Goal: Task Accomplishment & Management: Manage account settings

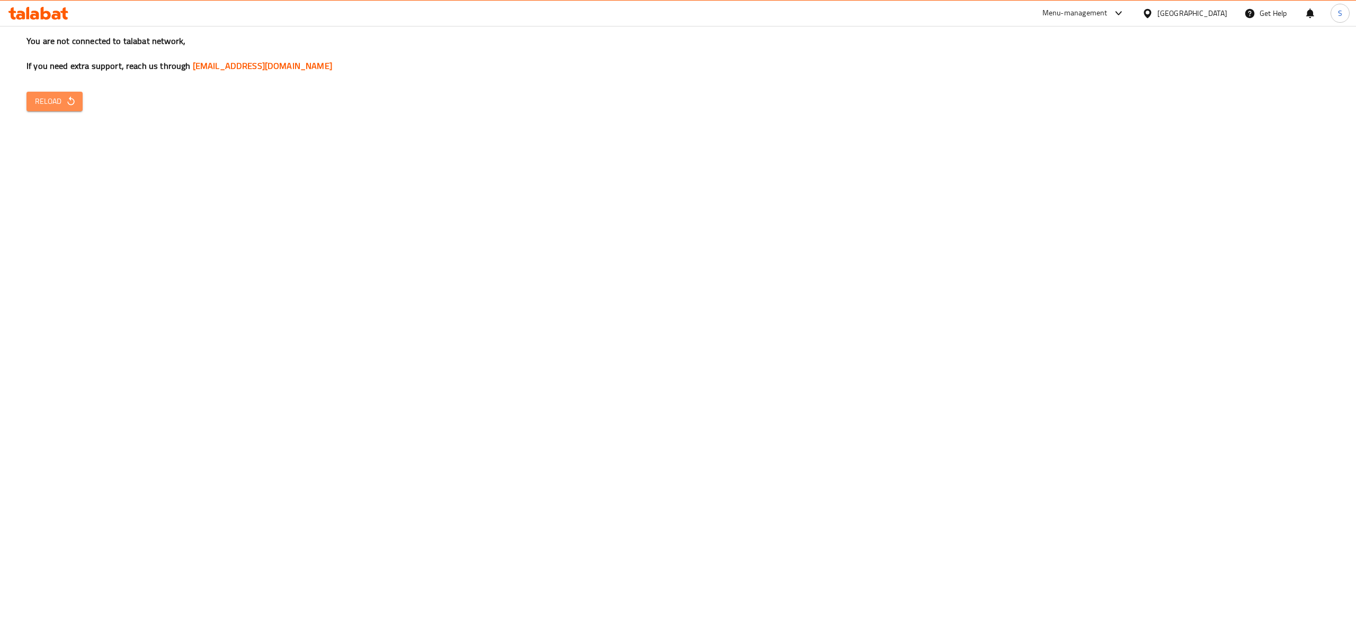
click at [62, 108] on button "Reload" at bounding box center [54, 102] width 56 height 20
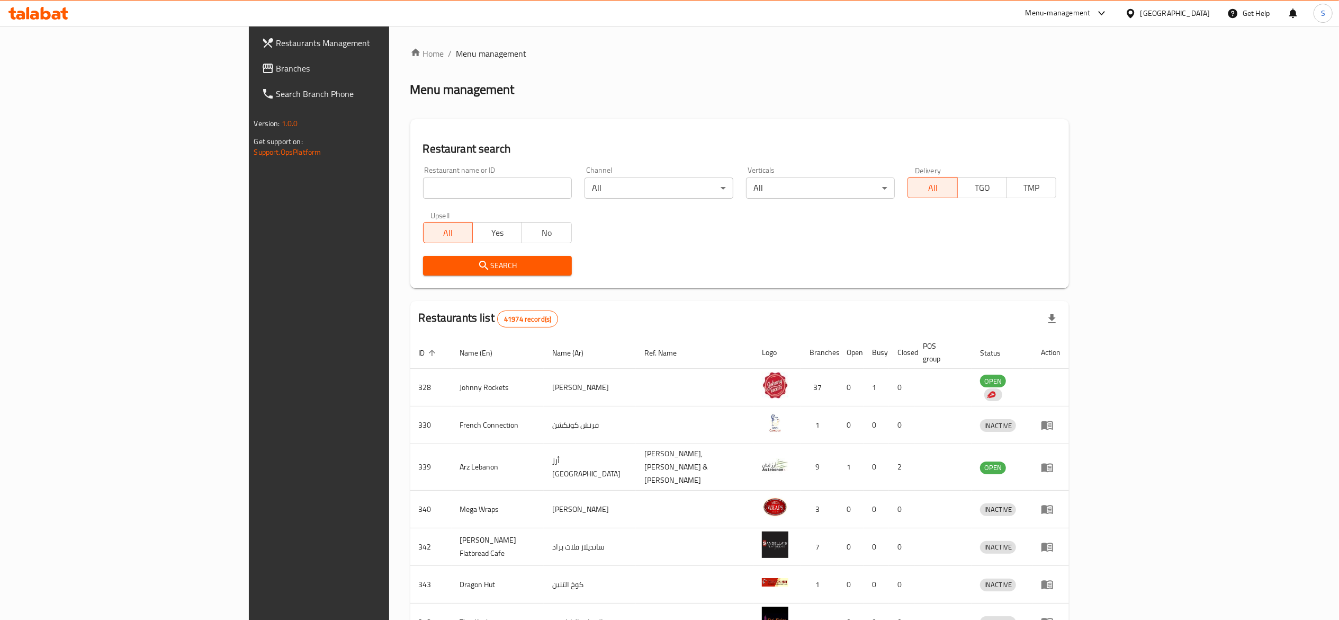
click at [423, 180] on input "search" at bounding box center [497, 187] width 149 height 21
click button "Search" at bounding box center [497, 266] width 149 height 20
paste input "667328"
type input "667328"
click button "Search" at bounding box center [497, 266] width 149 height 20
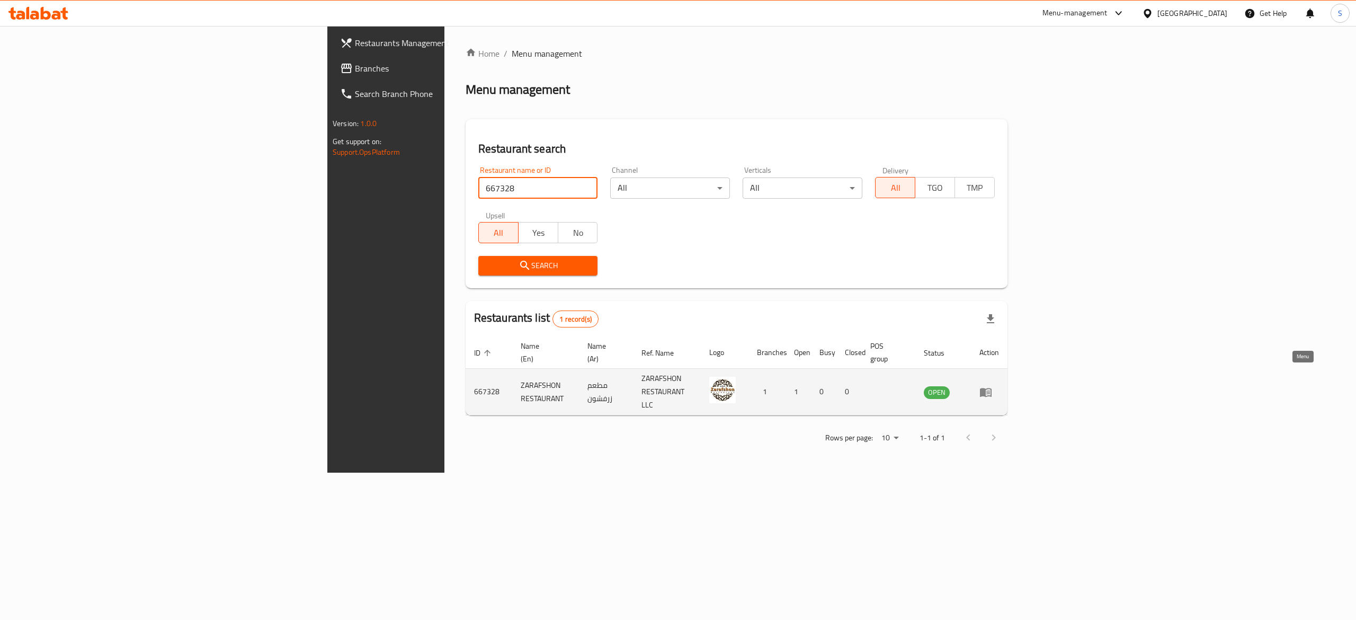
click at [999, 386] on link "enhanced table" at bounding box center [989, 392] width 20 height 13
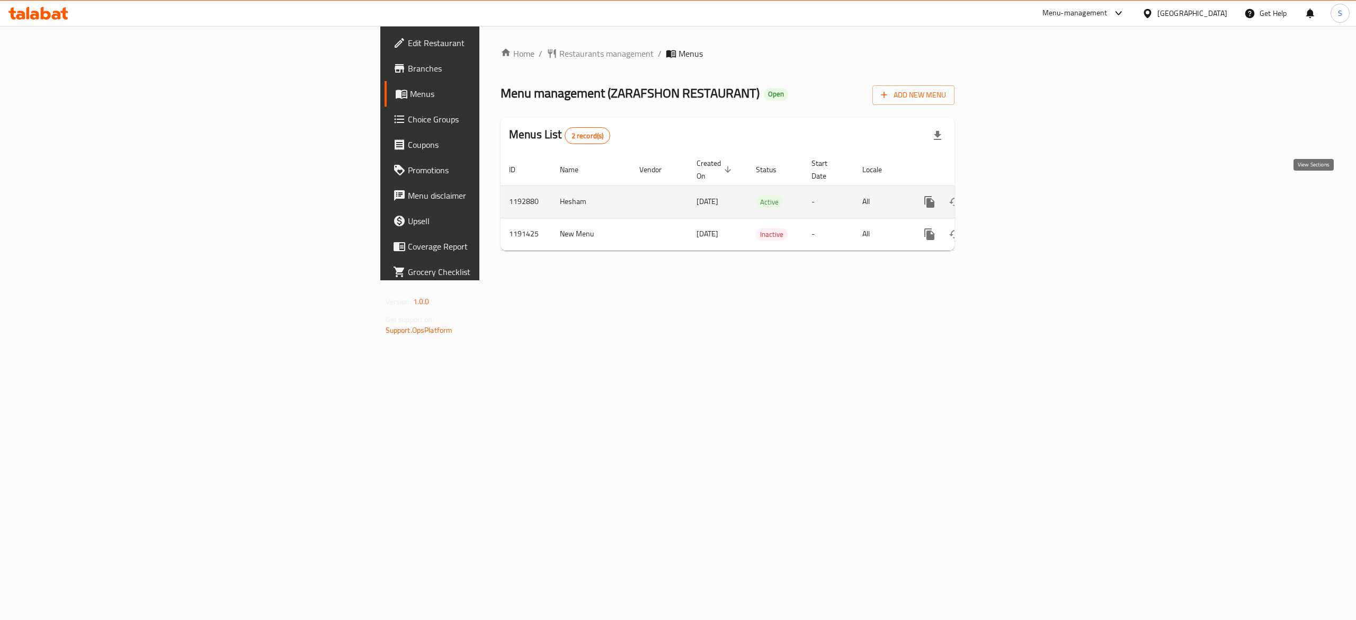
click at [1018, 189] on link "enhanced table" at bounding box center [1005, 201] width 25 height 25
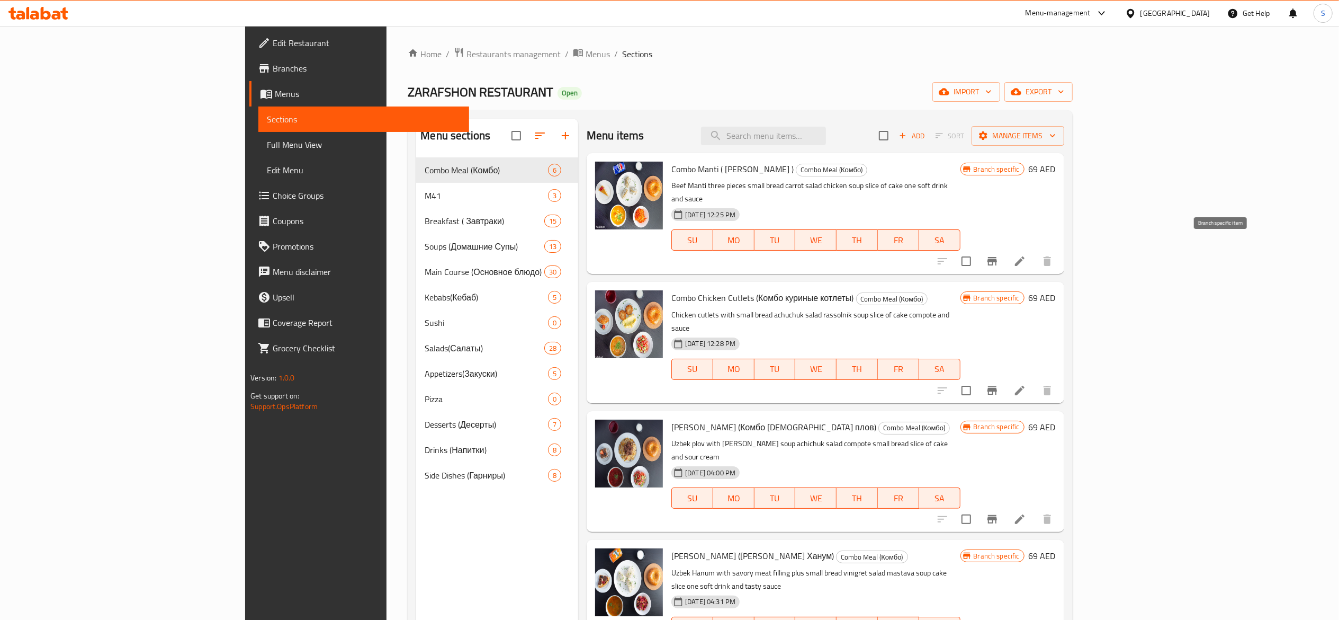
click at [1005, 248] on button "Branch-specific-item" at bounding box center [992, 260] width 25 height 25
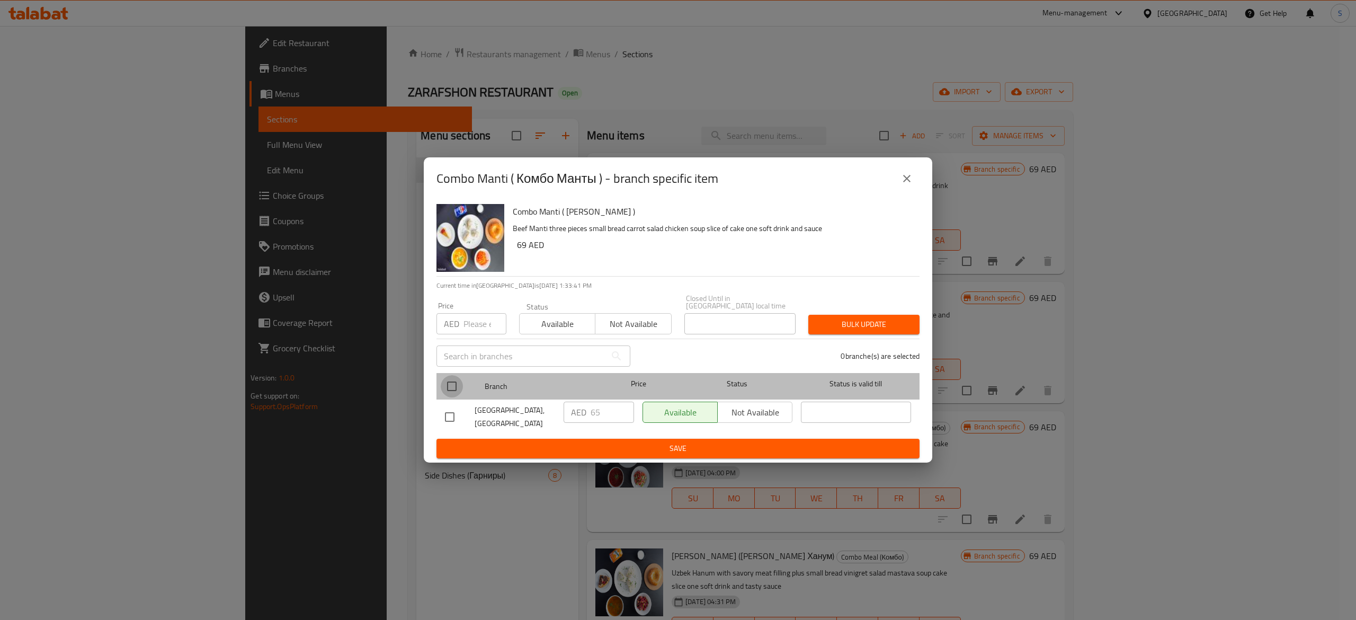
click at [458, 388] on input "checkbox" at bounding box center [452, 386] width 22 height 22
checkbox input "true"
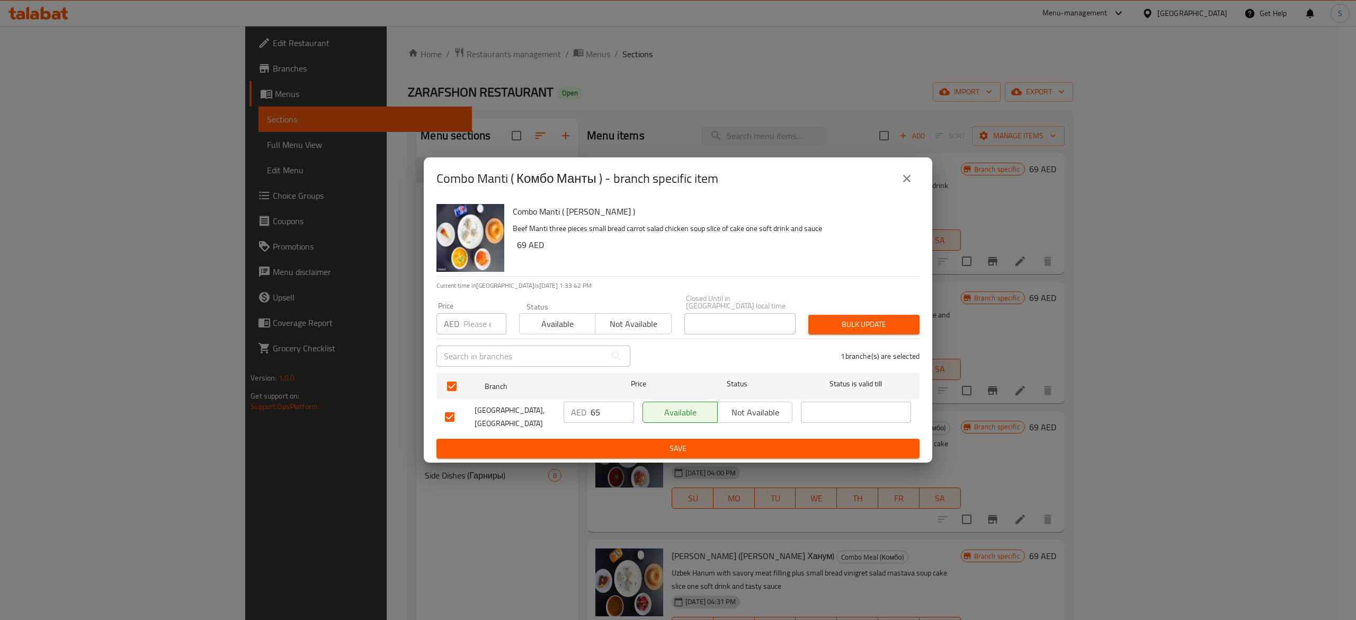
click at [612, 410] on input "65" at bounding box center [612, 411] width 43 height 21
type input "69"
click at [622, 444] on span "Save" at bounding box center [678, 448] width 466 height 13
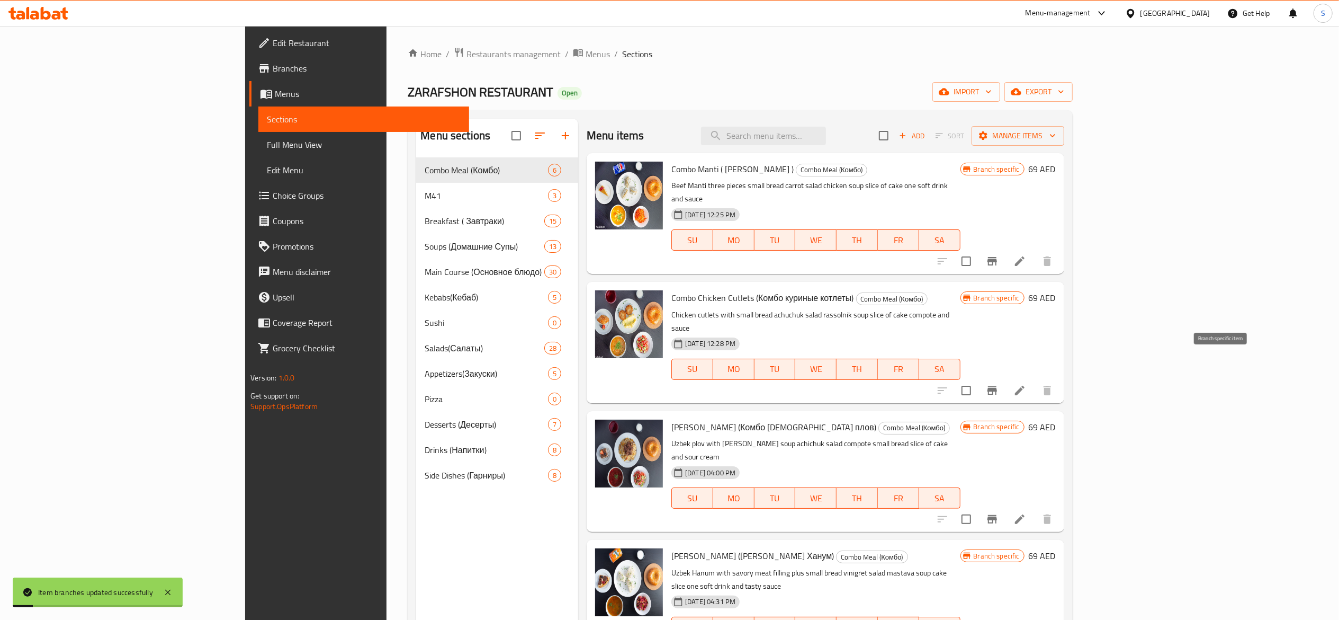
click at [1005, 378] on button "Branch-specific-item" at bounding box center [992, 390] width 25 height 25
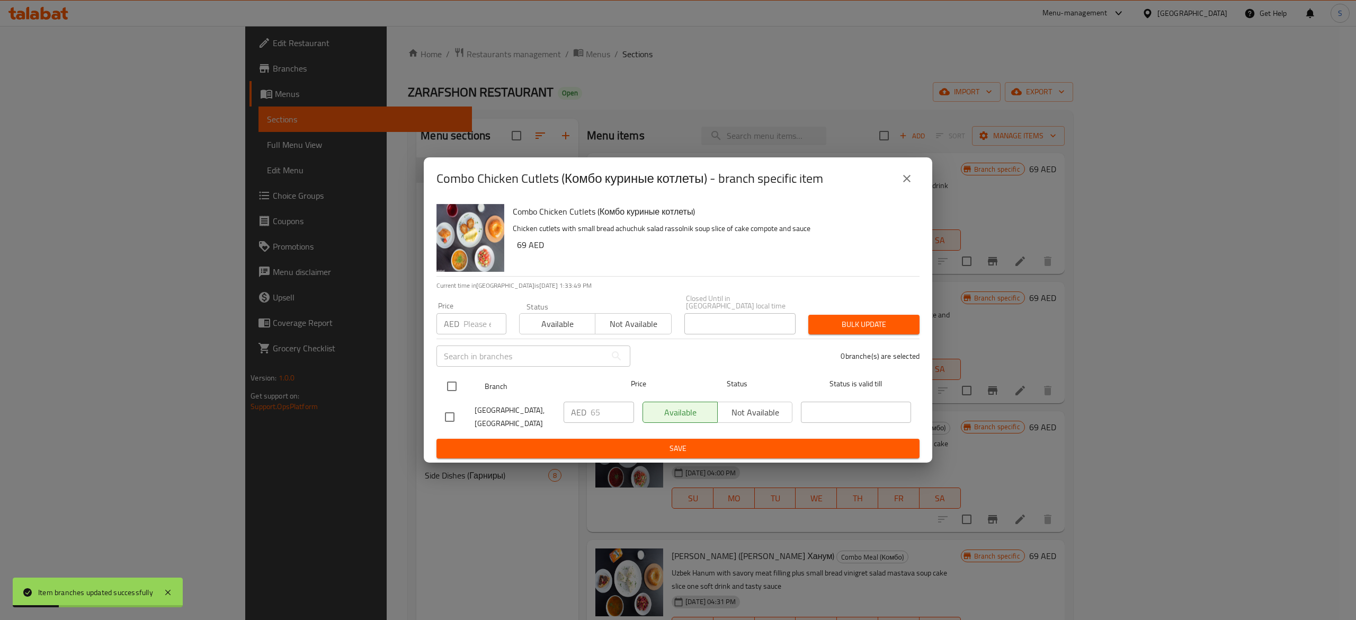
click at [466, 383] on div at bounding box center [461, 386] width 40 height 31
click at [452, 377] on input "checkbox" at bounding box center [452, 386] width 22 height 22
checkbox input "true"
click at [607, 417] on input "65" at bounding box center [612, 411] width 43 height 21
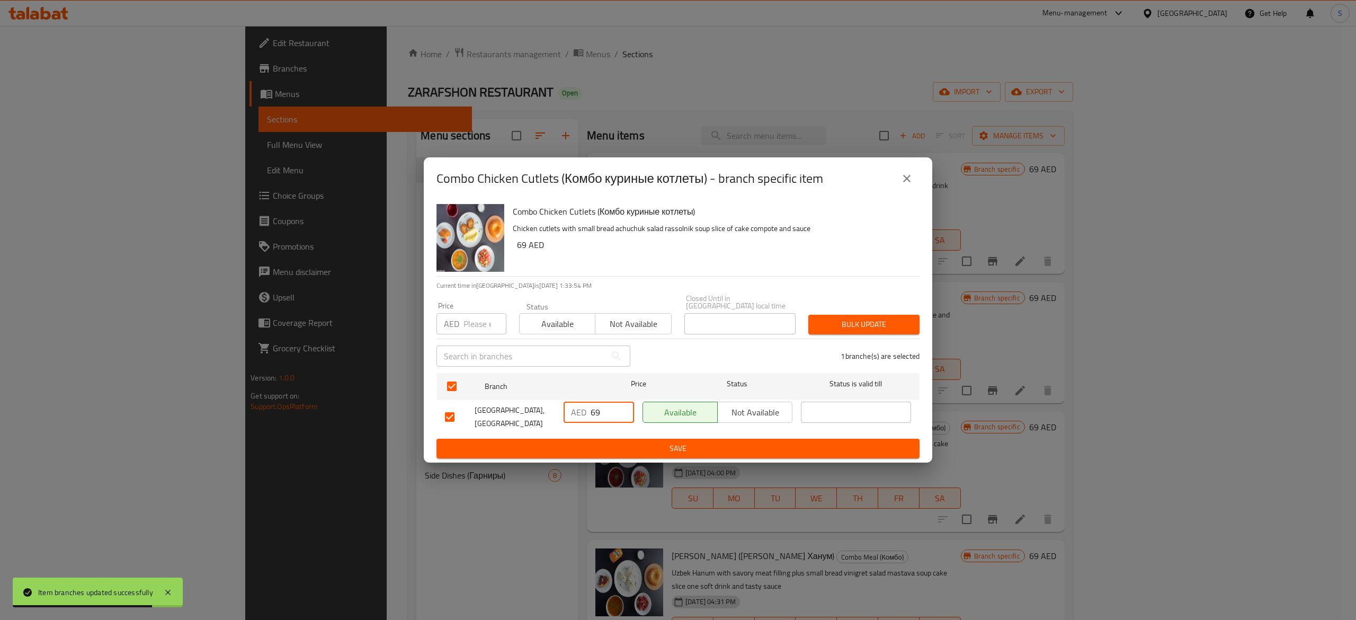
type input "69"
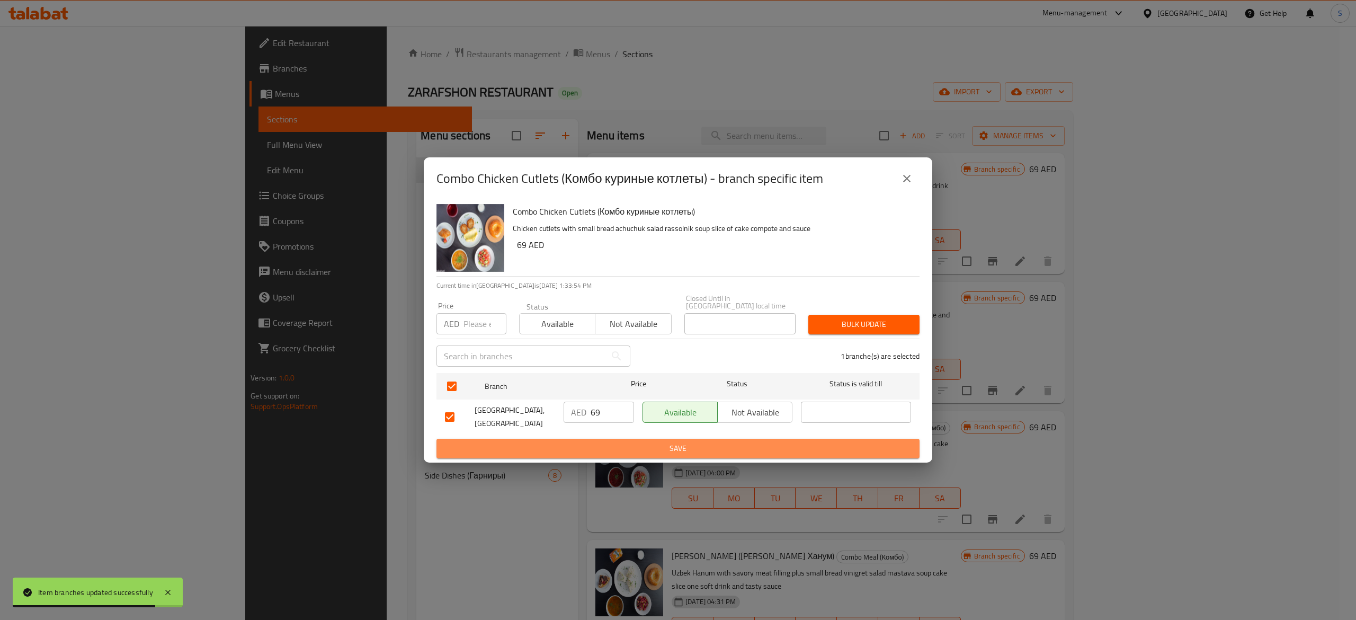
click at [617, 446] on span "Save" at bounding box center [678, 448] width 466 height 13
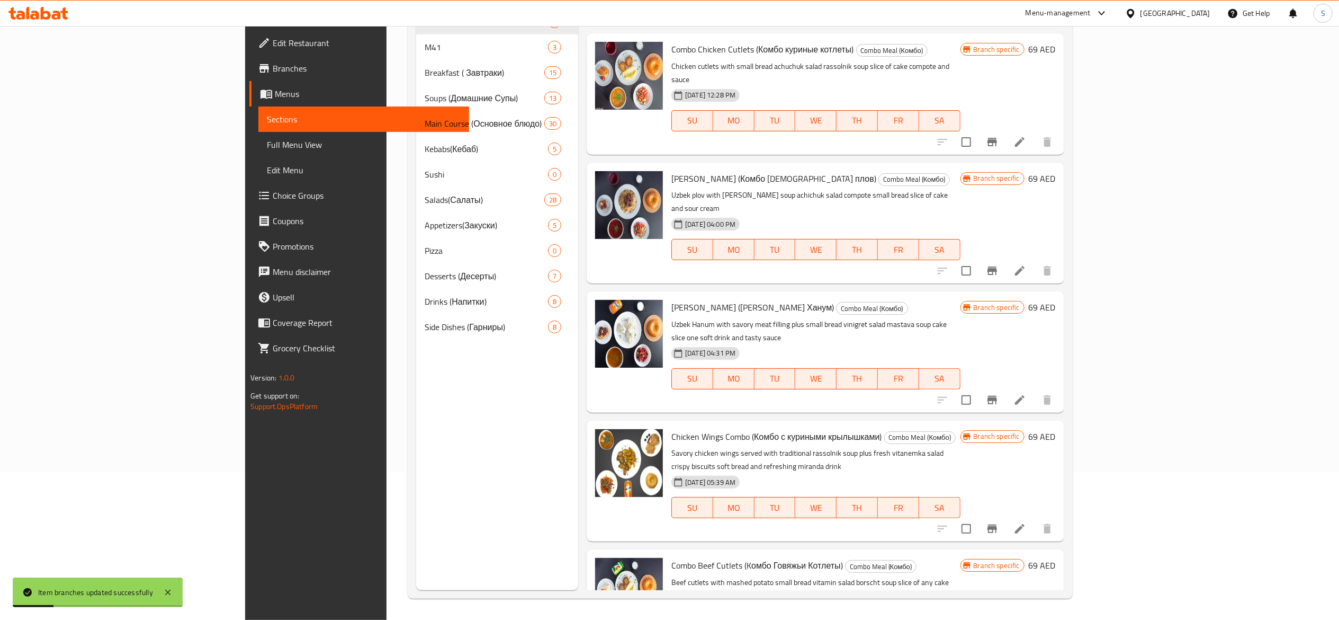
scroll to position [147, 0]
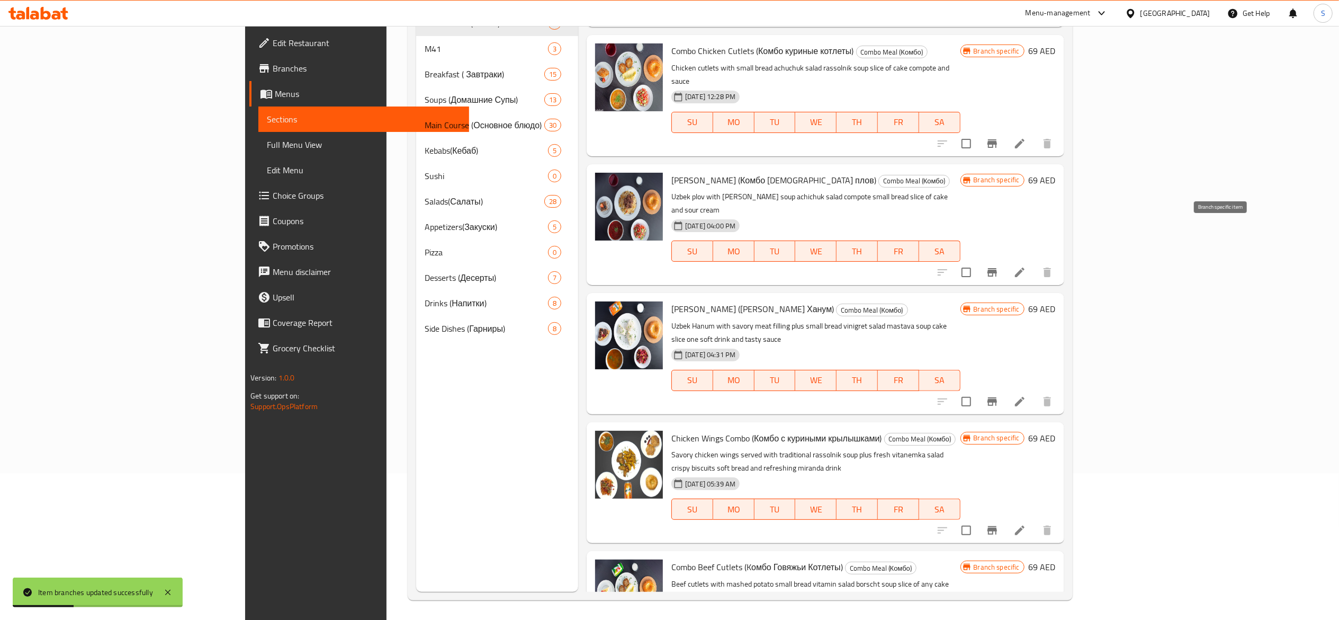
click at [999, 266] on icon "Branch-specific-item" at bounding box center [992, 272] width 13 height 13
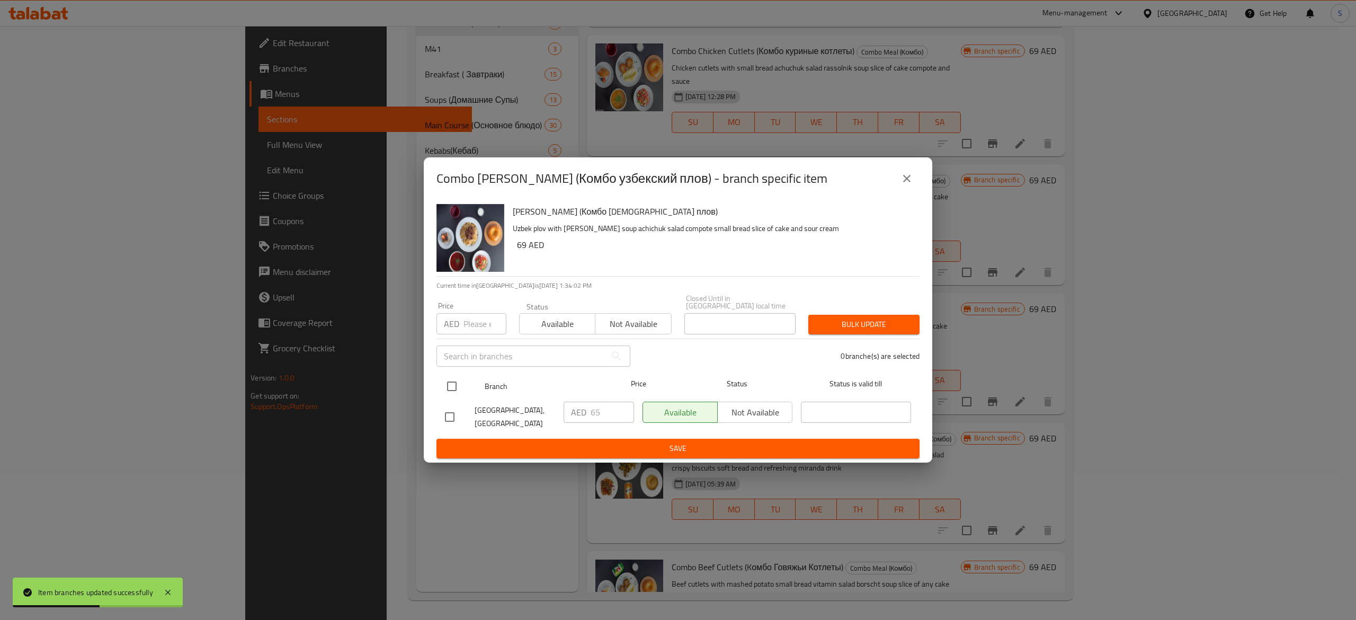
click at [452, 383] on input "checkbox" at bounding box center [452, 386] width 22 height 22
checkbox input "true"
click at [606, 406] on input "65" at bounding box center [612, 411] width 43 height 21
type input "69"
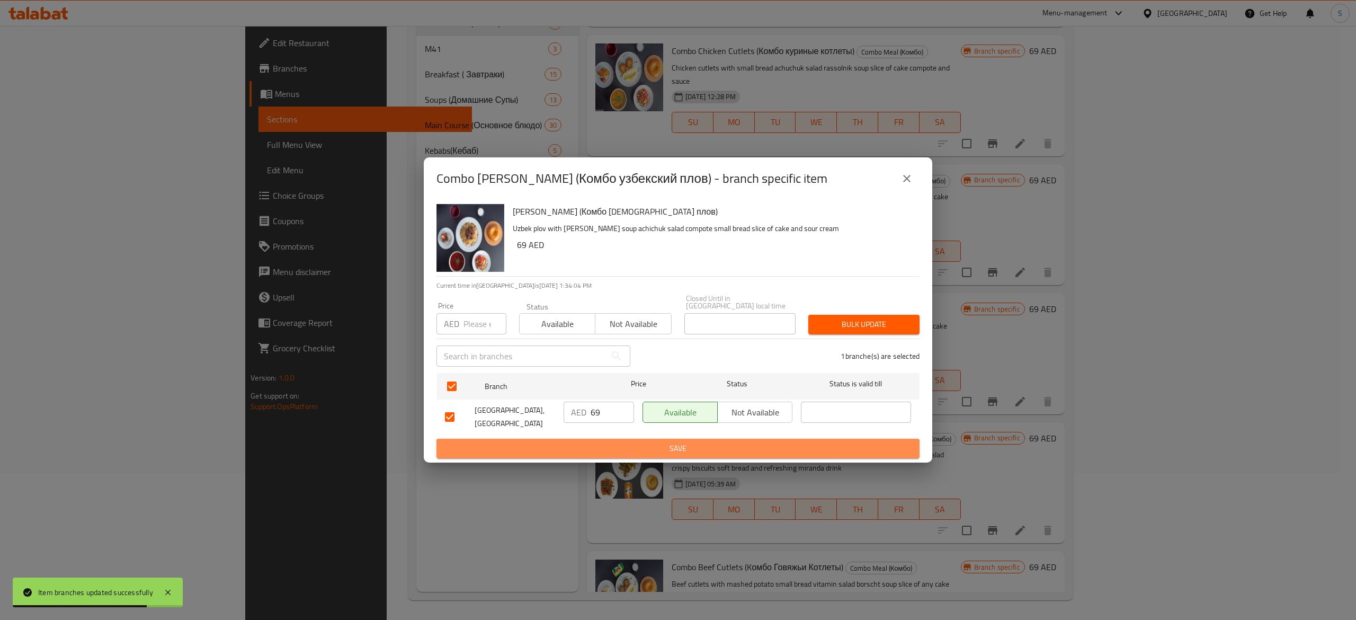
click at [630, 449] on span "Save" at bounding box center [678, 448] width 466 height 13
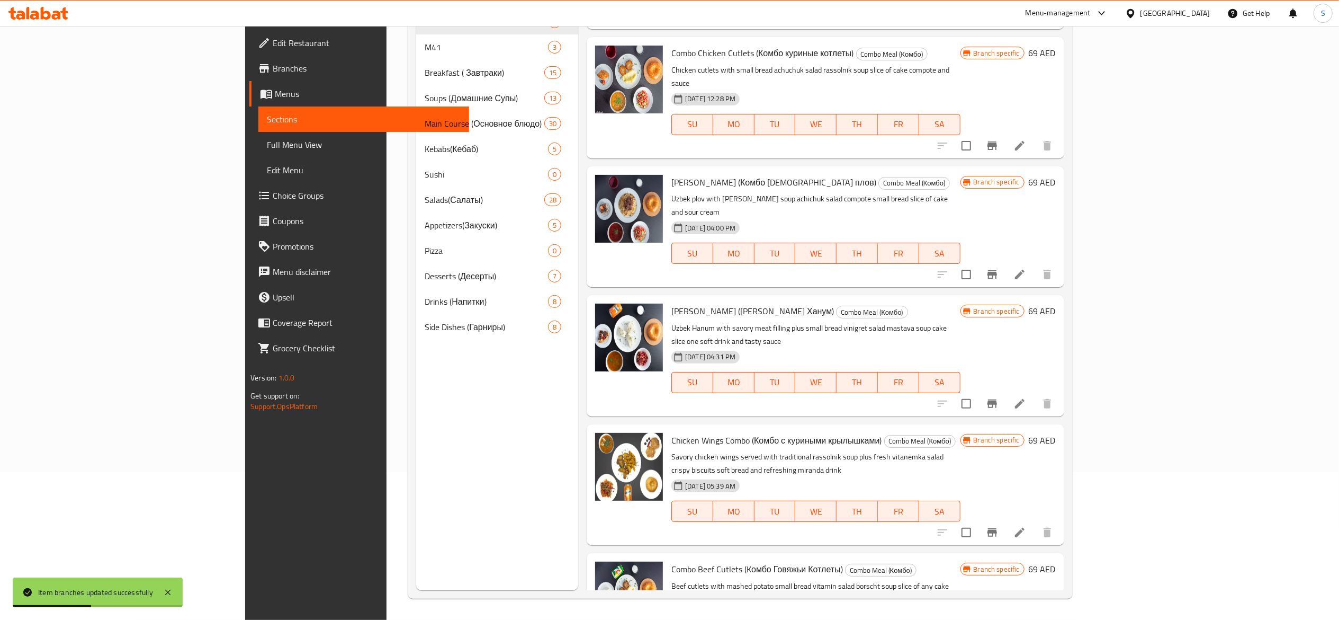
scroll to position [100, 0]
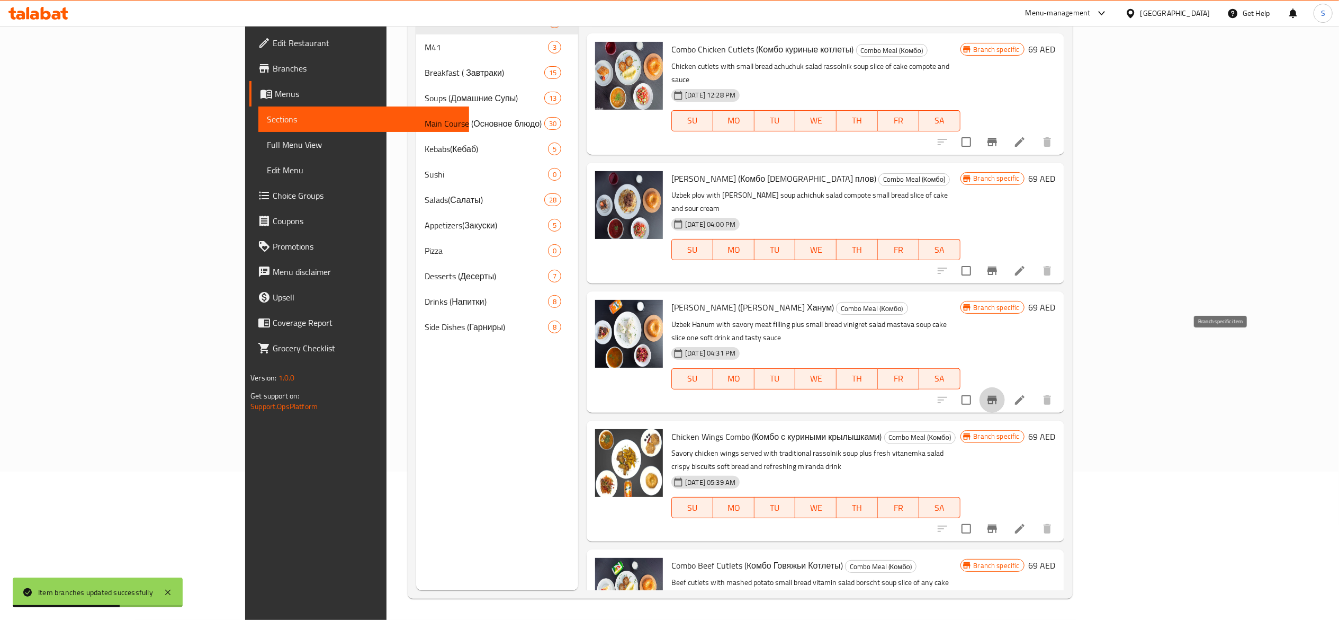
click at [1005, 387] on button "Branch-specific-item" at bounding box center [992, 399] width 25 height 25
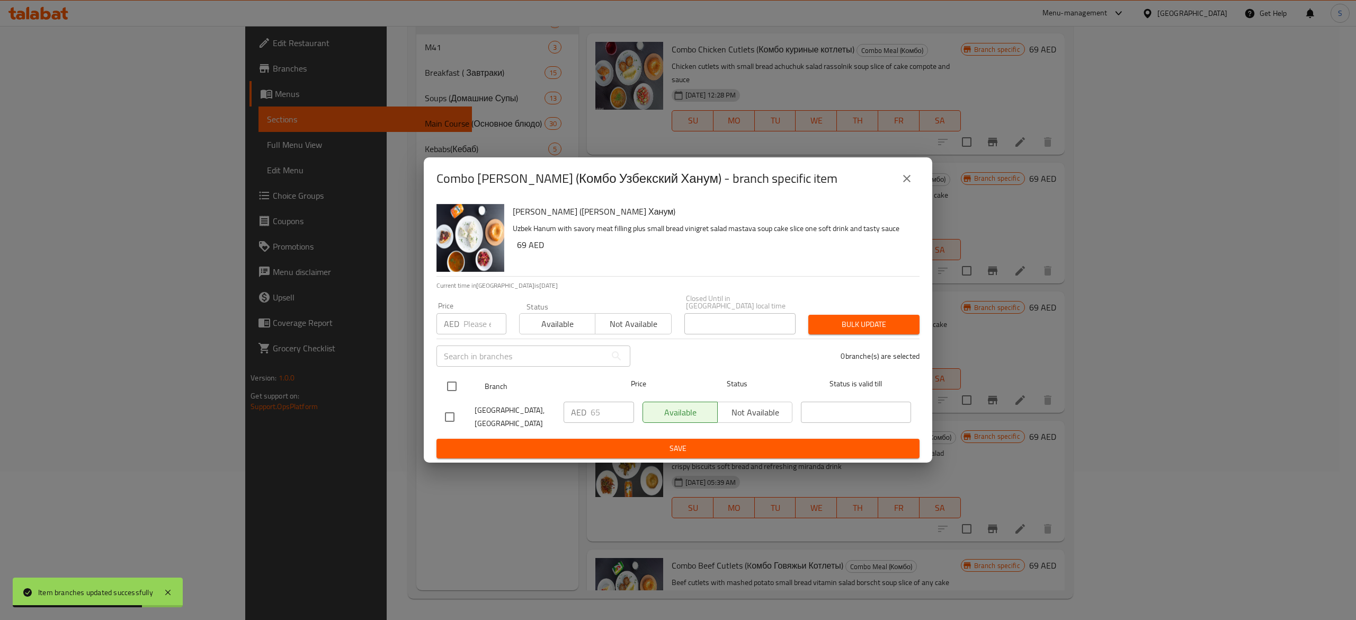
click at [447, 382] on input "checkbox" at bounding box center [452, 386] width 22 height 22
checkbox input "true"
click at [609, 410] on input "65" at bounding box center [612, 411] width 43 height 21
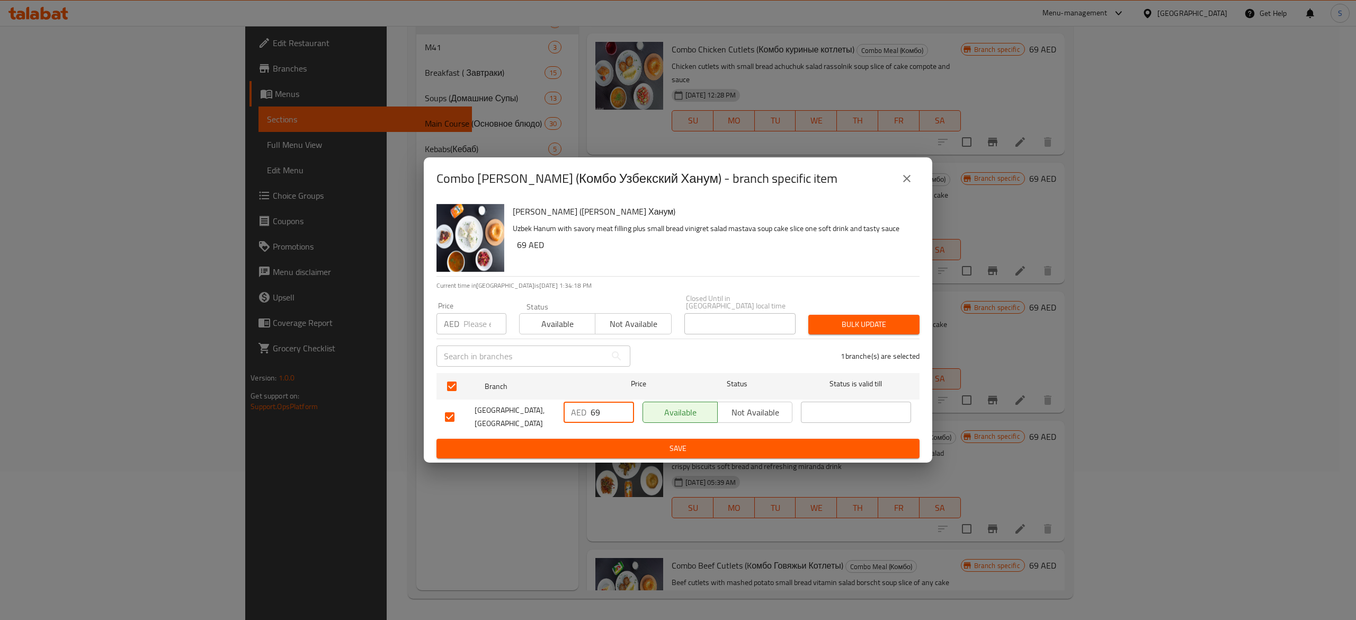
type input "69"
click at [635, 453] on span "Save" at bounding box center [678, 448] width 466 height 13
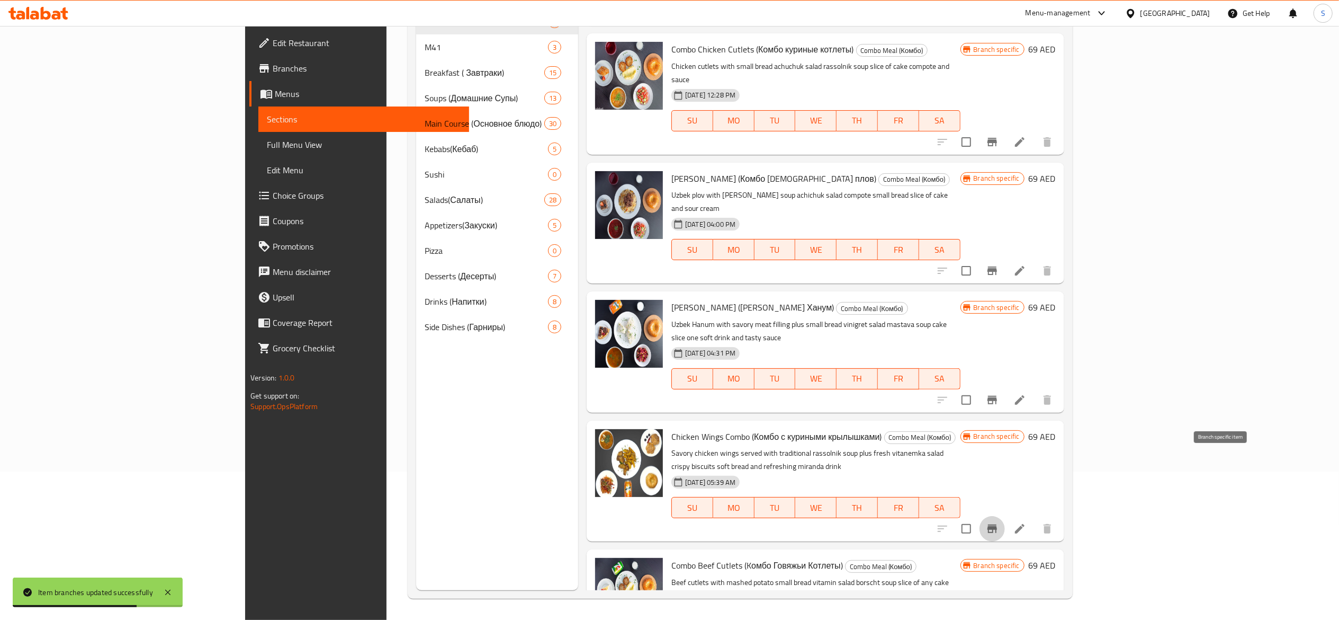
click at [997, 524] on icon "Branch-specific-item" at bounding box center [993, 528] width 10 height 8
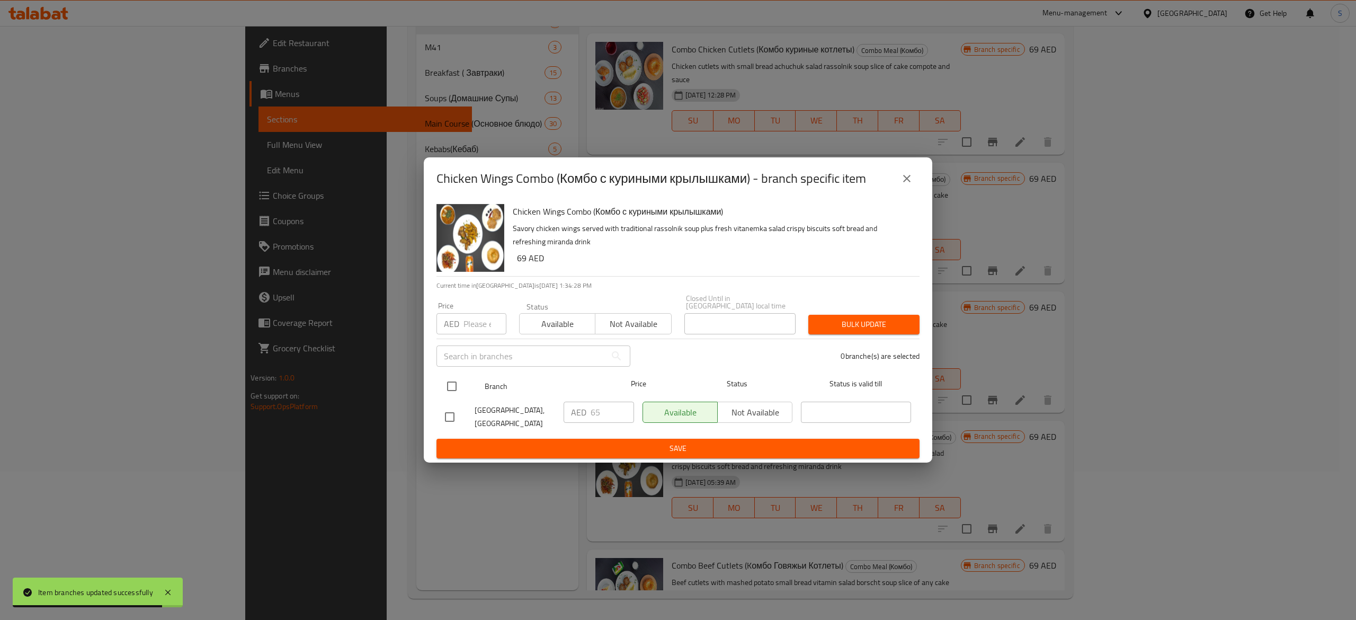
click at [464, 381] on div at bounding box center [461, 386] width 40 height 31
click at [449, 379] on input "checkbox" at bounding box center [452, 386] width 22 height 22
checkbox input "true"
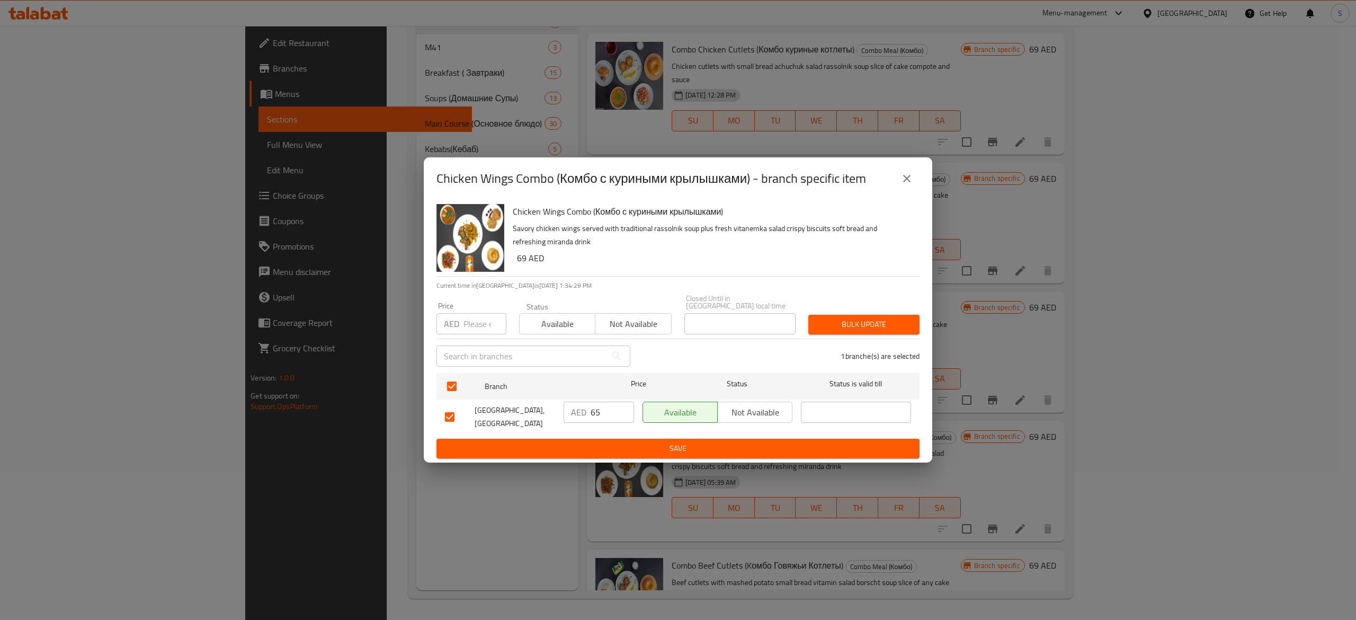
click at [600, 415] on input "65" at bounding box center [612, 411] width 43 height 21
type input "69"
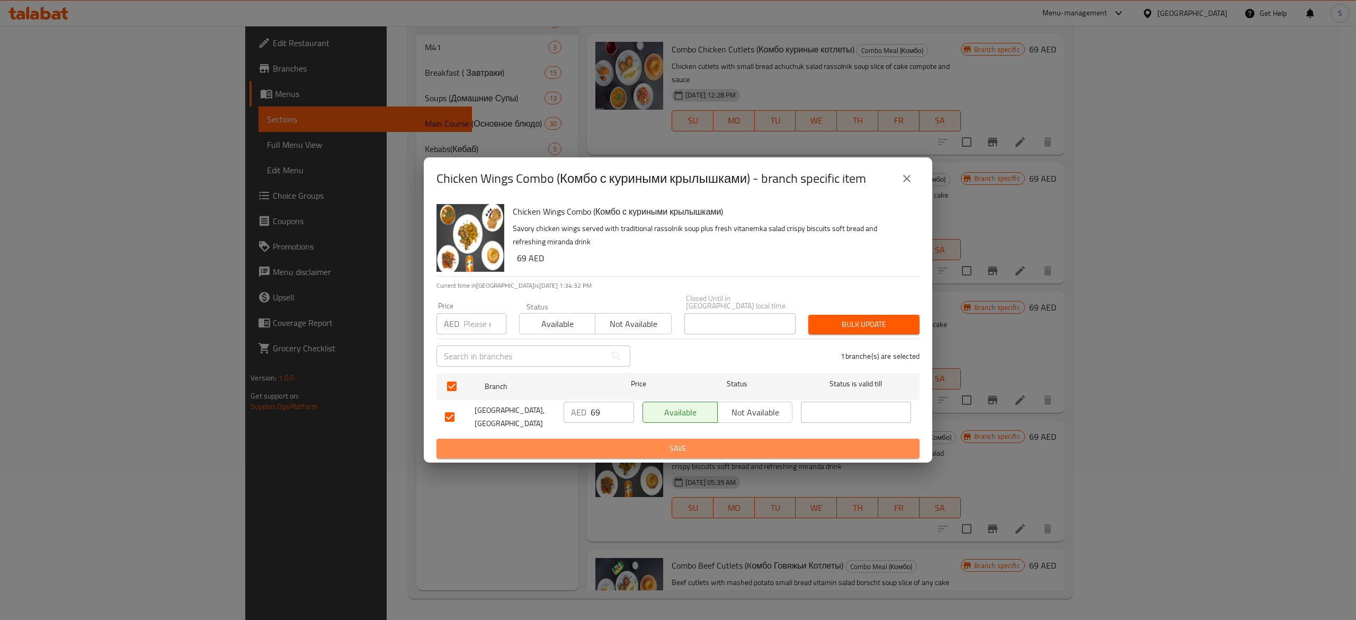
click at [609, 443] on span "Save" at bounding box center [678, 448] width 466 height 13
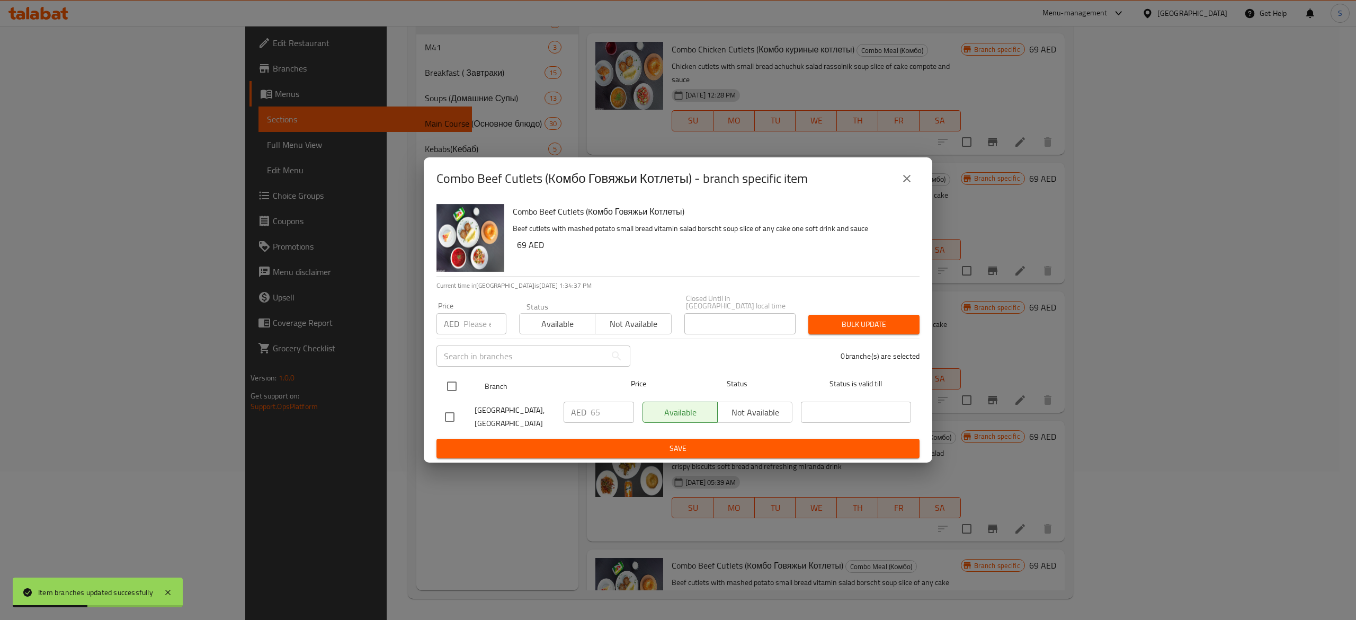
click at [462, 381] on input "checkbox" at bounding box center [452, 386] width 22 height 22
checkbox input "true"
click at [611, 417] on input "65" at bounding box center [612, 411] width 43 height 21
type input "69"
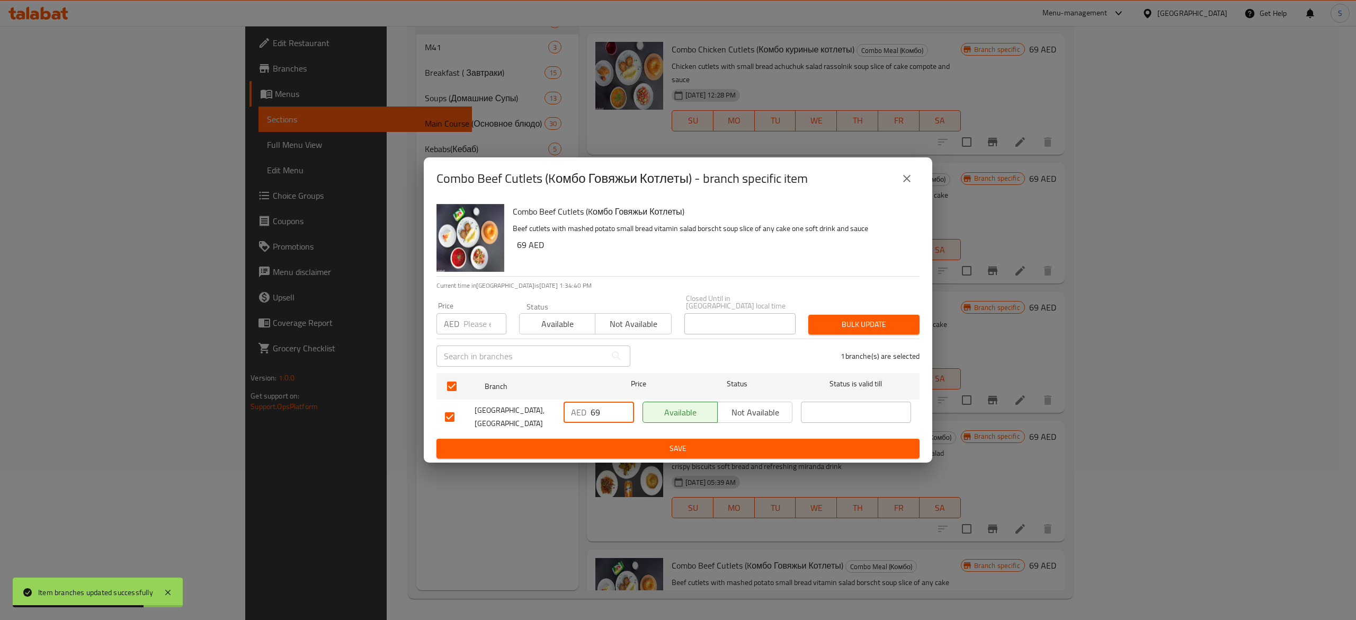
click at [631, 446] on span "Save" at bounding box center [678, 448] width 466 height 13
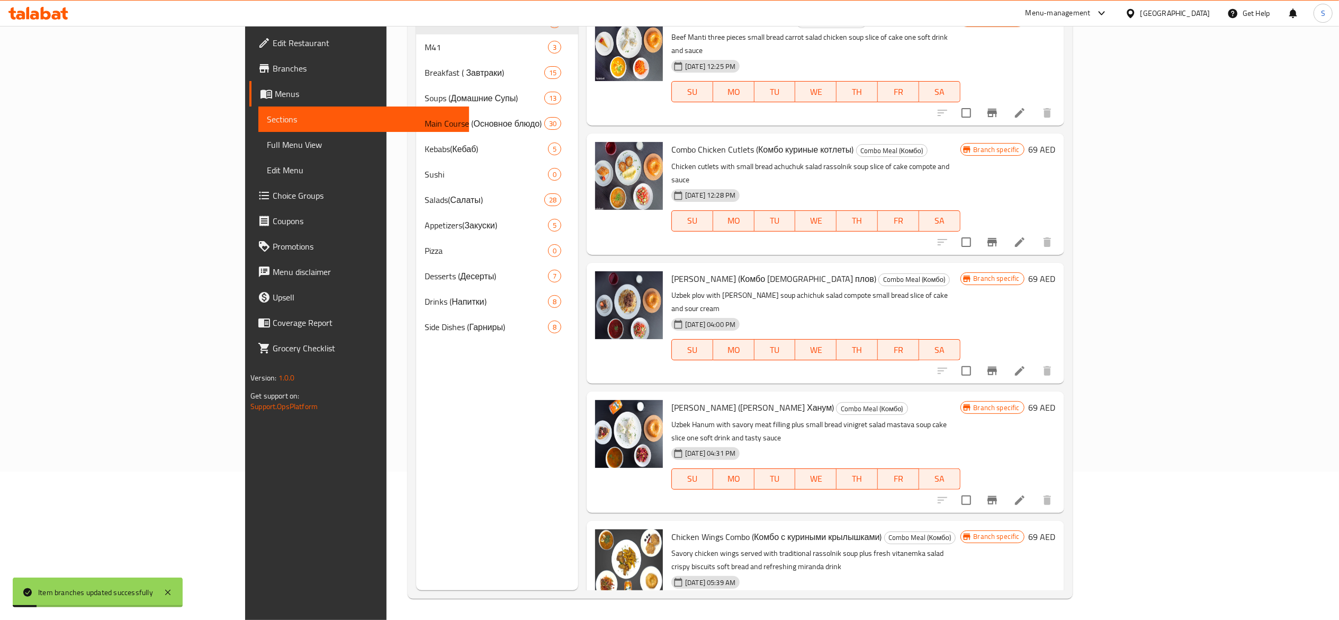
scroll to position [34, 0]
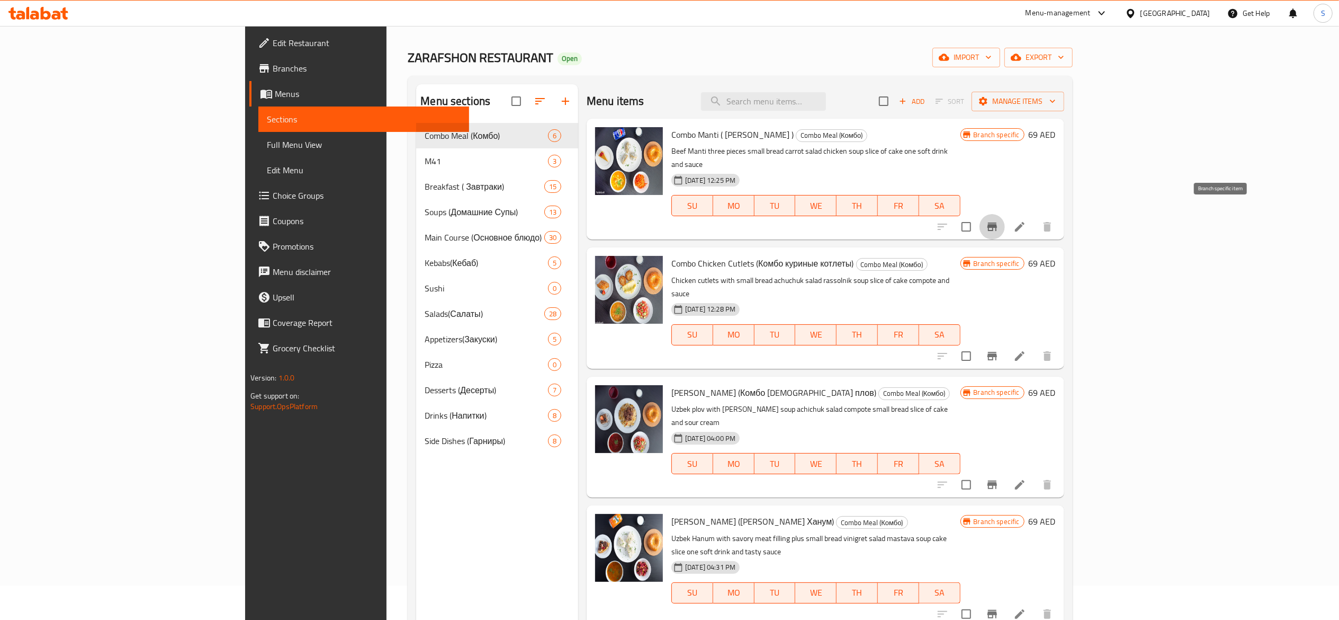
click at [999, 220] on icon "Branch-specific-item" at bounding box center [992, 226] width 13 height 13
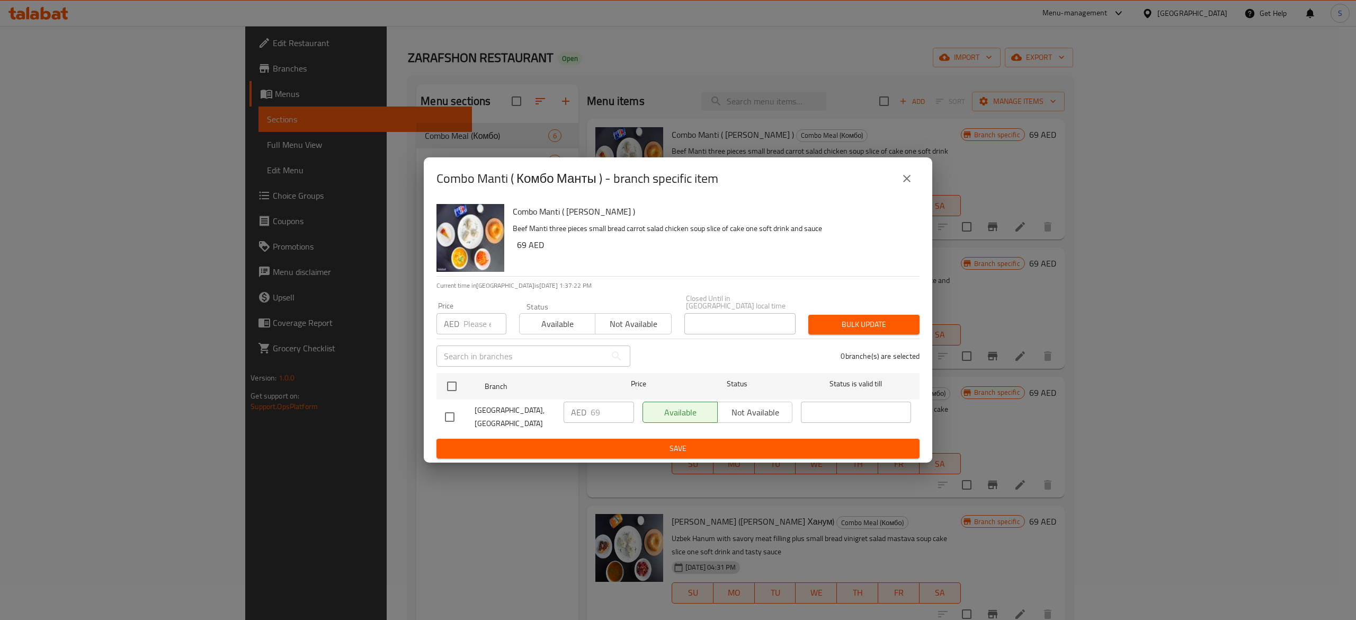
click at [912, 184] on icon "close" at bounding box center [906, 178] width 13 height 13
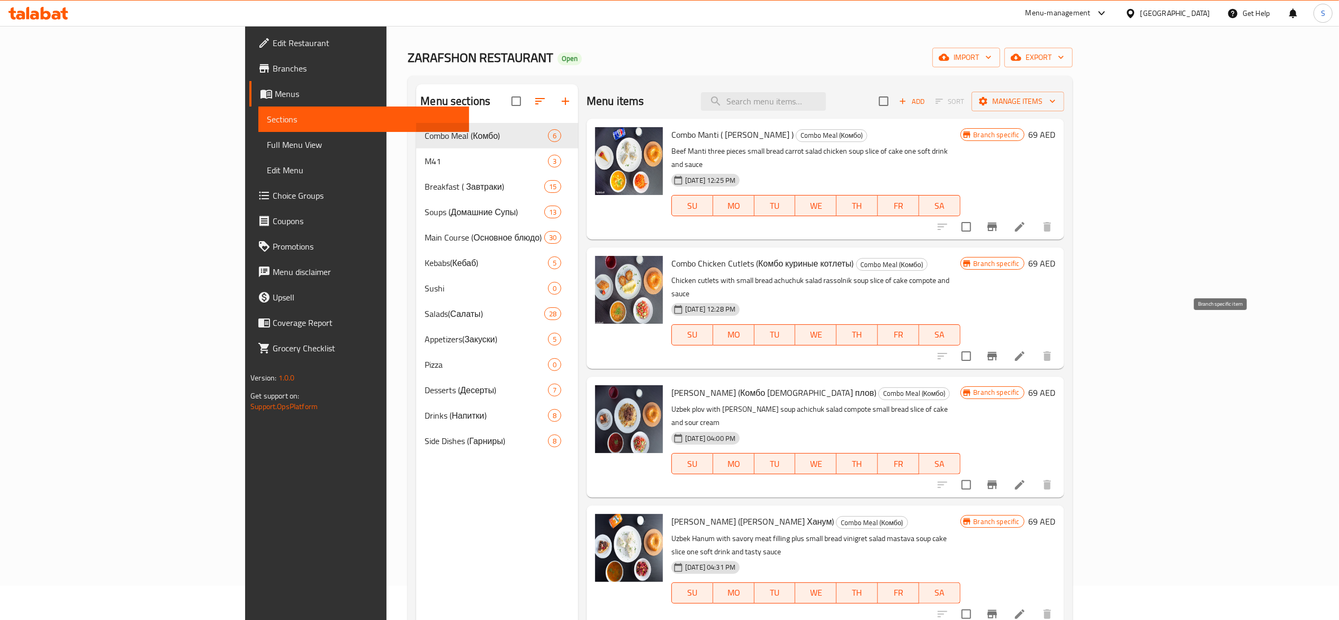
click at [997, 352] on icon "Branch-specific-item" at bounding box center [993, 356] width 10 height 8
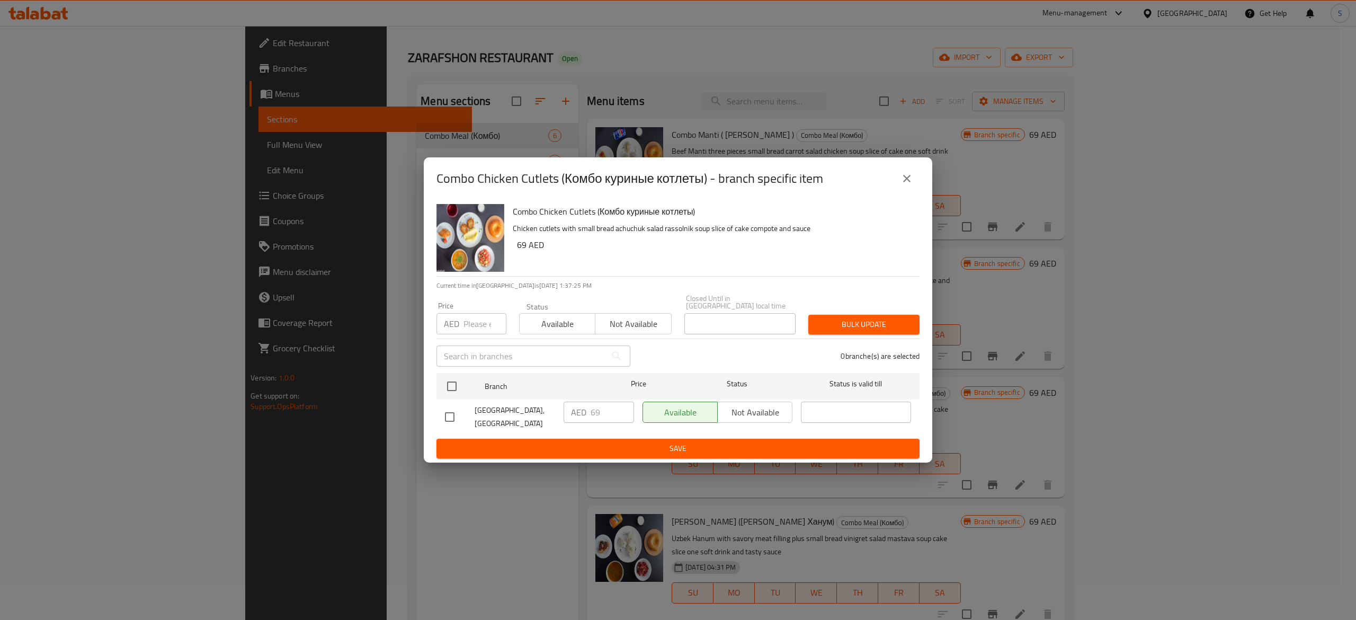
click at [899, 171] on button "close" at bounding box center [906, 178] width 25 height 25
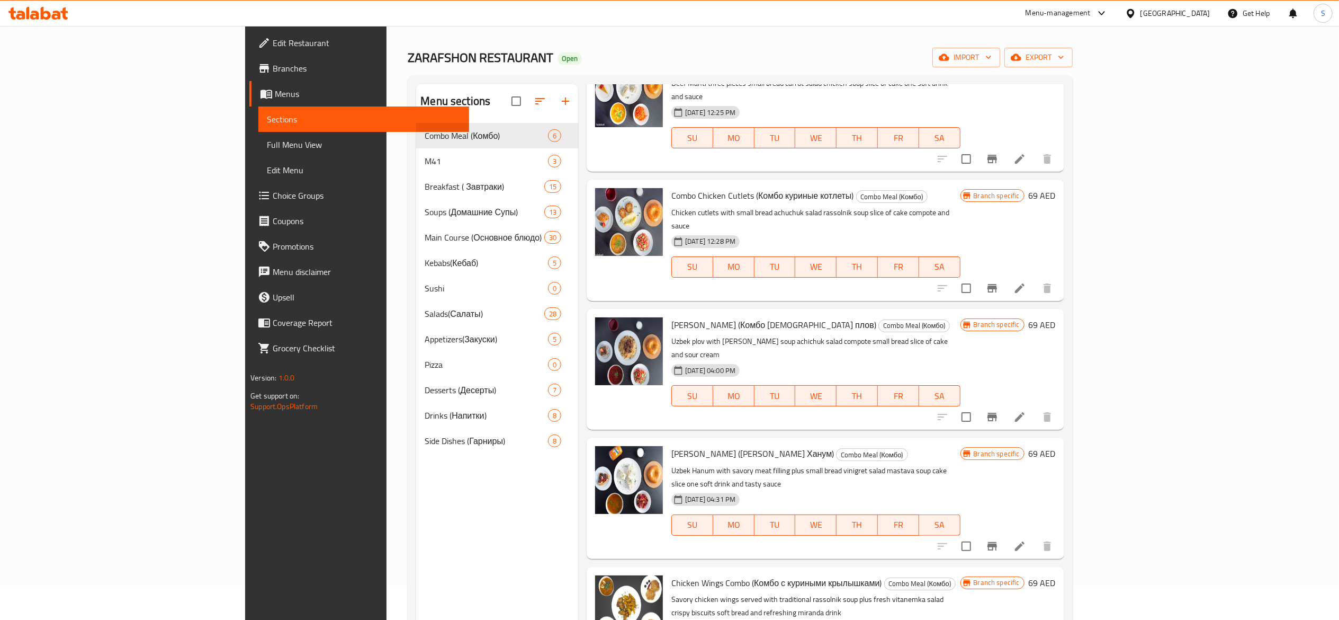
scroll to position [100, 0]
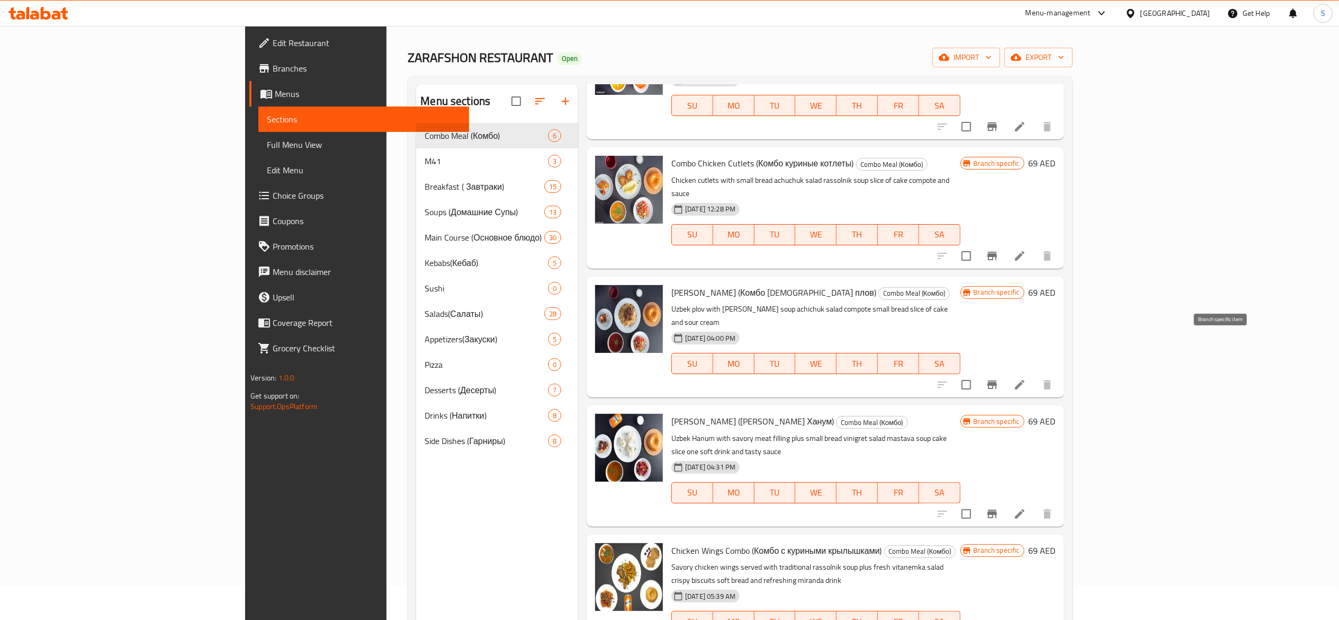
click at [1005, 372] on button "Branch-specific-item" at bounding box center [992, 384] width 25 height 25
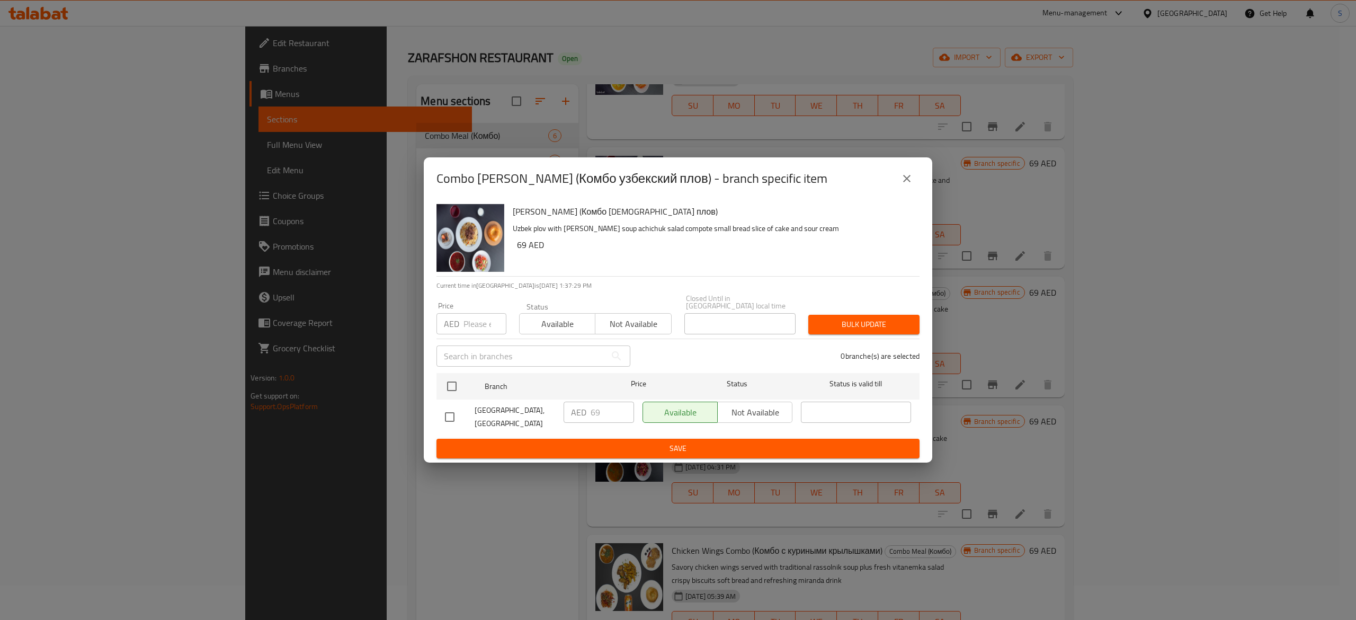
click at [901, 175] on icon "close" at bounding box center [906, 178] width 13 height 13
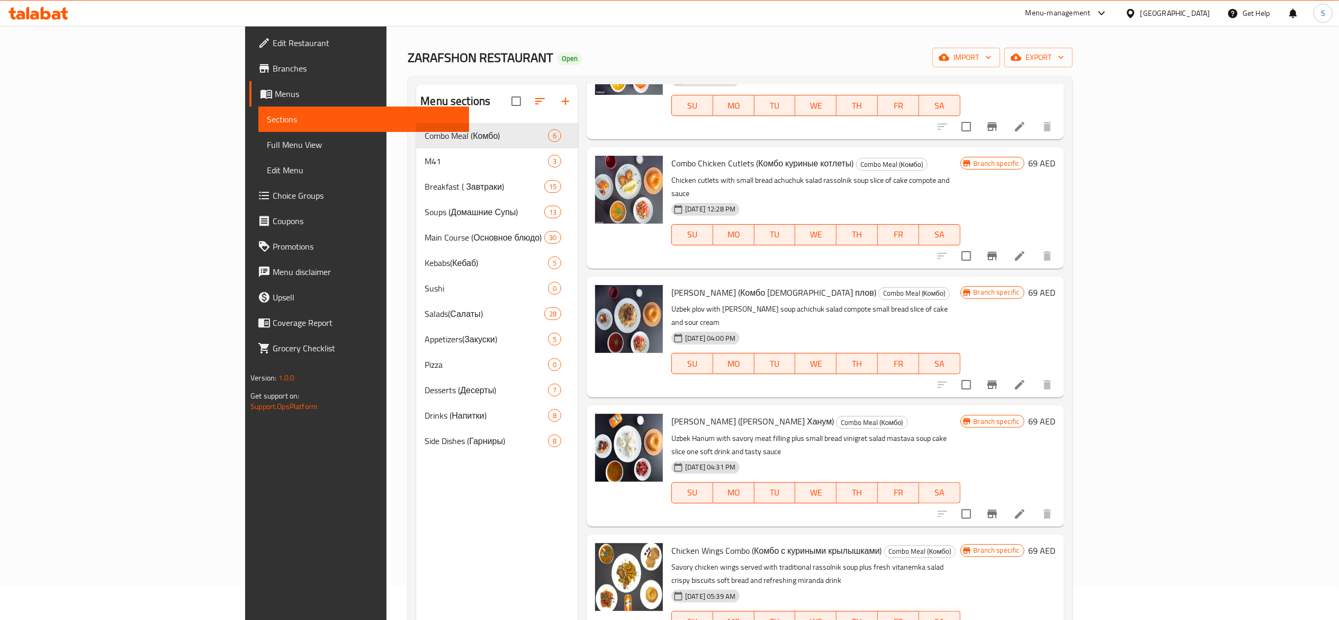
scroll to position [149, 0]
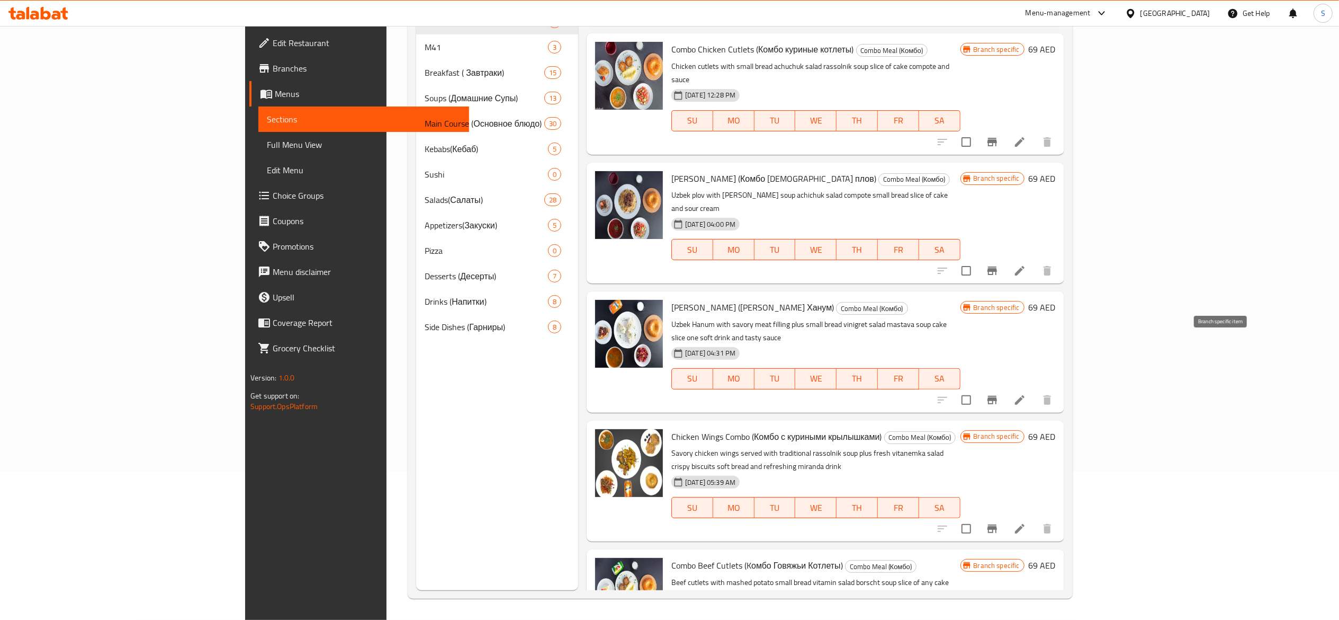
click at [1005, 387] on button "Branch-specific-item" at bounding box center [992, 399] width 25 height 25
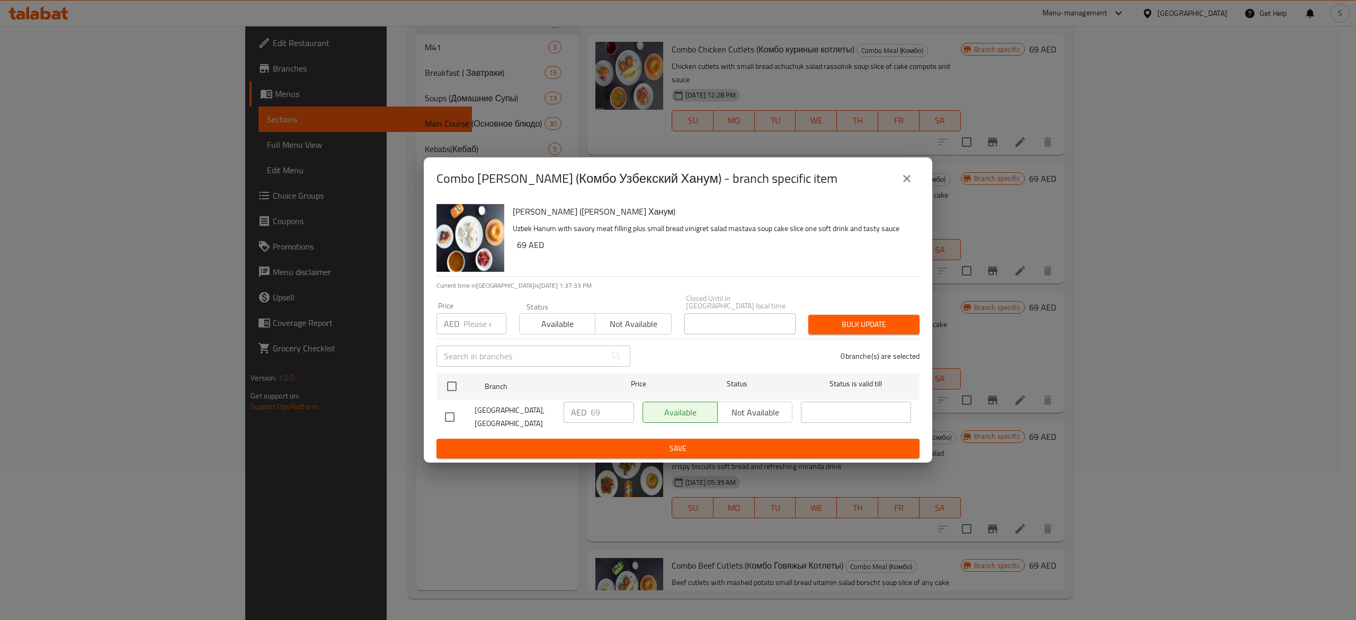
click at [907, 179] on icon "close" at bounding box center [906, 178] width 7 height 7
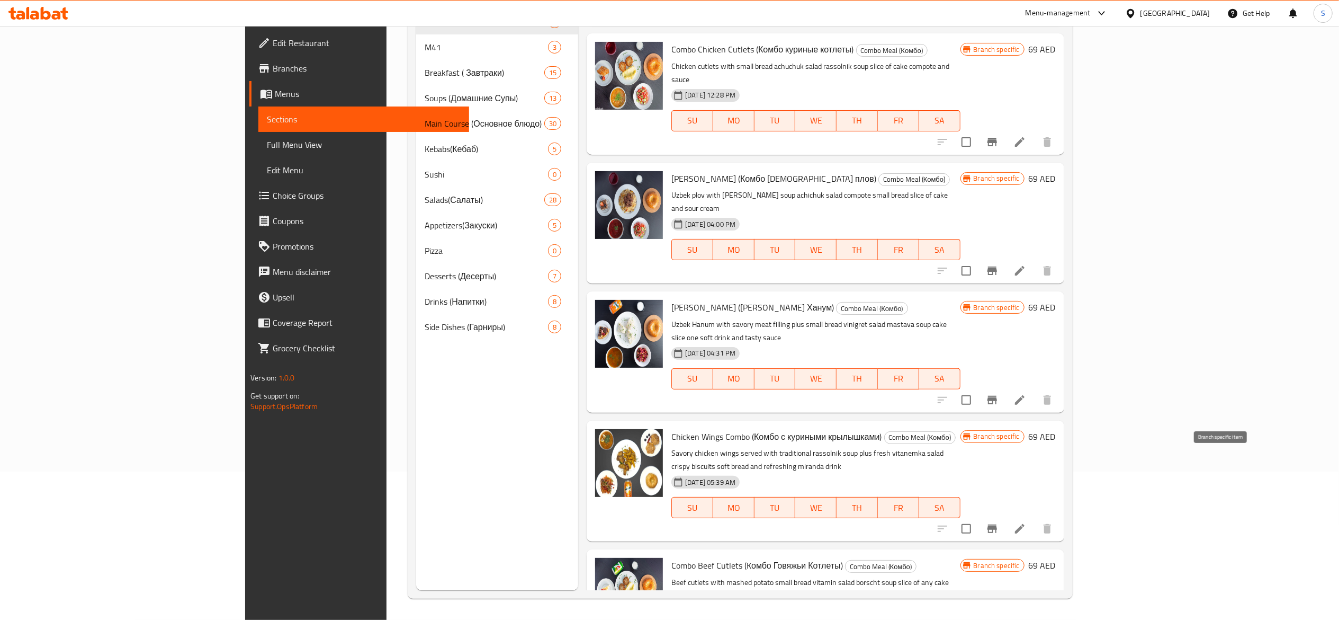
click at [999, 522] on icon "Branch-specific-item" at bounding box center [992, 528] width 13 height 13
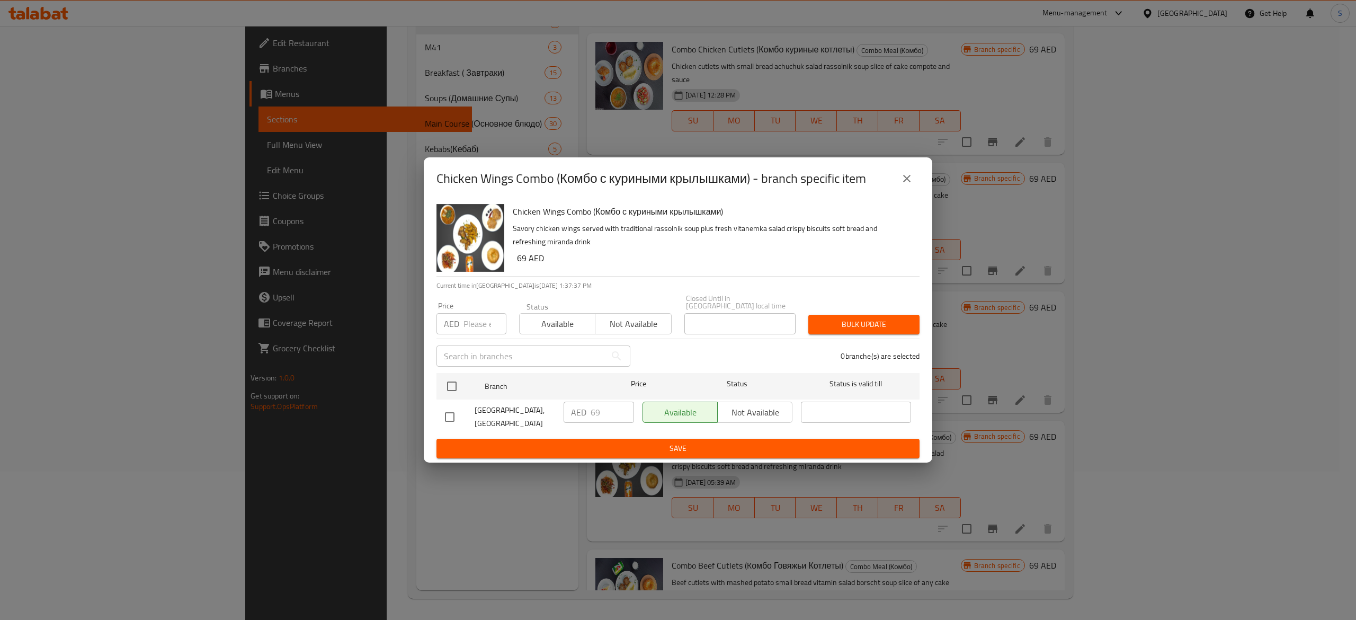
click at [911, 172] on icon "close" at bounding box center [906, 178] width 13 height 13
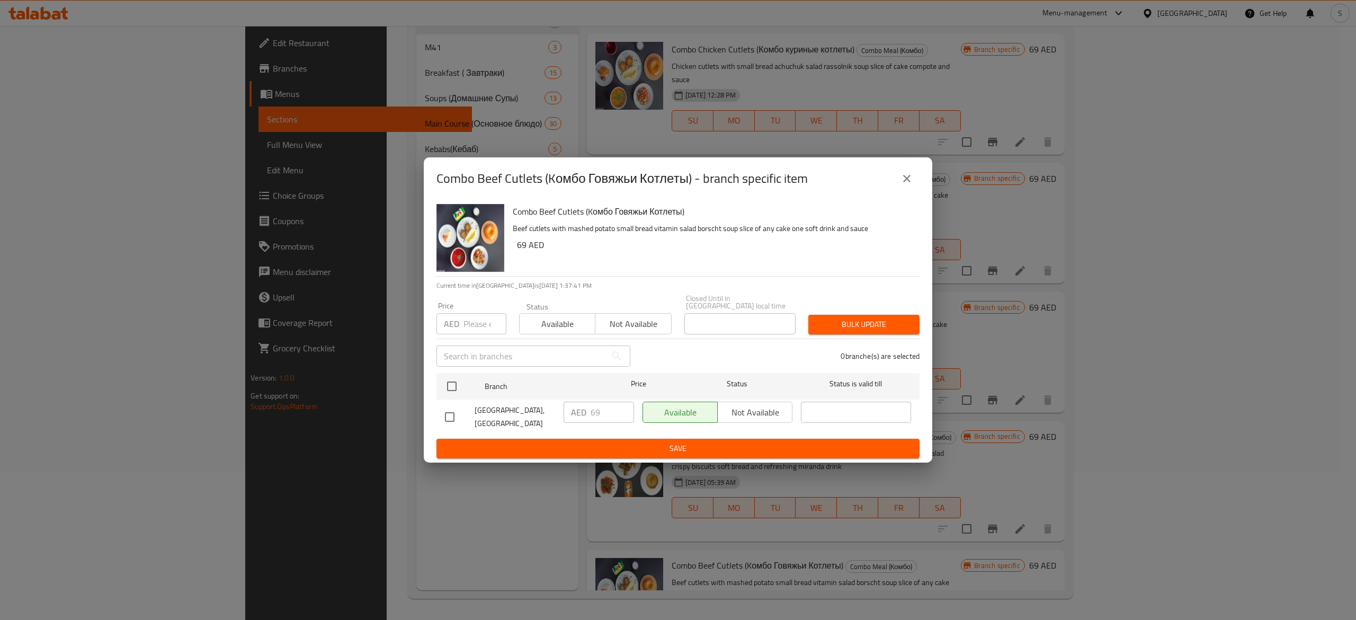
click at [911, 186] on button "close" at bounding box center [906, 178] width 25 height 25
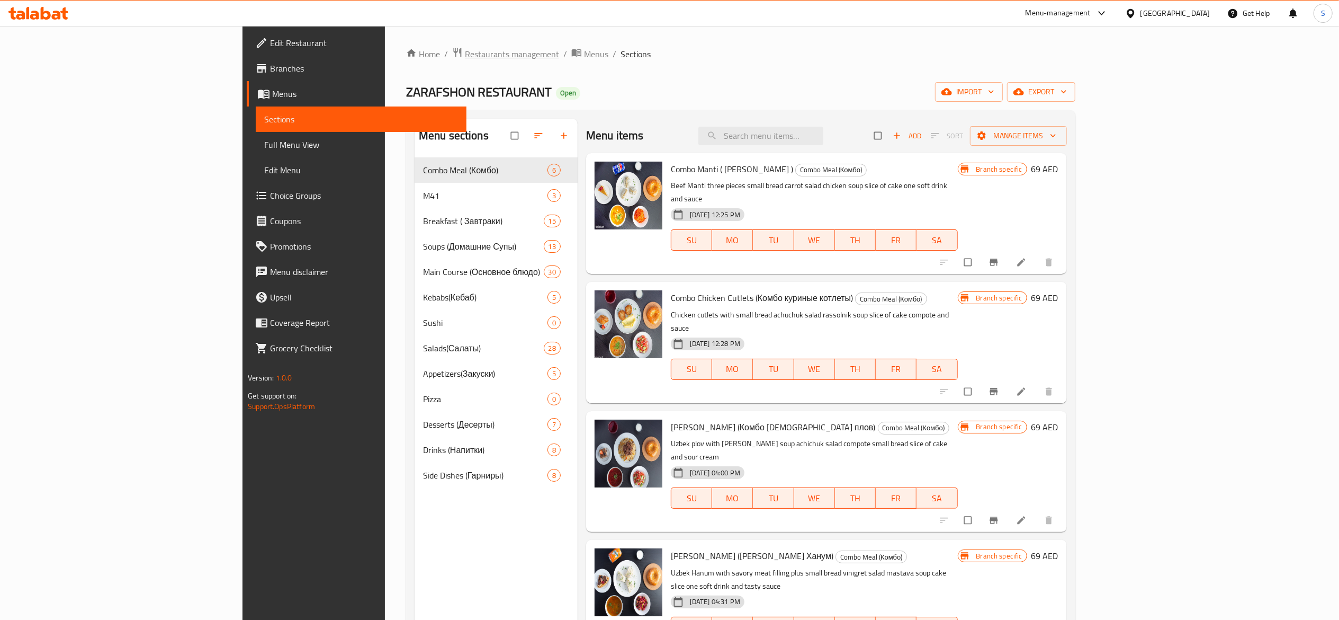
click at [465, 54] on span "Restaurants management" at bounding box center [512, 54] width 94 height 13
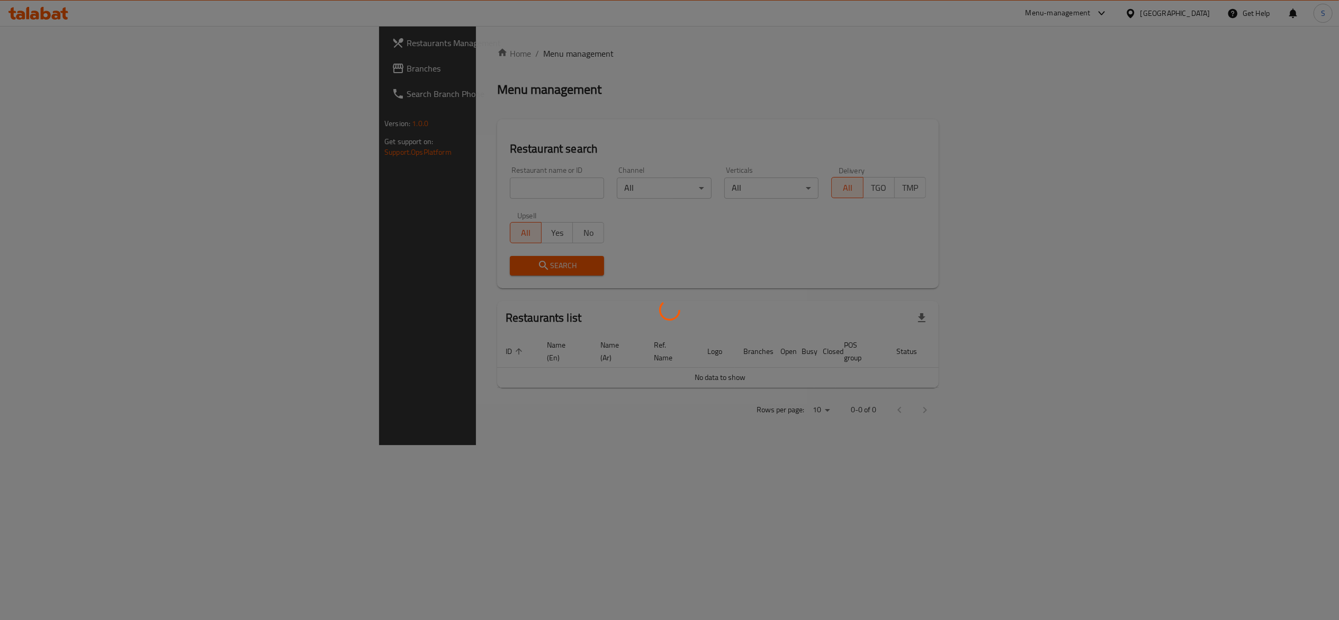
click at [458, 188] on div at bounding box center [669, 310] width 1339 height 620
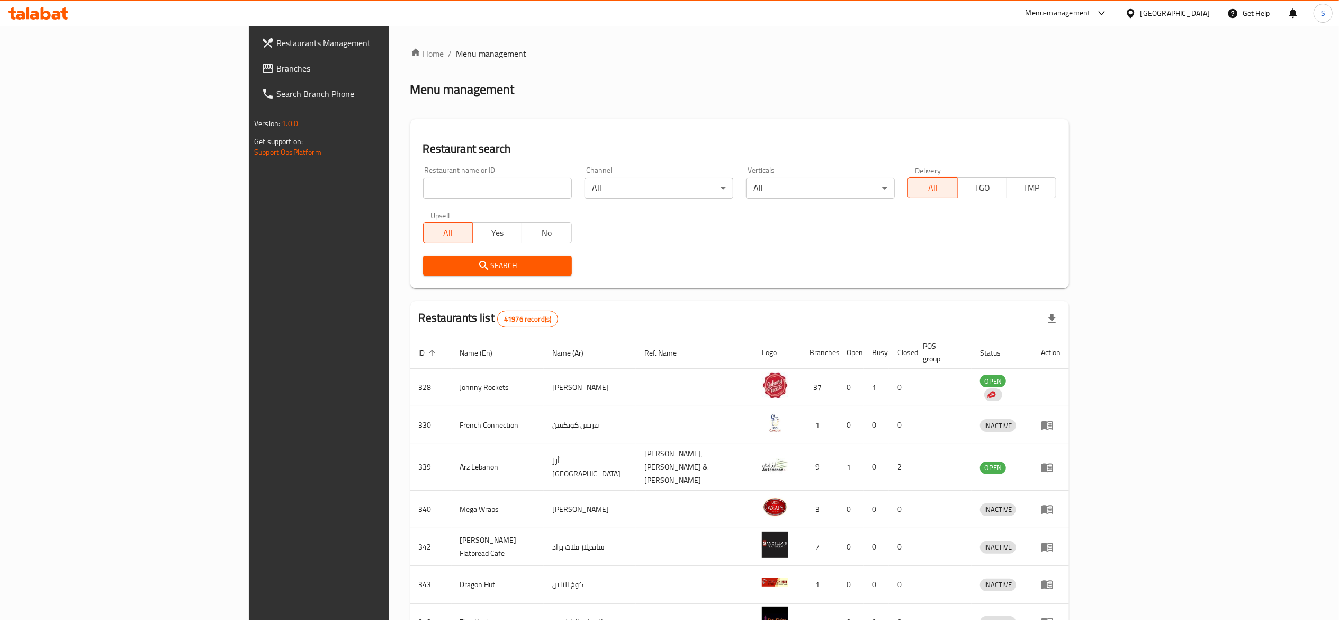
click at [457, 188] on input "search" at bounding box center [497, 187] width 149 height 21
paste input "694807"
type input "694807"
click button "Search" at bounding box center [497, 266] width 149 height 20
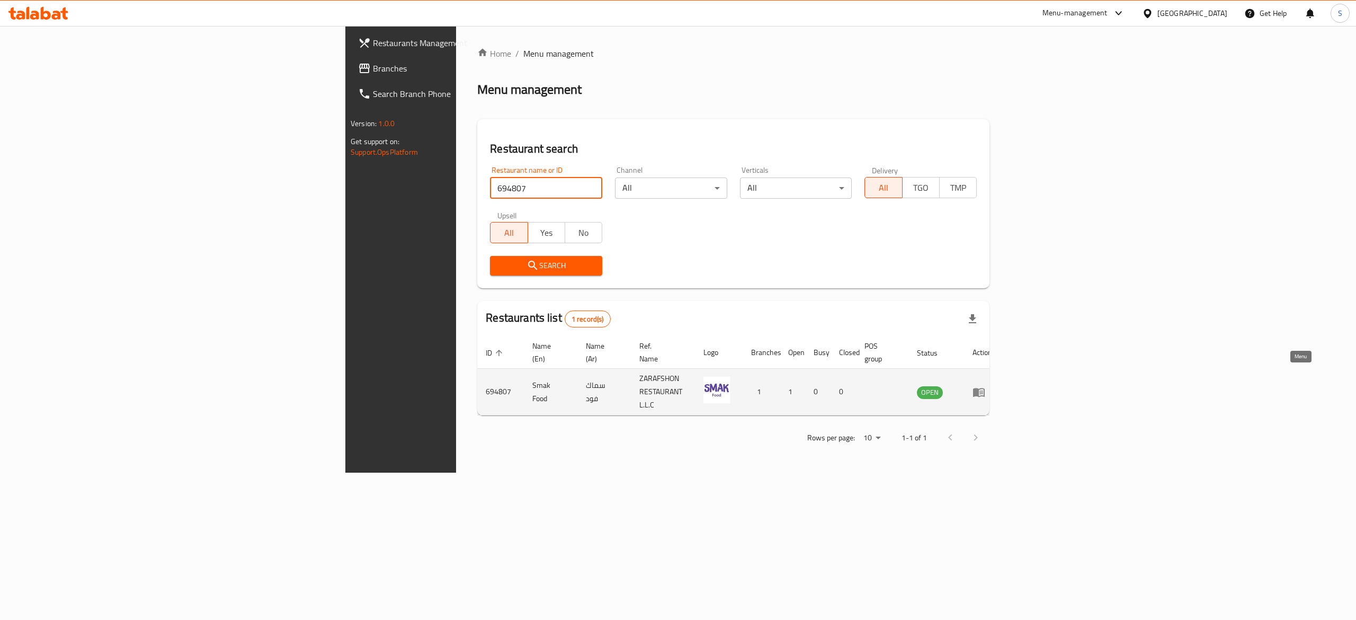
click at [985, 388] on icon "enhanced table" at bounding box center [979, 392] width 12 height 9
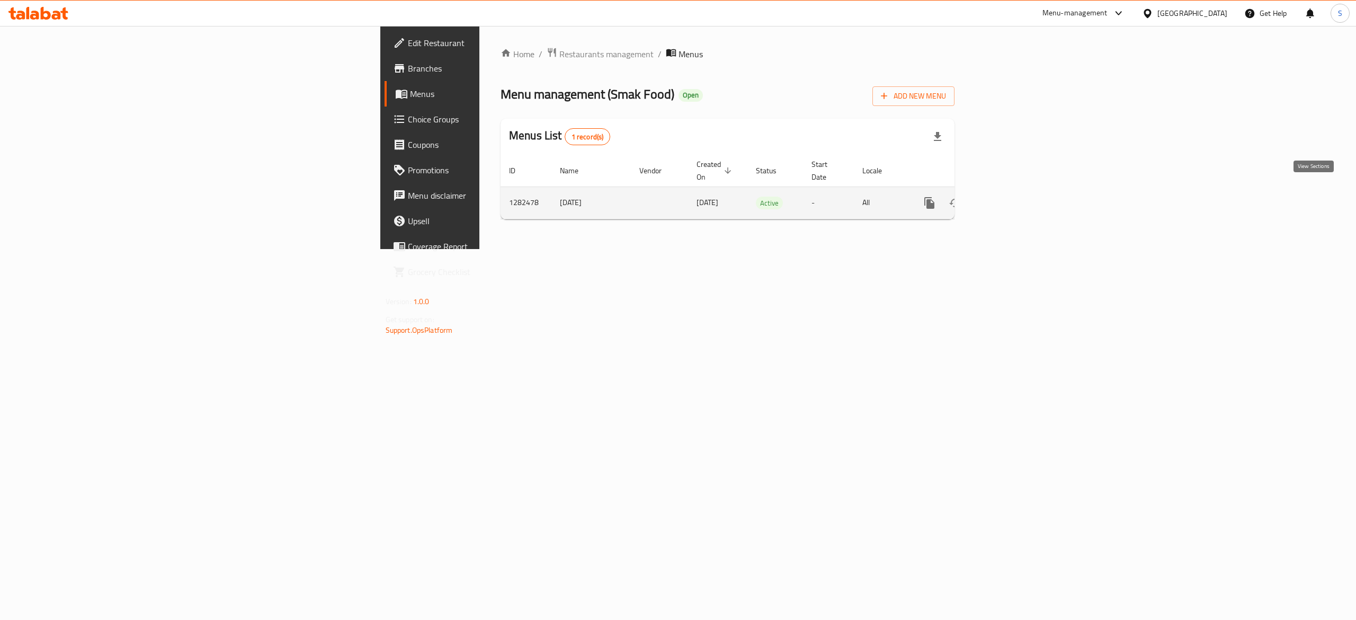
click at [1018, 199] on link "enhanced table" at bounding box center [1005, 202] width 25 height 25
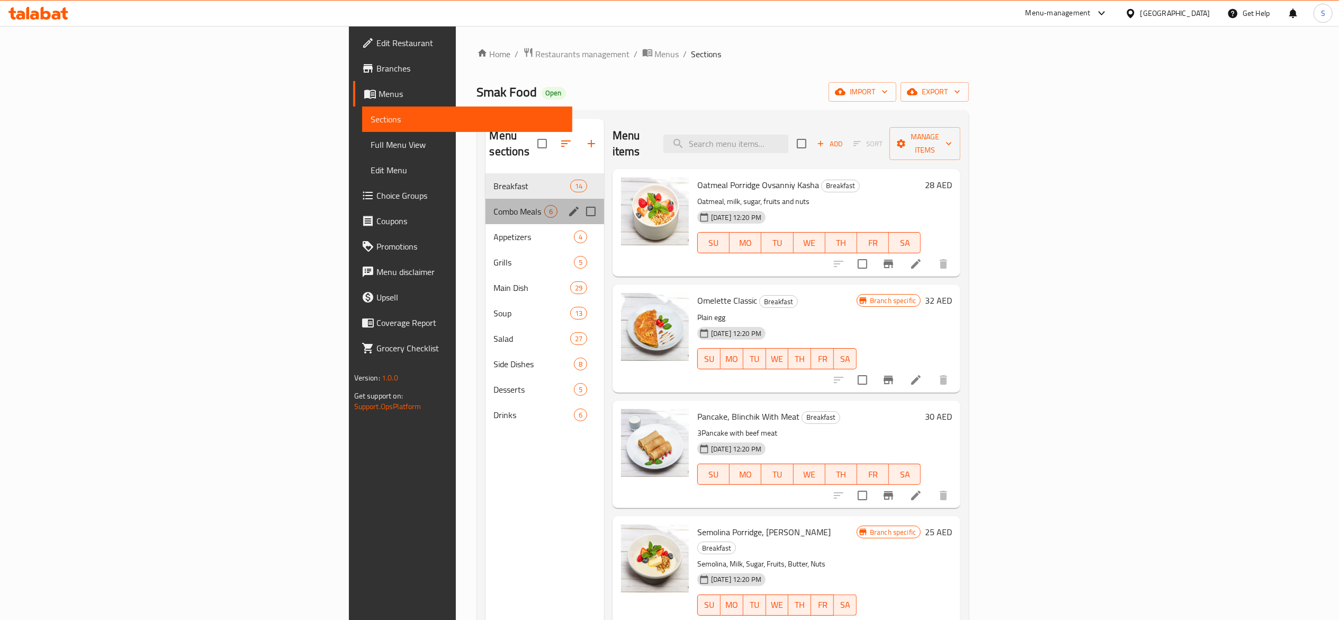
click at [486, 206] on div "Combo Meals 6" at bounding box center [545, 211] width 119 height 25
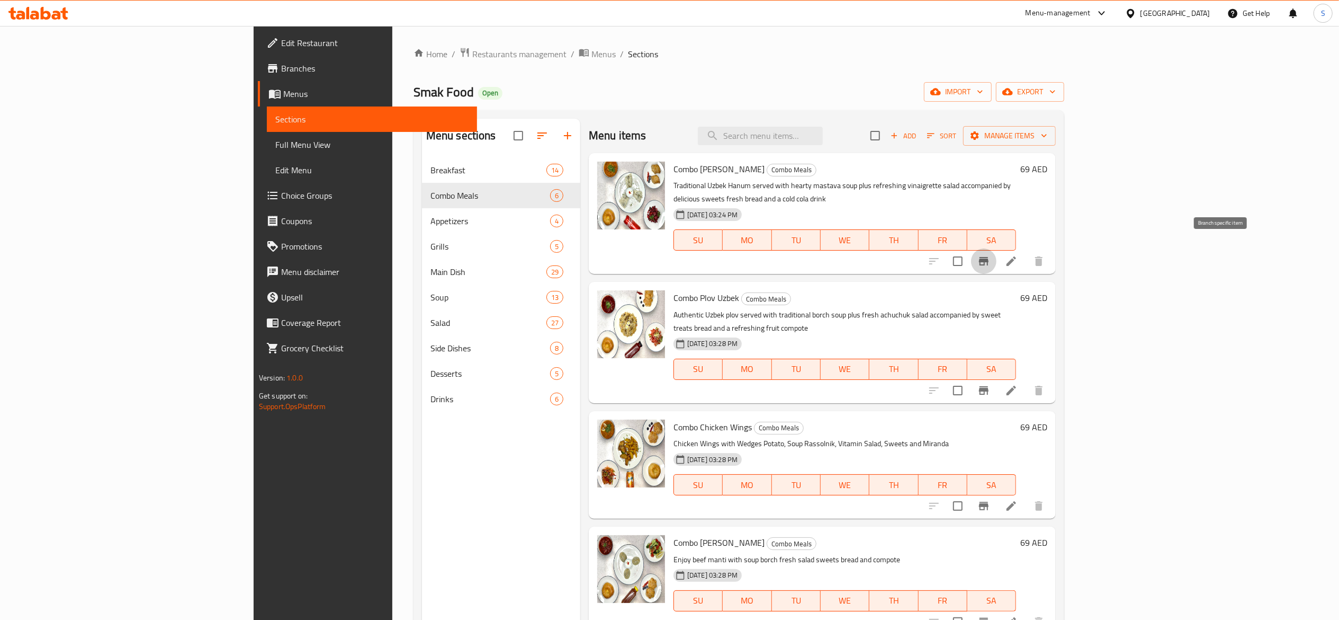
click at [997, 255] on button "Branch-specific-item" at bounding box center [983, 260] width 25 height 25
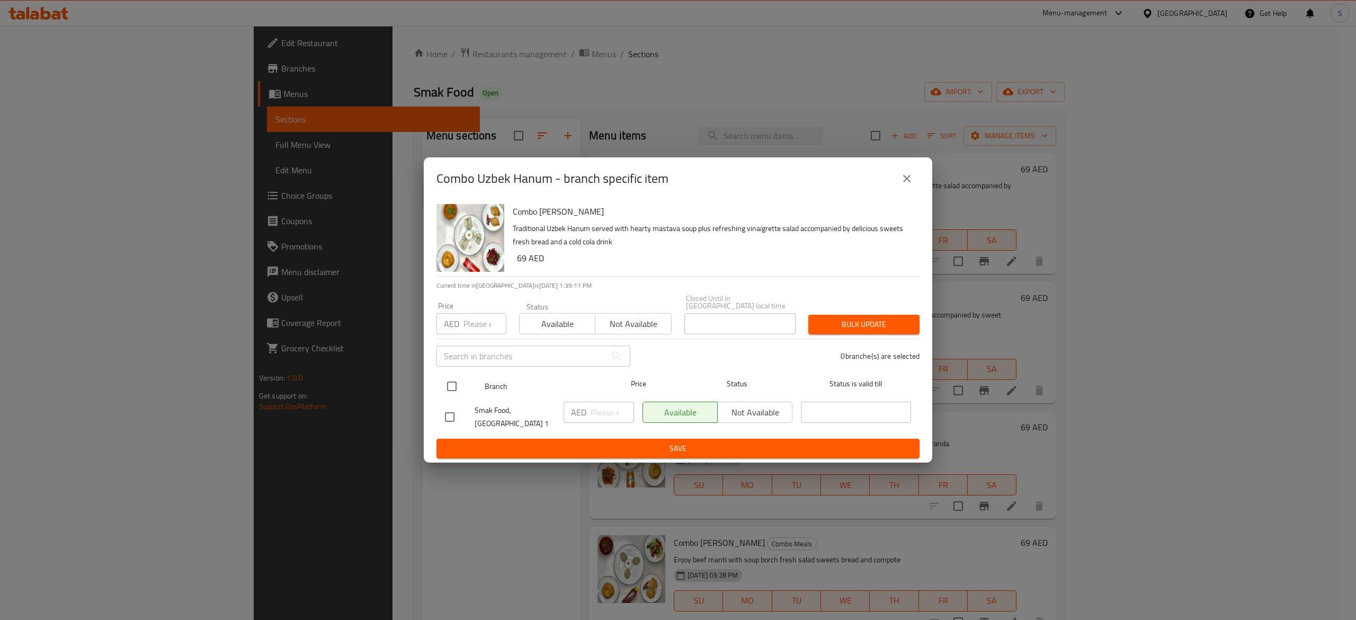
click at [446, 389] on input "checkbox" at bounding box center [452, 386] width 22 height 22
checkbox input "true"
click at [598, 410] on input "number" at bounding box center [612, 411] width 43 height 21
type input "69"
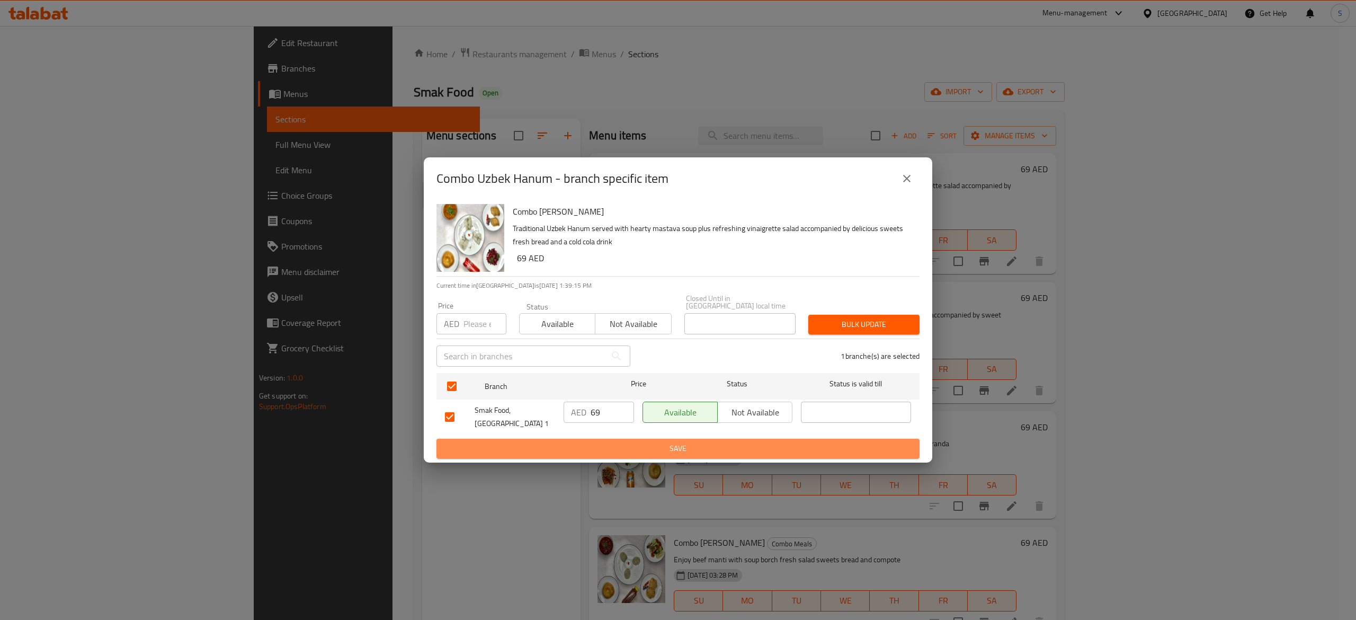
click at [667, 453] on button "Save" at bounding box center [677, 449] width 483 height 20
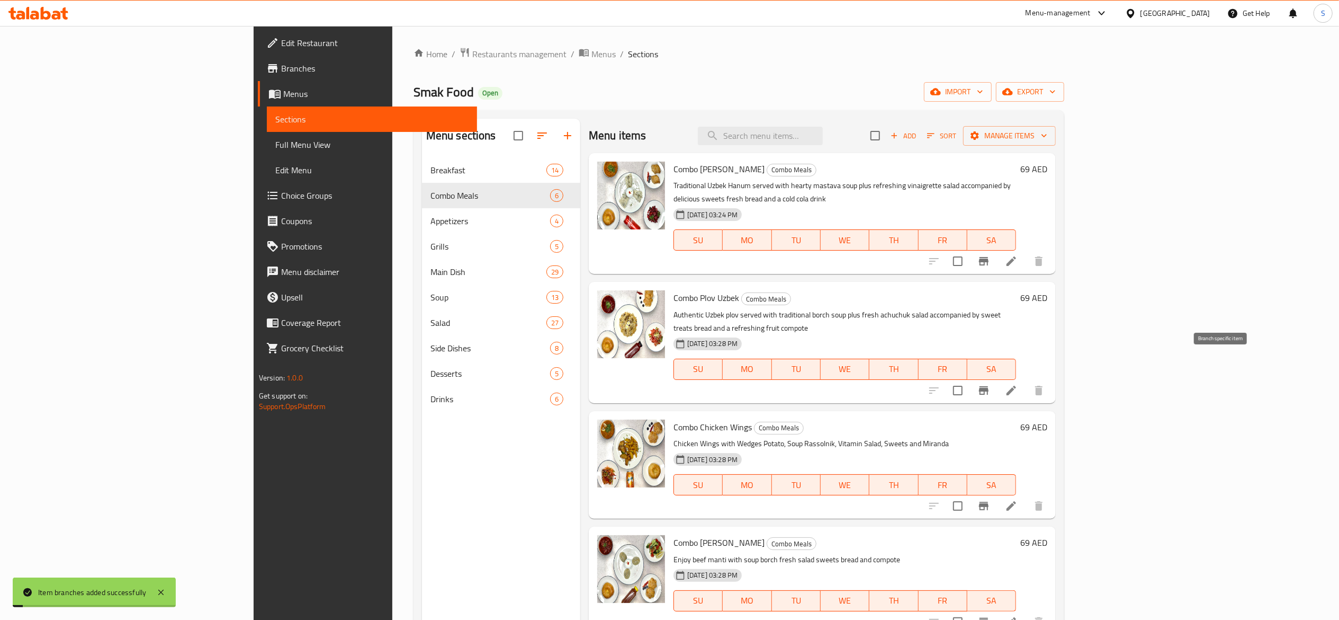
click at [997, 378] on button "Branch-specific-item" at bounding box center [983, 390] width 25 height 25
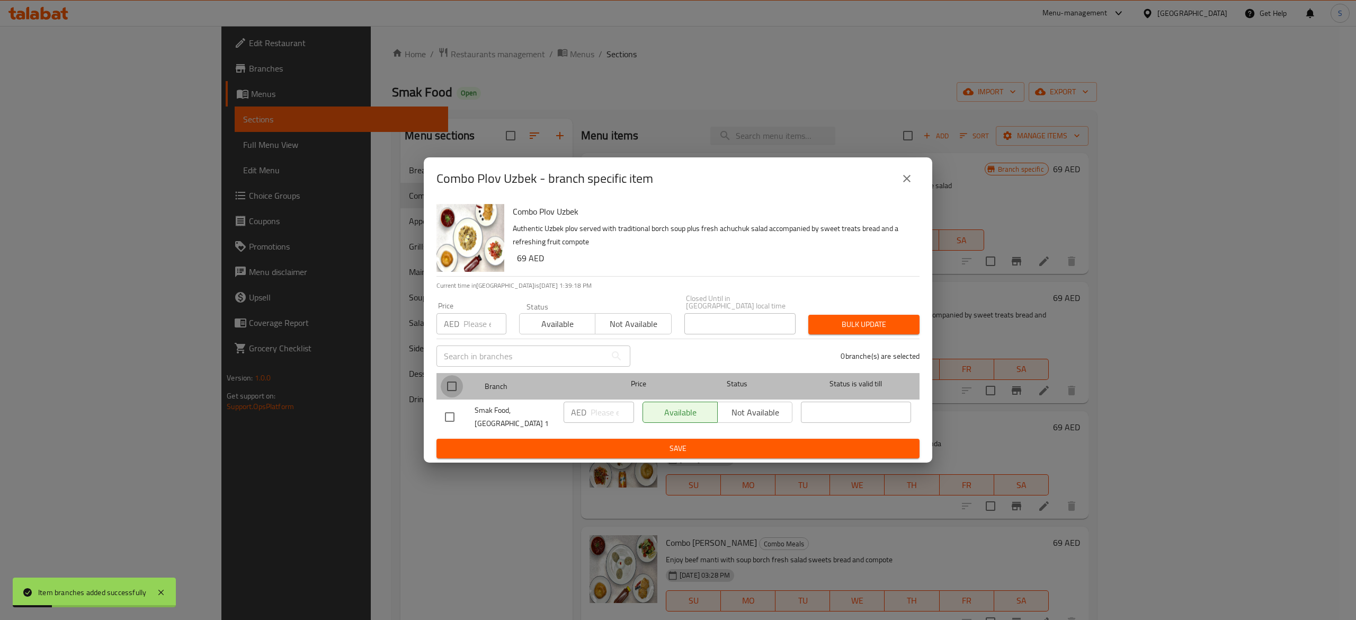
click at [456, 387] on input "checkbox" at bounding box center [452, 386] width 22 height 22
checkbox input "true"
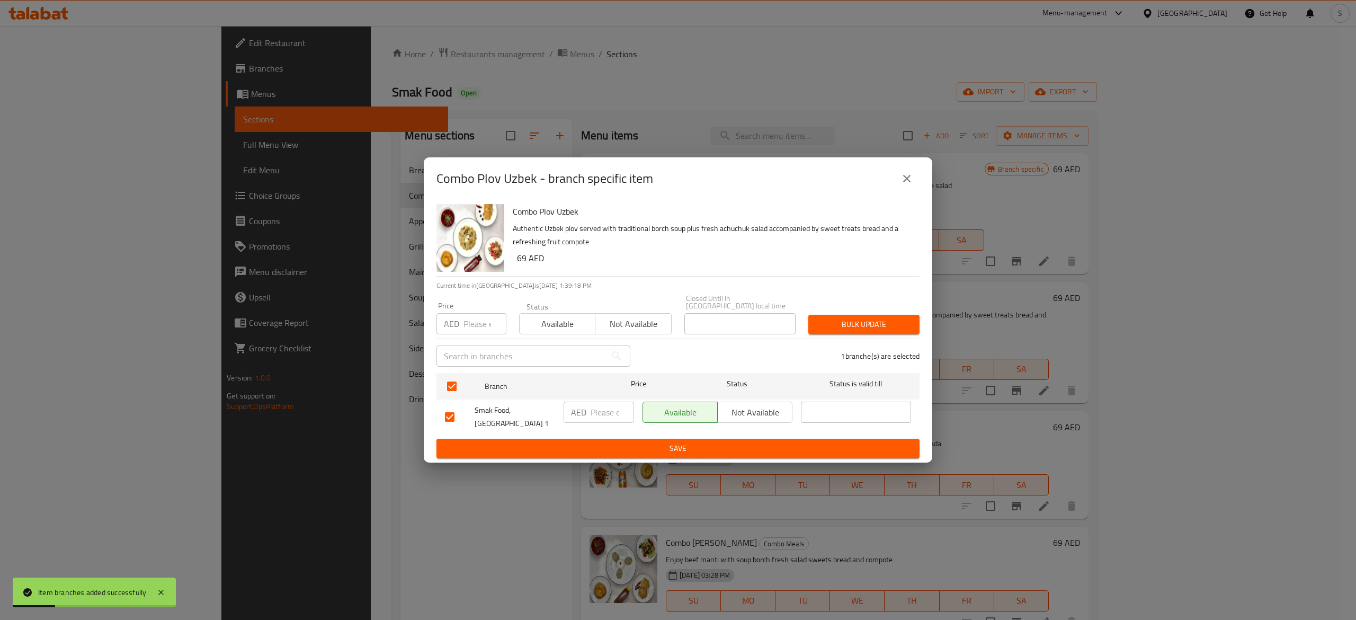
click at [585, 416] on p "AED" at bounding box center [578, 412] width 15 height 13
click at [593, 416] on input "number" at bounding box center [612, 411] width 43 height 21
type input "69"
click at [689, 445] on span "Save" at bounding box center [678, 448] width 466 height 13
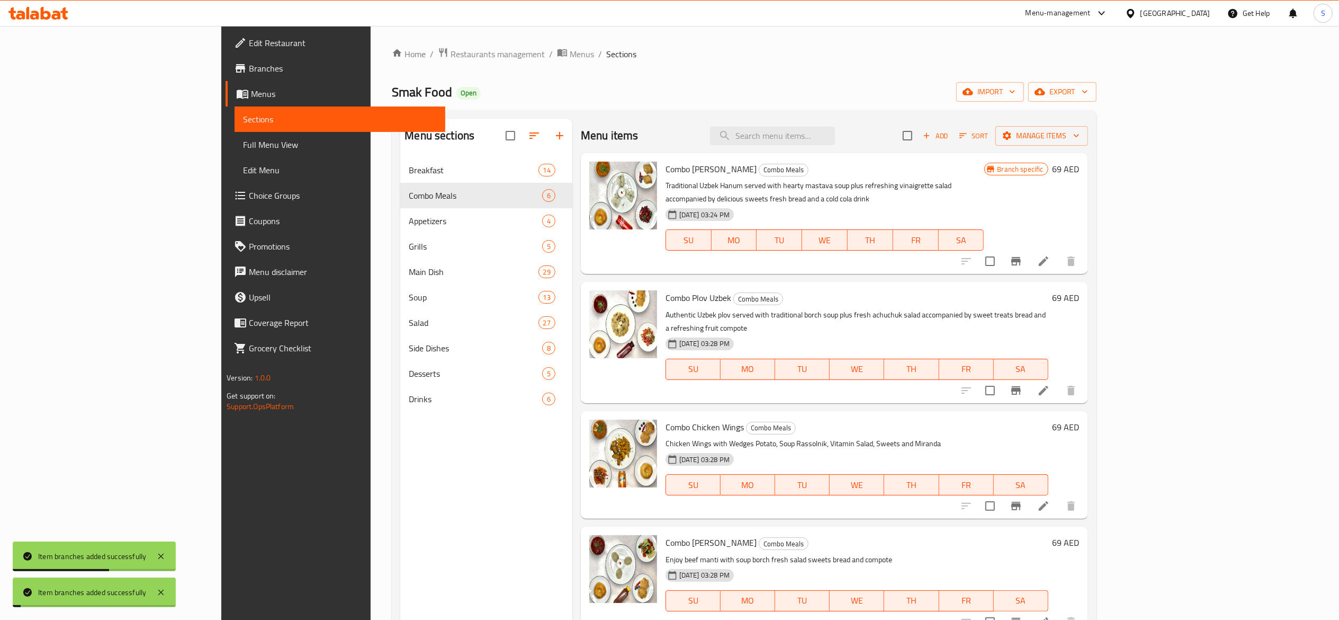
scroll to position [100, 0]
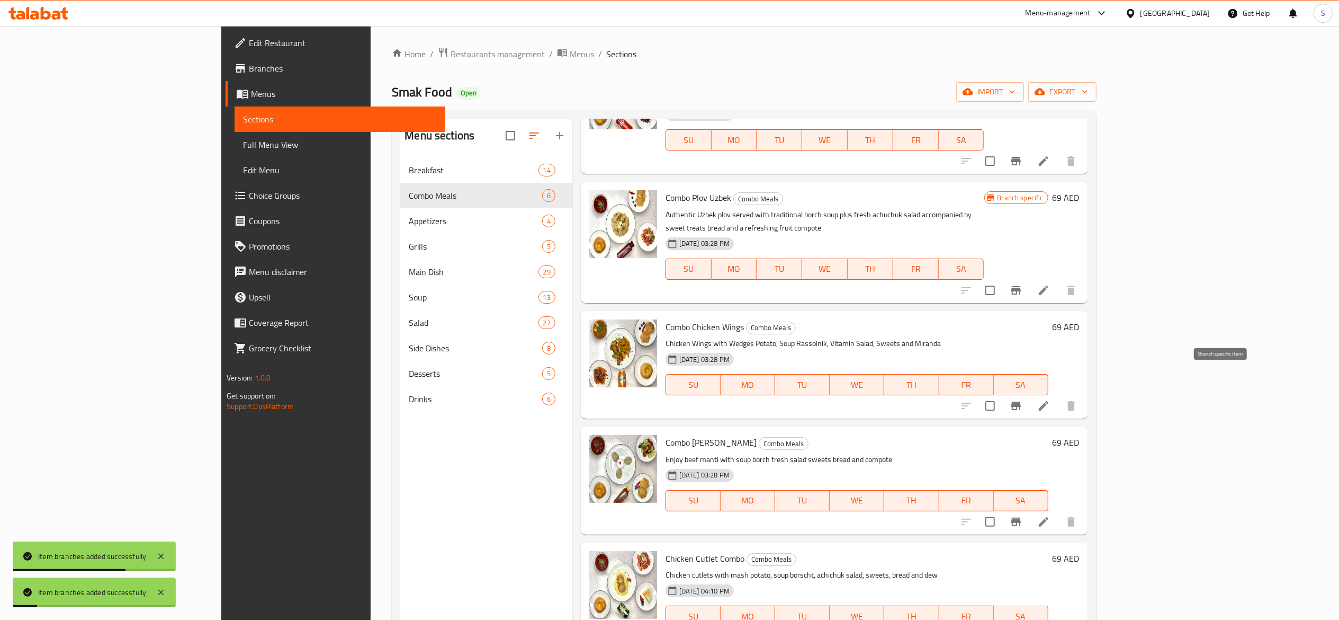
click at [1023, 399] on icon "Branch-specific-item" at bounding box center [1016, 405] width 13 height 13
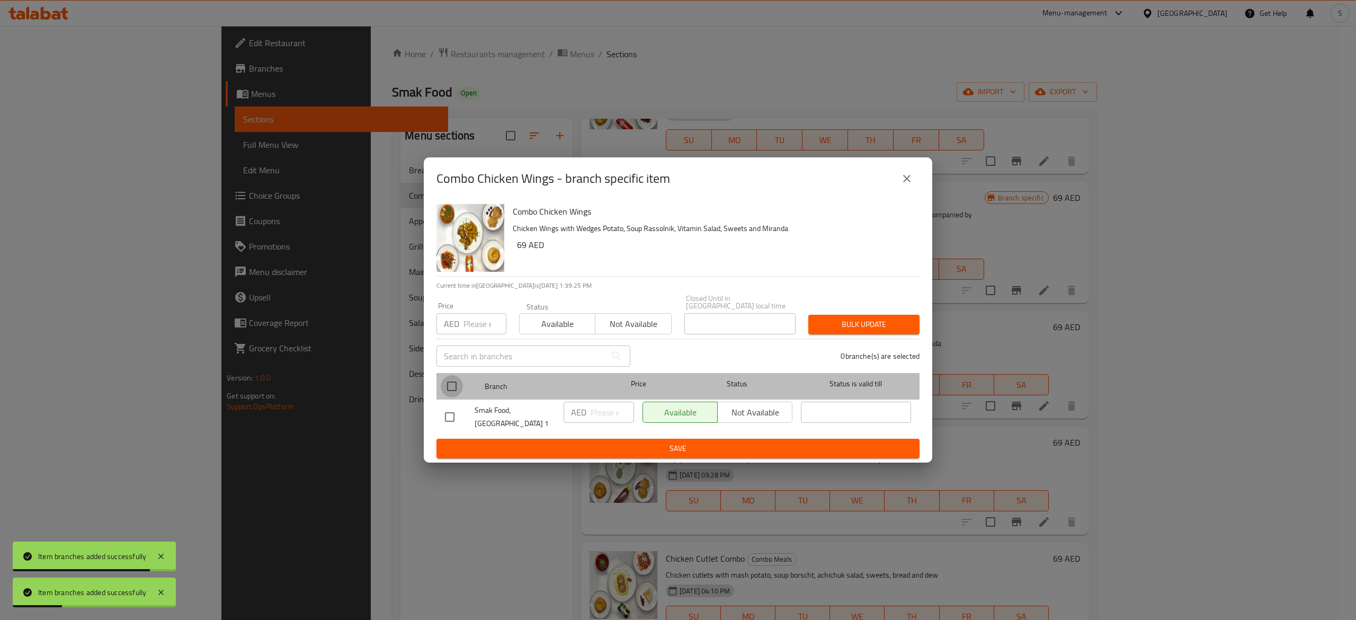
click at [458, 396] on input "checkbox" at bounding box center [452, 386] width 22 height 22
checkbox input "true"
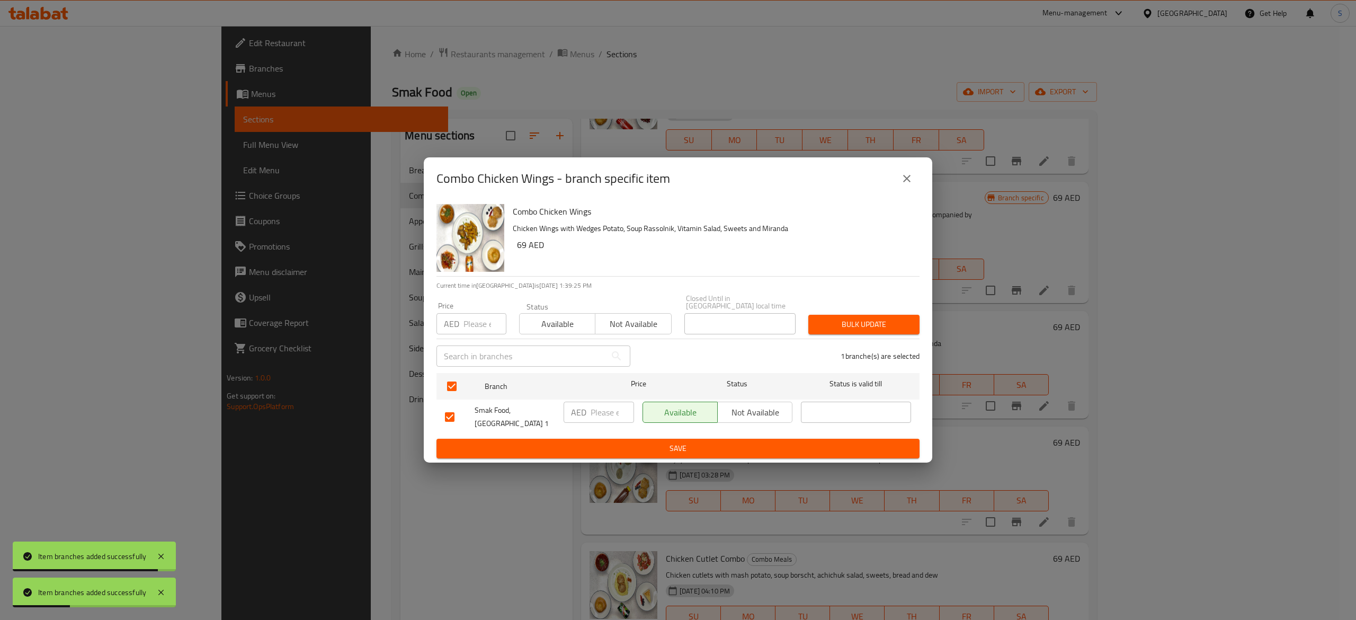
click at [609, 417] on input "number" at bounding box center [612, 411] width 43 height 21
type input "69"
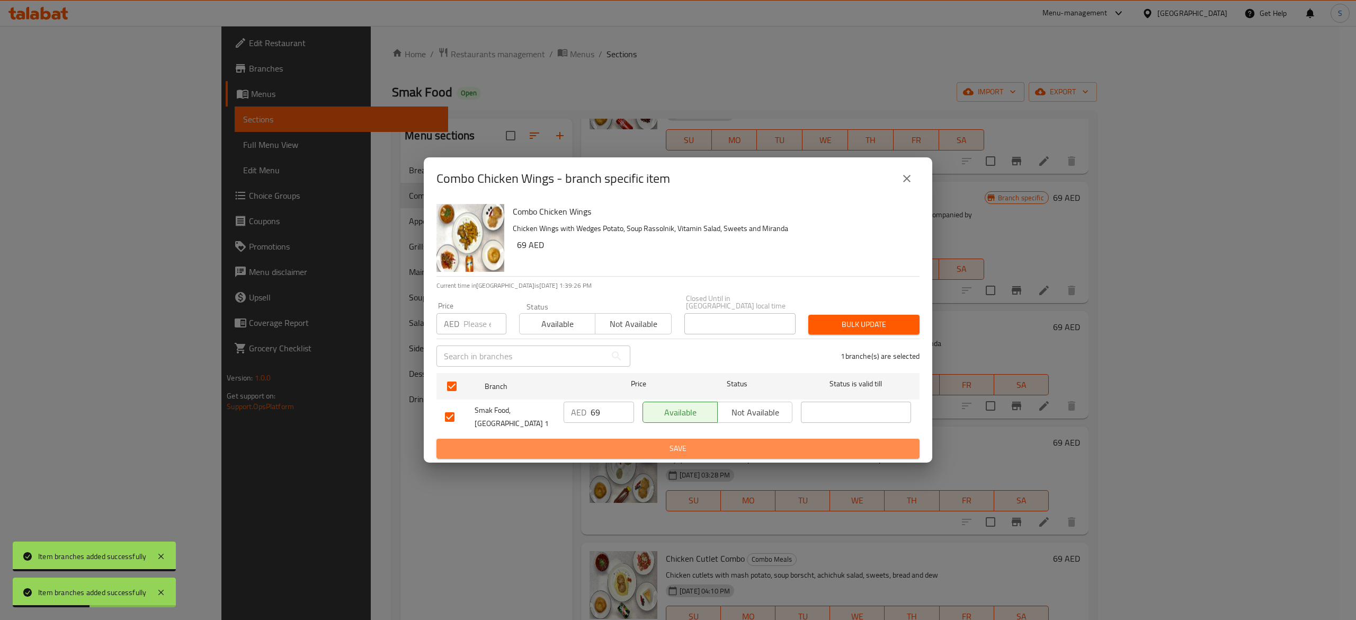
click at [628, 444] on span "Save" at bounding box center [678, 448] width 466 height 13
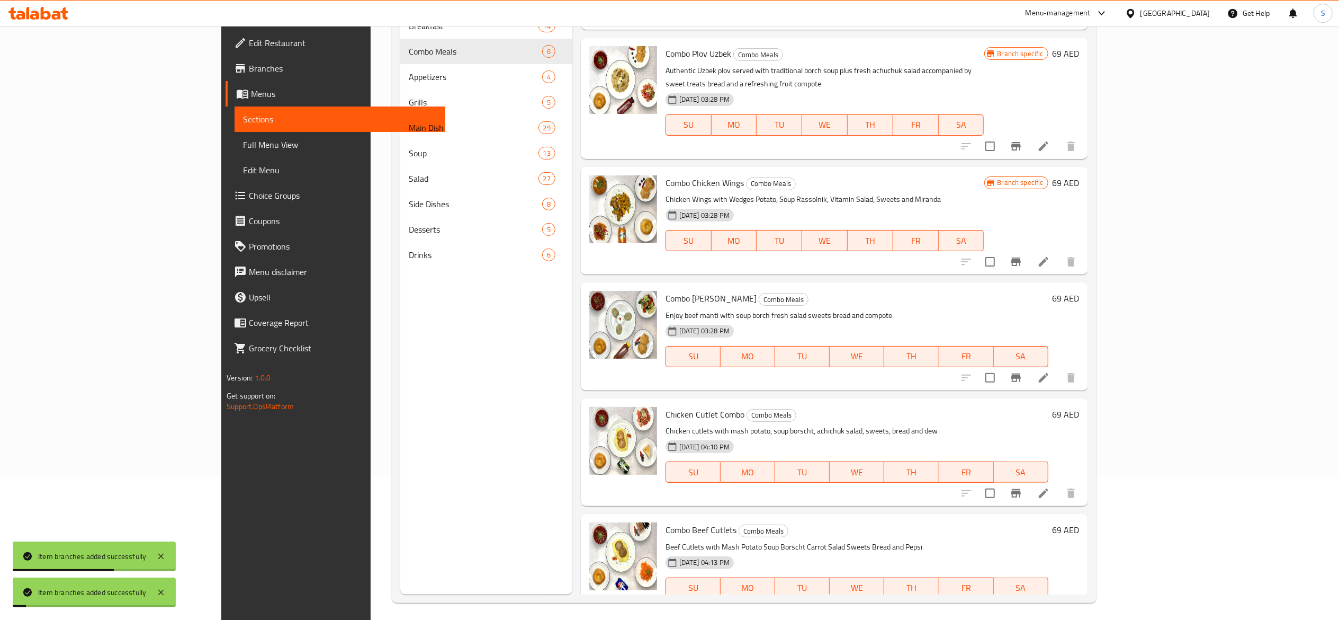
scroll to position [149, 0]
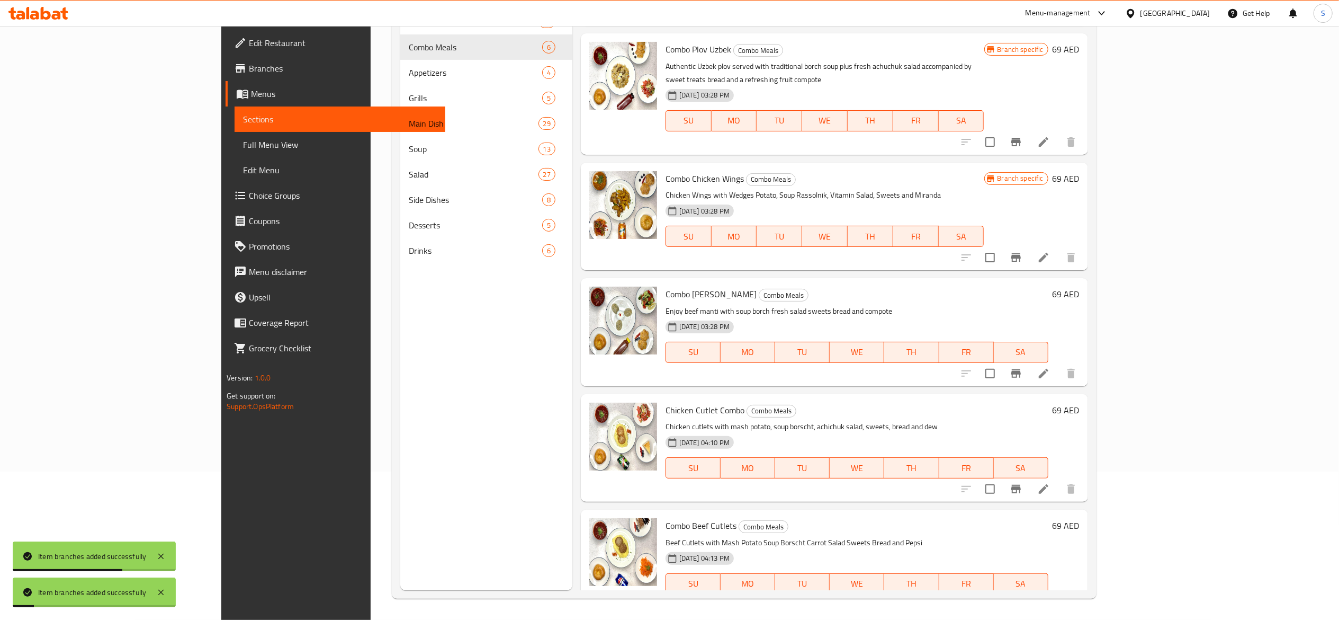
click at [1023, 367] on icon "Branch-specific-item" at bounding box center [1016, 373] width 13 height 13
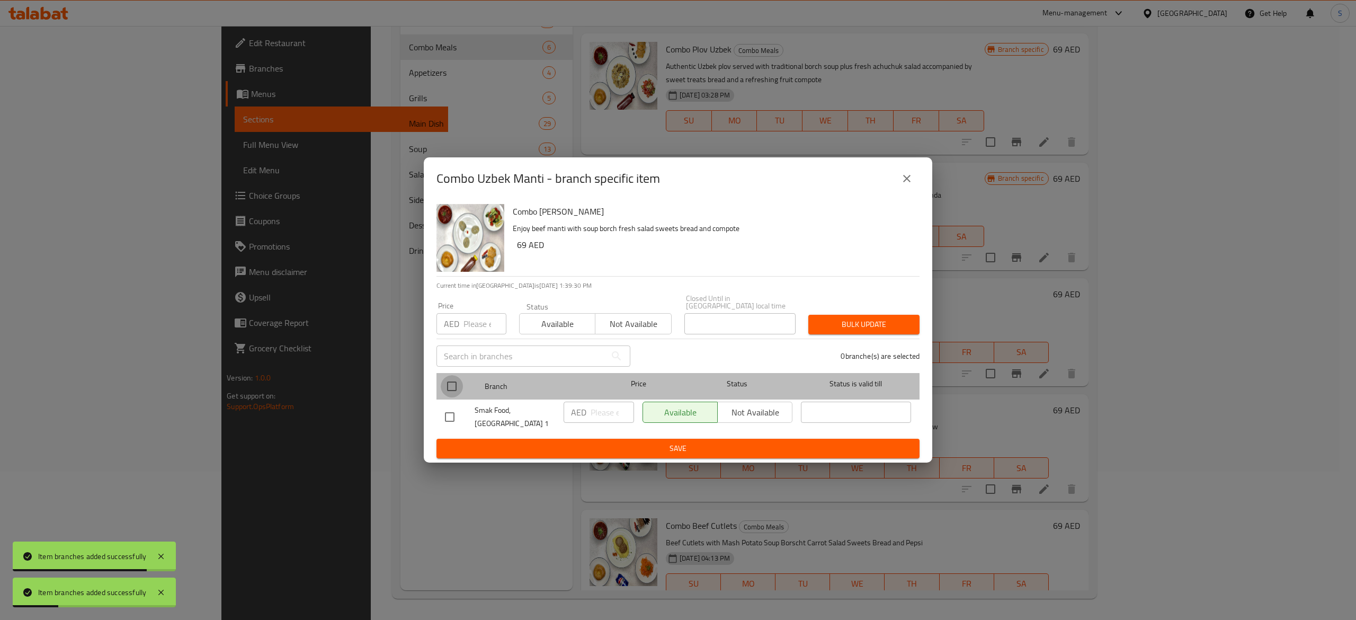
drag, startPoint x: 458, startPoint y: 383, endPoint x: 591, endPoint y: 411, distance: 135.8
click at [462, 385] on input "checkbox" at bounding box center [452, 386] width 22 height 22
checkbox input "true"
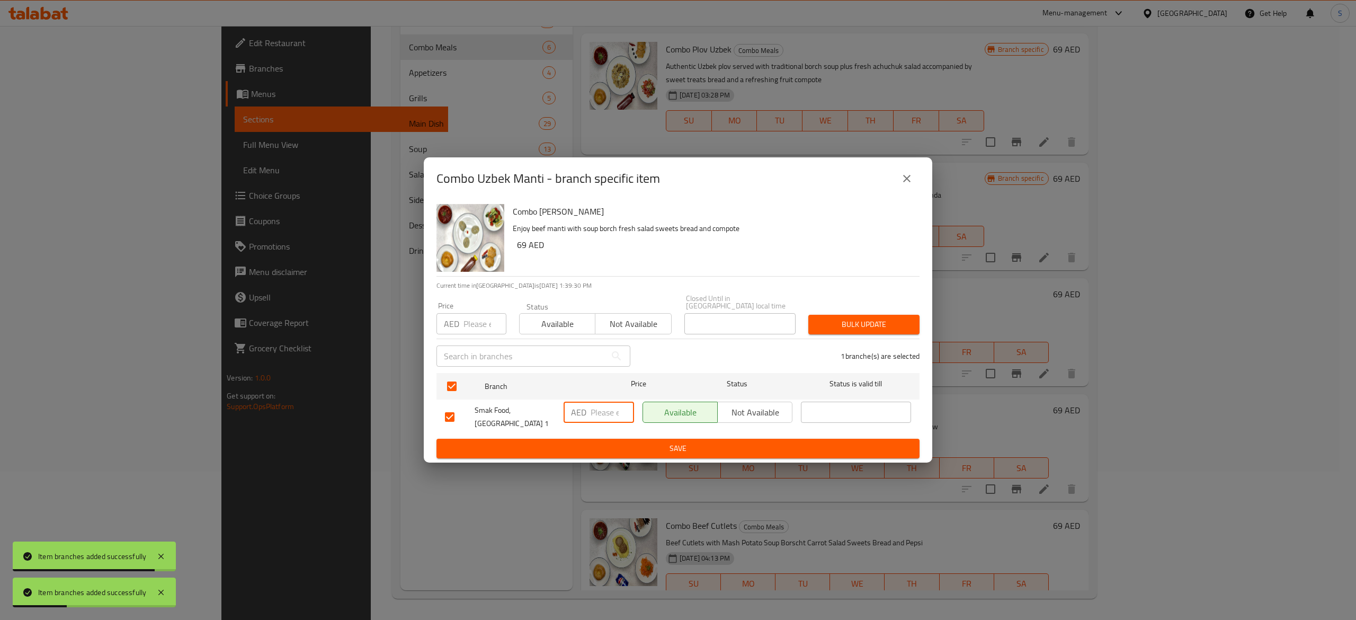
click at [598, 417] on input "number" at bounding box center [612, 411] width 43 height 21
type input "69"
click at [630, 444] on span "Save" at bounding box center [678, 448] width 466 height 13
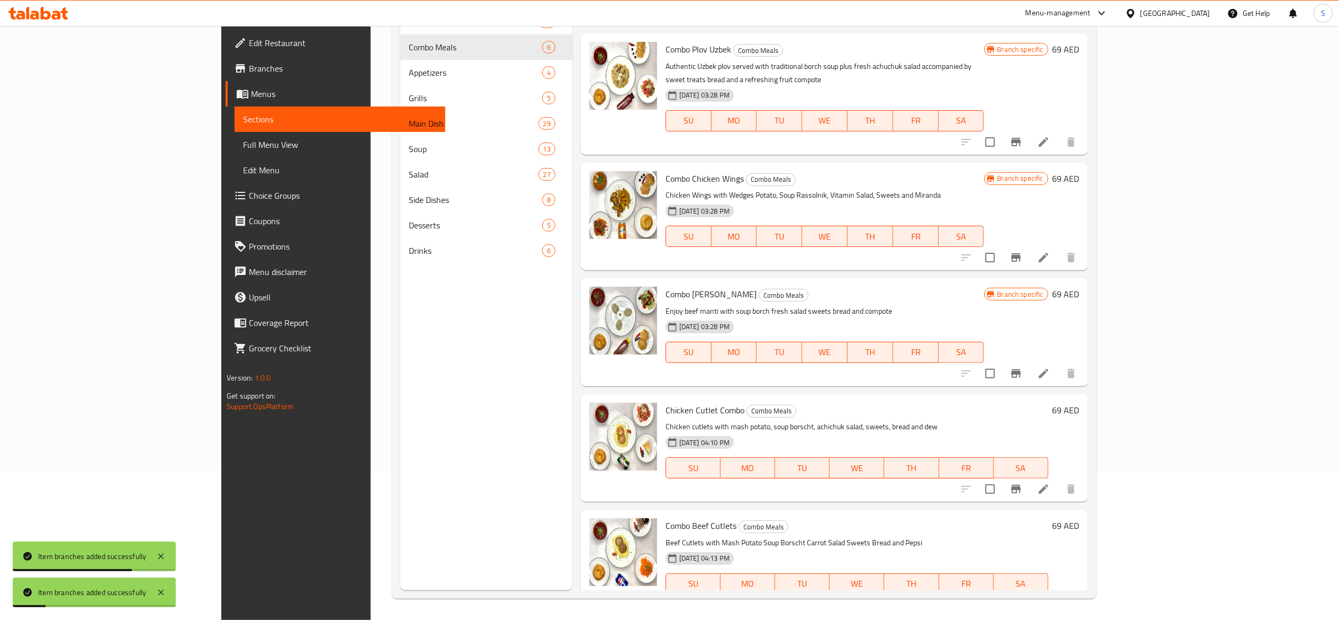
click at [1023, 483] on icon "Branch-specific-item" at bounding box center [1016, 489] width 13 height 13
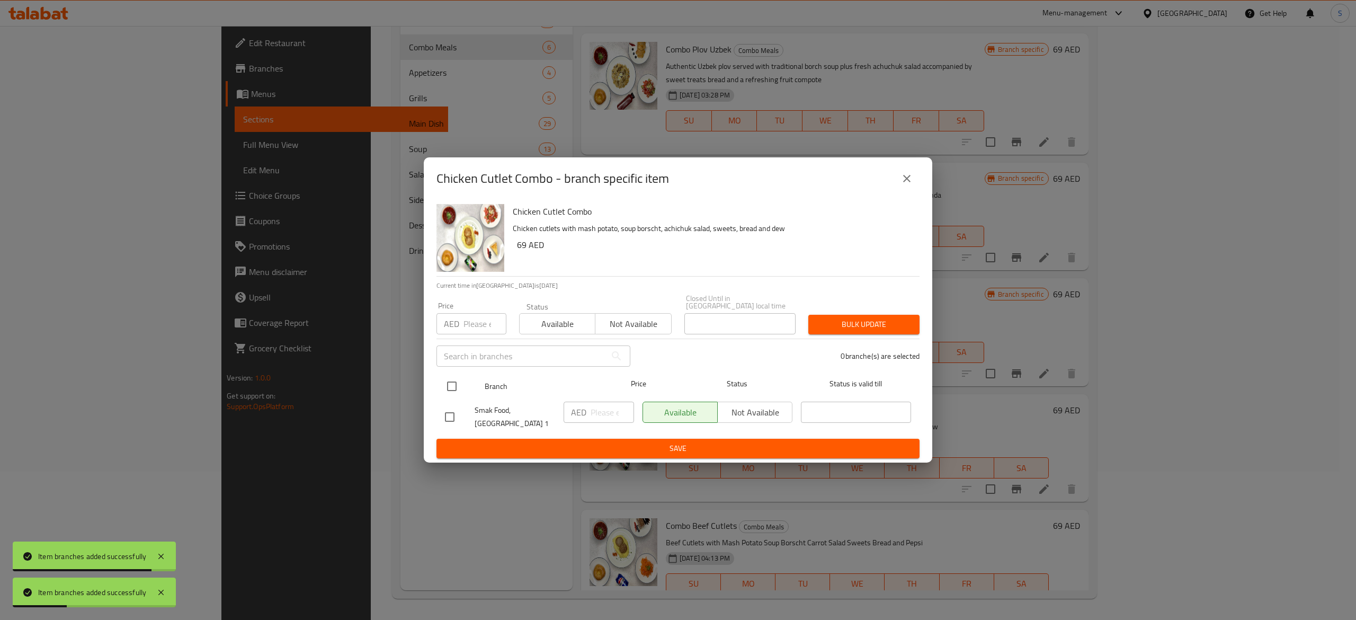
drag, startPoint x: 487, startPoint y: 392, endPoint x: 552, endPoint y: 400, distance: 65.1
click at [492, 393] on span "Branch" at bounding box center [540, 386] width 110 height 13
click at [448, 385] on input "checkbox" at bounding box center [452, 386] width 22 height 22
checkbox input "true"
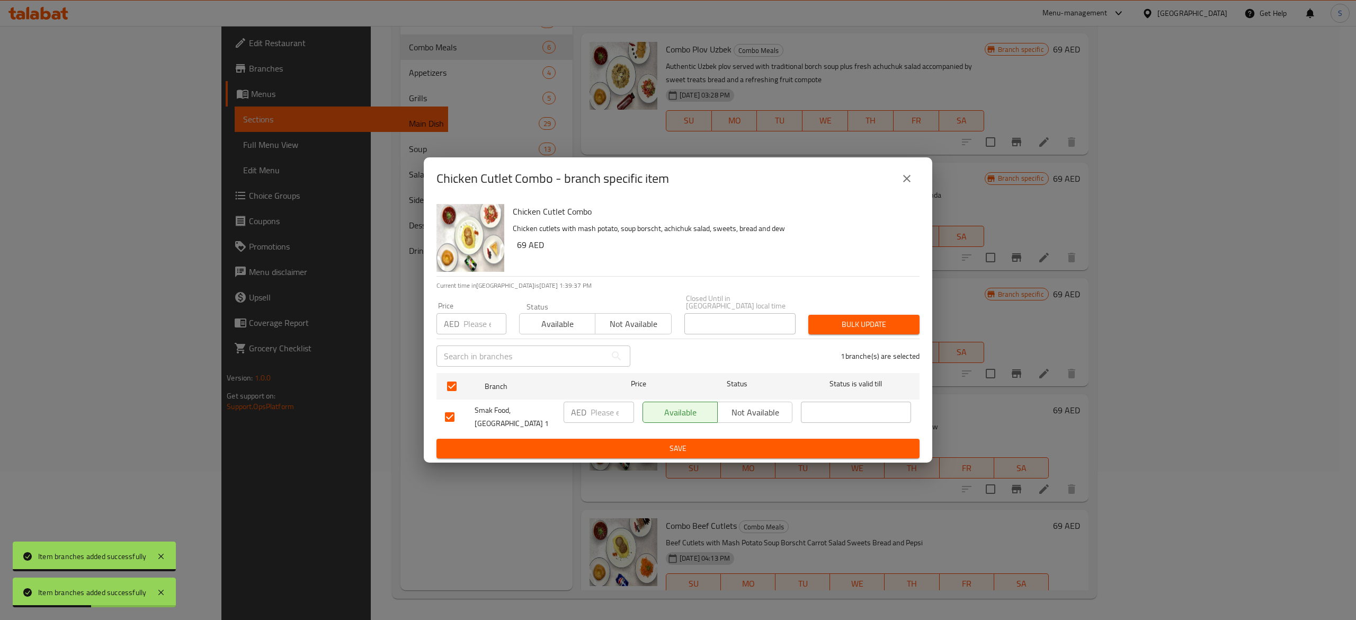
click at [588, 423] on div "AED ​" at bounding box center [599, 411] width 70 height 21
type input "69"
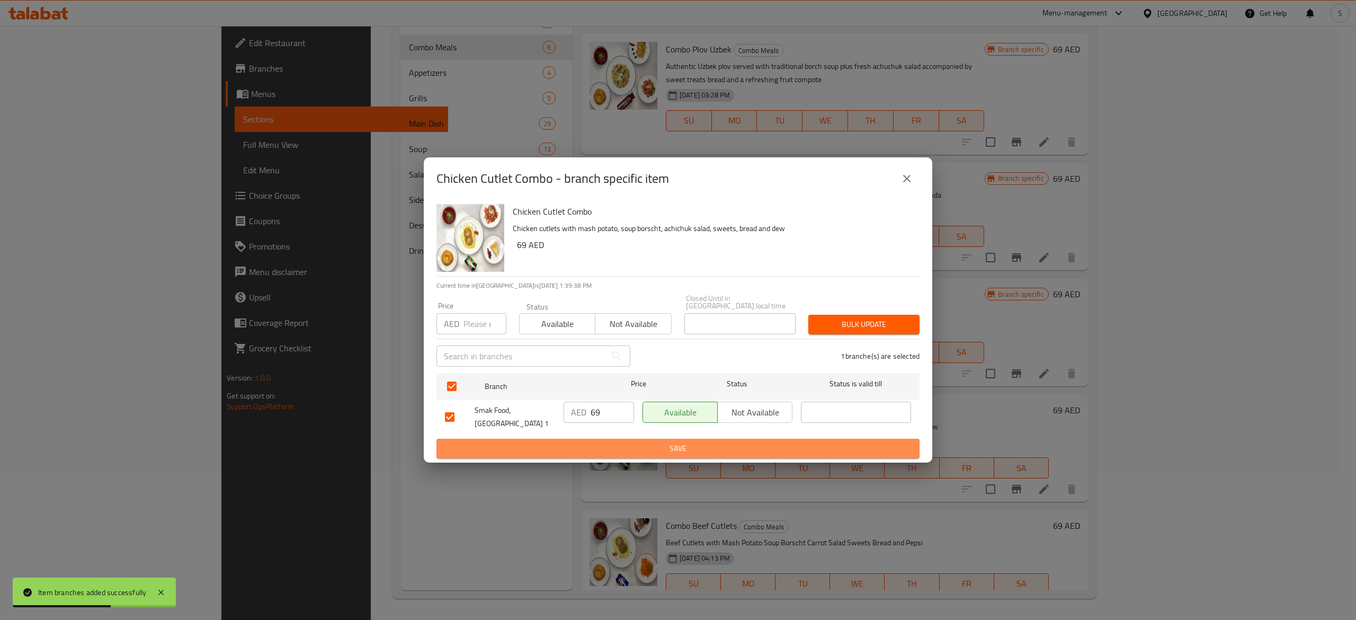
click at [617, 446] on span "Save" at bounding box center [678, 448] width 466 height 13
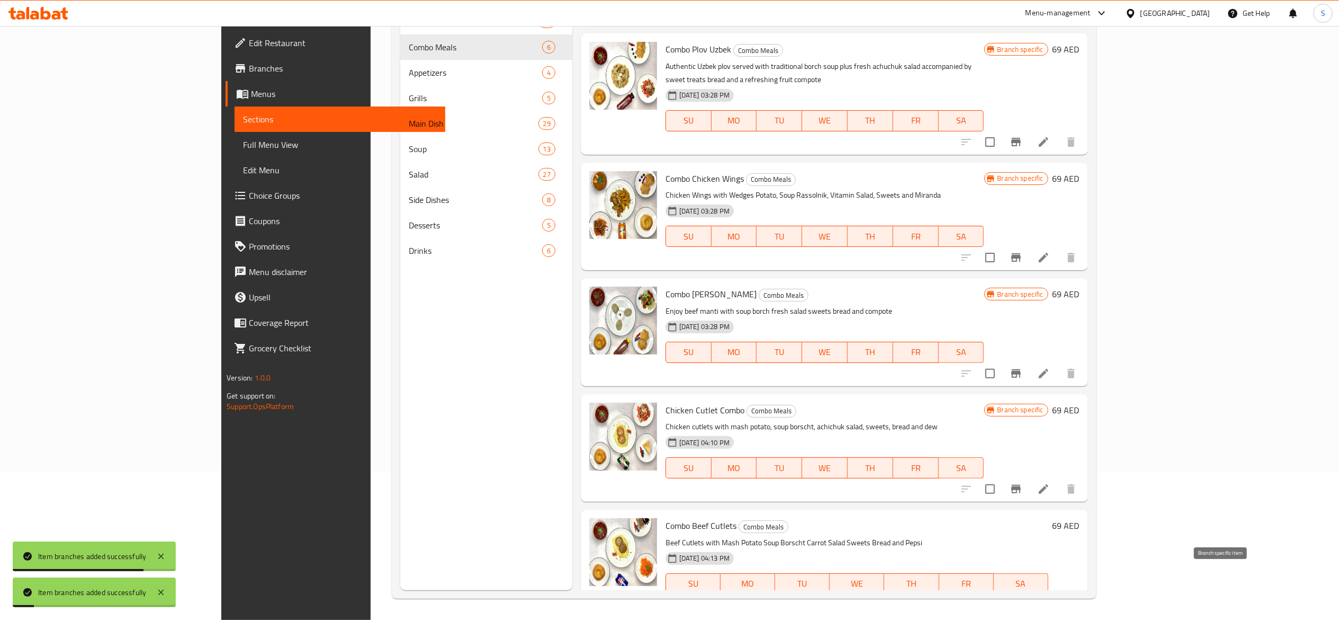
click at [1021, 601] on icon "Branch-specific-item" at bounding box center [1017, 605] width 10 height 8
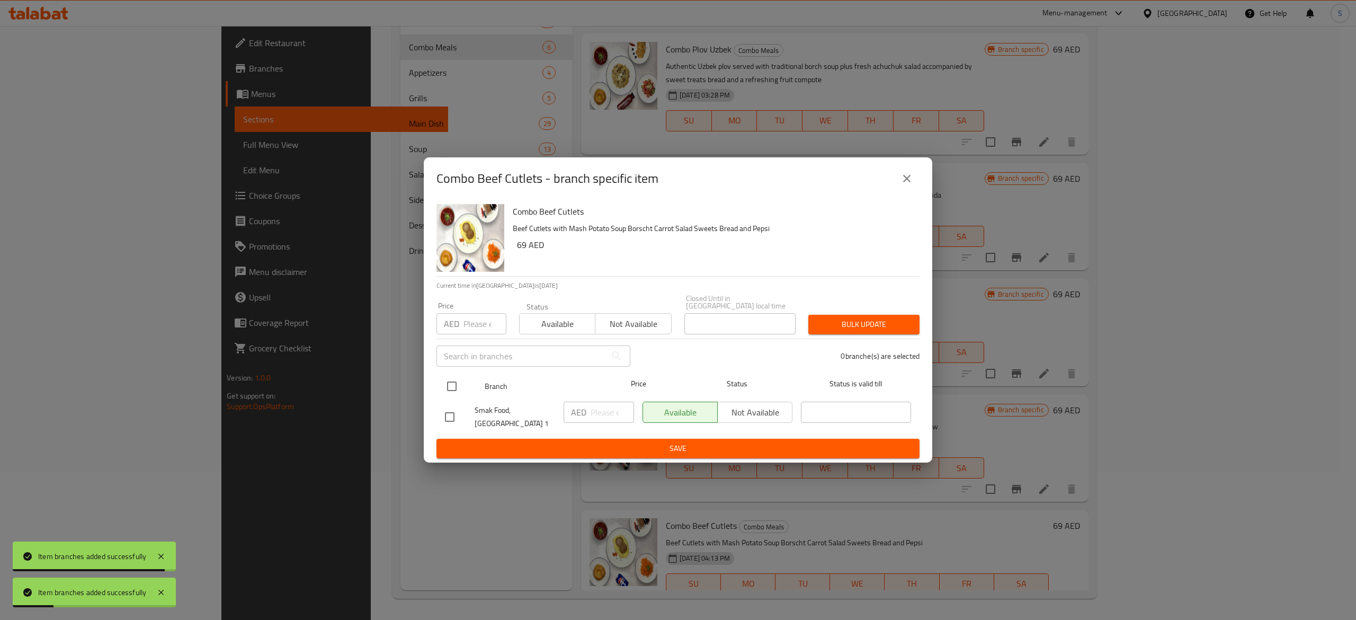
click at [485, 387] on span "Branch" at bounding box center [540, 386] width 110 height 13
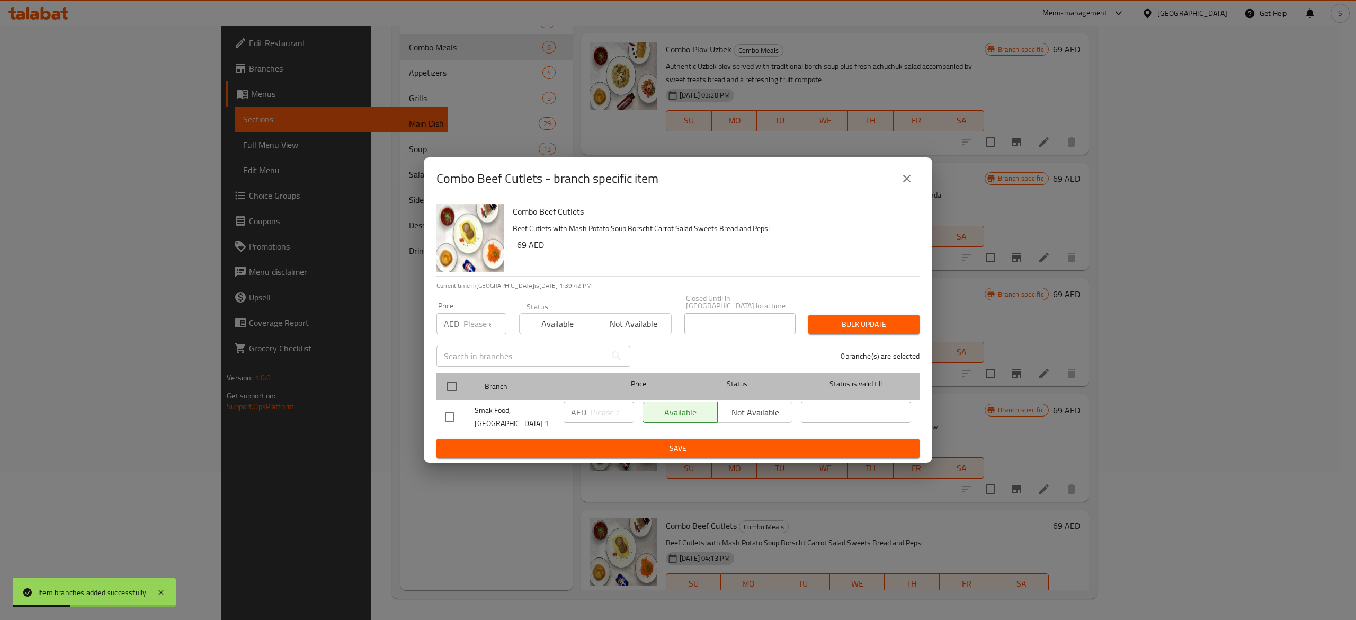
click at [479, 394] on div at bounding box center [461, 386] width 40 height 31
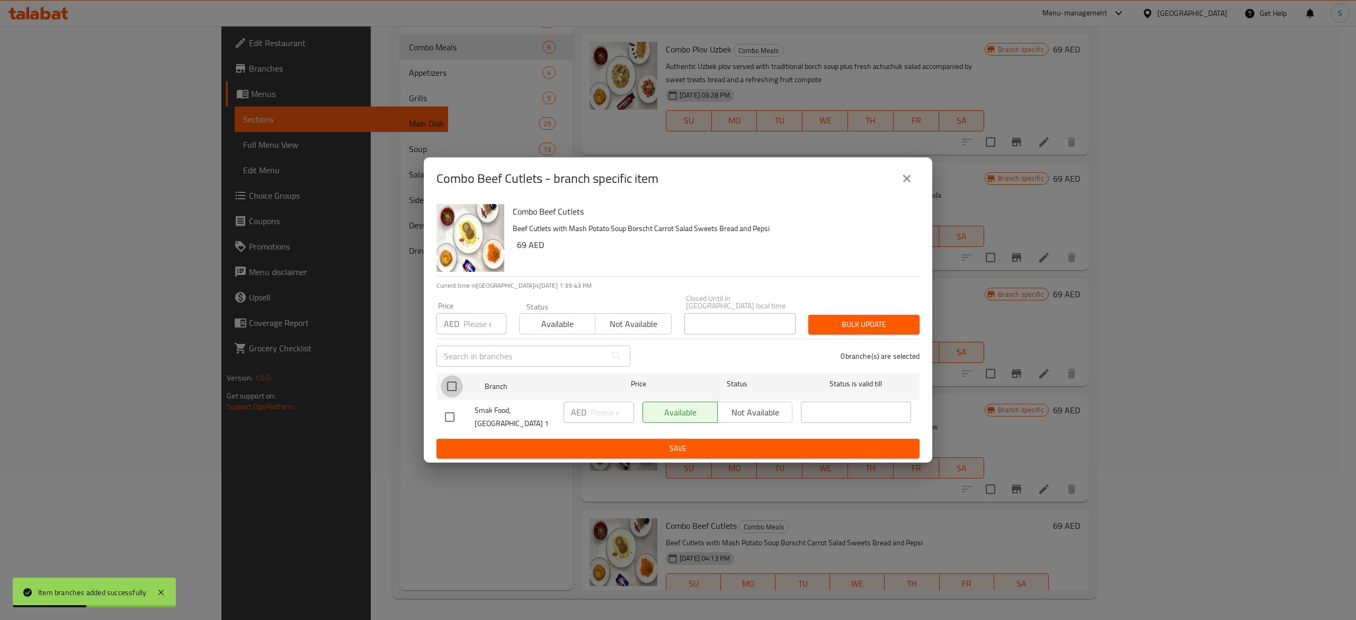
drag, startPoint x: 456, startPoint y: 389, endPoint x: 587, endPoint y: 419, distance: 134.8
click at [460, 389] on input "checkbox" at bounding box center [452, 386] width 22 height 22
checkbox input "true"
click at [605, 419] on input "number" at bounding box center [612, 411] width 43 height 21
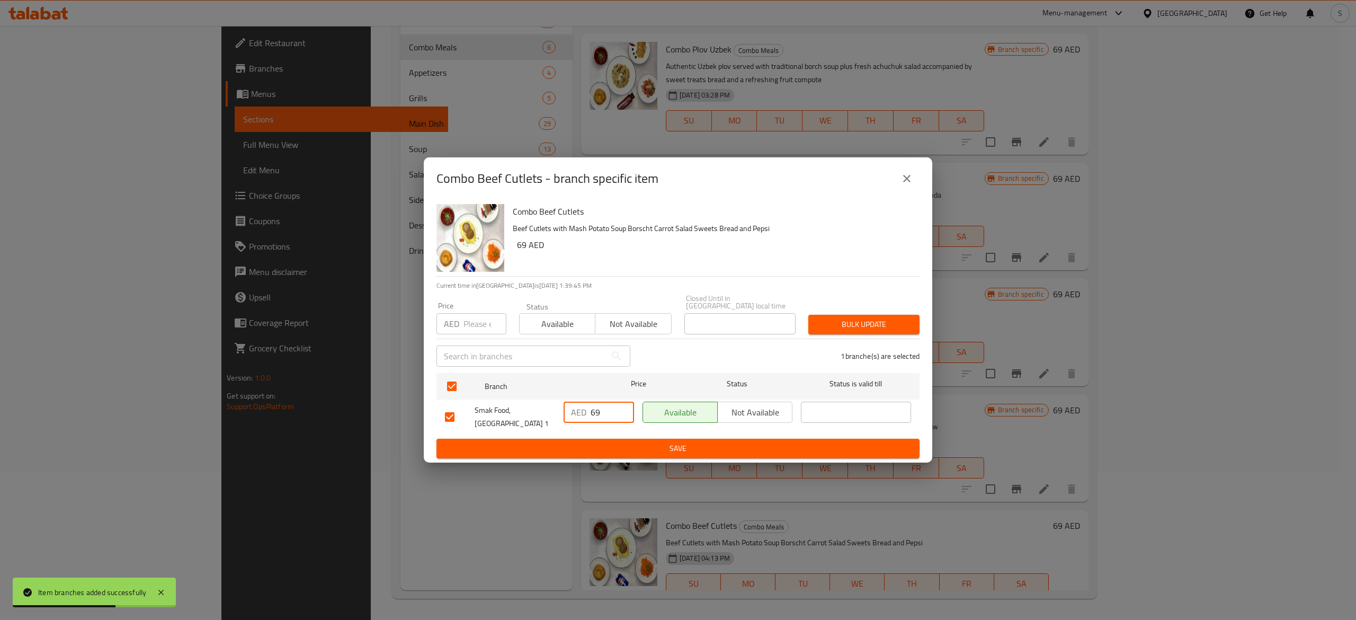
type input "69"
click at [638, 445] on span "Save" at bounding box center [678, 448] width 466 height 13
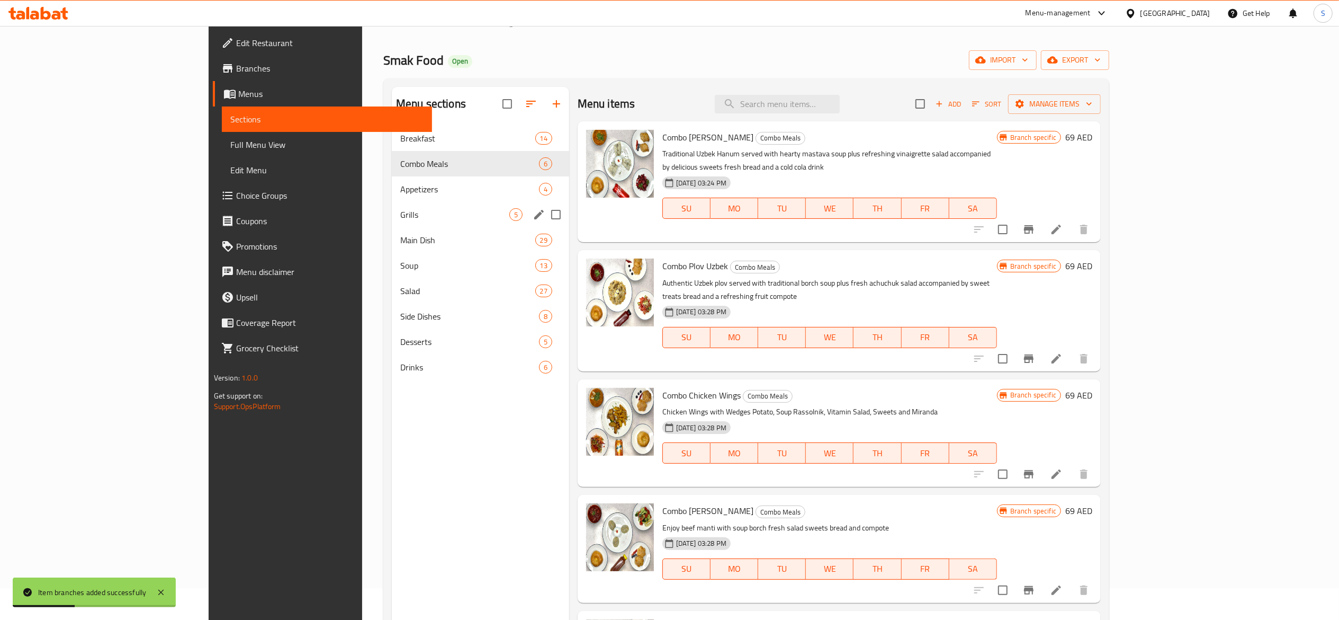
scroll to position [0, 0]
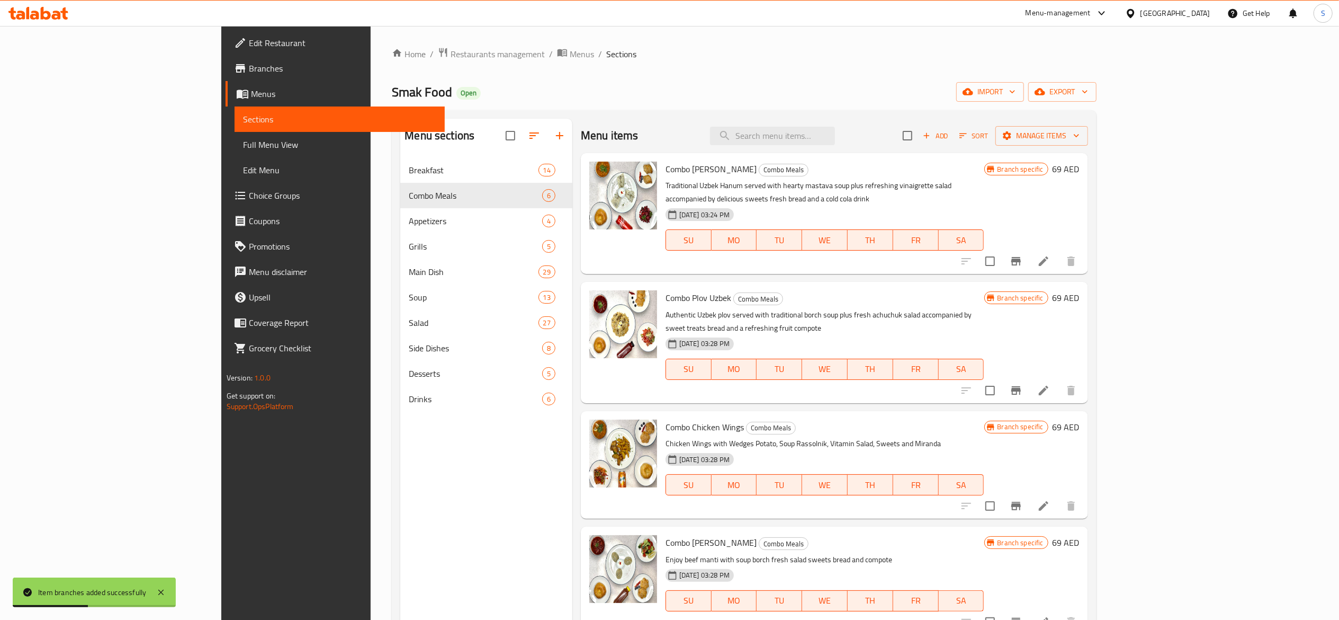
click at [392, 62] on div "Home / Restaurants management / Menus / Sections Smak Food Open import export M…" at bounding box center [744, 397] width 704 height 700
drag, startPoint x: 369, startPoint y: 59, endPoint x: 374, endPoint y: 69, distance: 11.1
click at [451, 59] on span "Restaurants management" at bounding box center [498, 54] width 94 height 13
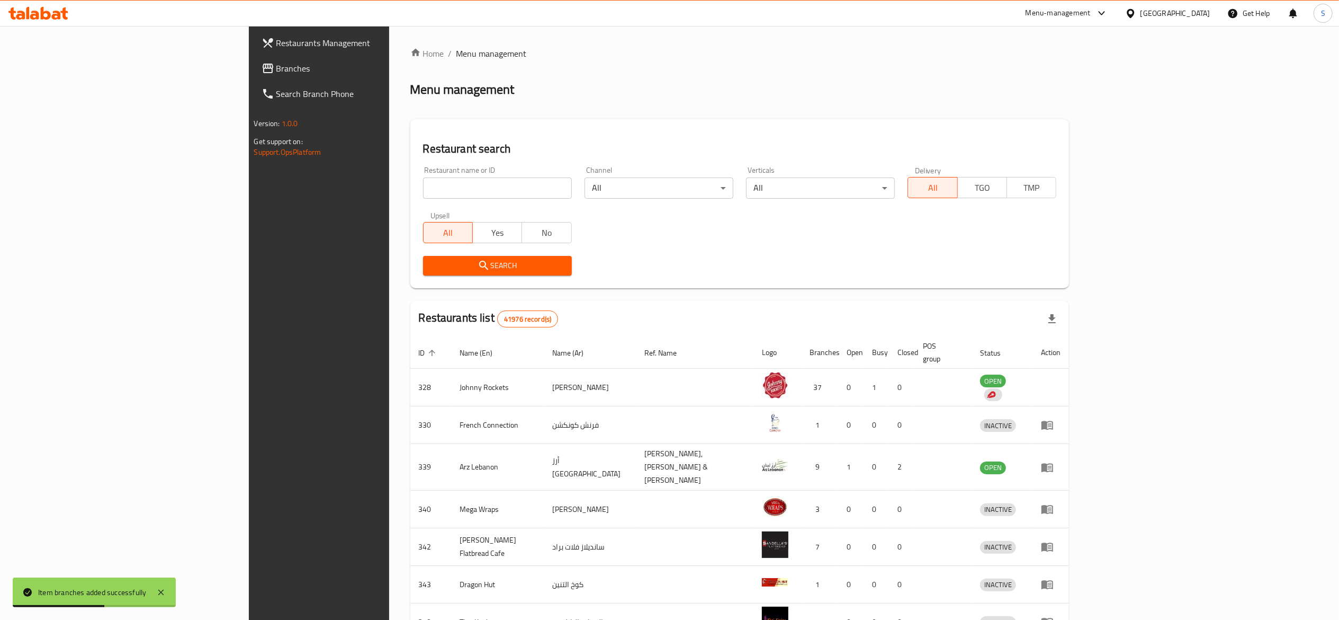
click at [423, 194] on input "search" at bounding box center [497, 187] width 149 height 21
paste input "694811"
type input "694811"
click button "Search" at bounding box center [497, 266] width 149 height 20
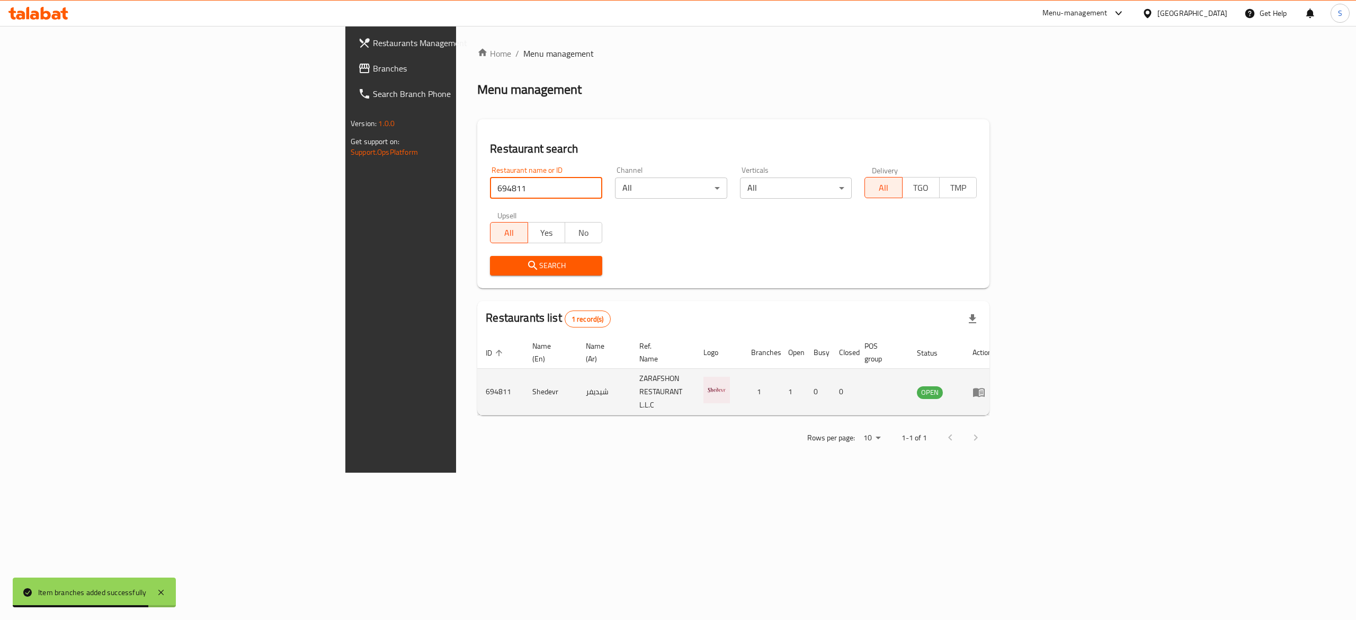
click at [985, 388] on icon "enhanced table" at bounding box center [979, 392] width 12 height 9
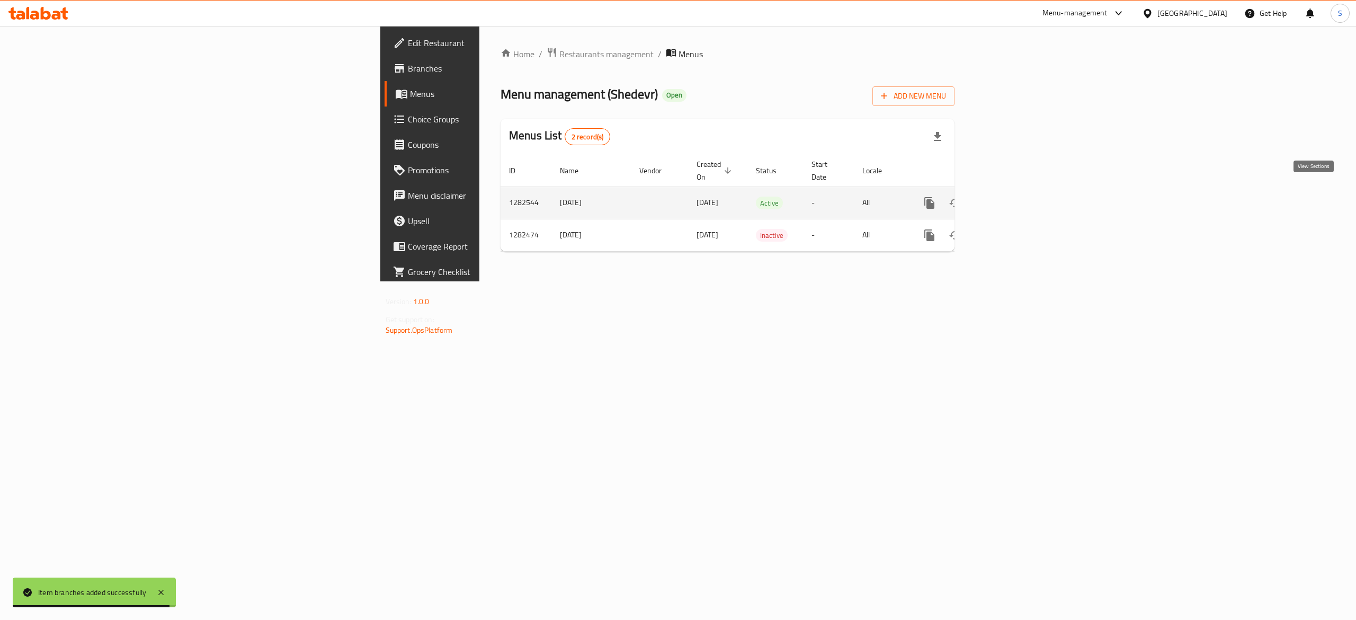
click at [1012, 196] on icon "enhanced table" at bounding box center [1005, 202] width 13 height 13
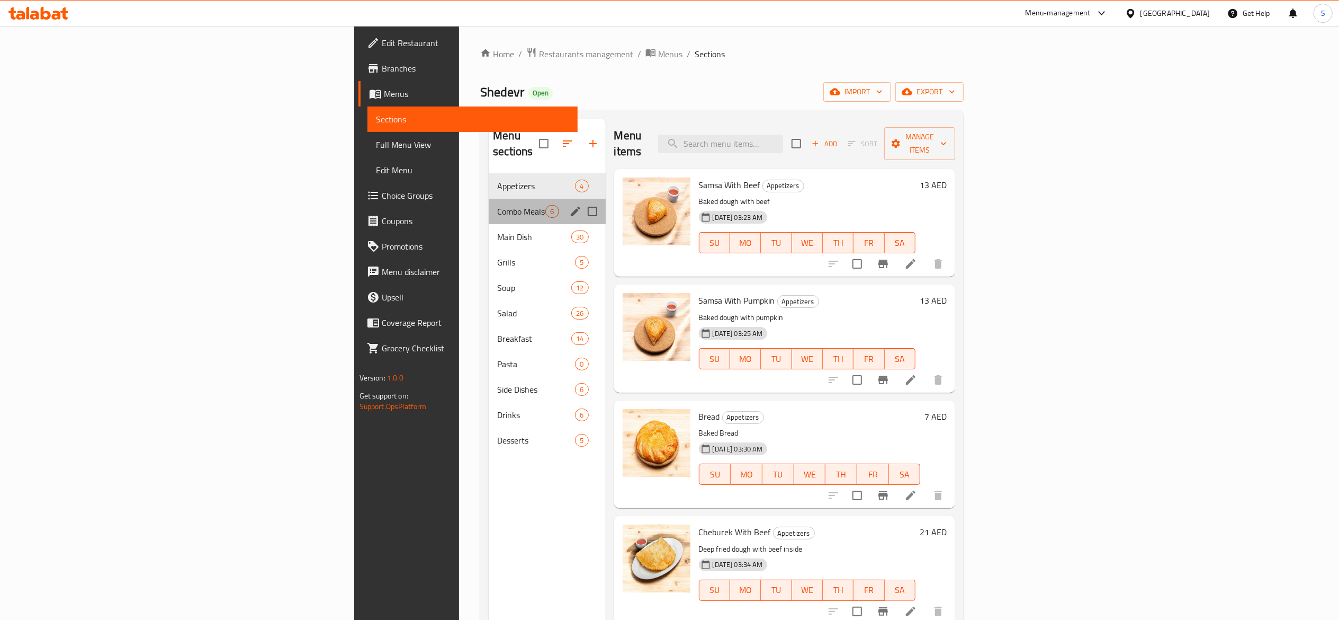
click at [489, 204] on div "Combo Meals 6" at bounding box center [547, 211] width 117 height 25
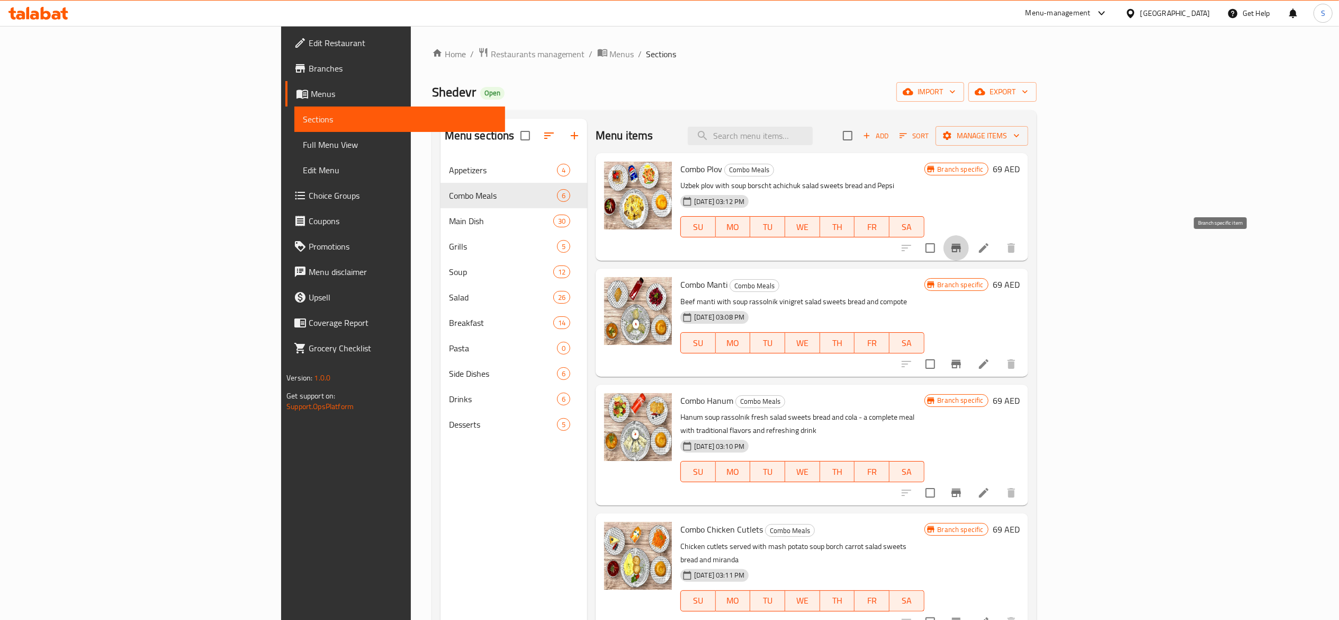
click at [963, 254] on icon "Branch-specific-item" at bounding box center [956, 248] width 13 height 13
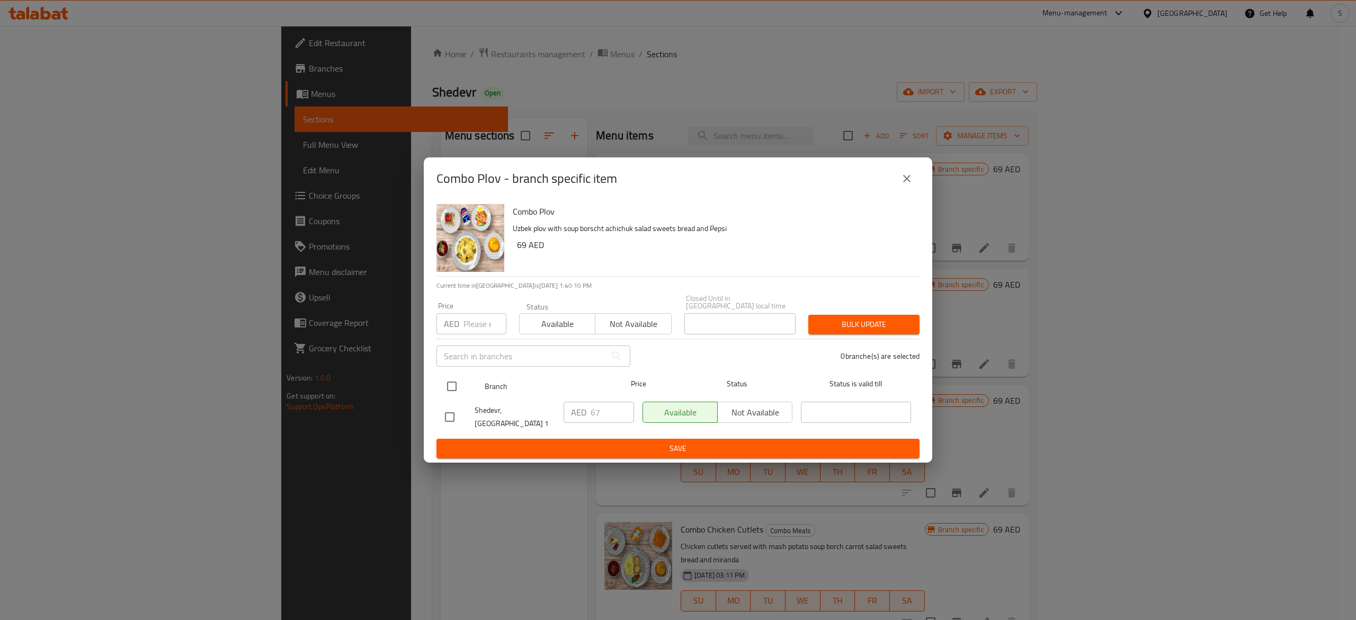
click at [461, 394] on input "checkbox" at bounding box center [452, 386] width 22 height 22
checkbox input "true"
drag, startPoint x: 602, startPoint y: 419, endPoint x: 548, endPoint y: 404, distance: 56.2
click at [548, 404] on div "Shedevr, [GEOGRAPHIC_DATA] 1 AED 67 ​ Available Not available ​" at bounding box center [678, 416] width 475 height 39
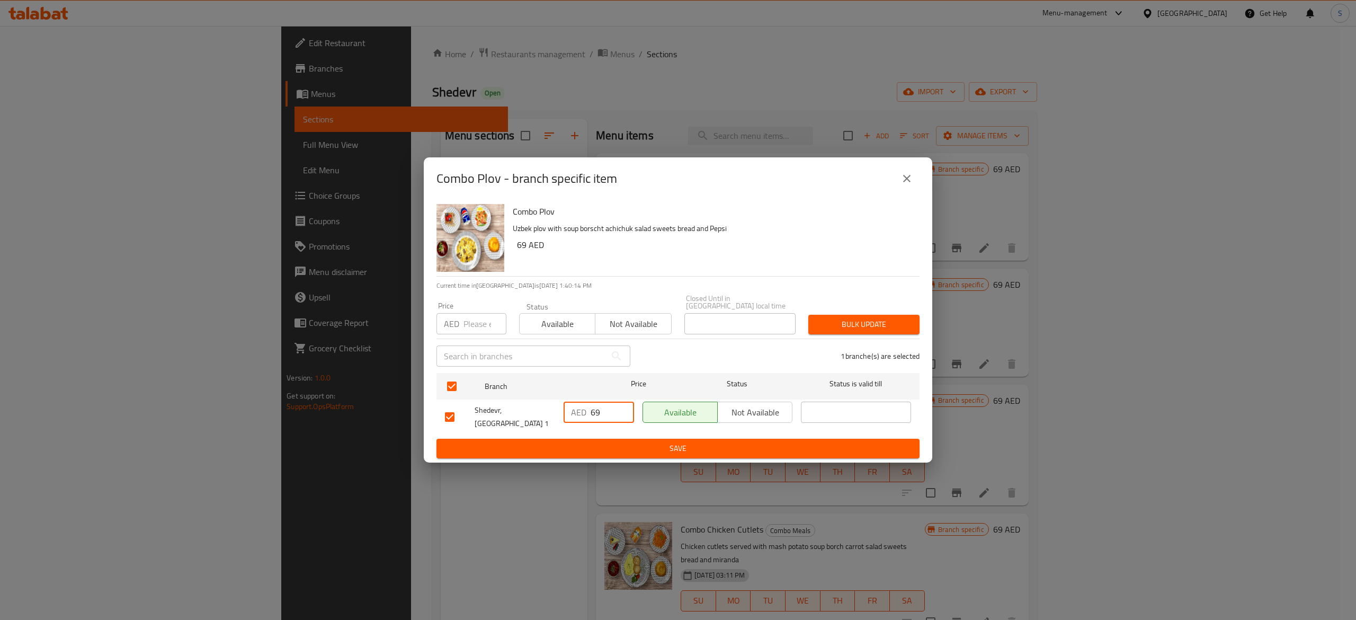
type input "69"
click at [698, 446] on span "Save" at bounding box center [678, 448] width 466 height 13
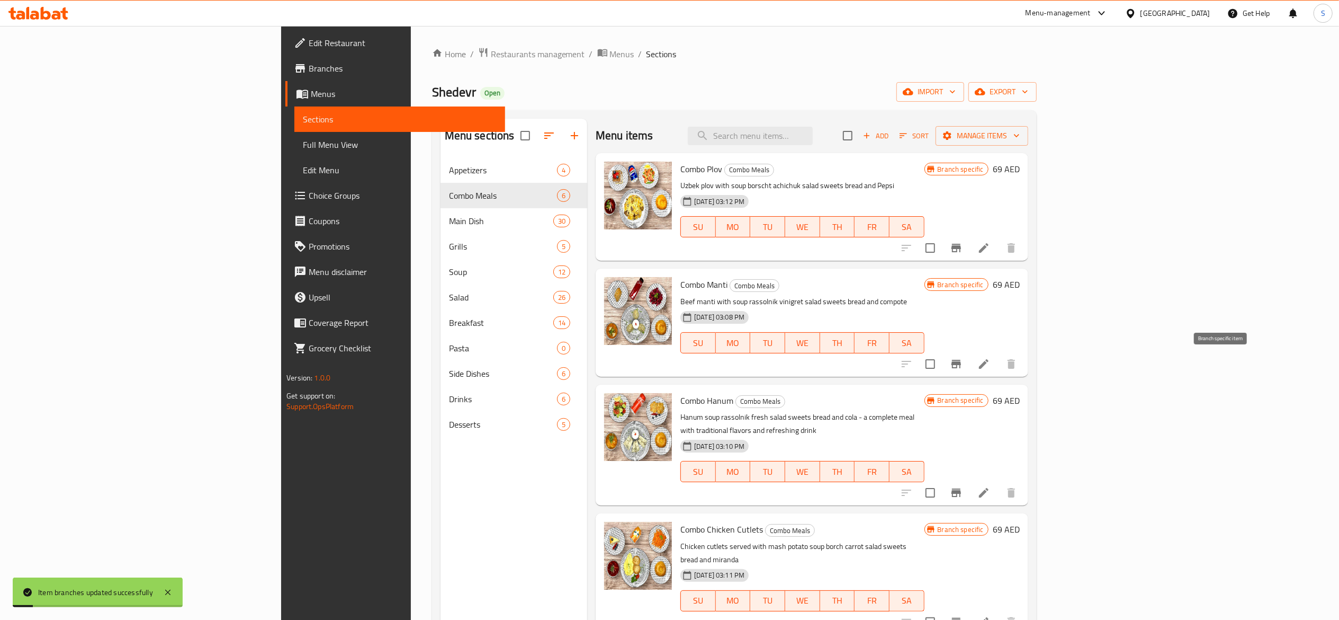
click at [963, 370] on icon "Branch-specific-item" at bounding box center [956, 364] width 13 height 13
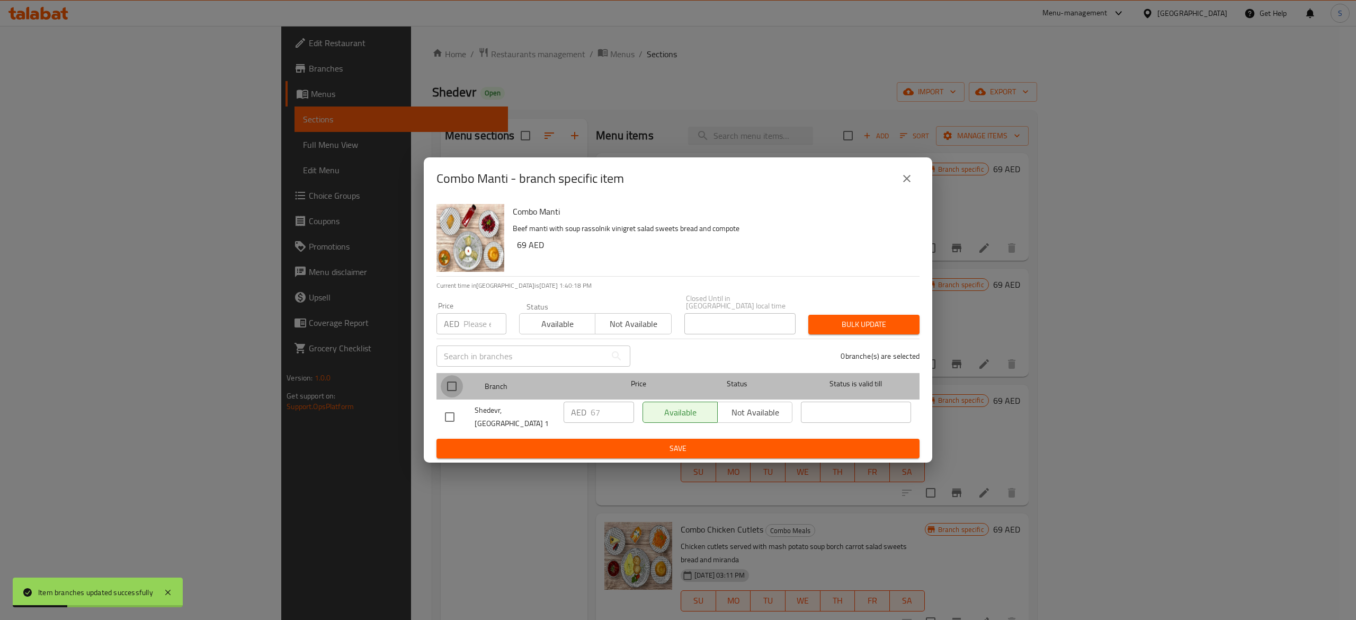
click at [460, 388] on input "checkbox" at bounding box center [452, 386] width 22 height 22
checkbox input "true"
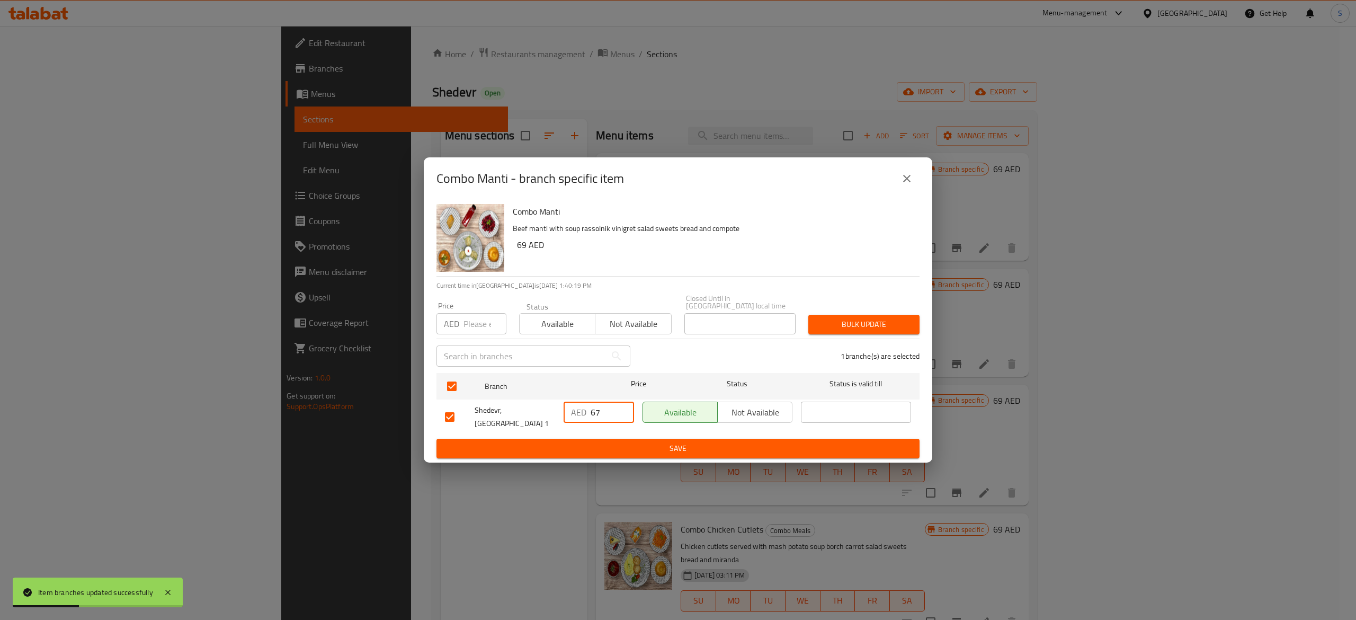
drag, startPoint x: 605, startPoint y: 415, endPoint x: 553, endPoint y: 412, distance: 52.0
click at [553, 413] on div "Shedevr, [GEOGRAPHIC_DATA] 1 AED 67 ​ Available Not available ​" at bounding box center [678, 416] width 475 height 39
paste input "9"
type input "69"
click at [590, 442] on span "Save" at bounding box center [678, 448] width 466 height 13
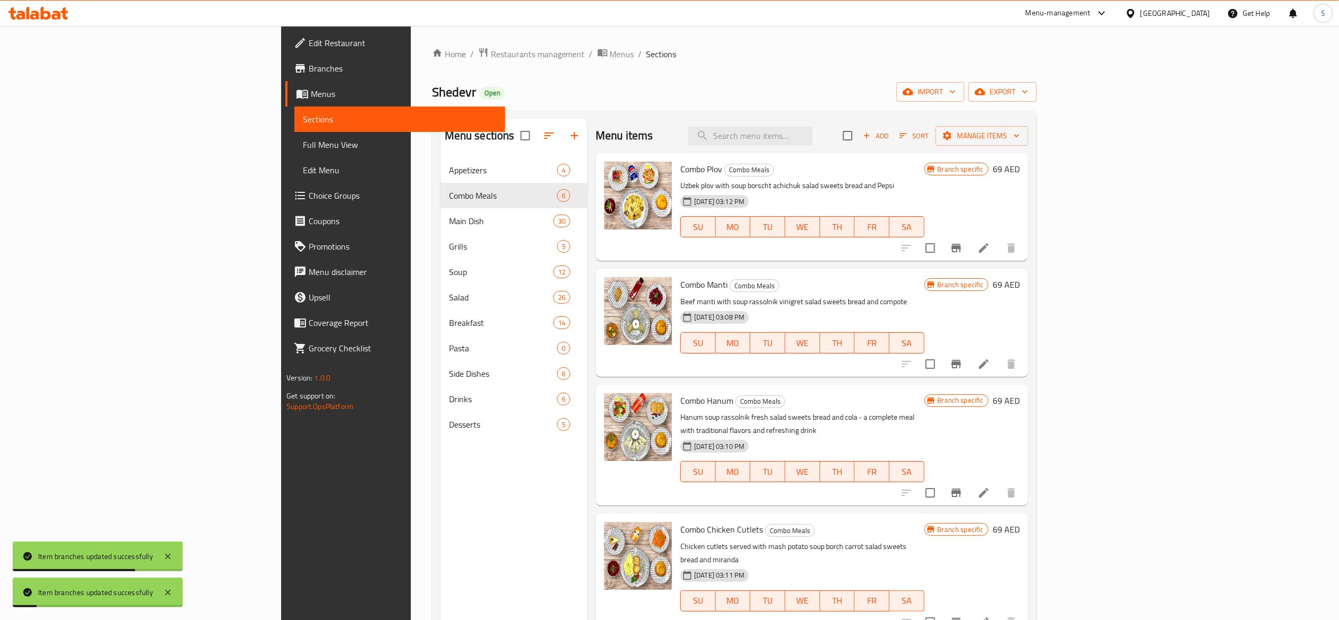
click at [963, 486] on icon "Branch-specific-item" at bounding box center [956, 492] width 13 height 13
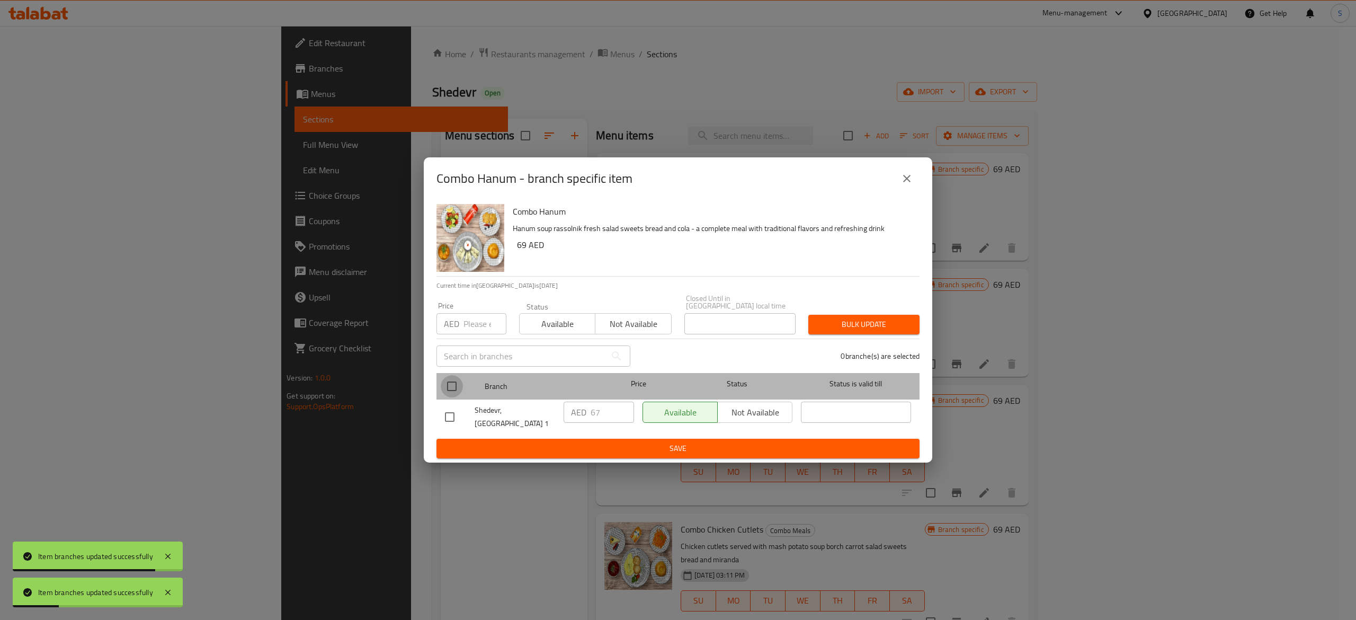
drag, startPoint x: 460, startPoint y: 385, endPoint x: 588, endPoint y: 406, distance: 129.4
click at [461, 386] on input "checkbox" at bounding box center [452, 386] width 22 height 22
checkbox input "true"
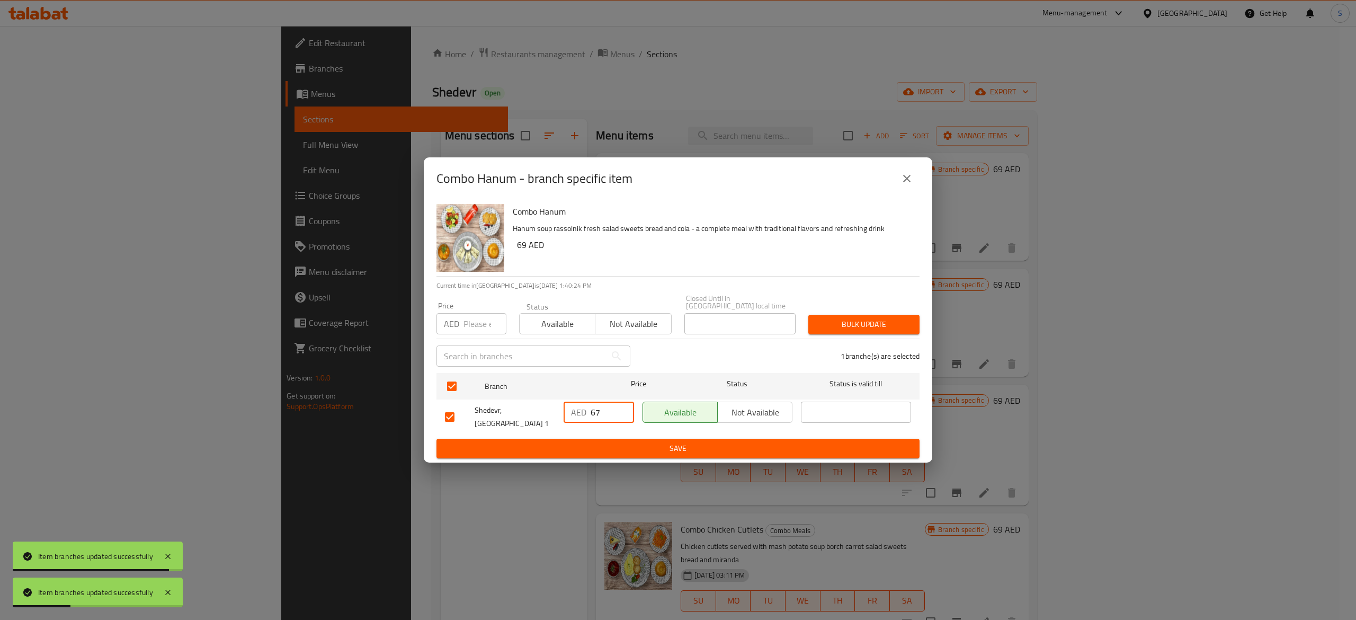
drag, startPoint x: 607, startPoint y: 417, endPoint x: 482, endPoint y: 407, distance: 125.4
click at [486, 408] on div "Shedevr, [GEOGRAPHIC_DATA] 1 AED 67 ​ Available Not available ​" at bounding box center [678, 416] width 475 height 39
paste input "9"
type input "69"
click at [582, 442] on span "Save" at bounding box center [678, 448] width 466 height 13
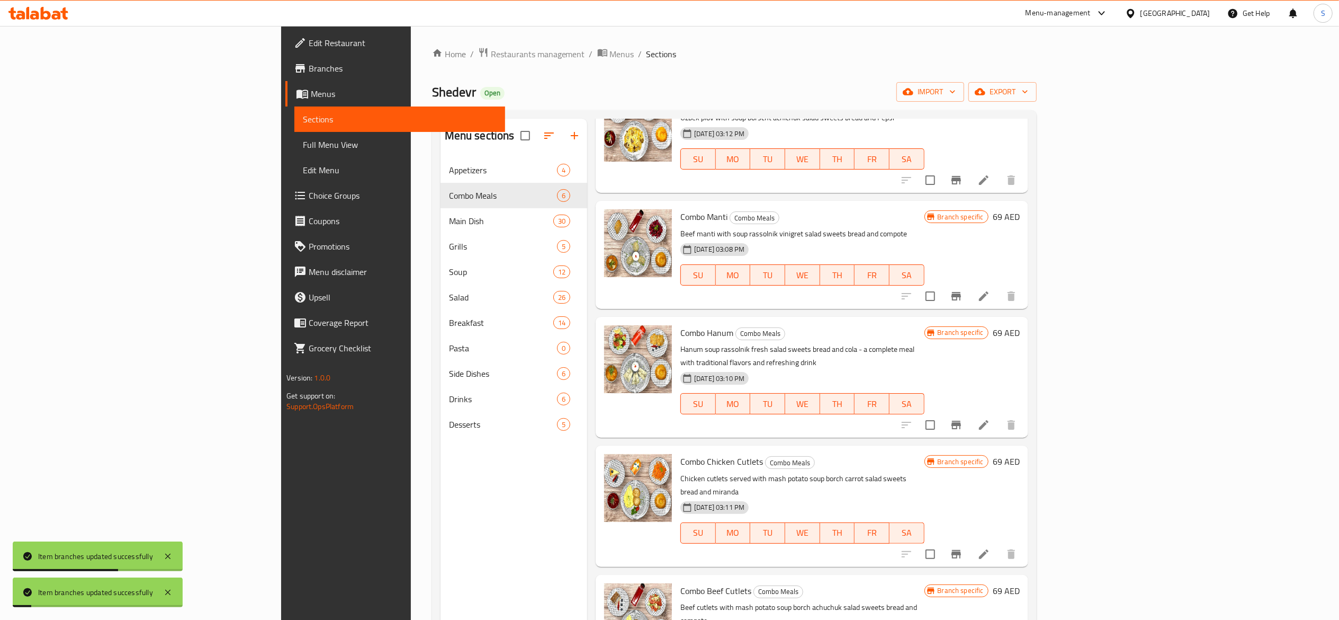
scroll to position [100, 0]
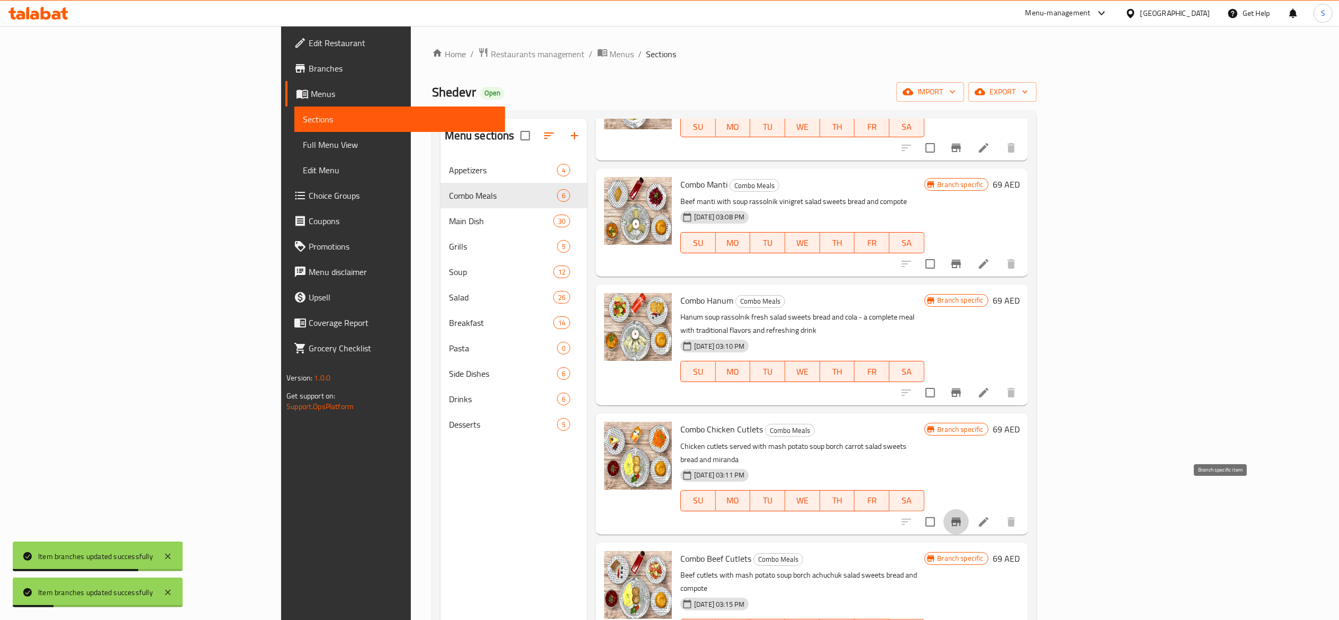
click at [961, 517] on icon "Branch-specific-item" at bounding box center [957, 521] width 10 height 8
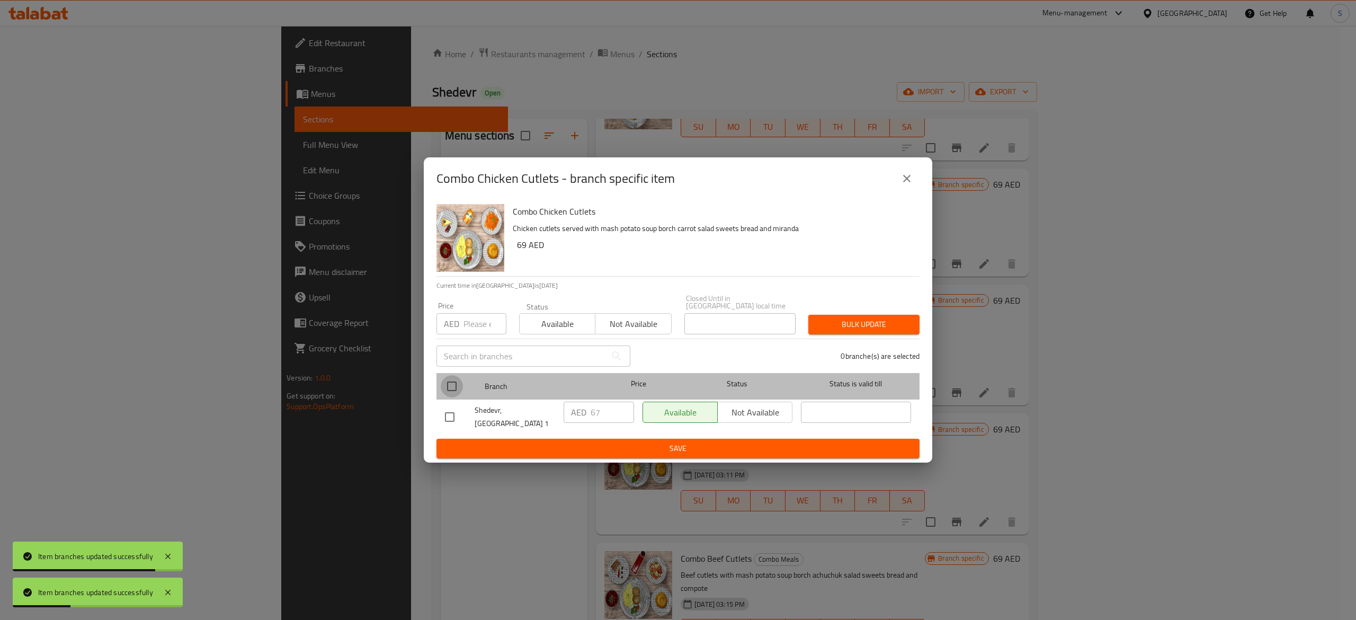
click at [461, 391] on input "checkbox" at bounding box center [452, 386] width 22 height 22
checkbox input "true"
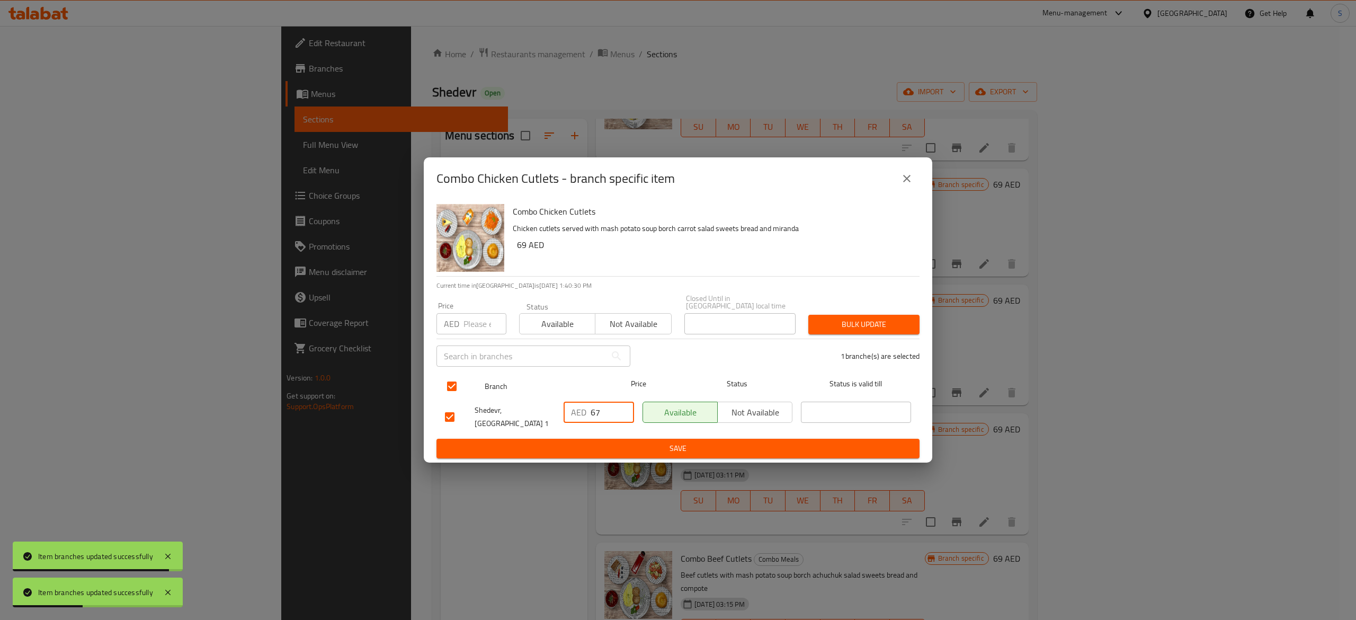
drag, startPoint x: 524, startPoint y: 410, endPoint x: 455, endPoint y: 394, distance: 70.7
click at [456, 395] on ul "Branch Price Status Status is valid till Shedevr, [GEOGRAPHIC_DATA] 1 AED 67 ​ …" at bounding box center [677, 404] width 483 height 70
paste input "9"
type input "69"
click at [568, 442] on span "Save" at bounding box center [678, 448] width 466 height 13
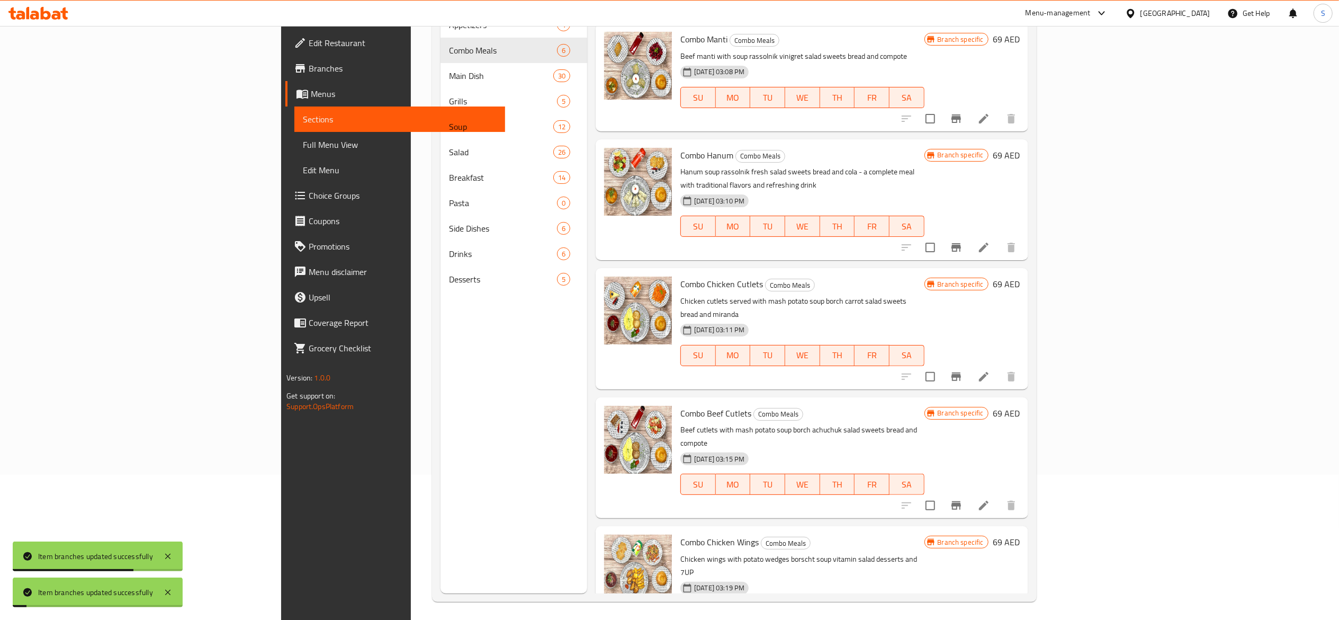
scroll to position [149, 0]
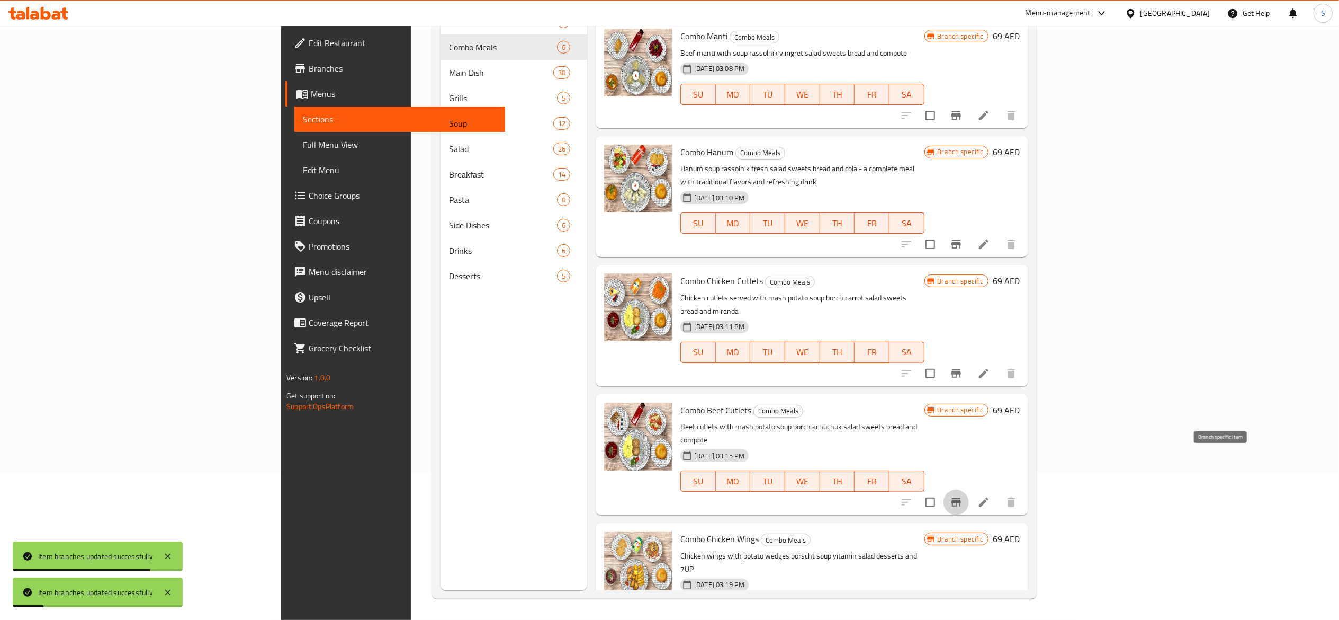
click at [963, 496] on icon "Branch-specific-item" at bounding box center [956, 502] width 13 height 13
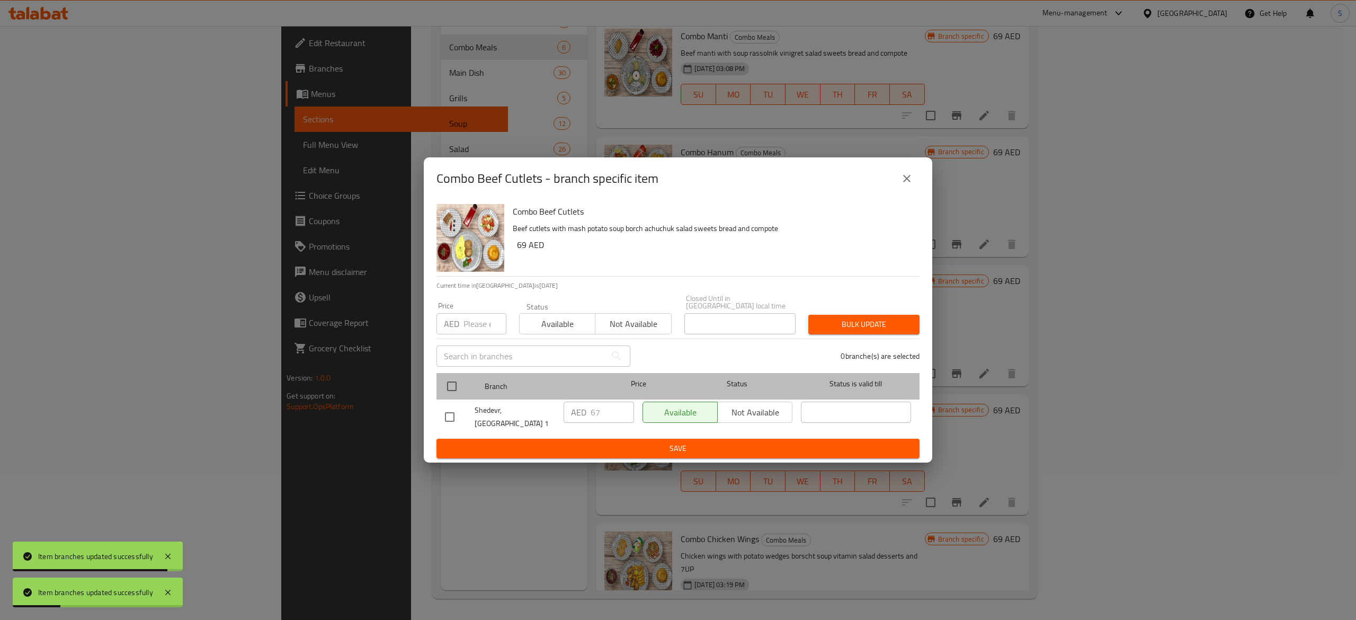
drag, startPoint x: 453, startPoint y: 377, endPoint x: 485, endPoint y: 383, distance: 32.5
click at [454, 377] on div at bounding box center [461, 386] width 40 height 31
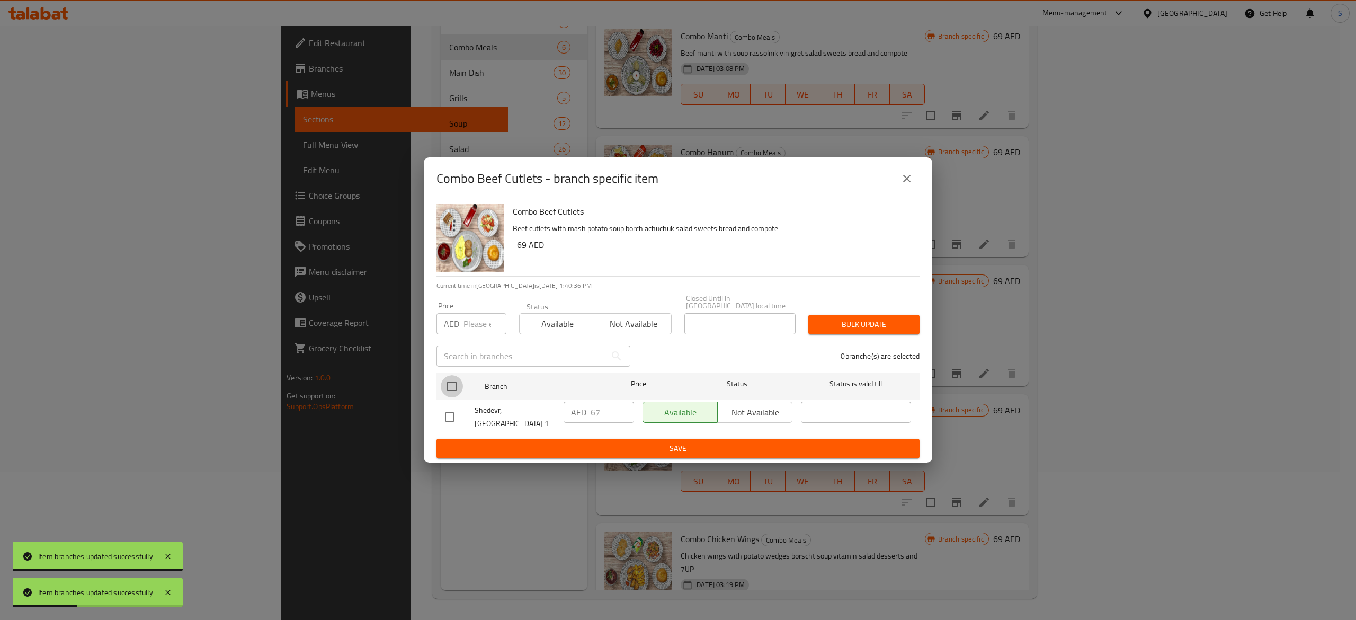
drag, startPoint x: 452, startPoint y: 387, endPoint x: 583, endPoint y: 406, distance: 132.3
click at [454, 387] on input "checkbox" at bounding box center [452, 386] width 22 height 22
checkbox input "true"
drag, startPoint x: 600, startPoint y: 415, endPoint x: 512, endPoint y: 408, distance: 88.2
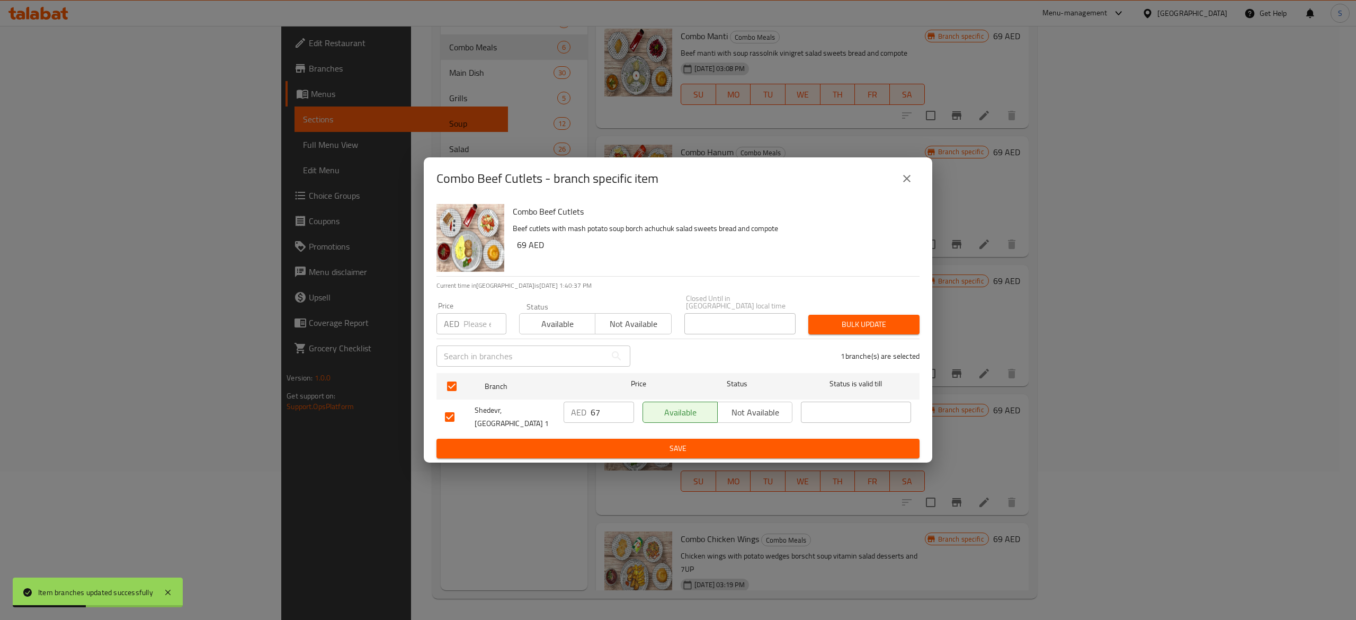
click at [531, 410] on div "Shedevr, [GEOGRAPHIC_DATA] 1 AED 67 ​ Available Not available ​" at bounding box center [678, 416] width 475 height 39
paste input "9"
type input "69"
click at [654, 451] on button "Save" at bounding box center [677, 449] width 483 height 20
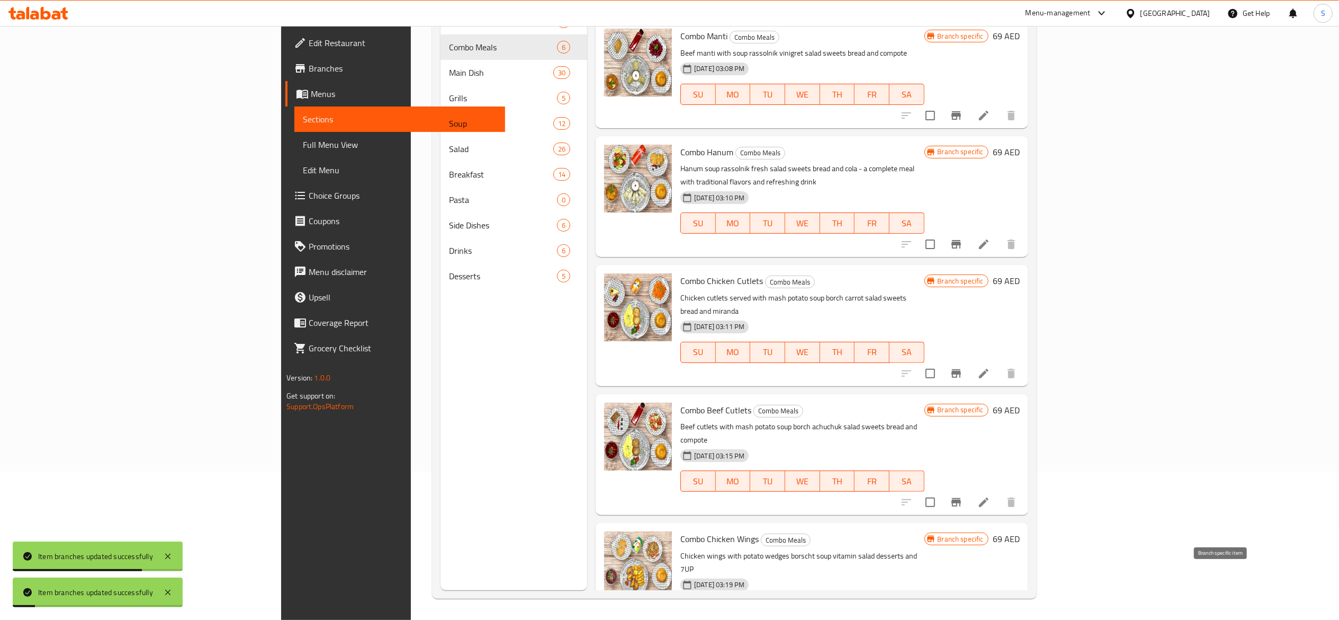
click at [963, 619] on icon "Branch-specific-item" at bounding box center [956, 631] width 13 height 13
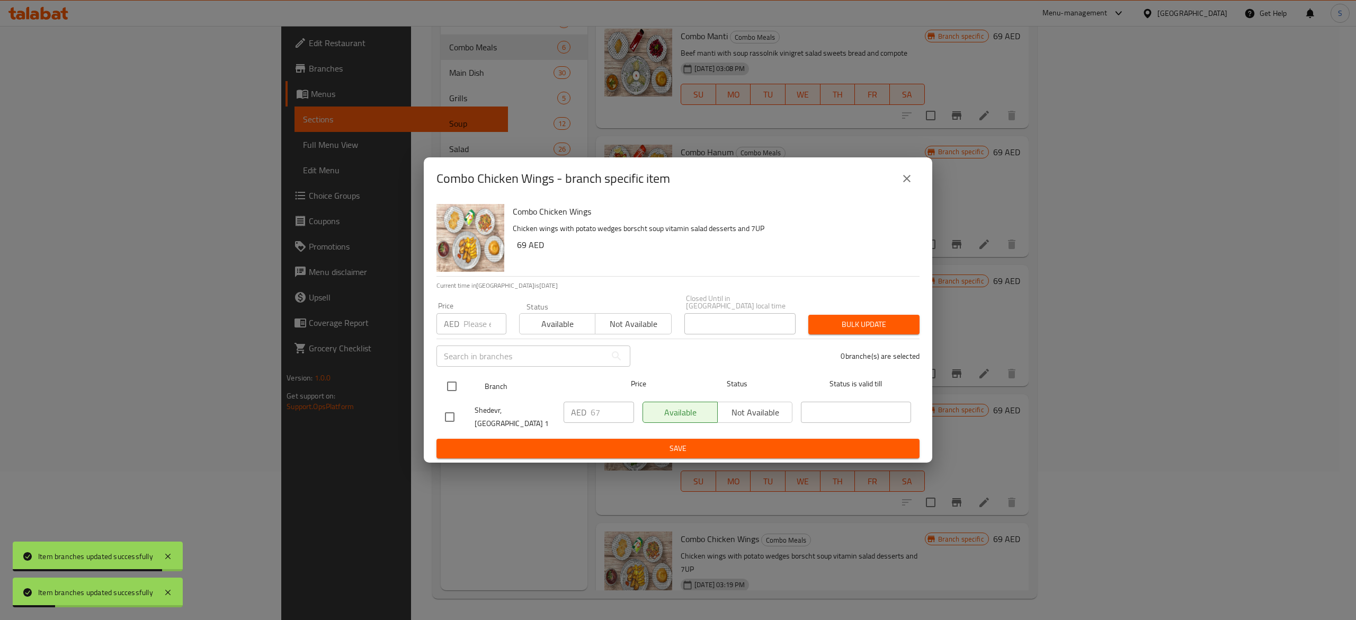
click at [450, 389] on input "checkbox" at bounding box center [452, 386] width 22 height 22
checkbox input "true"
drag, startPoint x: 608, startPoint y: 414, endPoint x: 414, endPoint y: 372, distance: 198.8
click at [414, 372] on div "Combo Chicken Wings - branch specific item Combo Chicken Wings Chicken wings wi…" at bounding box center [678, 310] width 1356 height 620
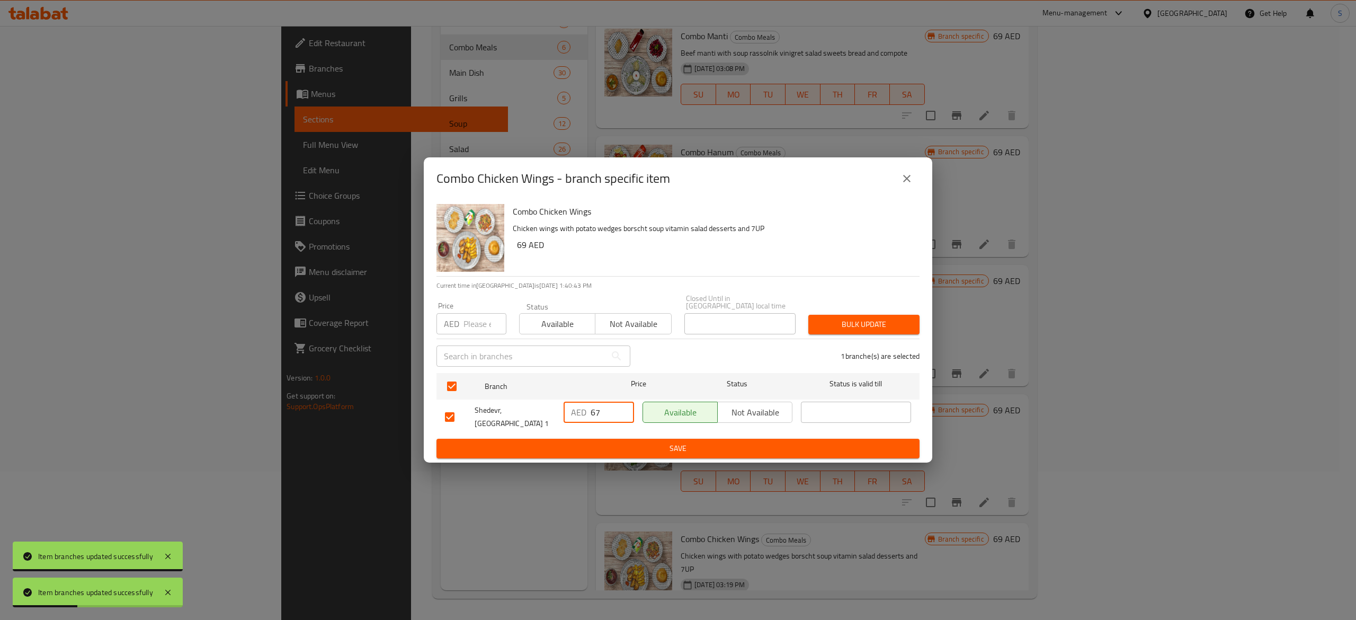
paste input "9"
type input "69"
click at [648, 442] on span "Save" at bounding box center [678, 448] width 466 height 13
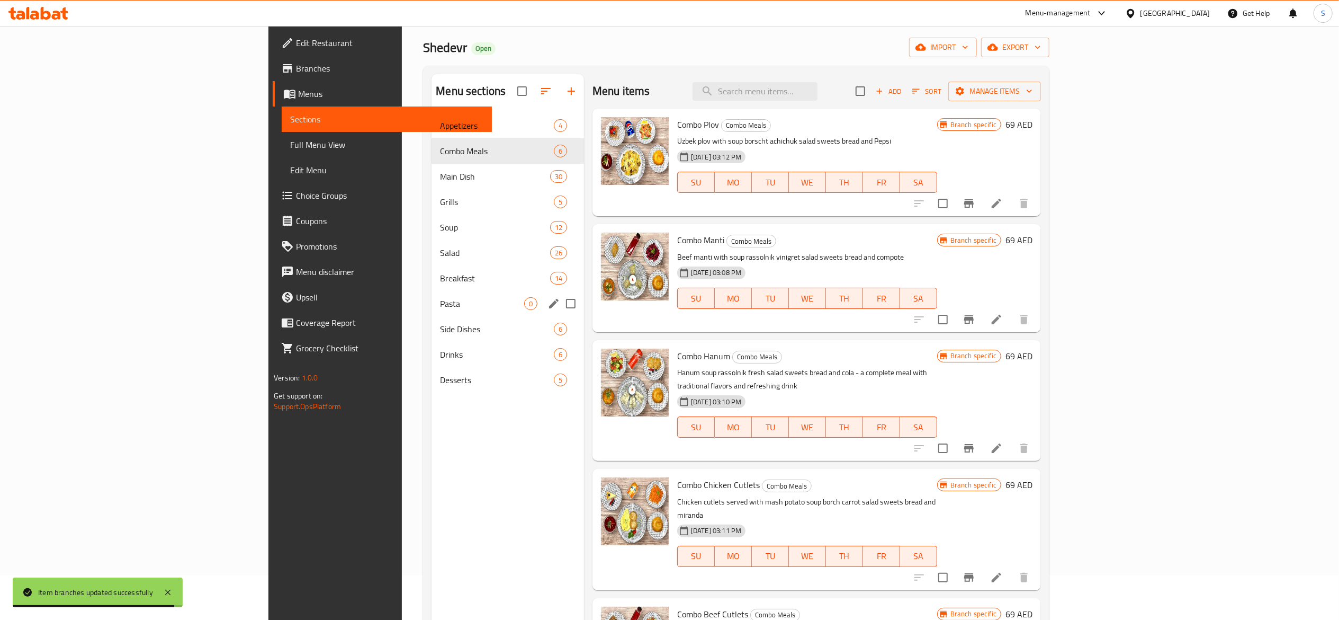
scroll to position [0, 0]
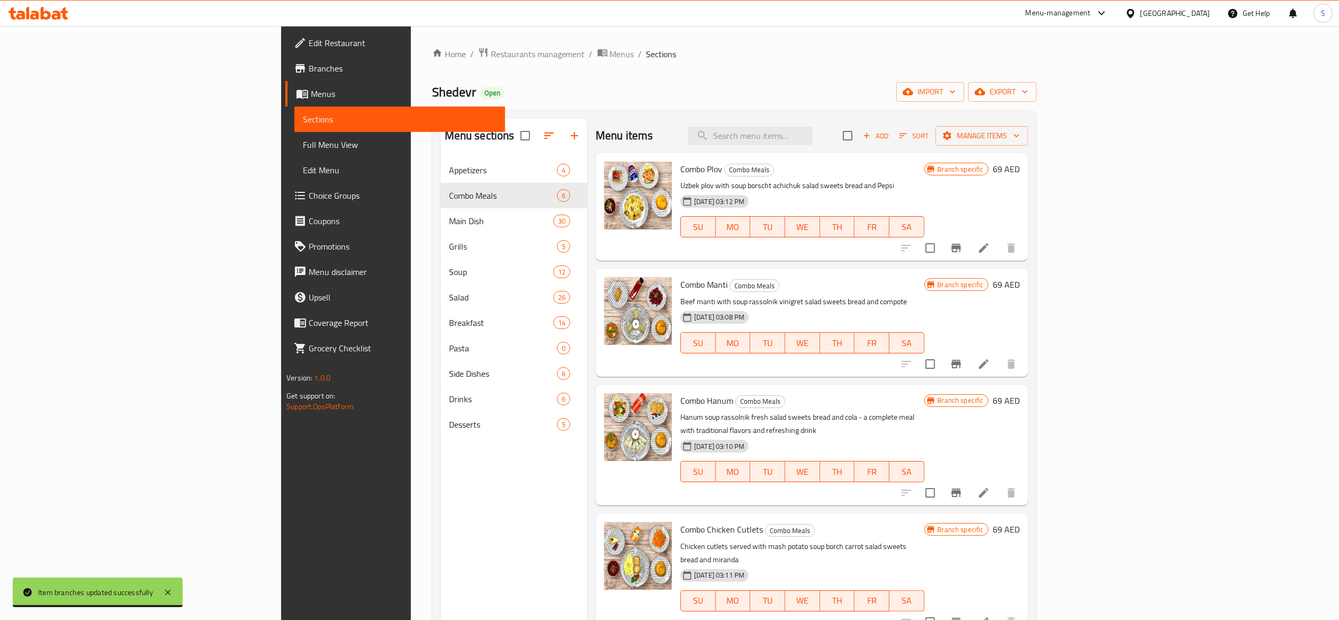
click at [491, 56] on span "Restaurants management" at bounding box center [538, 54] width 94 height 13
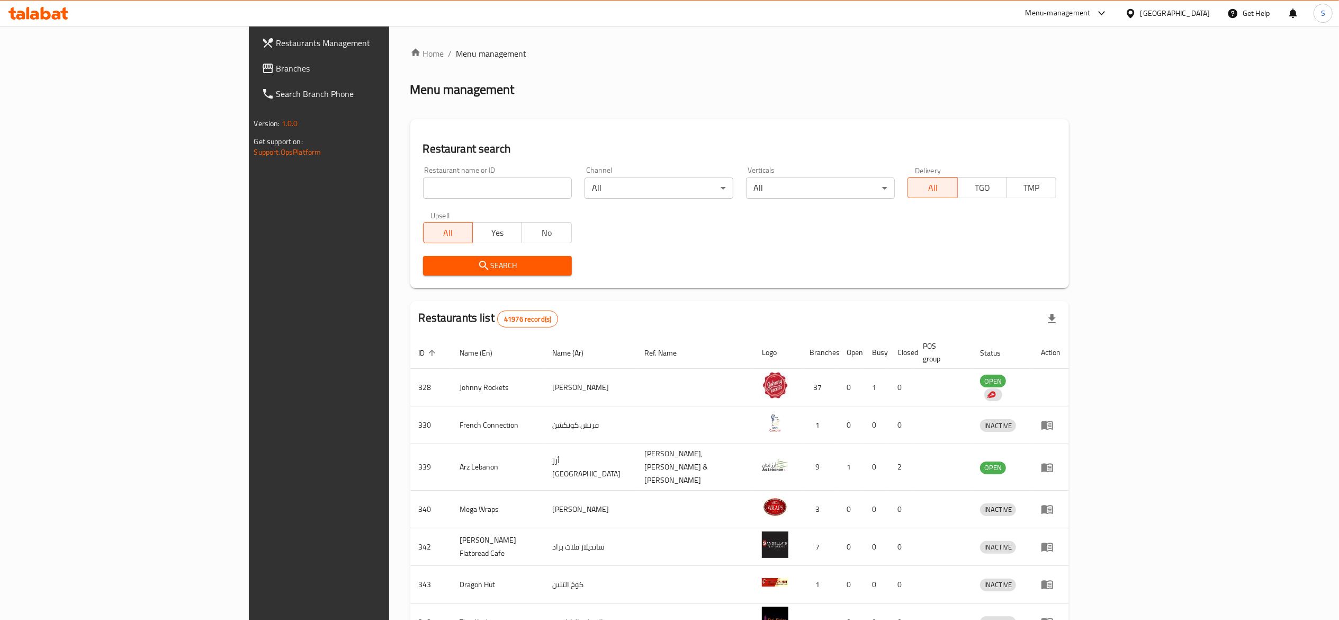
click at [435, 176] on div "Restaurant name or ID Restaurant name or ID" at bounding box center [497, 182] width 149 height 32
click at [439, 182] on input "search" at bounding box center [497, 187] width 149 height 21
paste input "699111"
type input "699111"
click button "Search" at bounding box center [497, 266] width 149 height 20
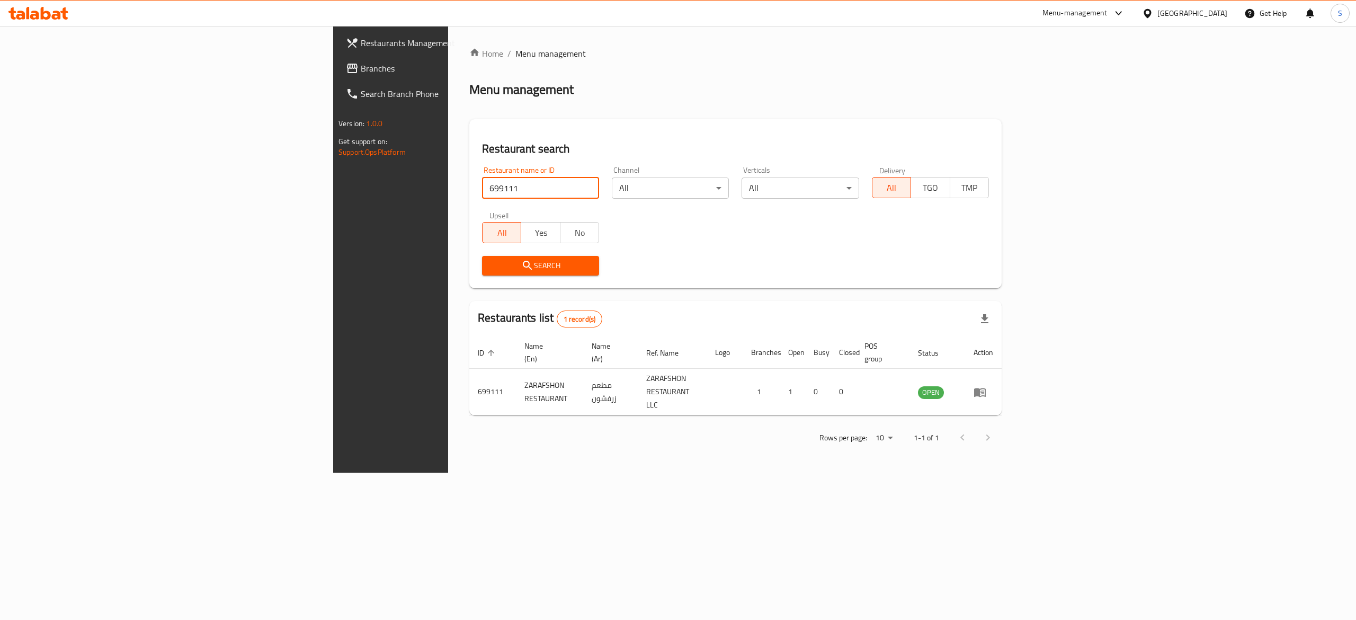
click at [664, 76] on div at bounding box center [678, 310] width 1356 height 620
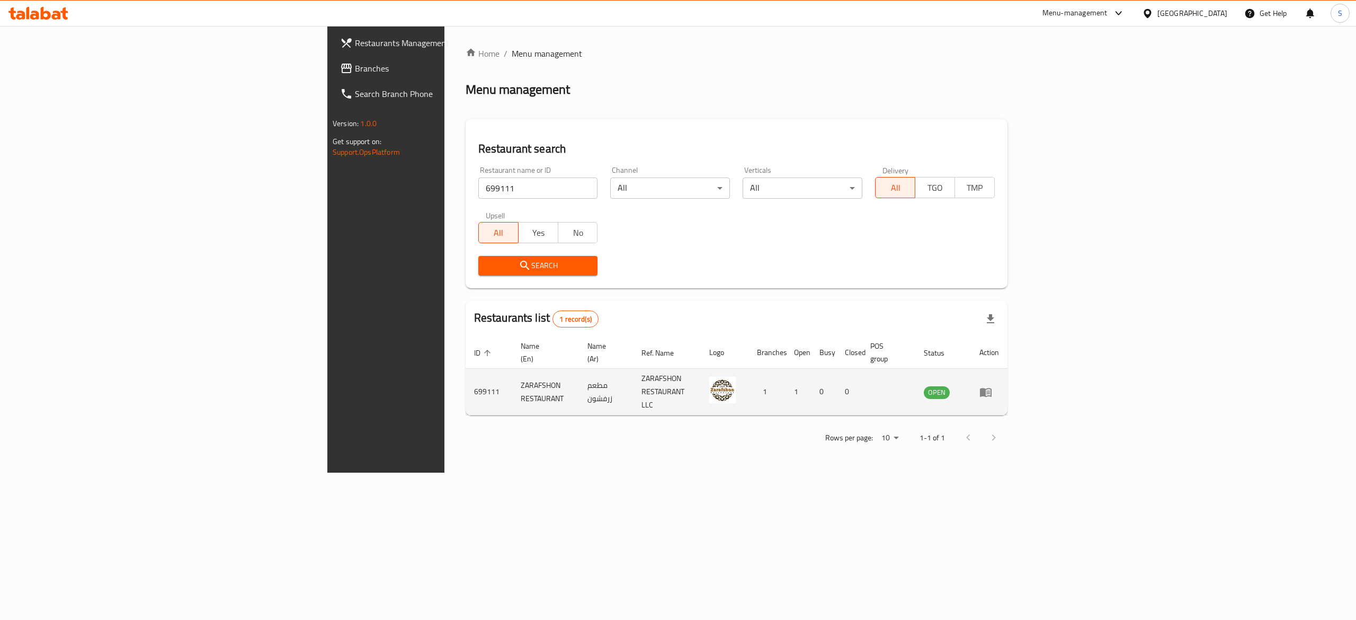
click at [1007, 385] on td "enhanced table" at bounding box center [989, 392] width 37 height 47
click at [992, 386] on icon "enhanced table" at bounding box center [985, 392] width 13 height 13
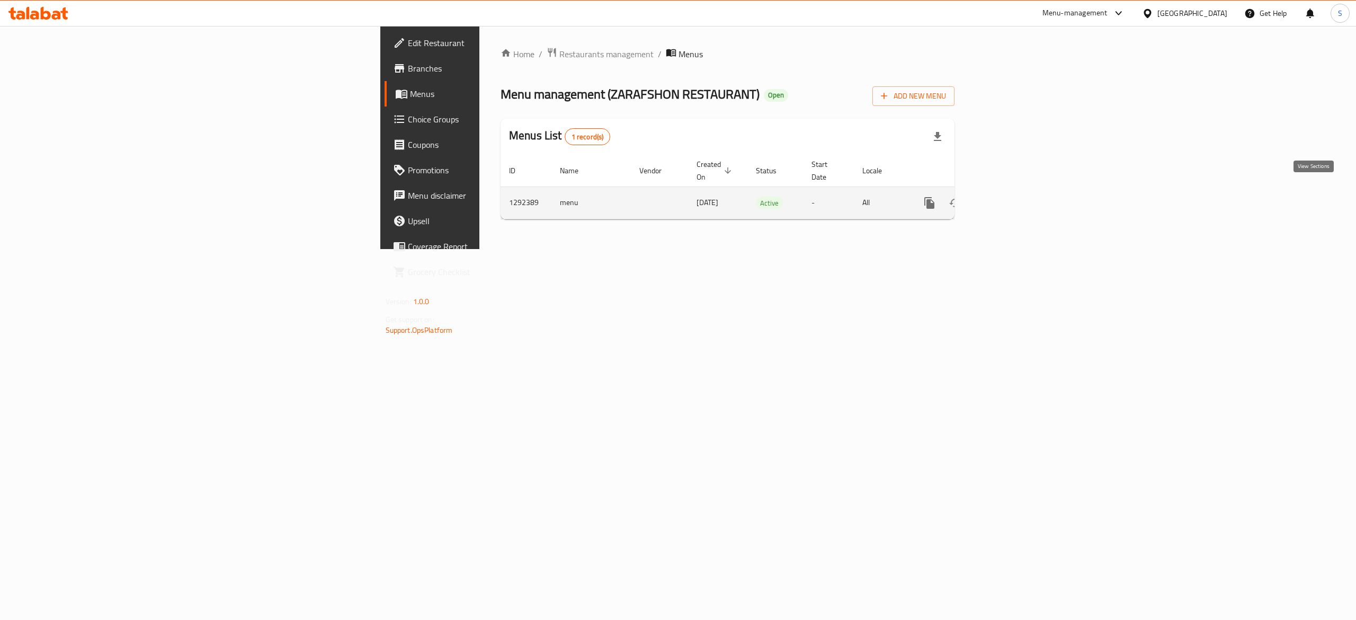
click at [1012, 196] on icon "enhanced table" at bounding box center [1005, 202] width 13 height 13
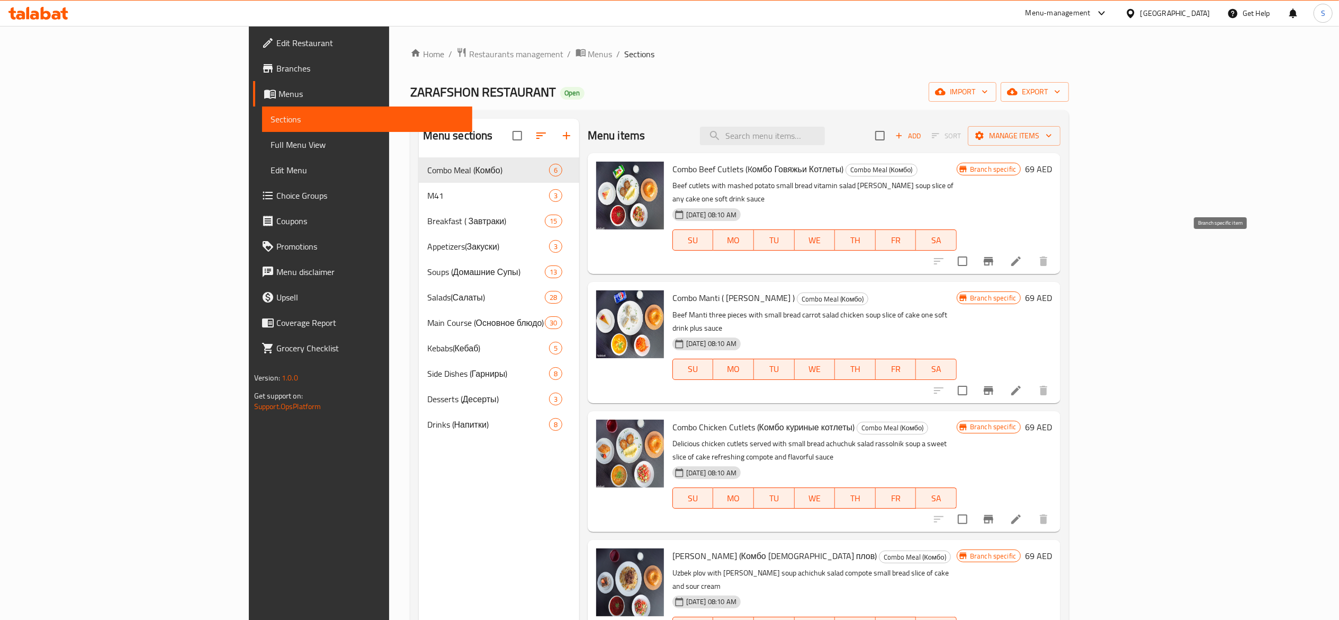
click at [995, 255] on icon "Branch-specific-item" at bounding box center [988, 261] width 13 height 13
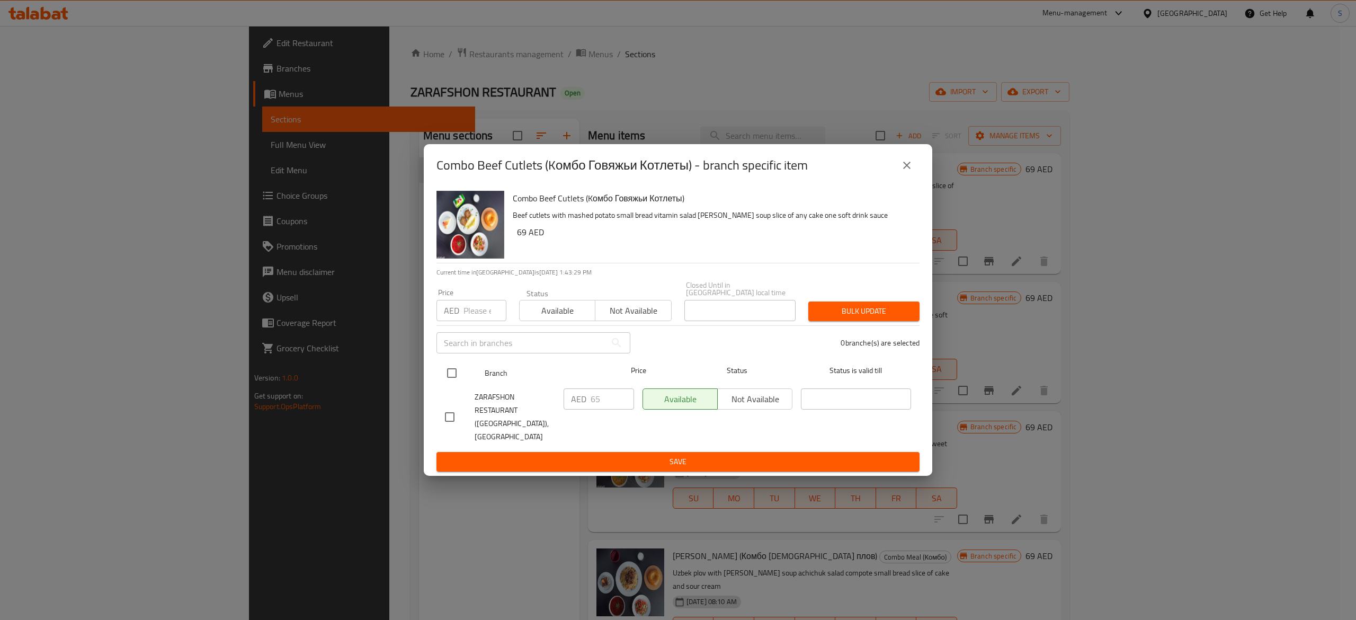
click at [448, 377] on input "checkbox" at bounding box center [452, 373] width 22 height 22
checkbox input "true"
drag, startPoint x: 602, startPoint y: 406, endPoint x: 579, endPoint y: 404, distance: 22.9
click at [579, 404] on div "AED 65 ​" at bounding box center [599, 398] width 70 height 21
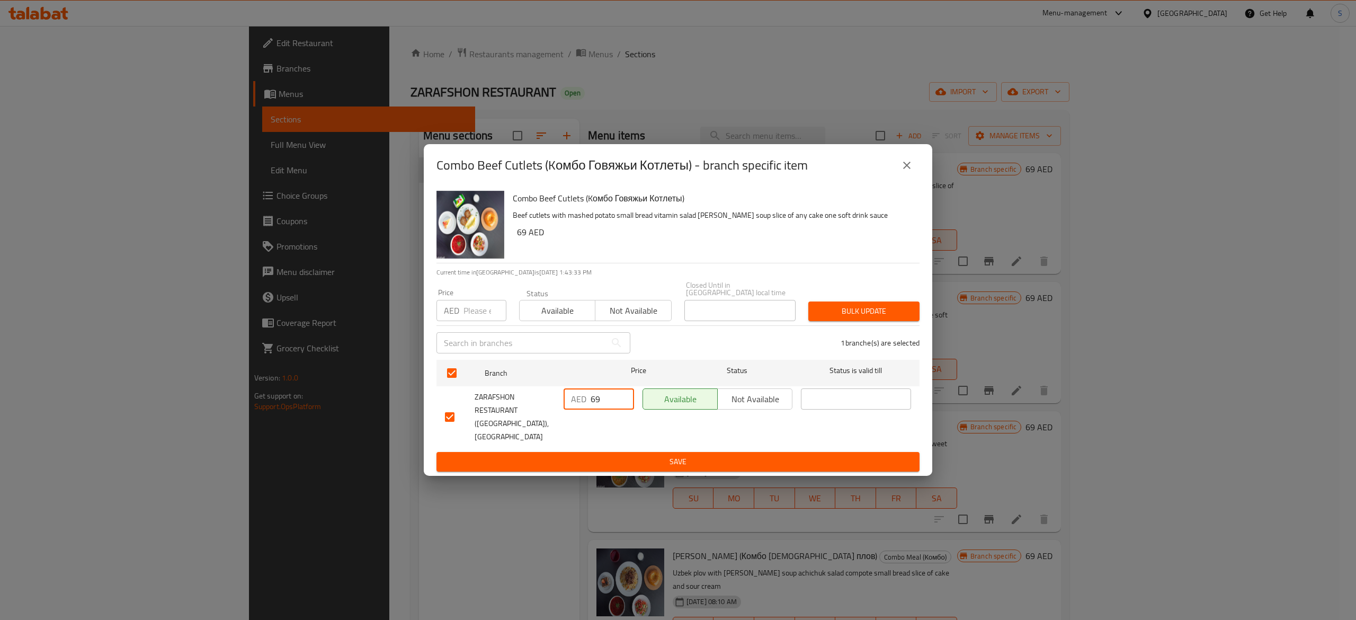
type input "69"
click at [714, 466] on div "Combo Beef Cutlets (Kомбо Говяжьи Котлеты) Beef cutlets with mashed potato smal…" at bounding box center [678, 330] width 508 height 289
click at [715, 457] on span "Save" at bounding box center [678, 461] width 466 height 13
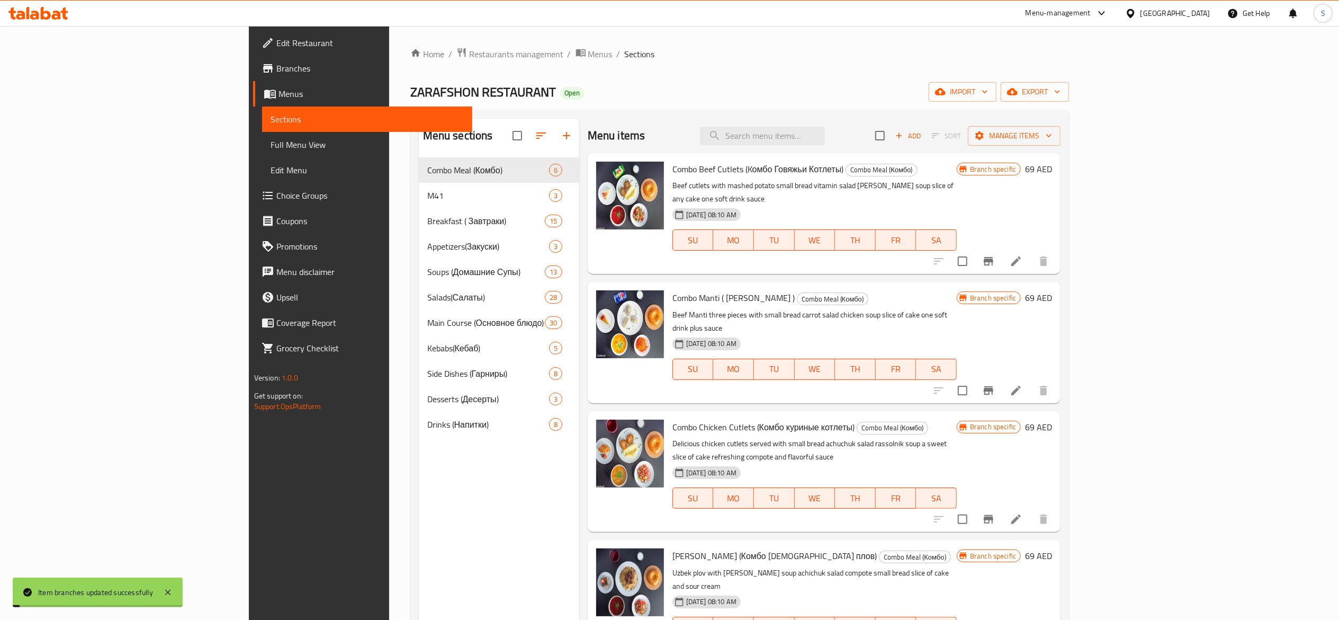
click at [994, 386] on icon "Branch-specific-item" at bounding box center [989, 390] width 10 height 8
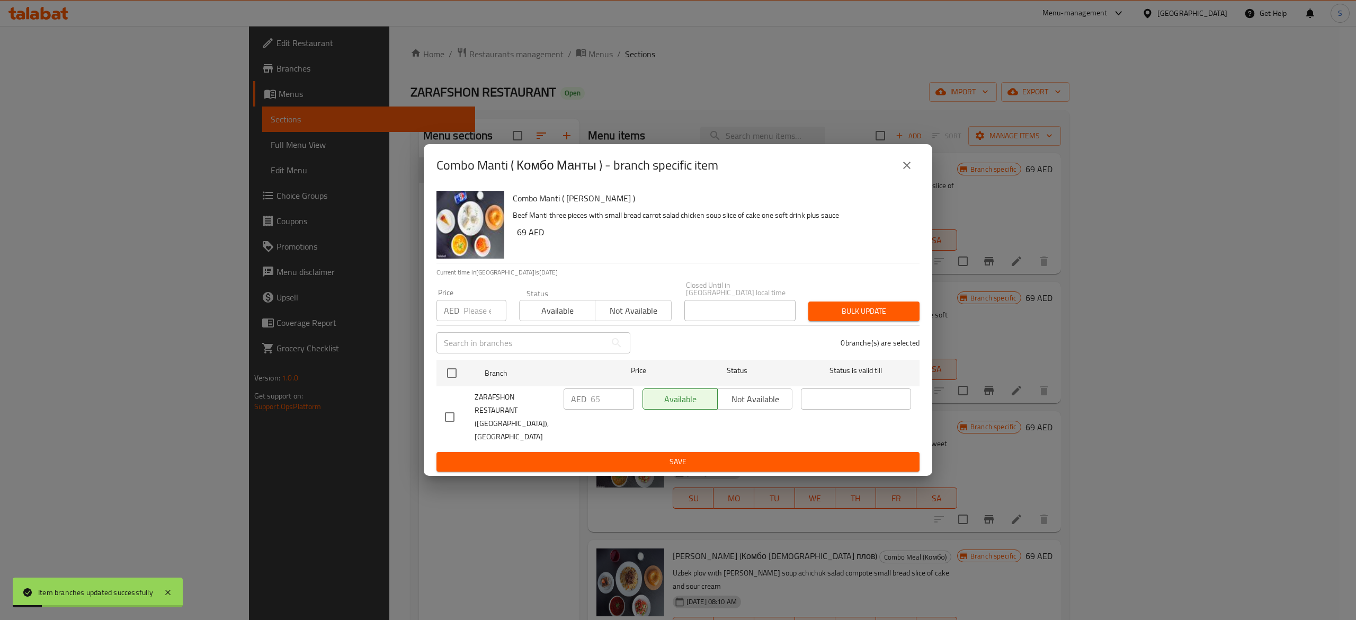
click at [587, 405] on div "AED 65 ​" at bounding box center [599, 398] width 70 height 21
drag, startPoint x: 492, startPoint y: 377, endPoint x: 523, endPoint y: 383, distance: 32.5
click at [492, 377] on span "Branch" at bounding box center [540, 373] width 110 height 13
click at [464, 381] on div at bounding box center [461, 373] width 40 height 31
click at [452, 379] on input "checkbox" at bounding box center [452, 373] width 22 height 22
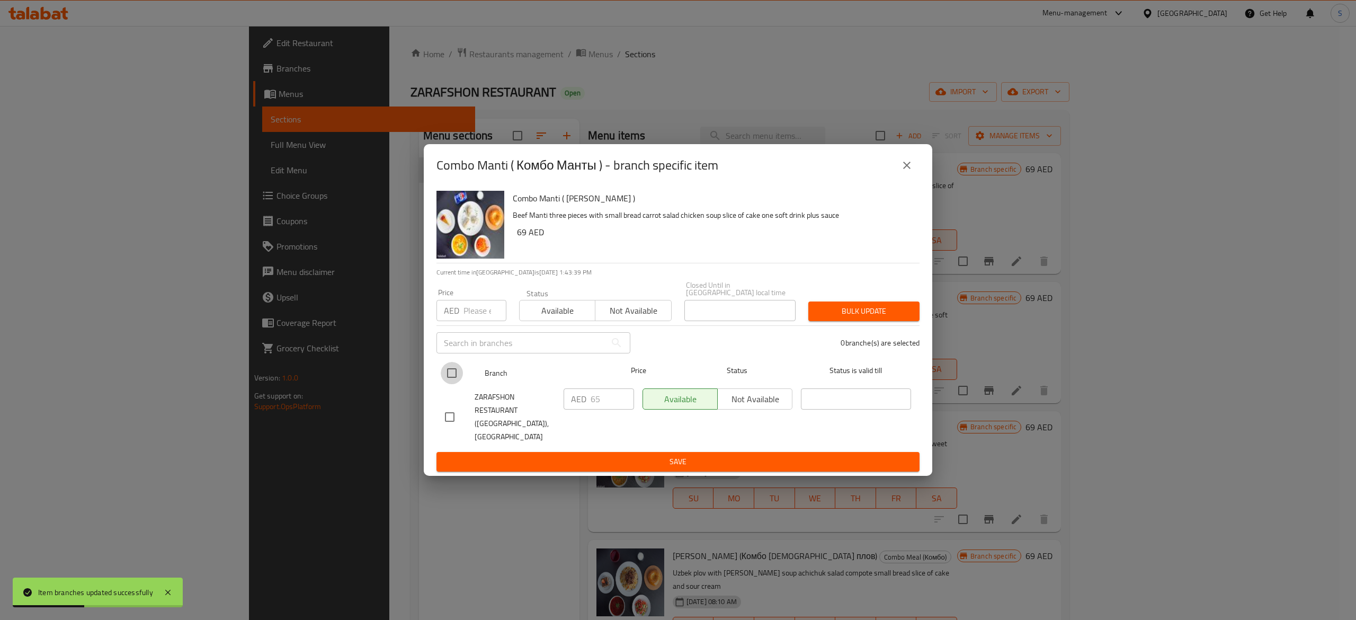
checkbox input "true"
drag, startPoint x: 602, startPoint y: 406, endPoint x: 506, endPoint y: 389, distance: 96.7
click at [510, 390] on div "ZARAFSHON RESTAURANT (DH Kitchen), Business Bay AED 65 ​ Available Not availabl…" at bounding box center [678, 417] width 475 height 66
paste input "9"
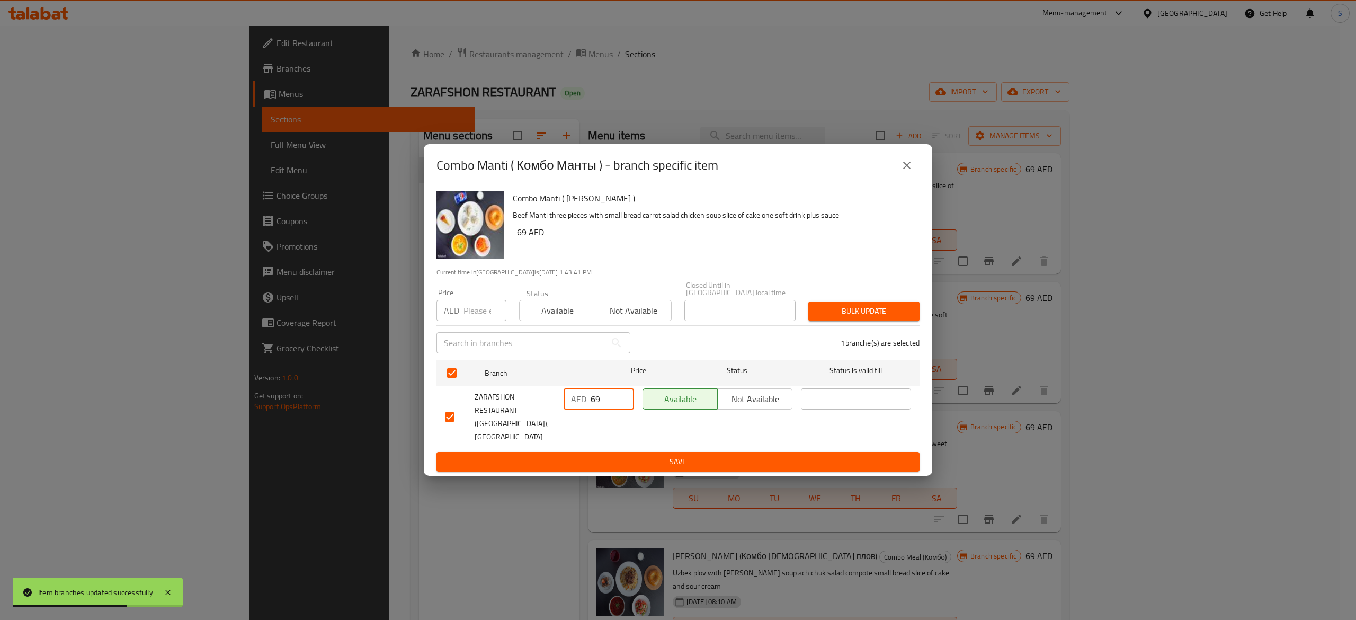
type input "69"
click at [732, 455] on span "Save" at bounding box center [678, 461] width 466 height 13
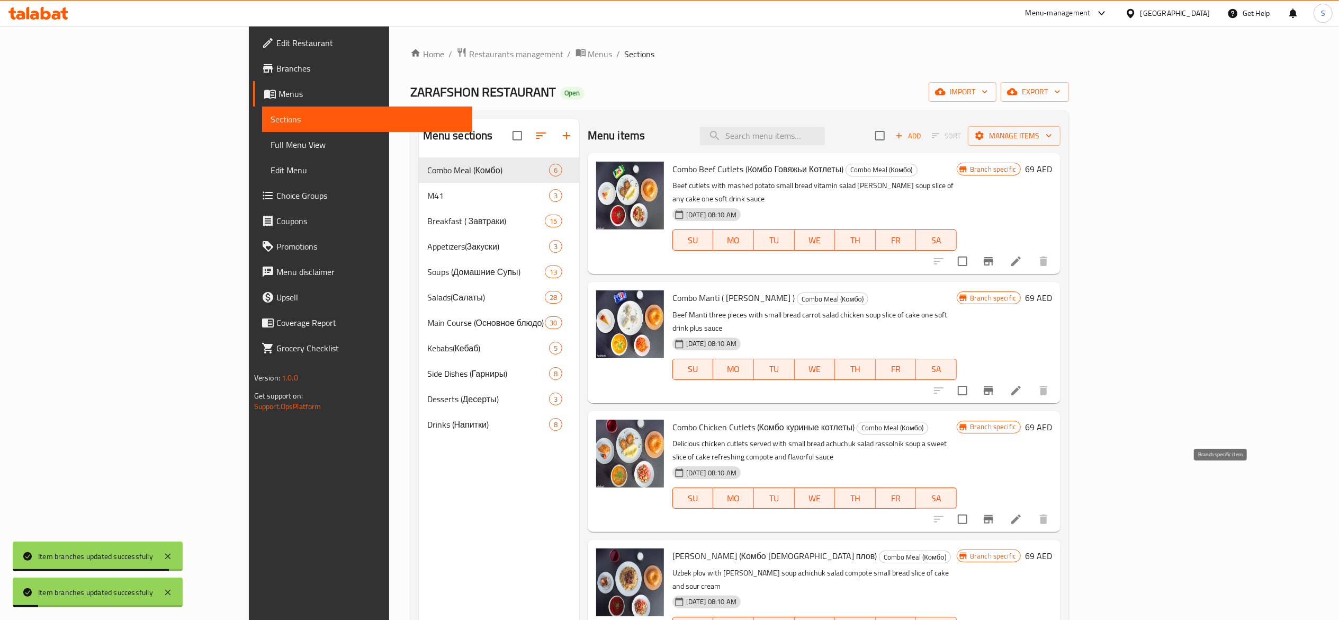
click at [1002, 506] on button "Branch-specific-item" at bounding box center [988, 518] width 25 height 25
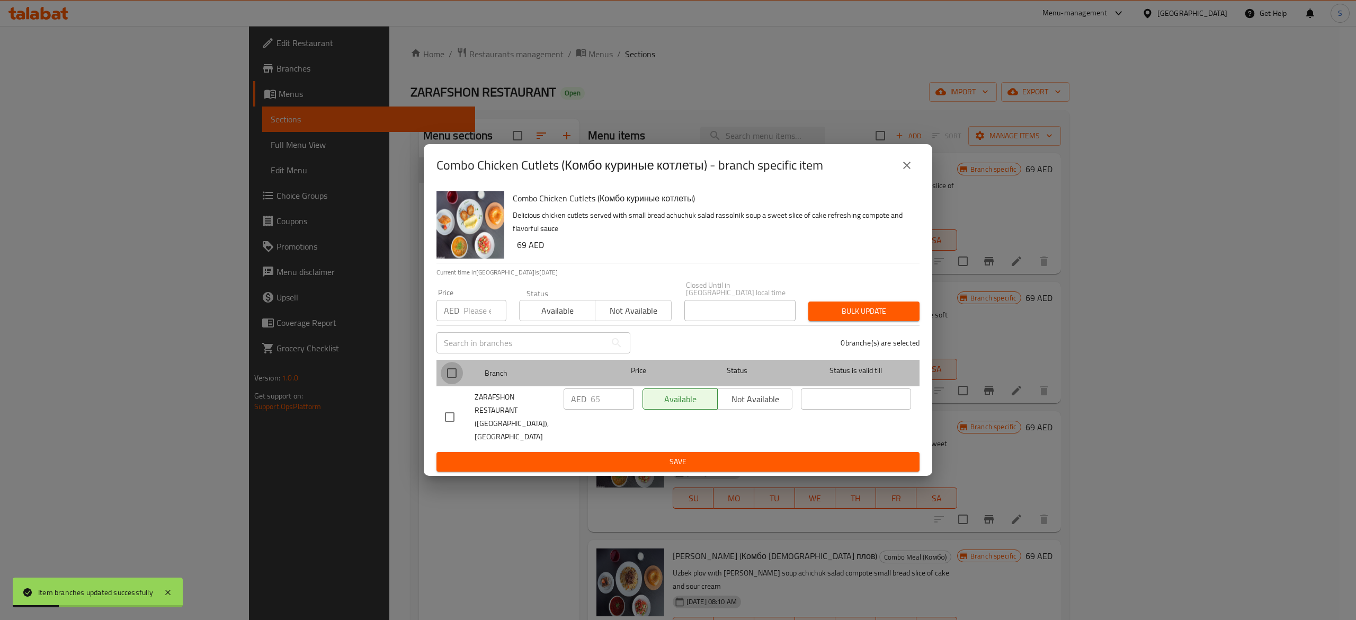
click at [452, 374] on input "checkbox" at bounding box center [452, 373] width 22 height 22
checkbox input "true"
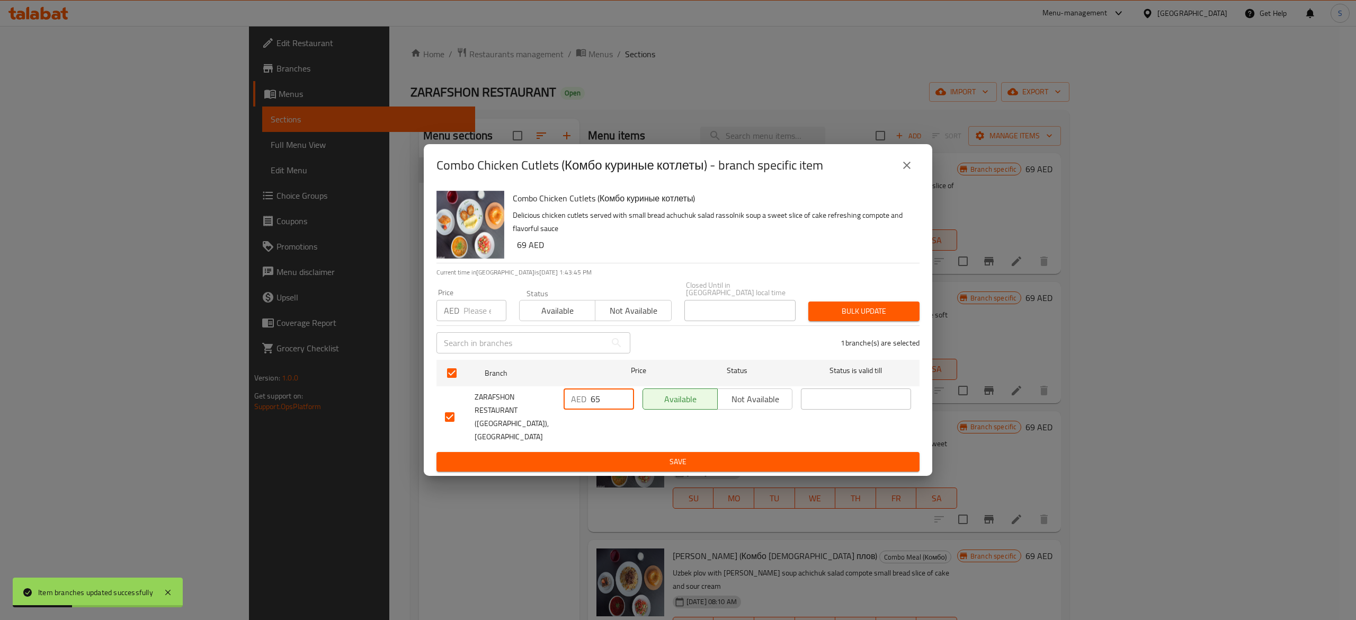
drag, startPoint x: 611, startPoint y: 407, endPoint x: 510, endPoint y: 399, distance: 101.4
click at [508, 399] on div "ZARAFSHON RESTAURANT (DH Kitchen), Business Bay AED 65 ​ Available Not availabl…" at bounding box center [678, 417] width 475 height 66
paste input "9"
type input "69"
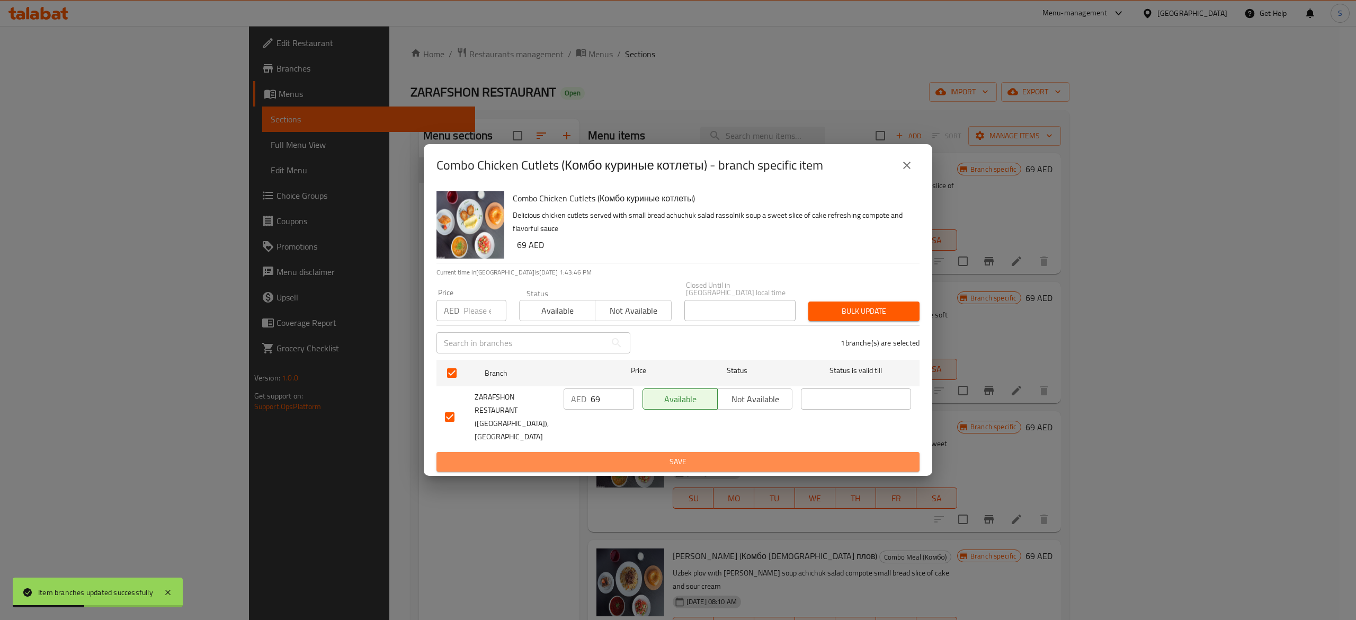
click at [655, 455] on span "Save" at bounding box center [678, 461] width 466 height 13
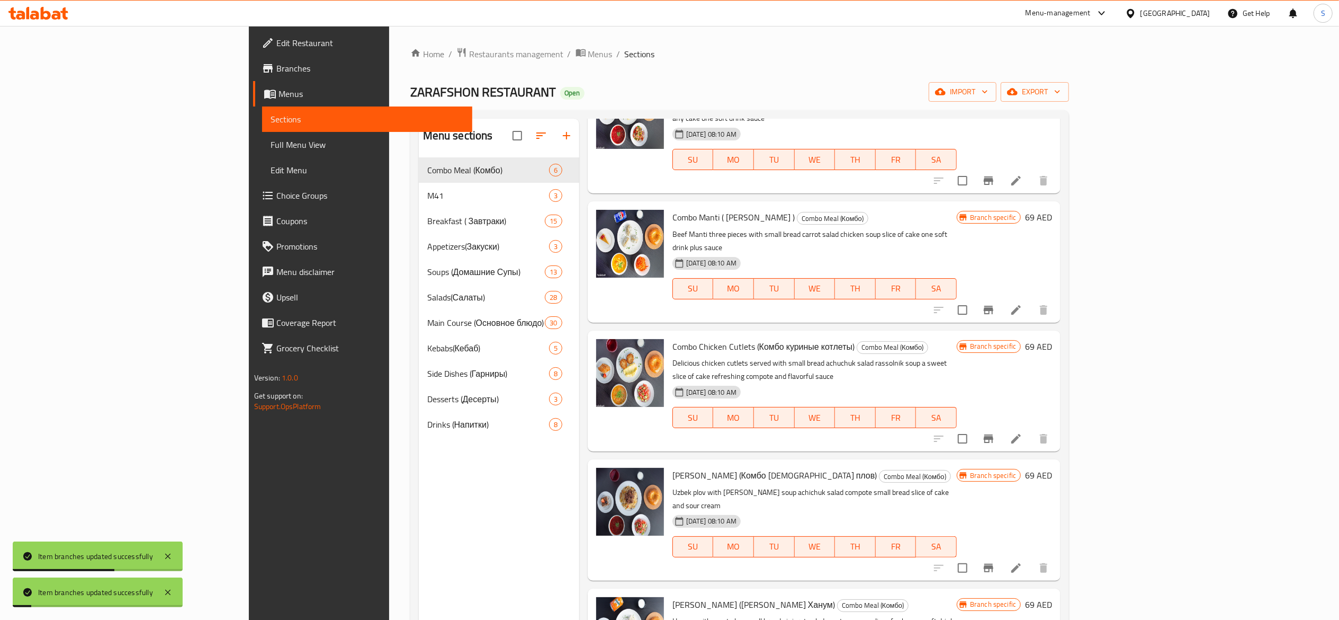
scroll to position [100, 0]
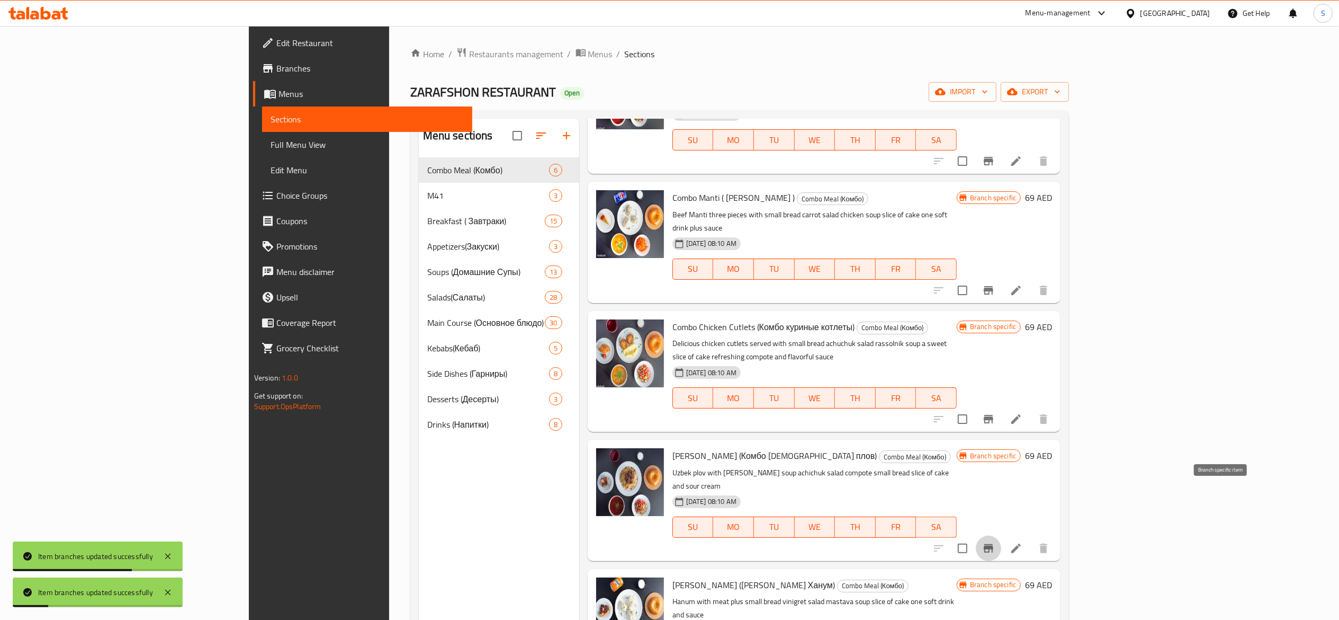
click at [994, 544] on icon "Branch-specific-item" at bounding box center [989, 548] width 10 height 8
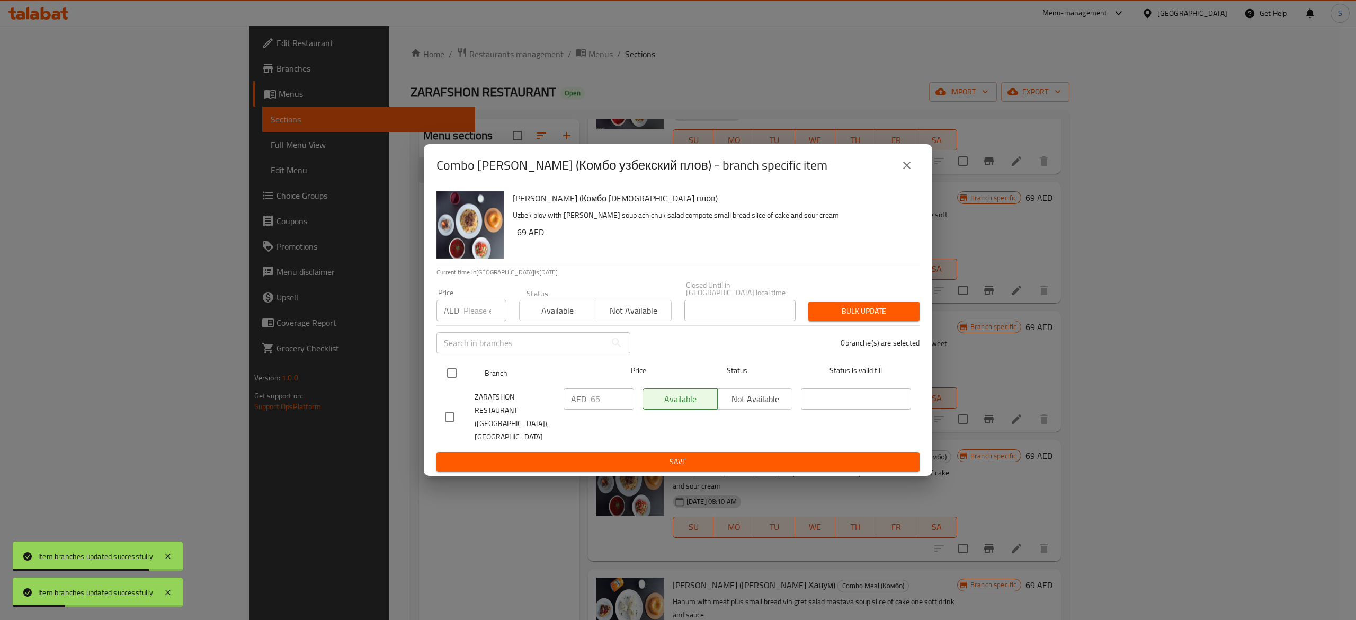
click at [458, 375] on input "checkbox" at bounding box center [452, 373] width 22 height 22
checkbox input "true"
drag, startPoint x: 604, startPoint y: 408, endPoint x: 541, endPoint y: 401, distance: 63.4
click at [547, 403] on div "ZARAFSHON RESTAURANT (DH Kitchen), Business Bay AED 65 ​ Available Not availabl…" at bounding box center [678, 417] width 475 height 66
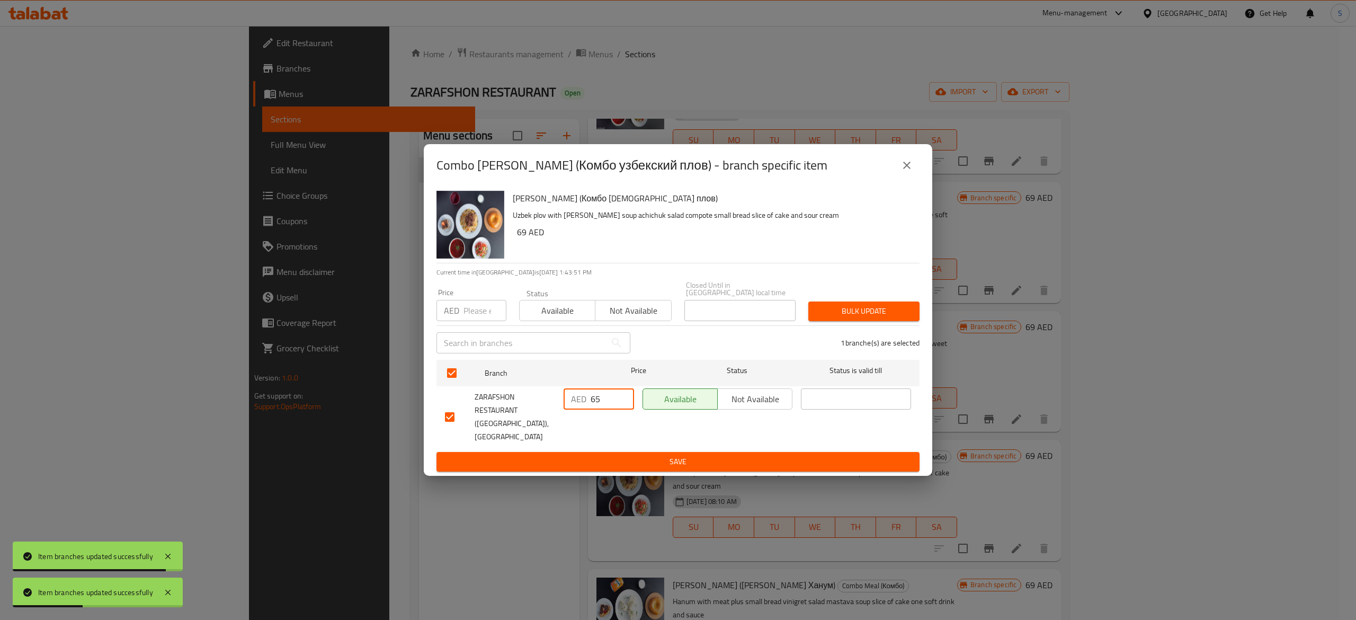
paste input "9"
type input "69"
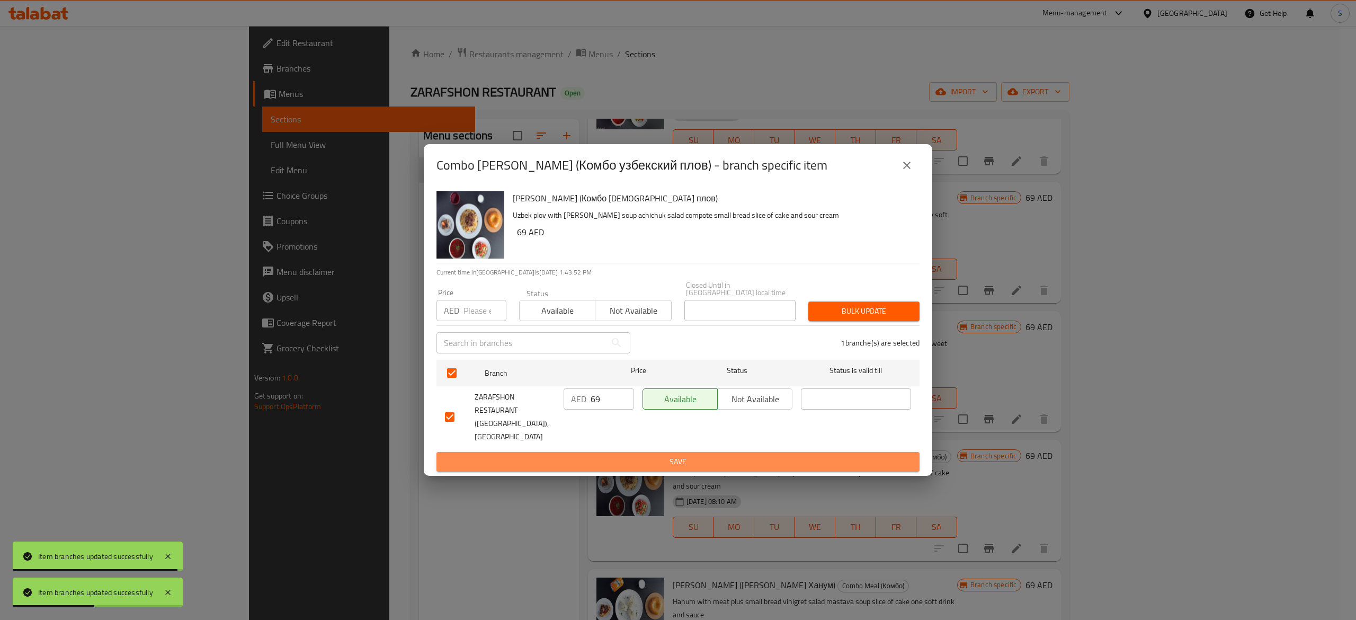
click at [698, 461] on span "Save" at bounding box center [678, 461] width 466 height 13
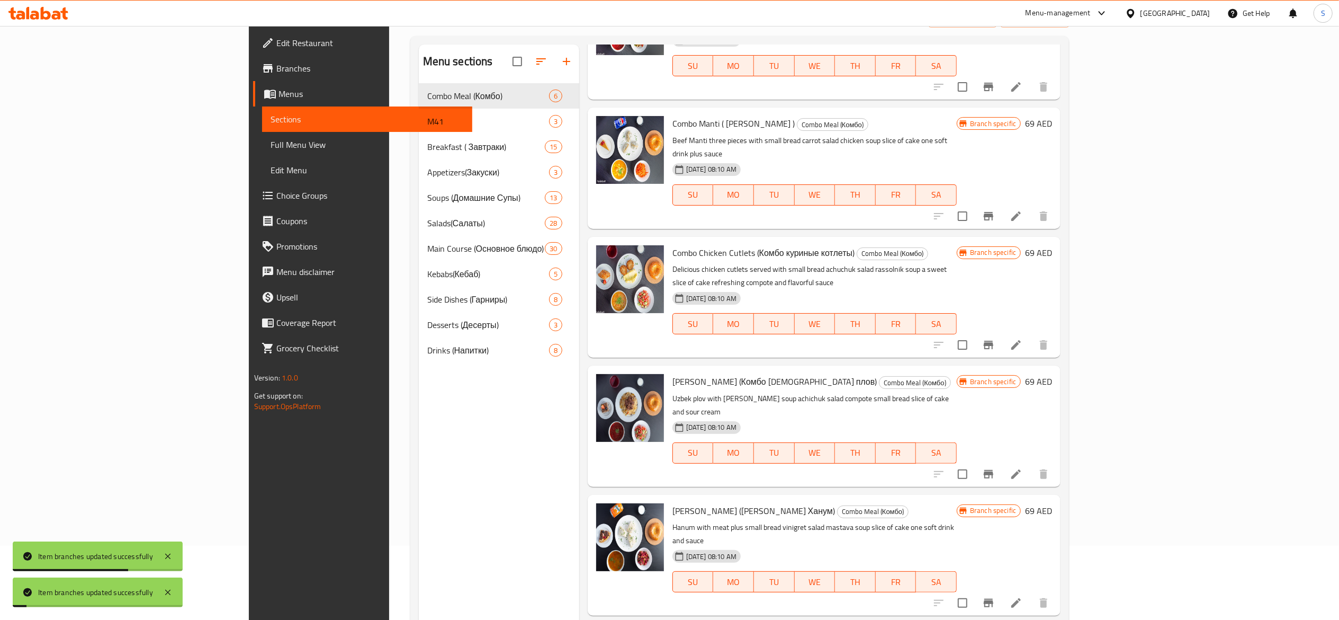
scroll to position [149, 0]
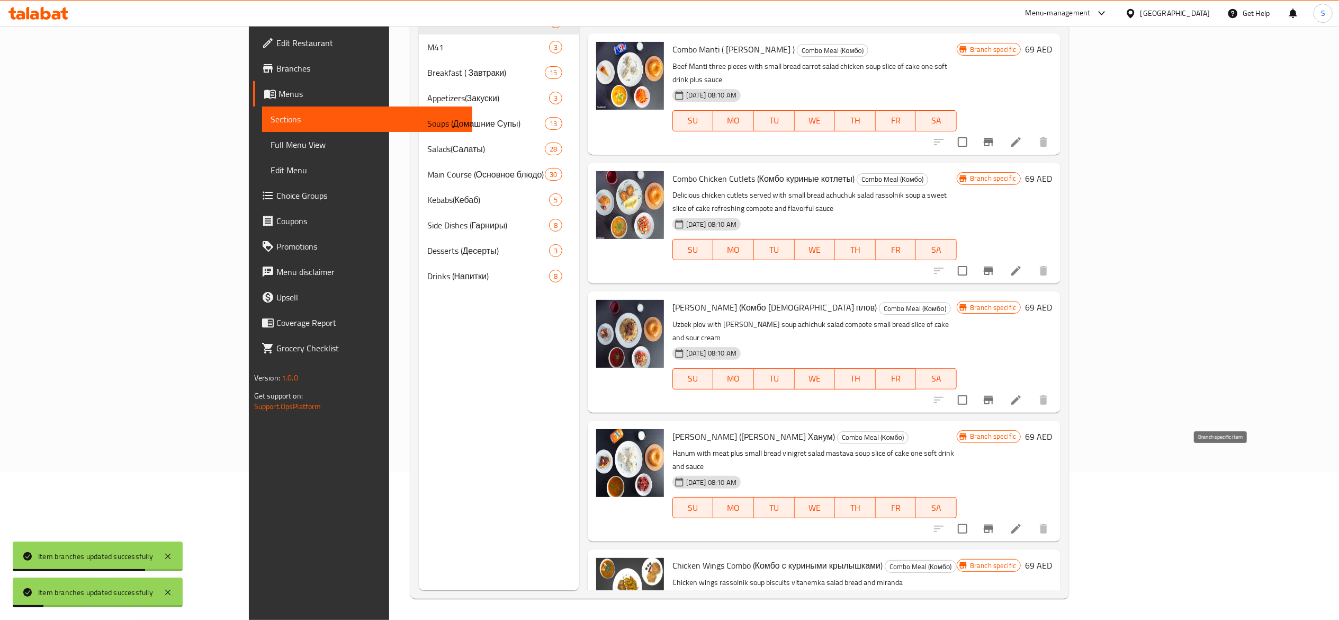
click at [995, 522] on icon "Branch-specific-item" at bounding box center [988, 528] width 13 height 13
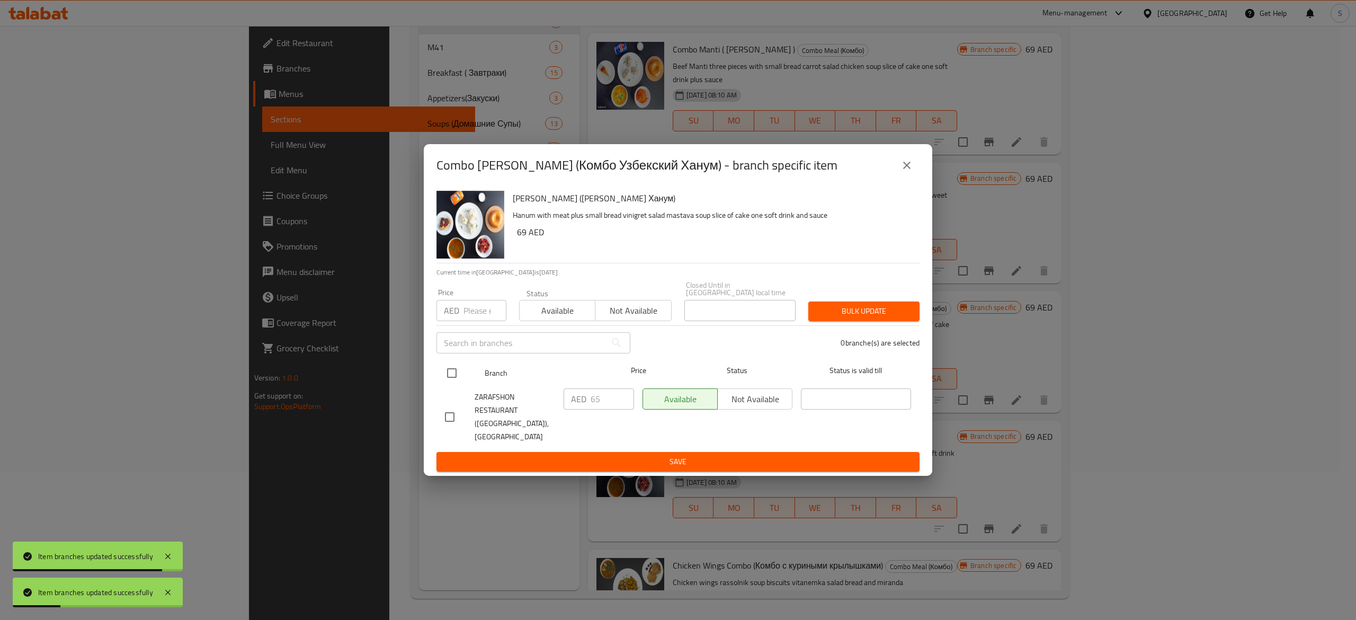
click at [452, 384] on input "checkbox" at bounding box center [452, 373] width 22 height 22
checkbox input "true"
drag, startPoint x: 605, startPoint y: 406, endPoint x: 538, endPoint y: 398, distance: 67.3
click at [540, 398] on div "ZARAFSHON RESTAURANT (DH Kitchen), Business Bay AED 65 ​ Available Not availabl…" at bounding box center [678, 417] width 475 height 66
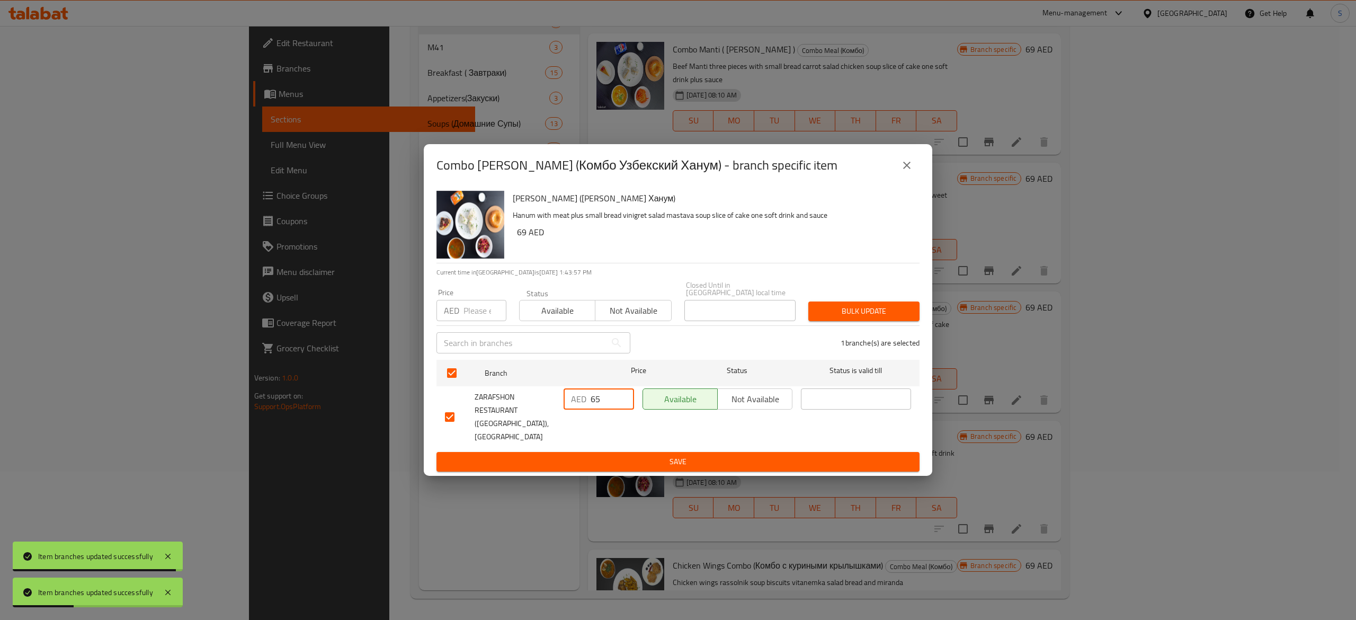
paste input "9"
type input "69"
click at [604, 455] on span "Save" at bounding box center [678, 461] width 466 height 13
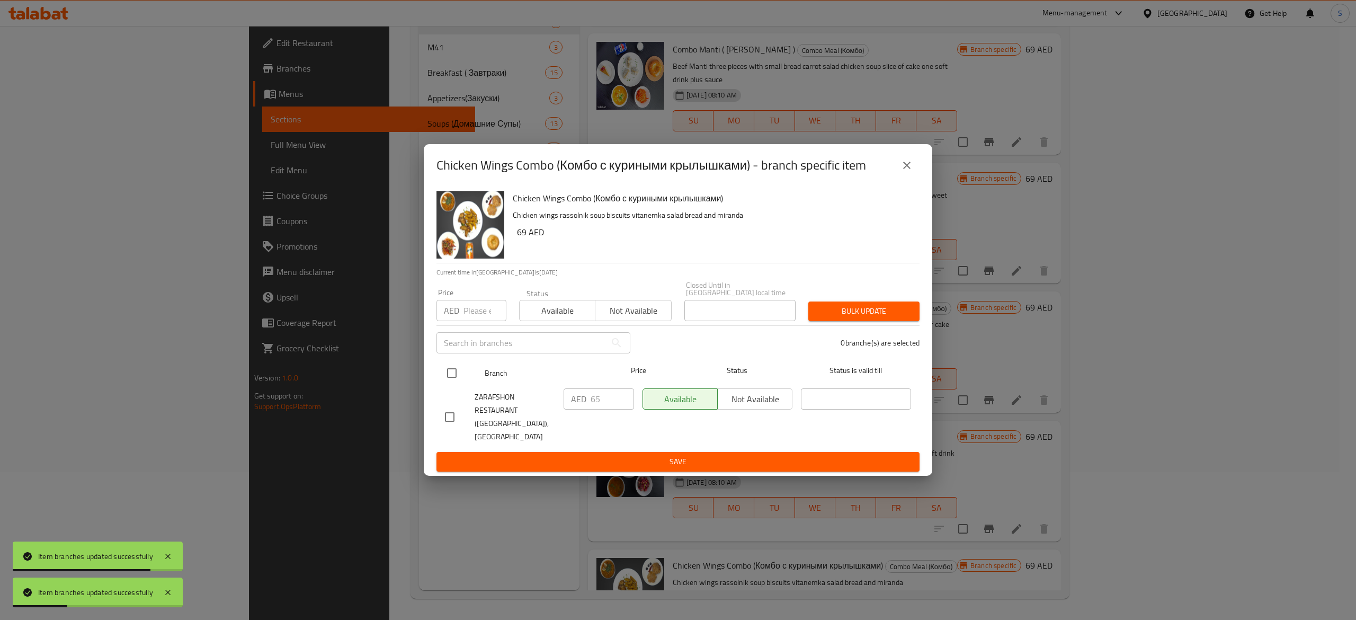
click at [451, 379] on input "checkbox" at bounding box center [452, 373] width 22 height 22
checkbox input "true"
drag, startPoint x: 603, startPoint y: 410, endPoint x: 469, endPoint y: 390, distance: 135.0
click at [483, 393] on div "ZARAFSHON RESTAURANT (DH Kitchen), Business Bay AED 65 ​ Available Not availabl…" at bounding box center [678, 417] width 475 height 66
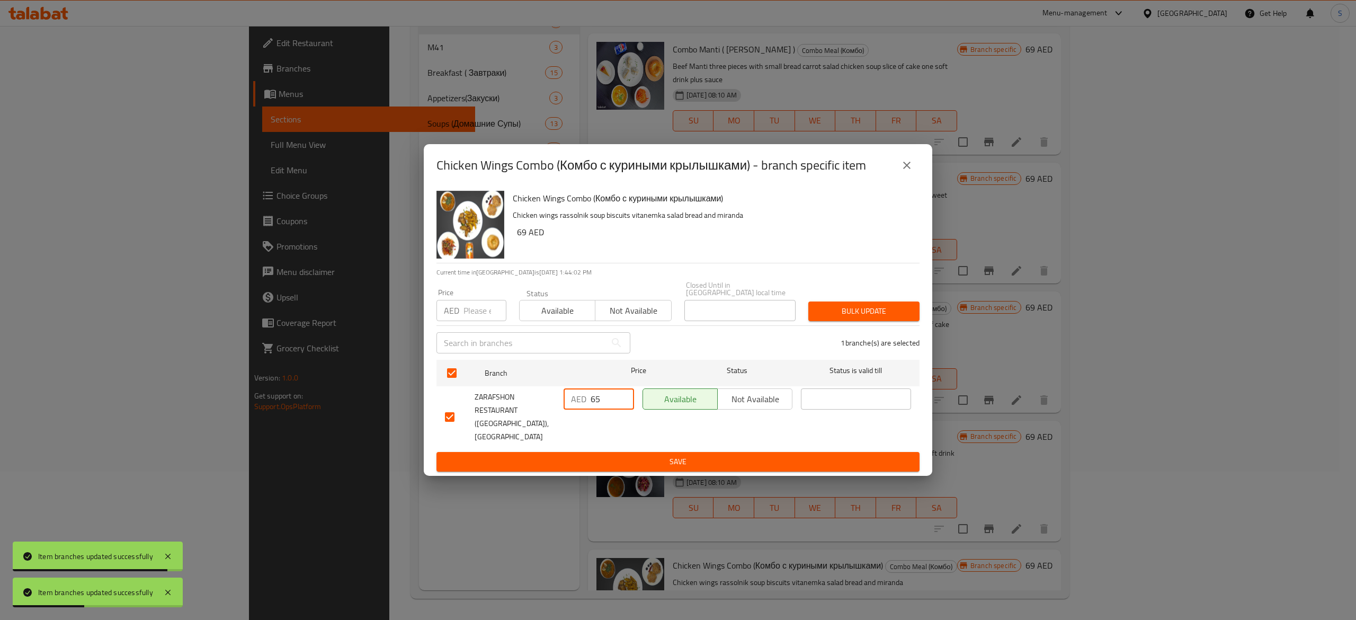
paste input "9"
type input "69"
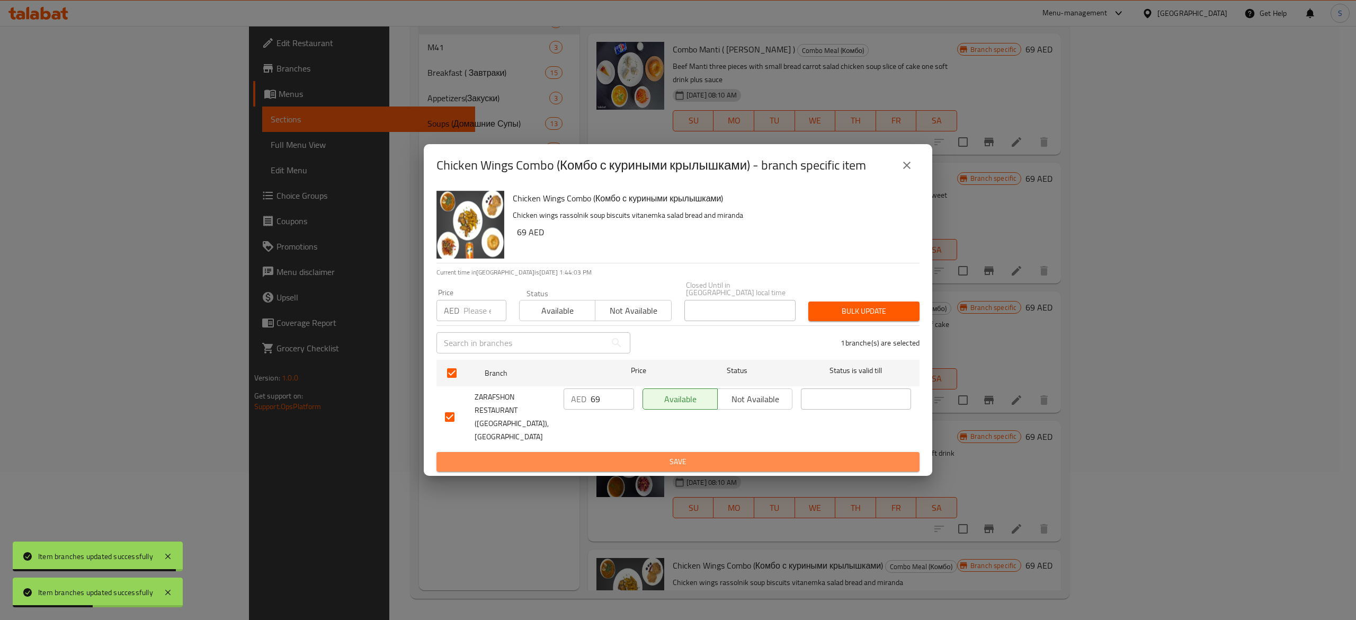
click at [635, 455] on span "Save" at bounding box center [678, 461] width 466 height 13
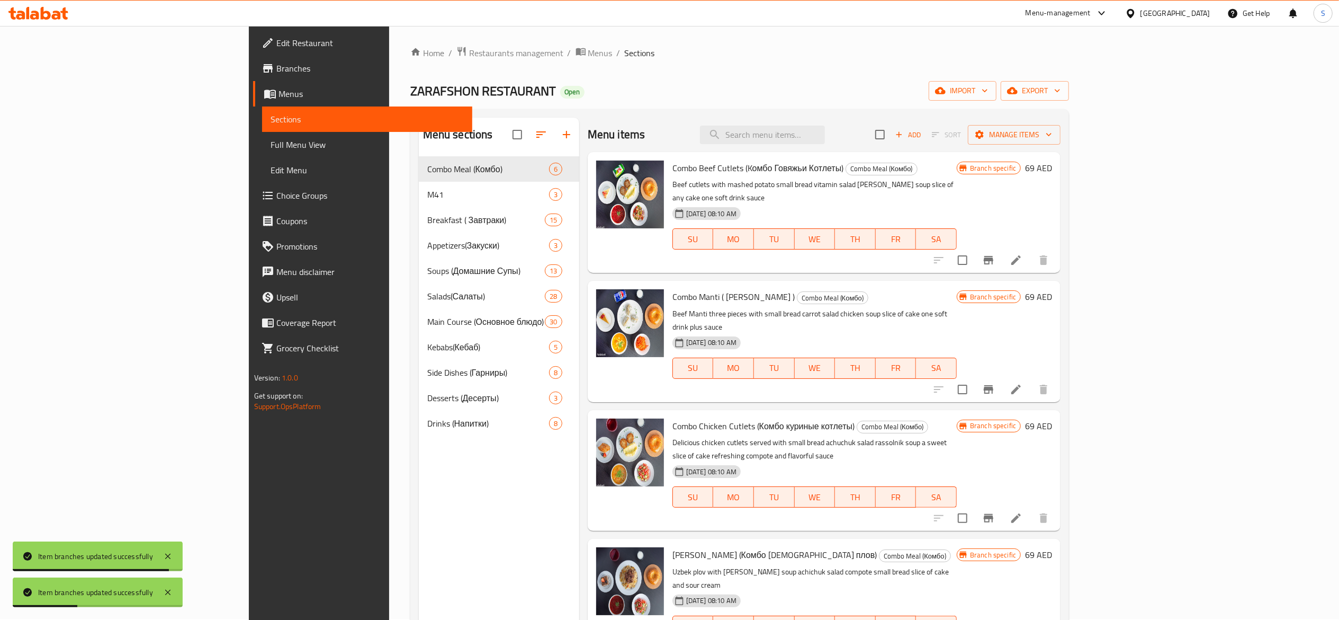
scroll to position [0, 0]
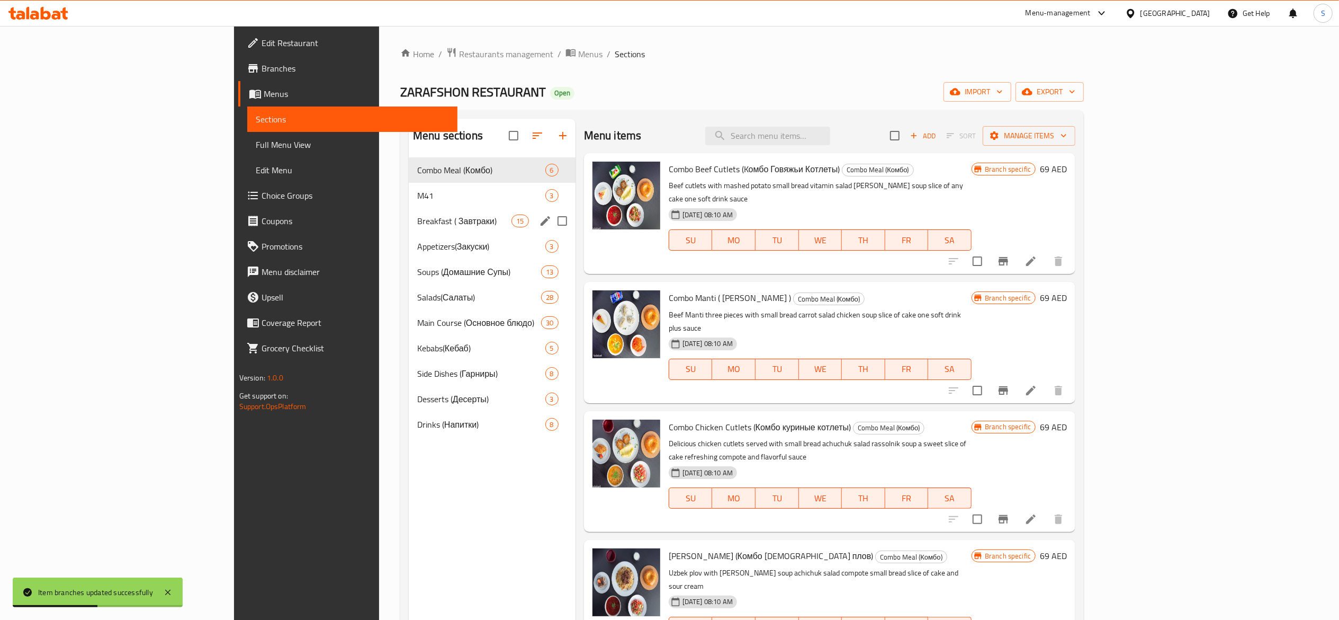
click at [409, 211] on div "Breakfast ( Завтраки) 15" at bounding box center [492, 220] width 167 height 25
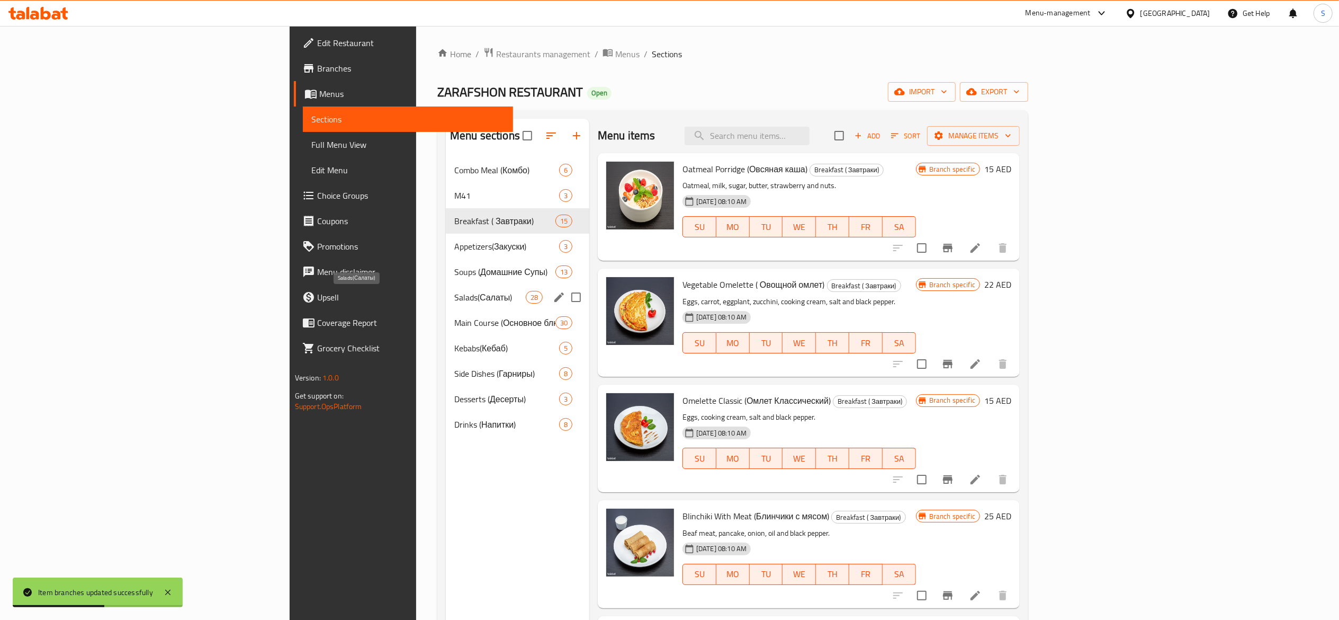
click at [454, 298] on span "Salads(Салаты)" at bounding box center [490, 297] width 72 height 13
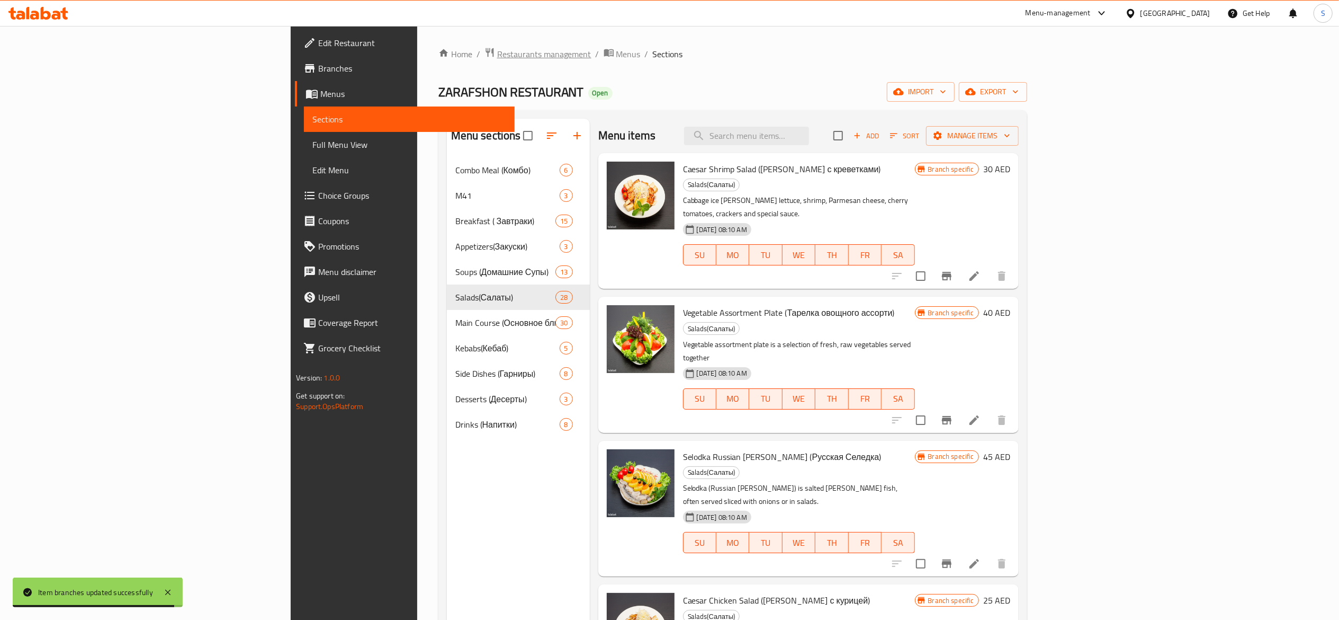
click at [497, 59] on span "Restaurants management" at bounding box center [544, 54] width 94 height 13
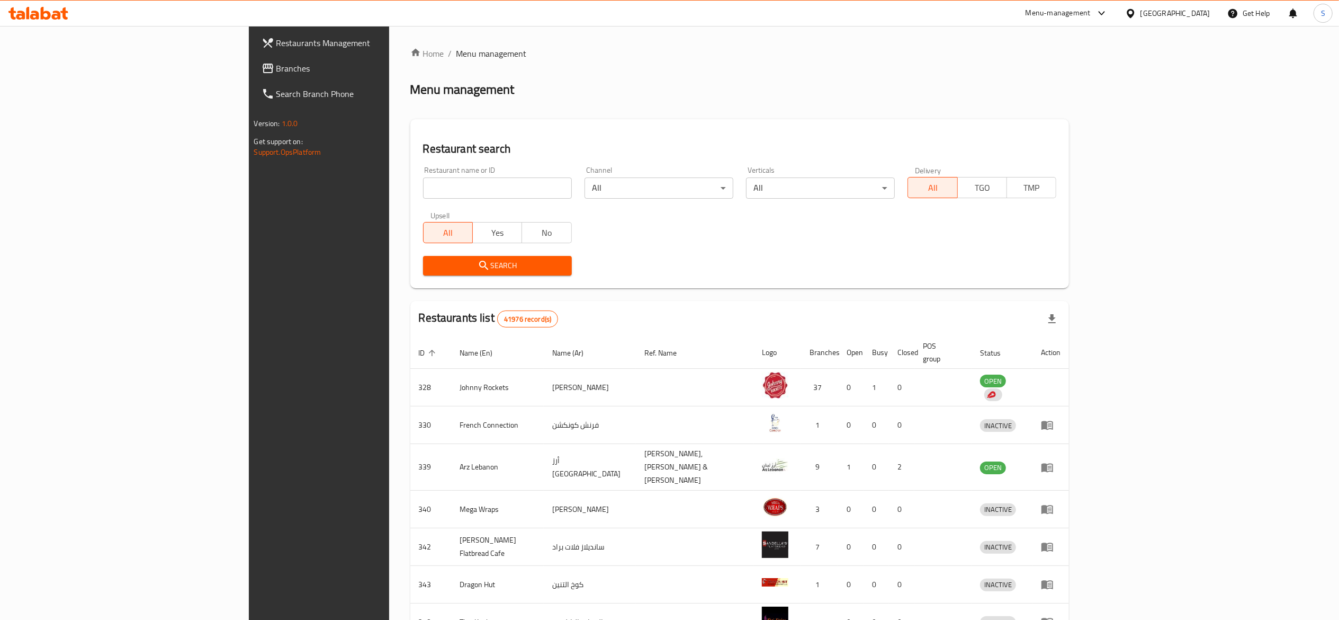
click at [473, 186] on input "search" at bounding box center [497, 187] width 149 height 21
paste input "701060"
type input "701060"
click button "Search" at bounding box center [497, 266] width 149 height 20
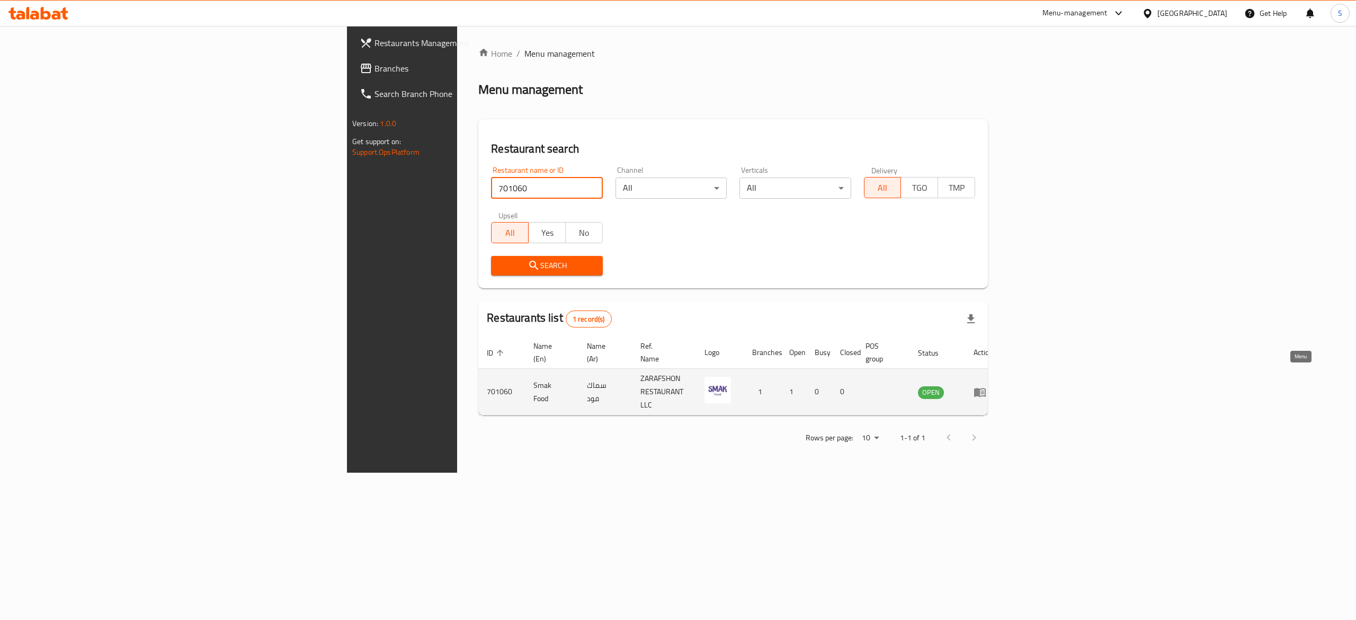
click at [986, 388] on icon "enhanced table" at bounding box center [980, 392] width 12 height 9
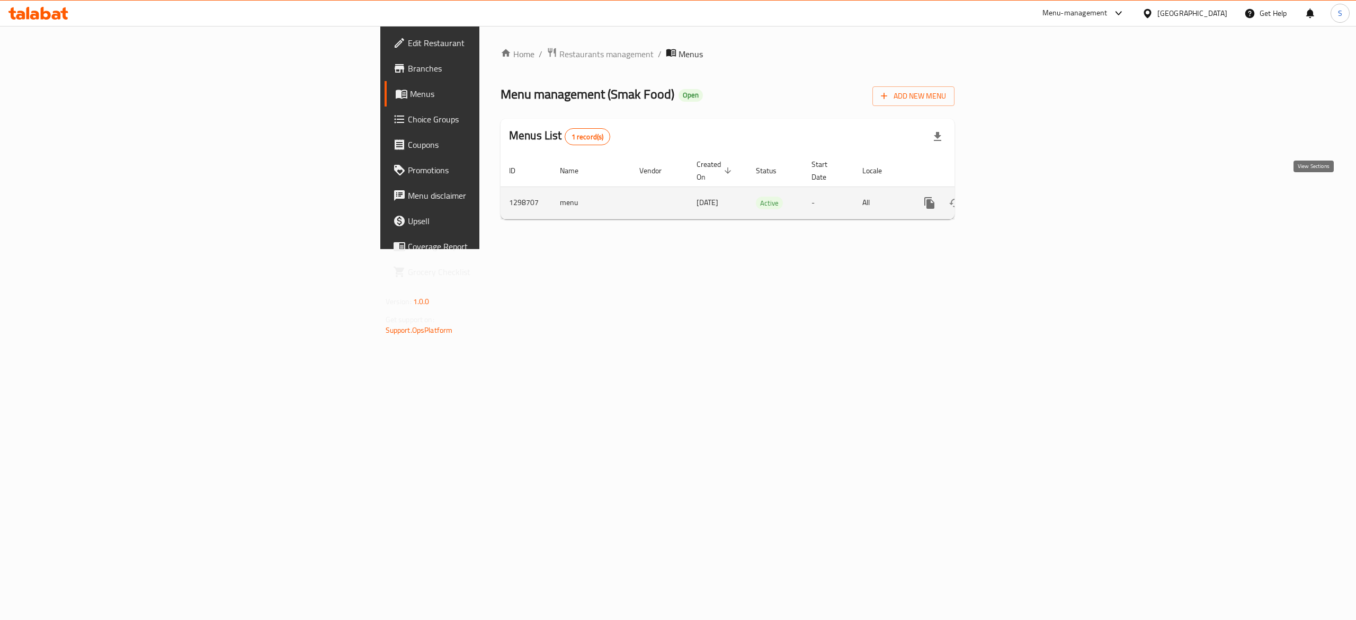
click at [1018, 200] on link "enhanced table" at bounding box center [1005, 202] width 25 height 25
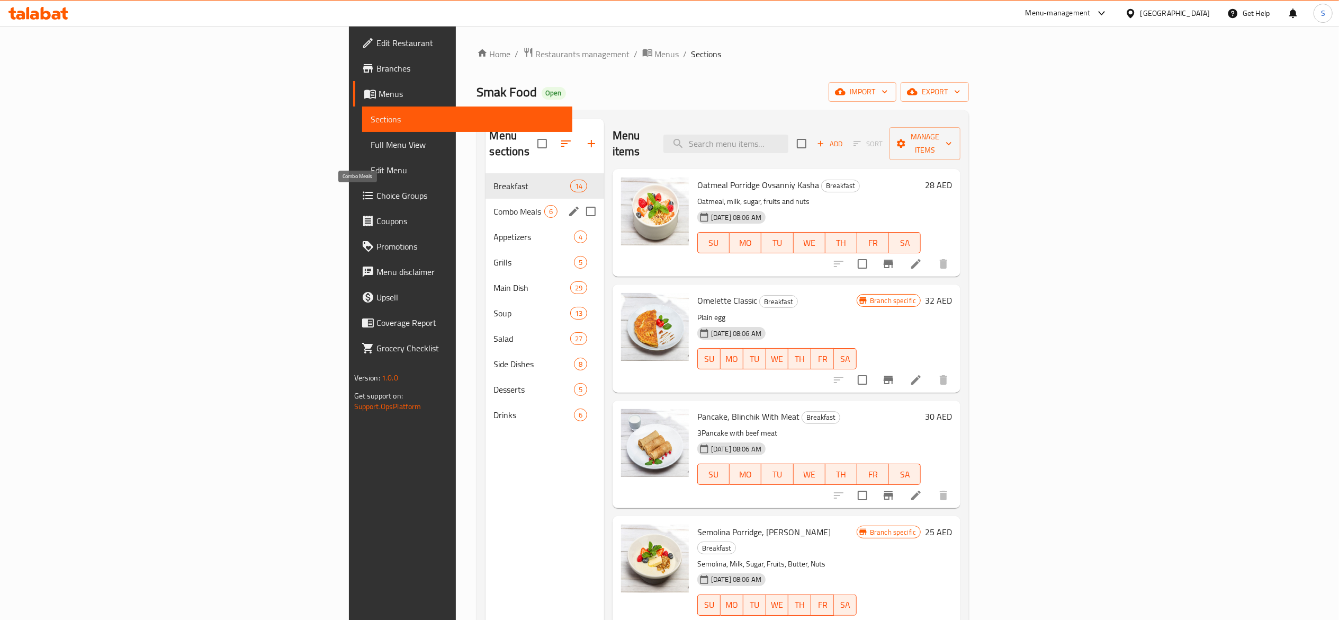
click at [494, 205] on span "Combo Meals" at bounding box center [519, 211] width 50 height 13
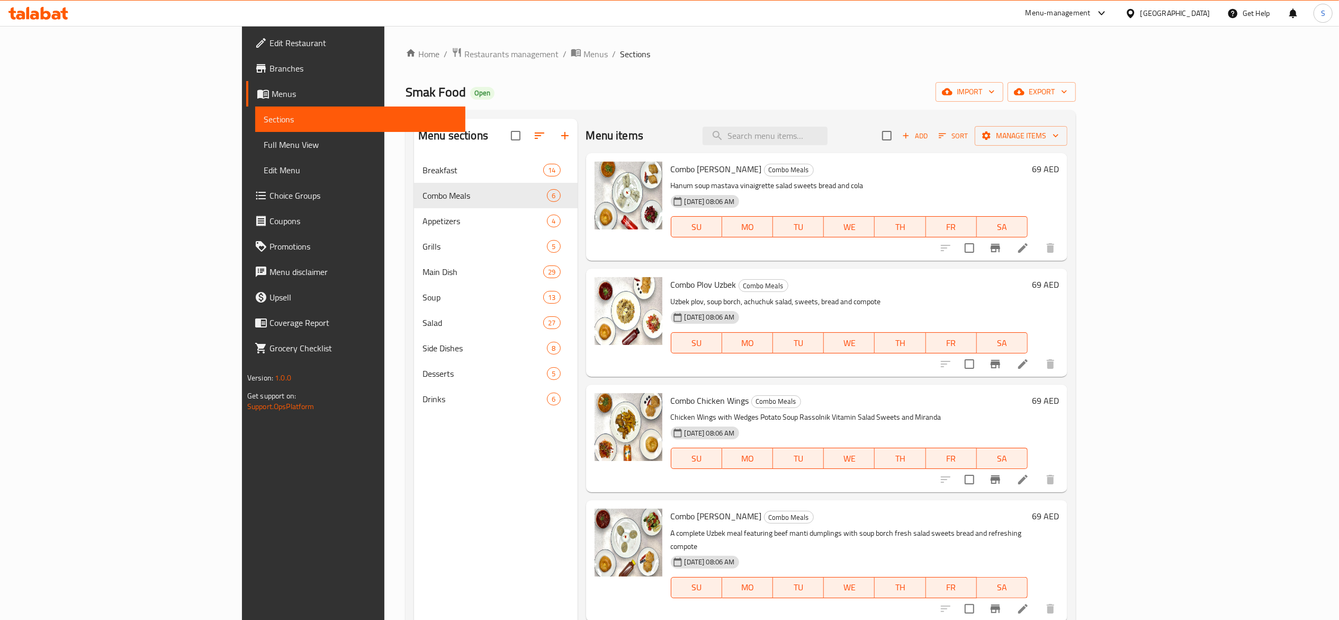
click at [1008, 255] on button "Branch-specific-item" at bounding box center [995, 247] width 25 height 25
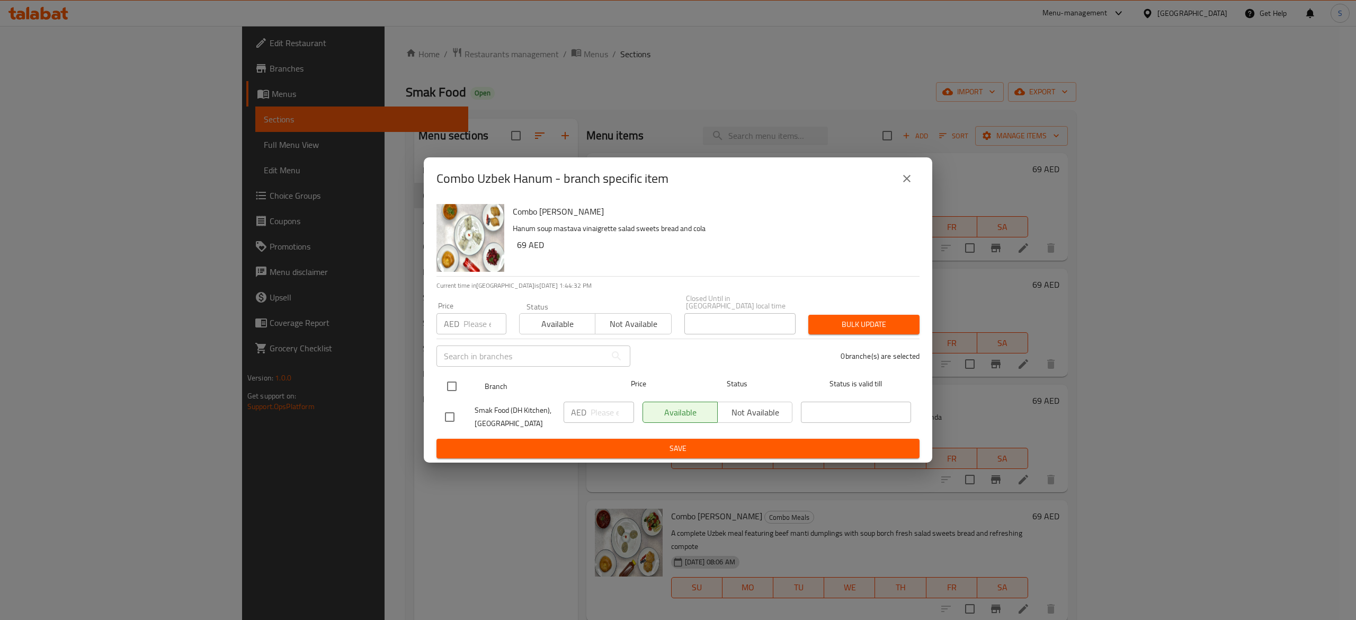
drag, startPoint x: 450, startPoint y: 380, endPoint x: 456, endPoint y: 380, distance: 6.4
click at [450, 380] on input "checkbox" at bounding box center [452, 386] width 22 height 22
checkbox input "true"
click at [582, 409] on p "AED" at bounding box center [578, 412] width 15 height 13
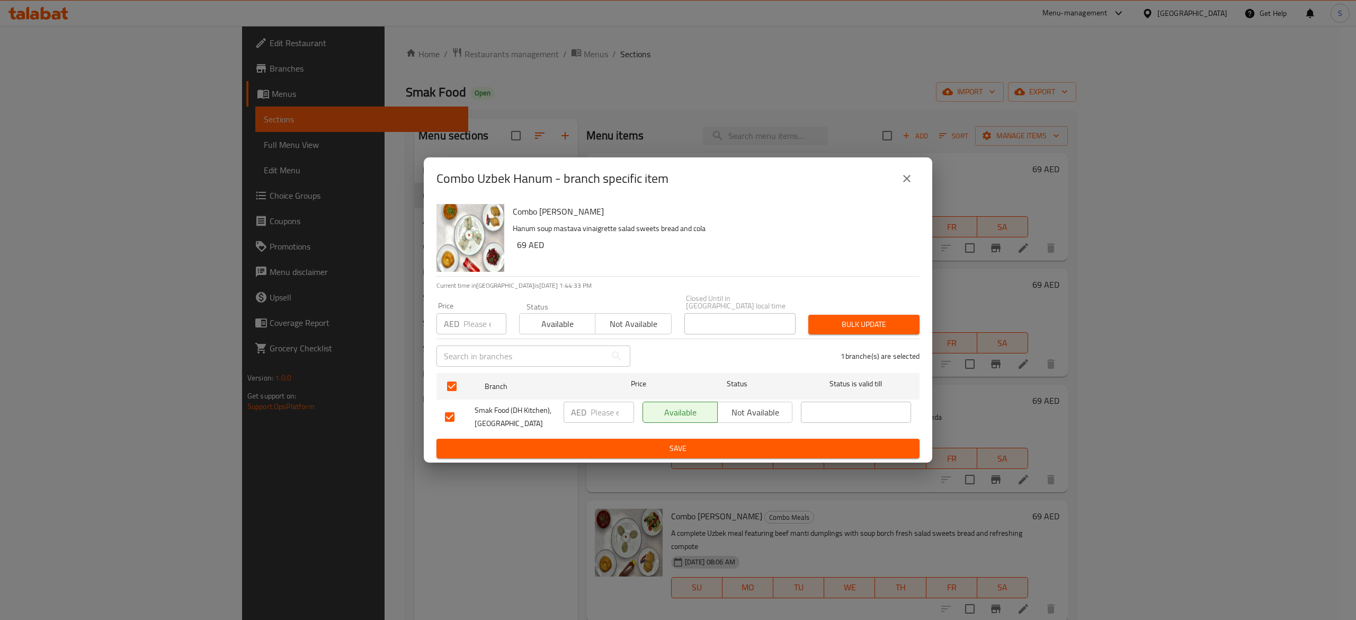
click at [592, 409] on input "number" at bounding box center [612, 411] width 43 height 21
type input "69"
click at [663, 442] on span "Save" at bounding box center [678, 448] width 466 height 13
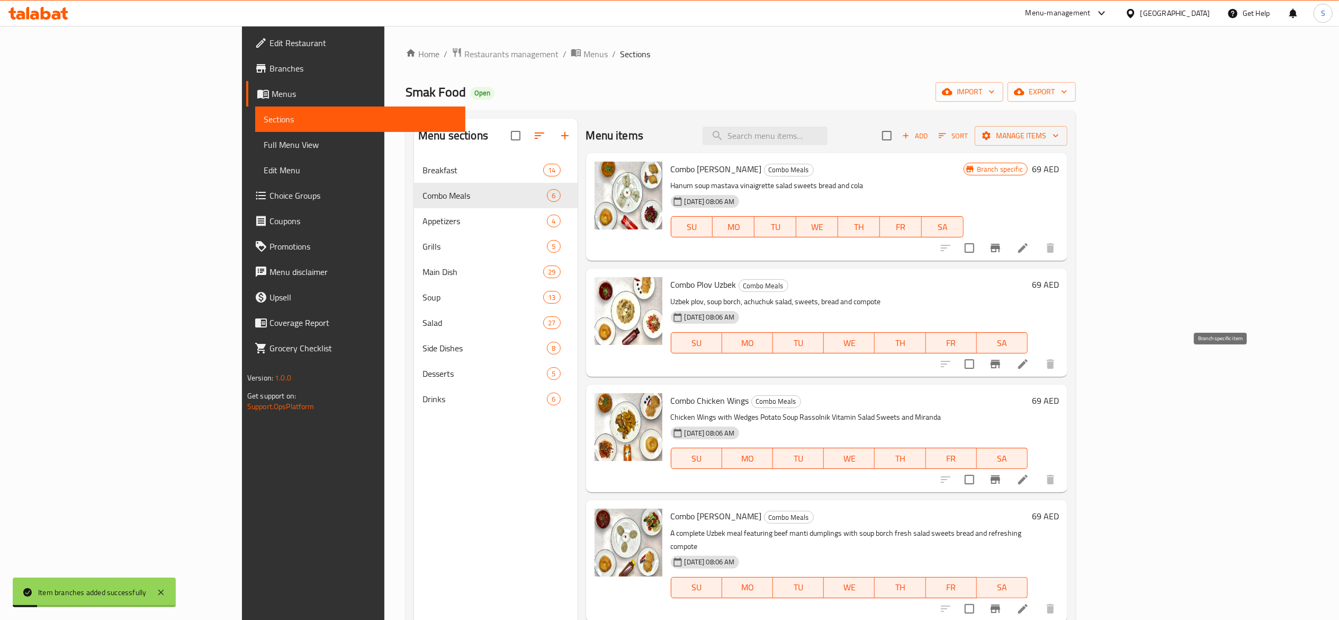
click at [1002, 365] on icon "Branch-specific-item" at bounding box center [995, 364] width 13 height 13
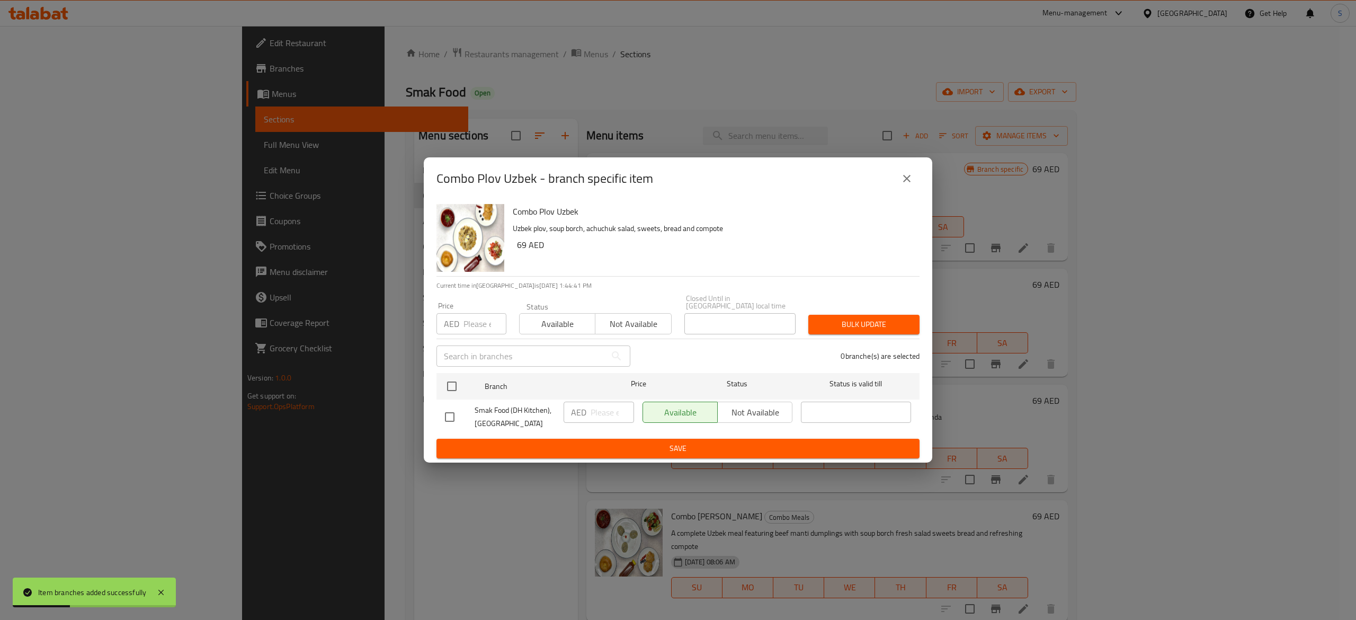
click at [430, 380] on div "Combo Plov Uzbek Uzbek plov, soup borch, achuchuk salad, sweets, bread and comp…" at bounding box center [678, 331] width 508 height 263
drag, startPoint x: 447, startPoint y: 381, endPoint x: 577, endPoint y: 405, distance: 132.5
click at [449, 381] on input "checkbox" at bounding box center [452, 386] width 22 height 22
checkbox input "true"
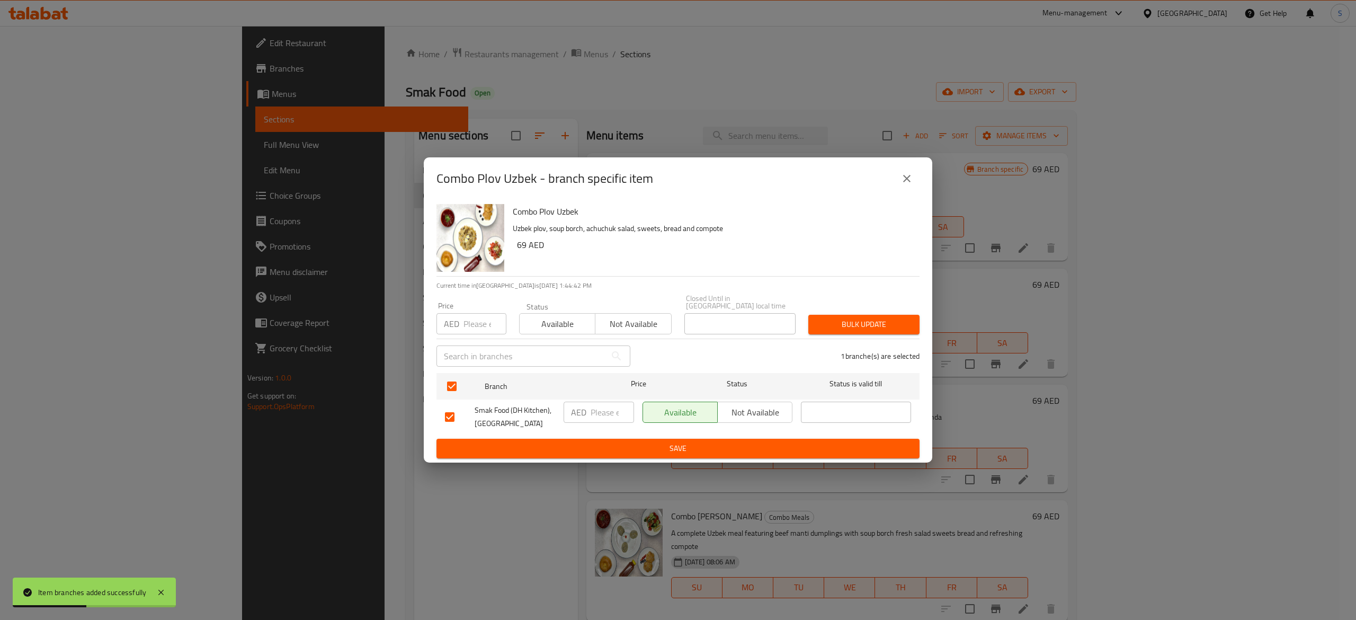
click at [595, 415] on input "number" at bounding box center [612, 411] width 43 height 21
paste input "69"
type input "69"
click at [699, 453] on span "Save" at bounding box center [678, 448] width 466 height 13
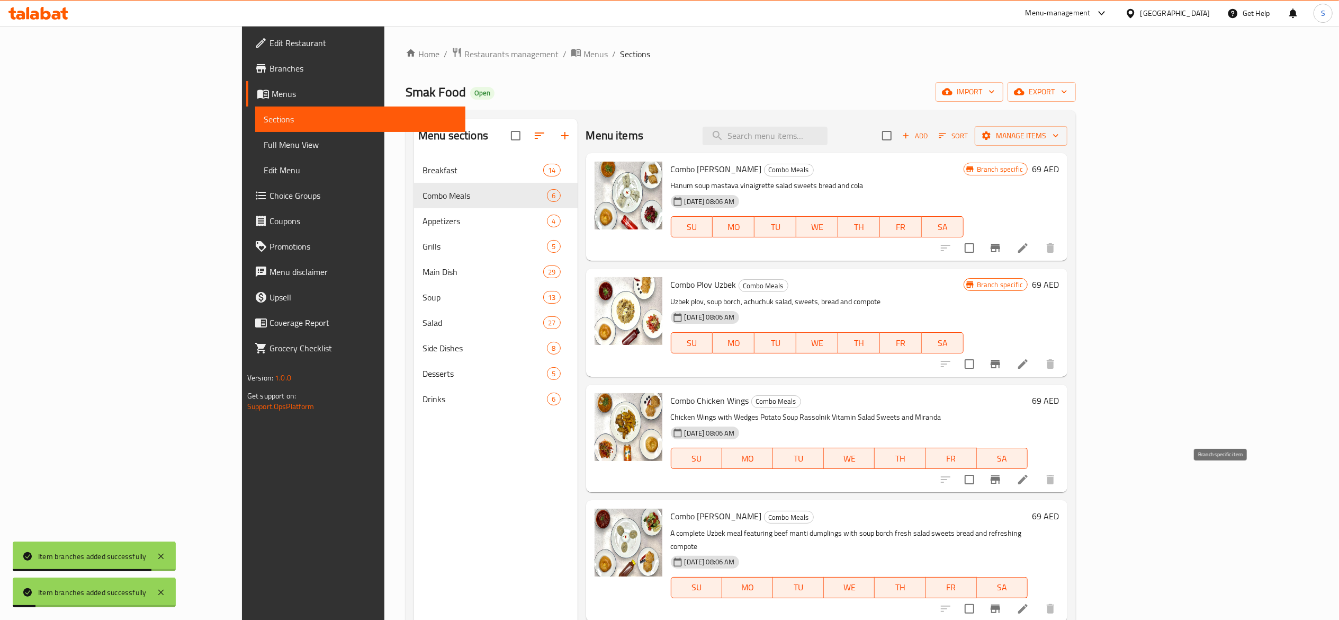
click at [1008, 481] on button "Branch-specific-item" at bounding box center [995, 479] width 25 height 25
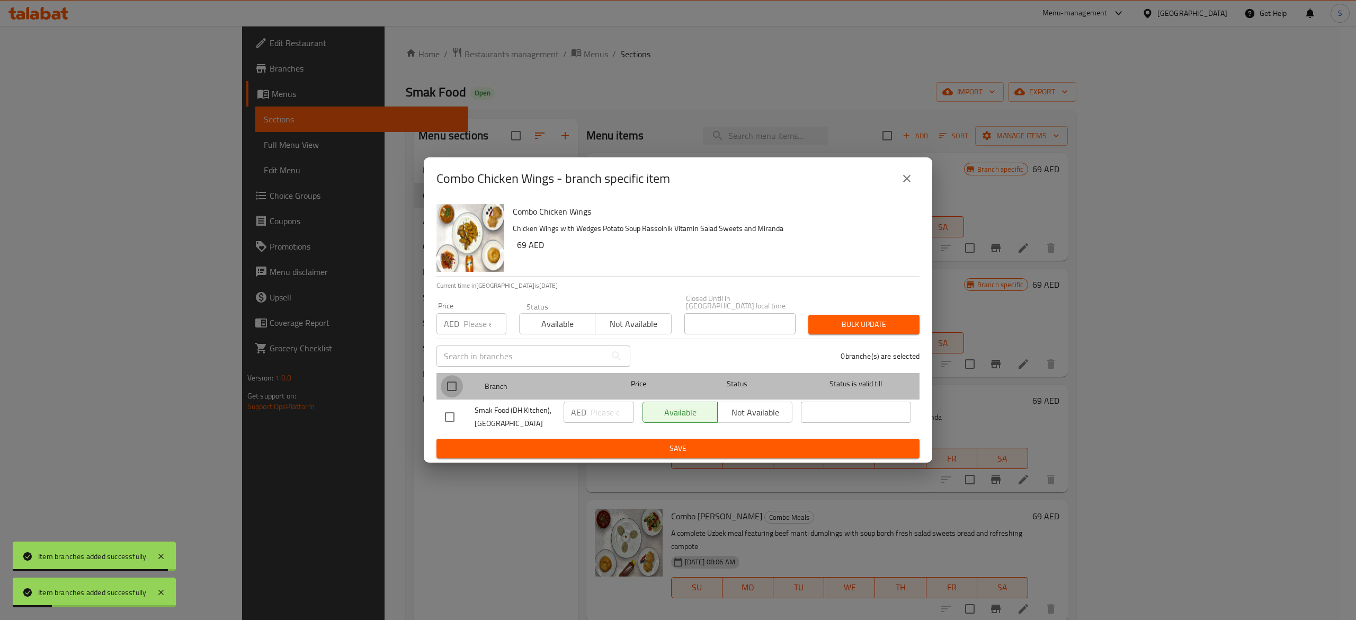
click at [454, 381] on input "checkbox" at bounding box center [452, 386] width 22 height 22
checkbox input "true"
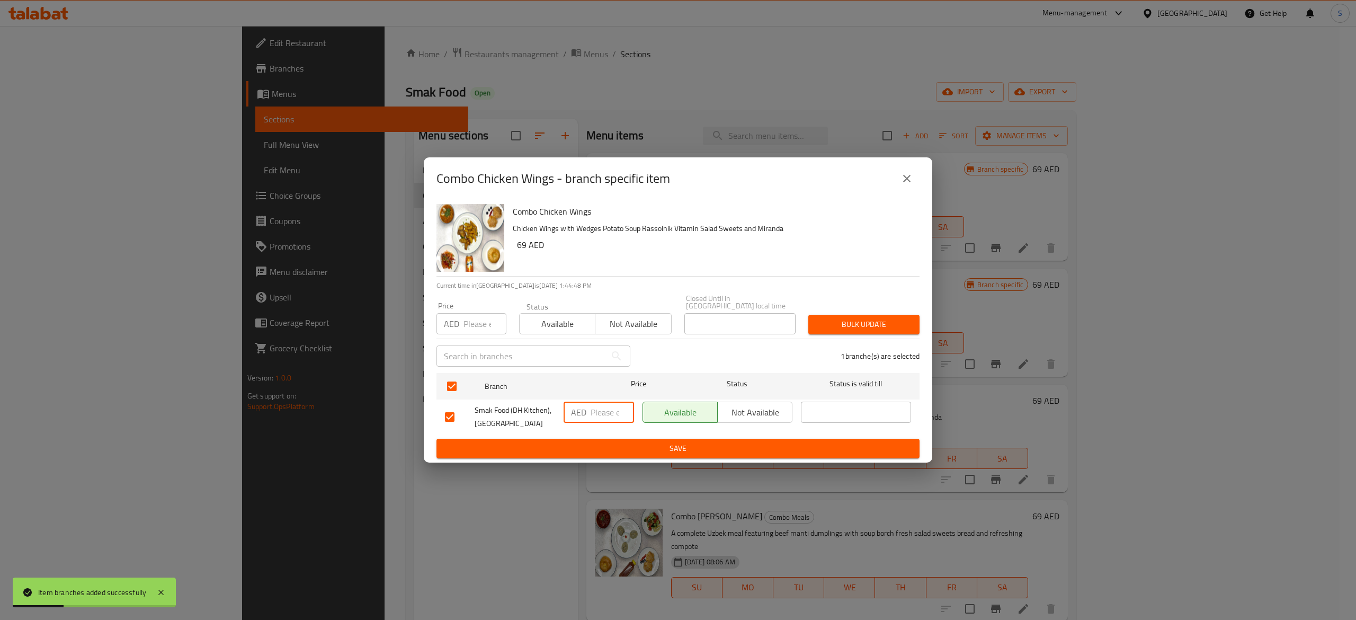
click at [603, 415] on input "number" at bounding box center [612, 411] width 43 height 21
paste input "69"
type input "69"
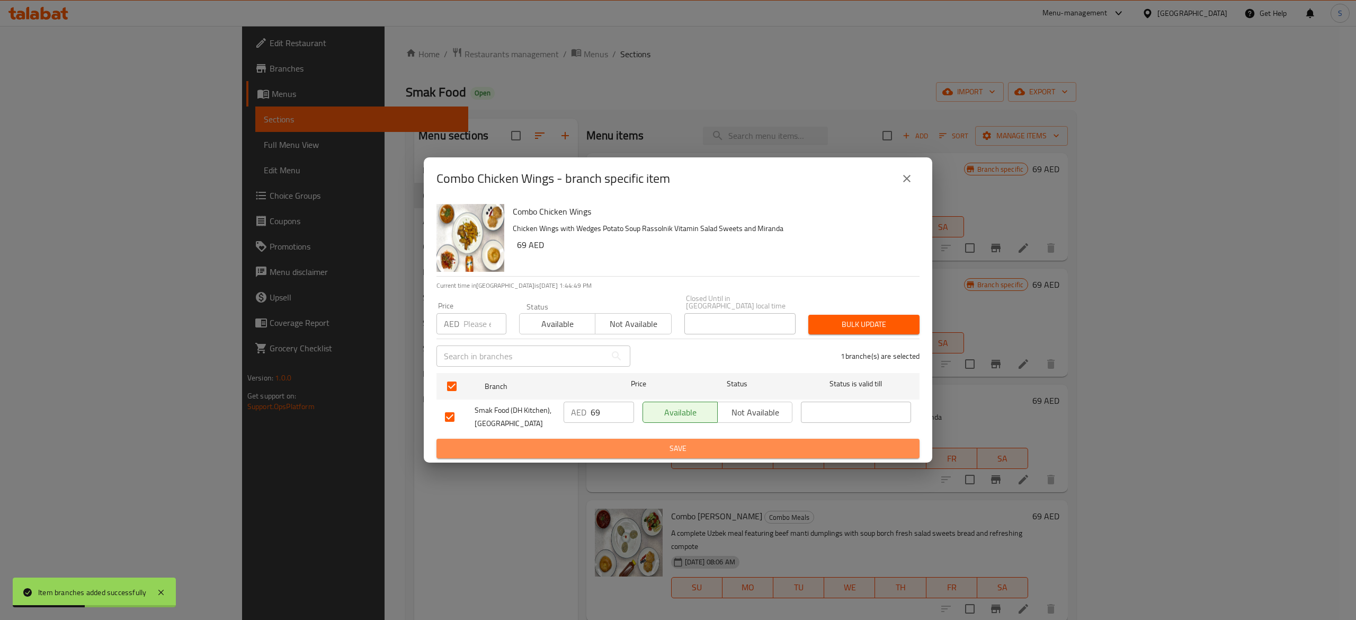
click at [632, 449] on span "Save" at bounding box center [678, 448] width 466 height 13
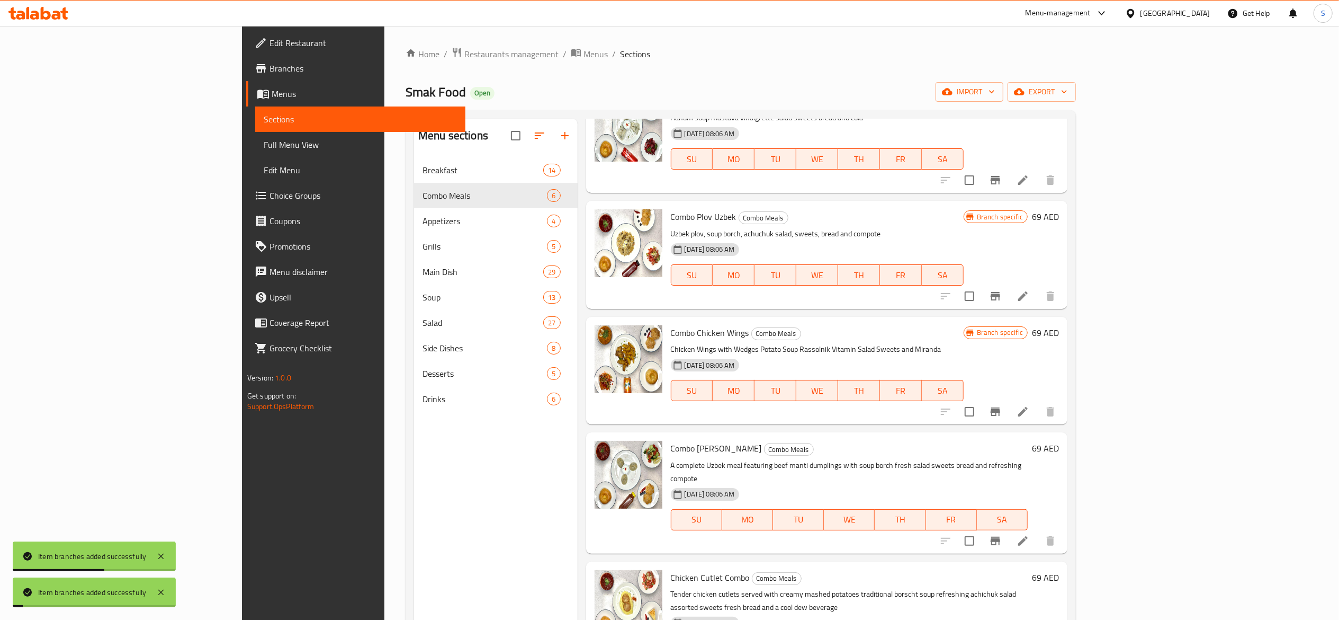
scroll to position [100, 0]
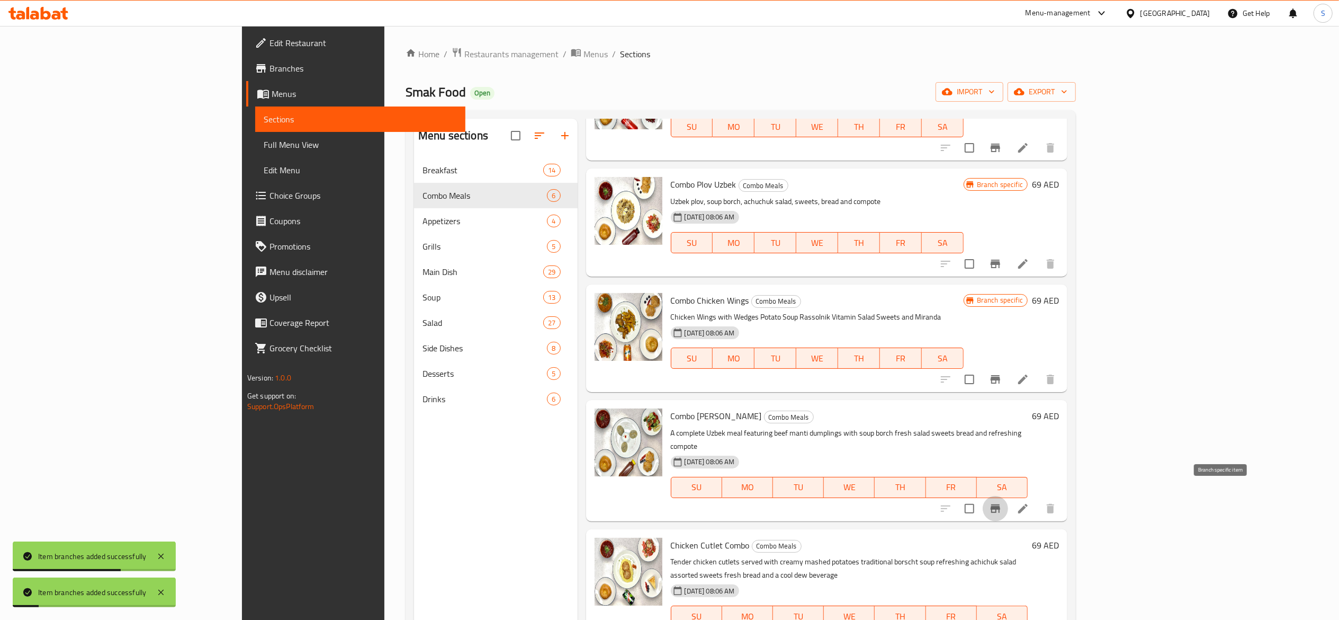
click at [1002, 502] on icon "Branch-specific-item" at bounding box center [995, 508] width 13 height 13
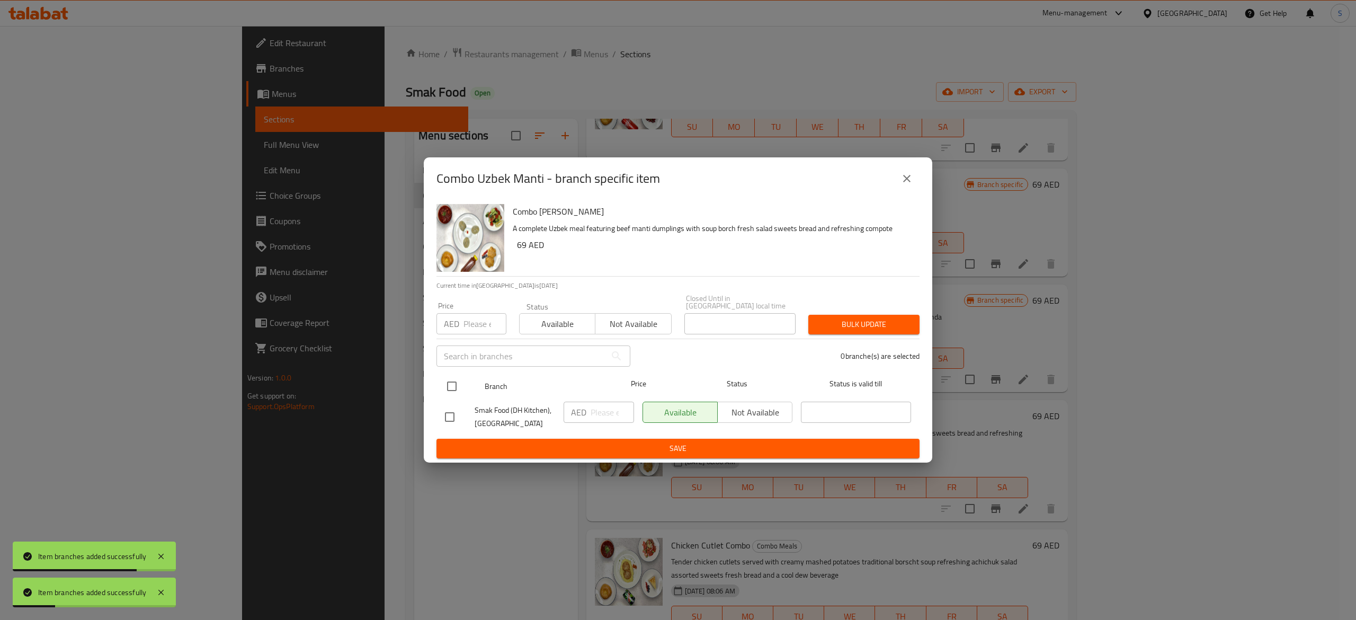
click at [458, 377] on input "checkbox" at bounding box center [452, 386] width 22 height 22
checkbox input "true"
click at [608, 418] on input "number" at bounding box center [612, 411] width 43 height 21
paste input "69"
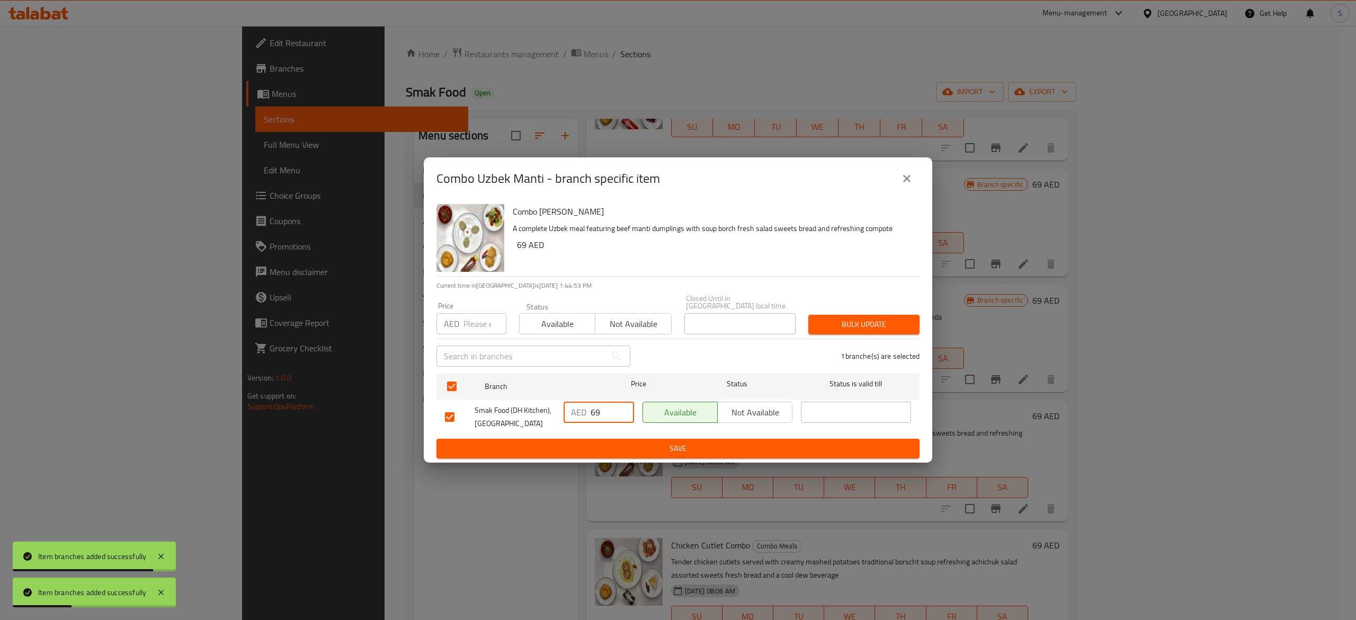
type input "69"
click at [653, 449] on span "Save" at bounding box center [678, 448] width 466 height 13
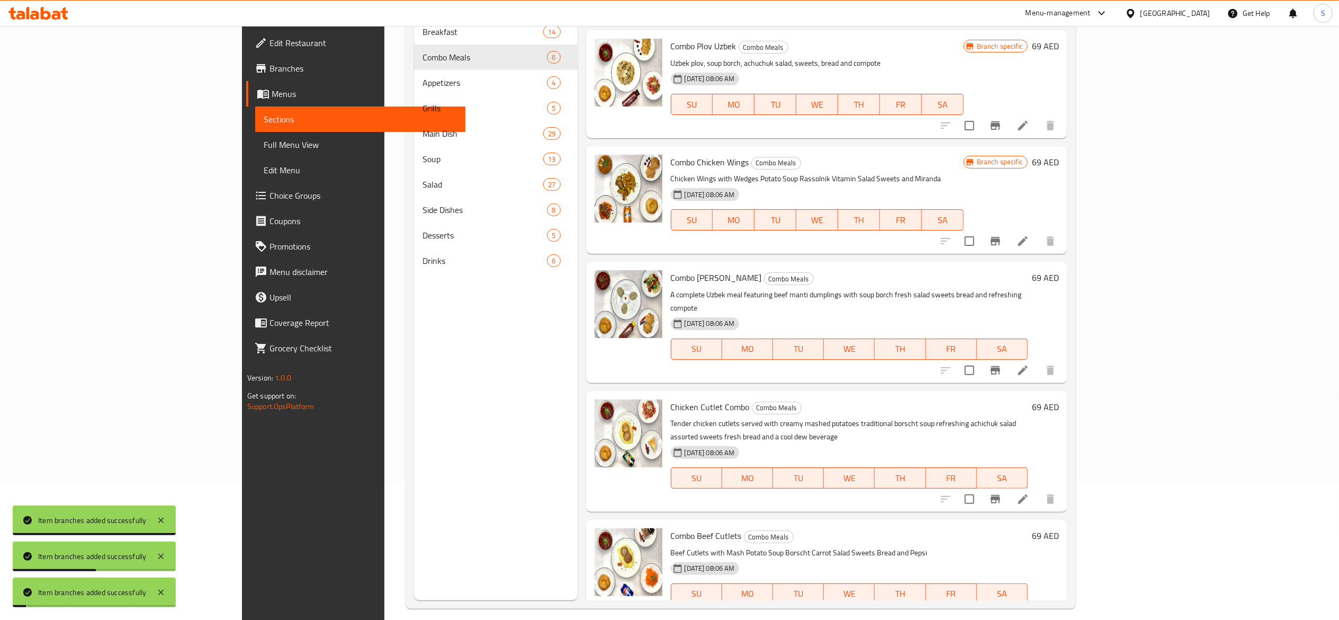
scroll to position [149, 0]
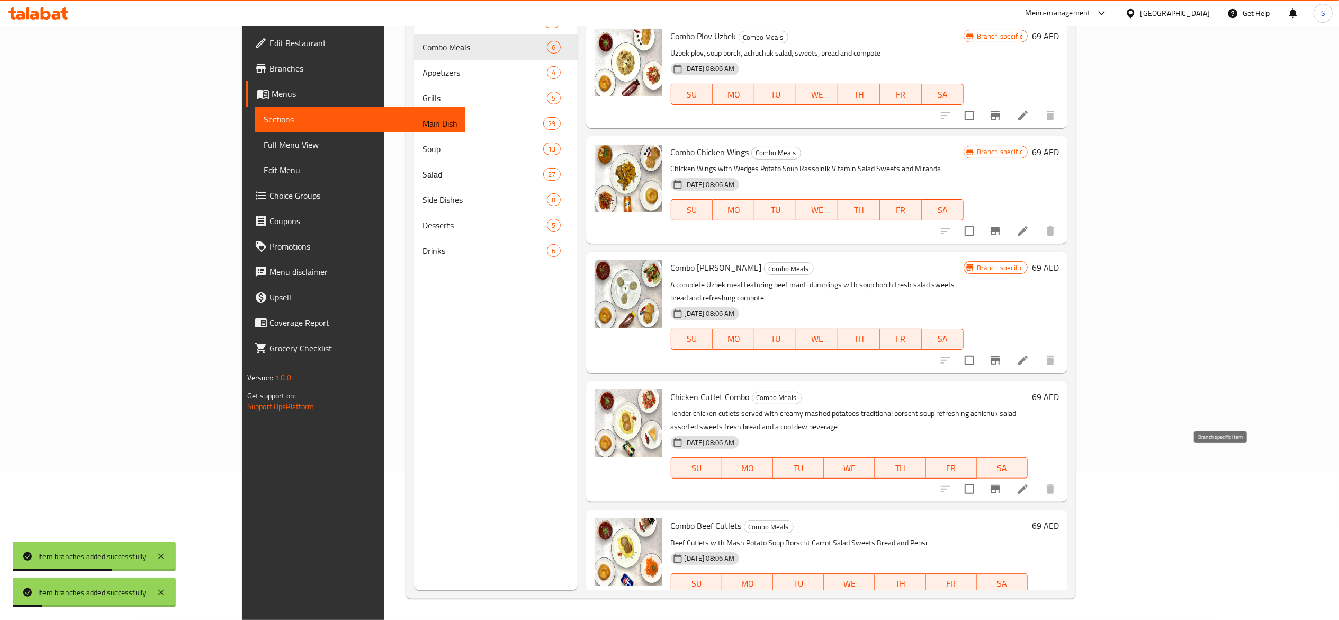
click at [1002, 483] on icon "Branch-specific-item" at bounding box center [995, 489] width 13 height 13
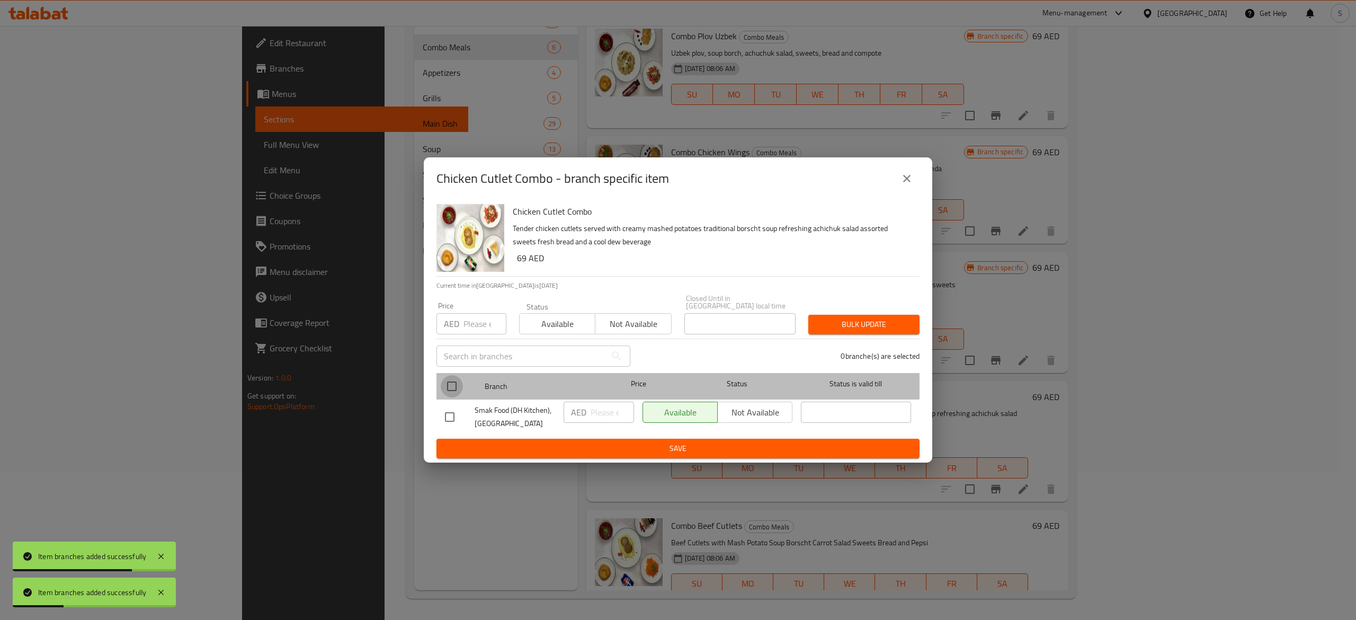
drag, startPoint x: 458, startPoint y: 389, endPoint x: 482, endPoint y: 391, distance: 23.9
click at [461, 389] on input "checkbox" at bounding box center [452, 386] width 22 height 22
checkbox input "true"
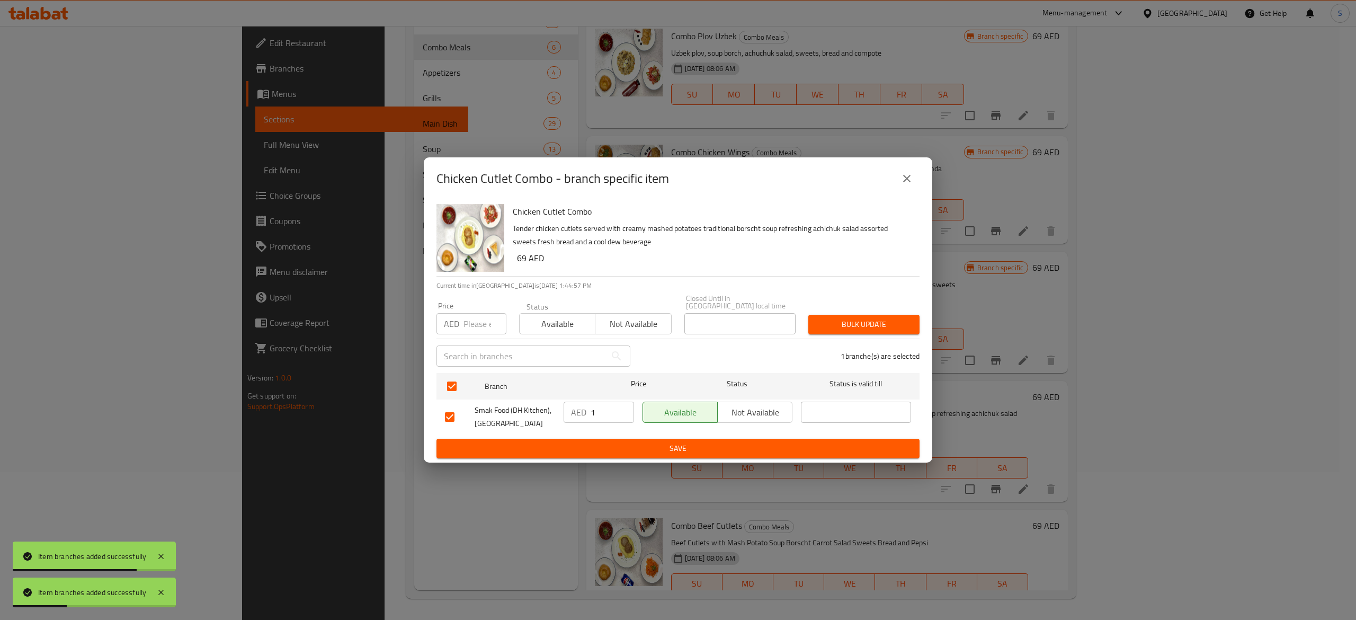
click at [625, 406] on input "1" at bounding box center [612, 411] width 43 height 21
drag, startPoint x: 606, startPoint y: 409, endPoint x: 600, endPoint y: 415, distance: 9.4
click at [570, 406] on div "AED 1 ​" at bounding box center [599, 411] width 70 height 21
paste input "69"
type input "69"
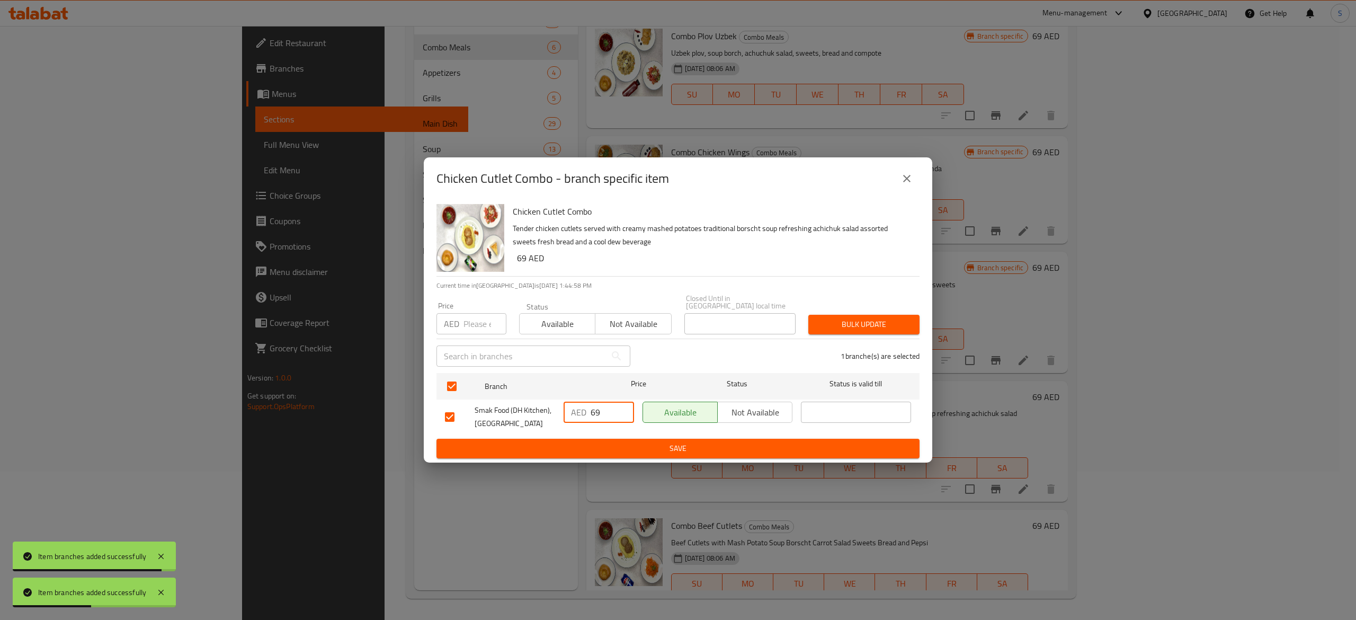
click at [662, 446] on span "Save" at bounding box center [678, 448] width 466 height 13
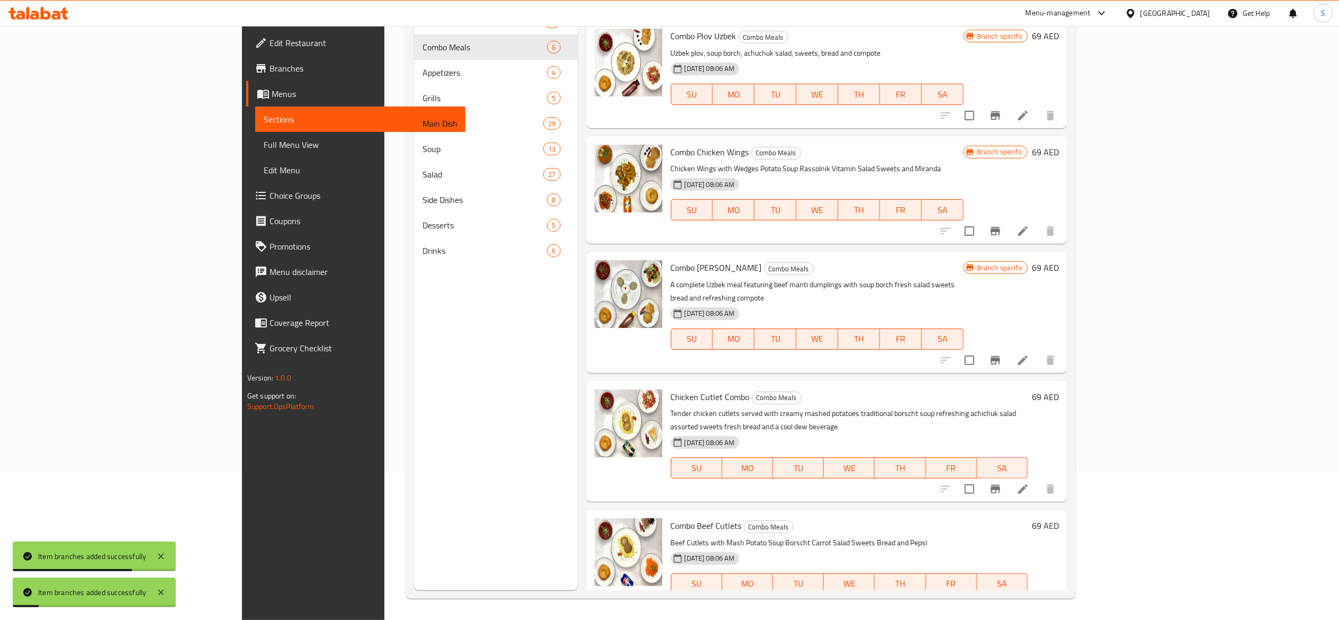
click at [1000, 601] on icon "Branch-specific-item" at bounding box center [996, 605] width 10 height 8
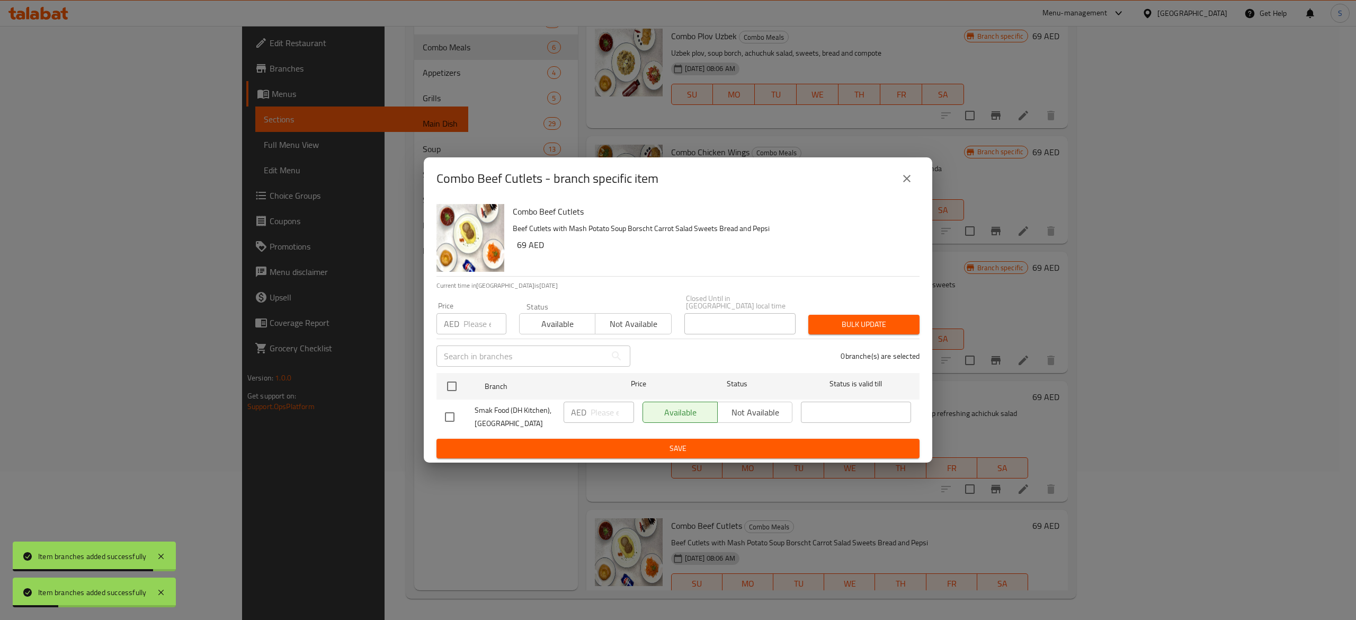
drag, startPoint x: 454, startPoint y: 381, endPoint x: 481, endPoint y: 397, distance: 31.6
click at [454, 381] on input "checkbox" at bounding box center [452, 386] width 22 height 22
checkbox input "true"
click at [596, 407] on input "number" at bounding box center [612, 411] width 43 height 21
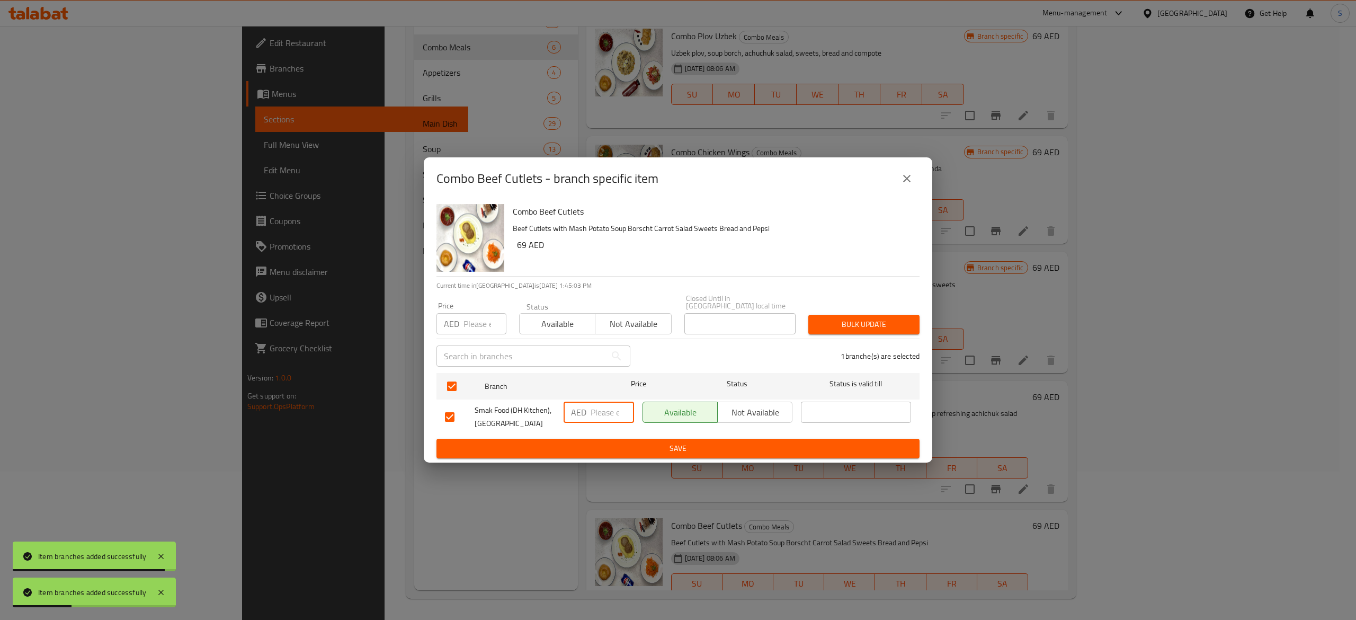
paste input "69"
type input "69"
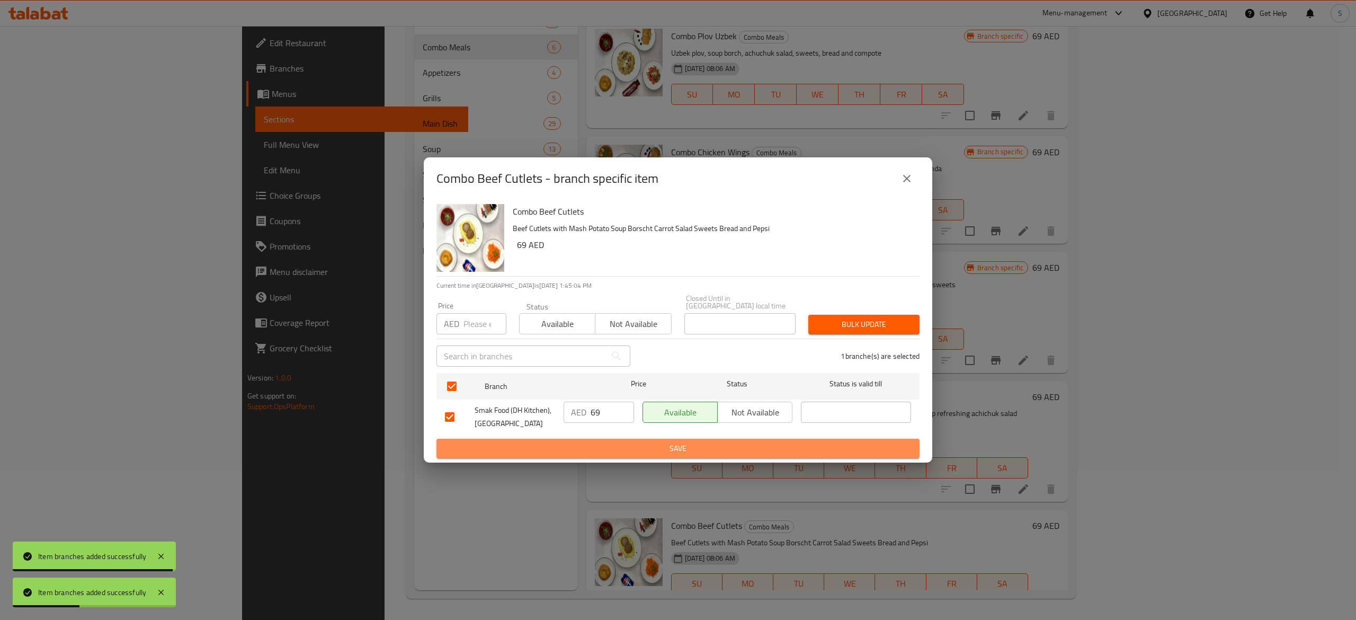
click at [632, 449] on span "Save" at bounding box center [678, 448] width 466 height 13
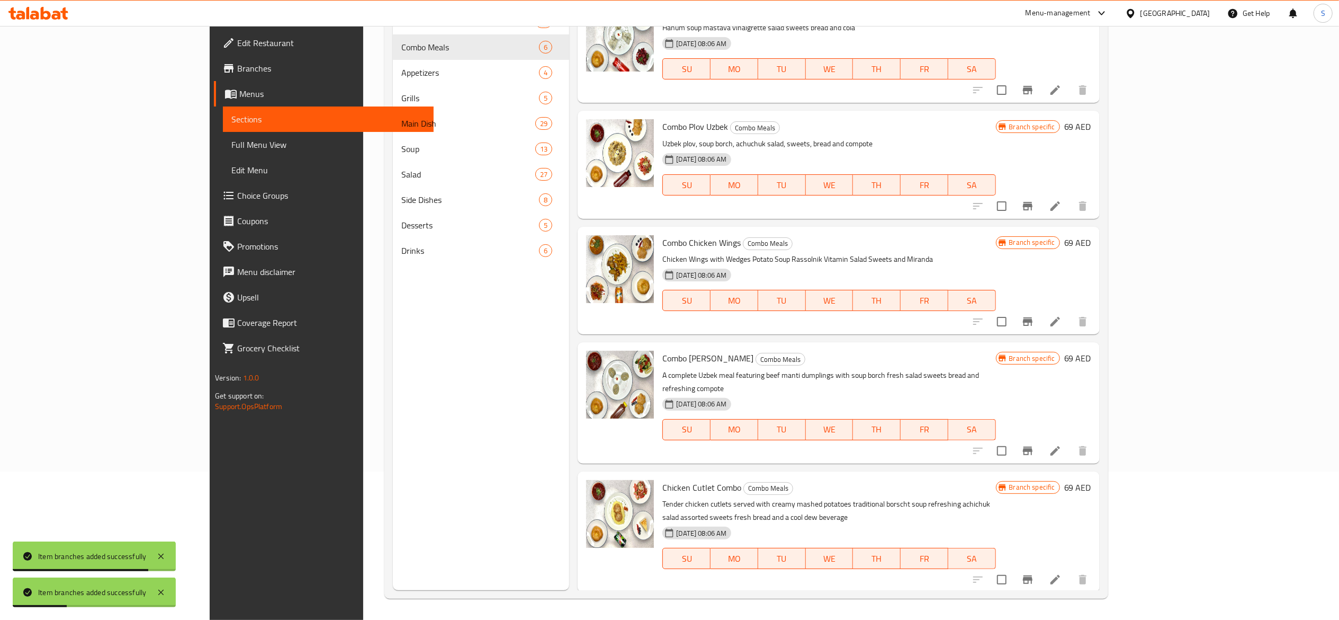
scroll to position [100, 0]
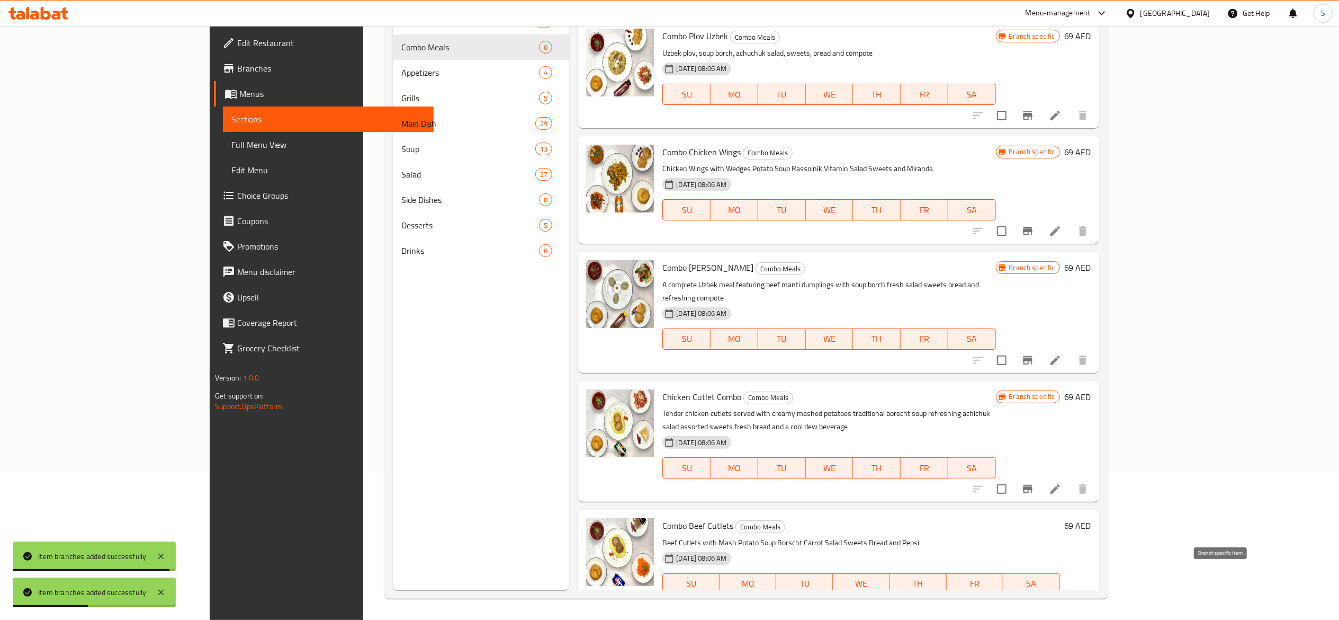
click at [1033, 601] on icon "Branch-specific-item" at bounding box center [1028, 605] width 10 height 8
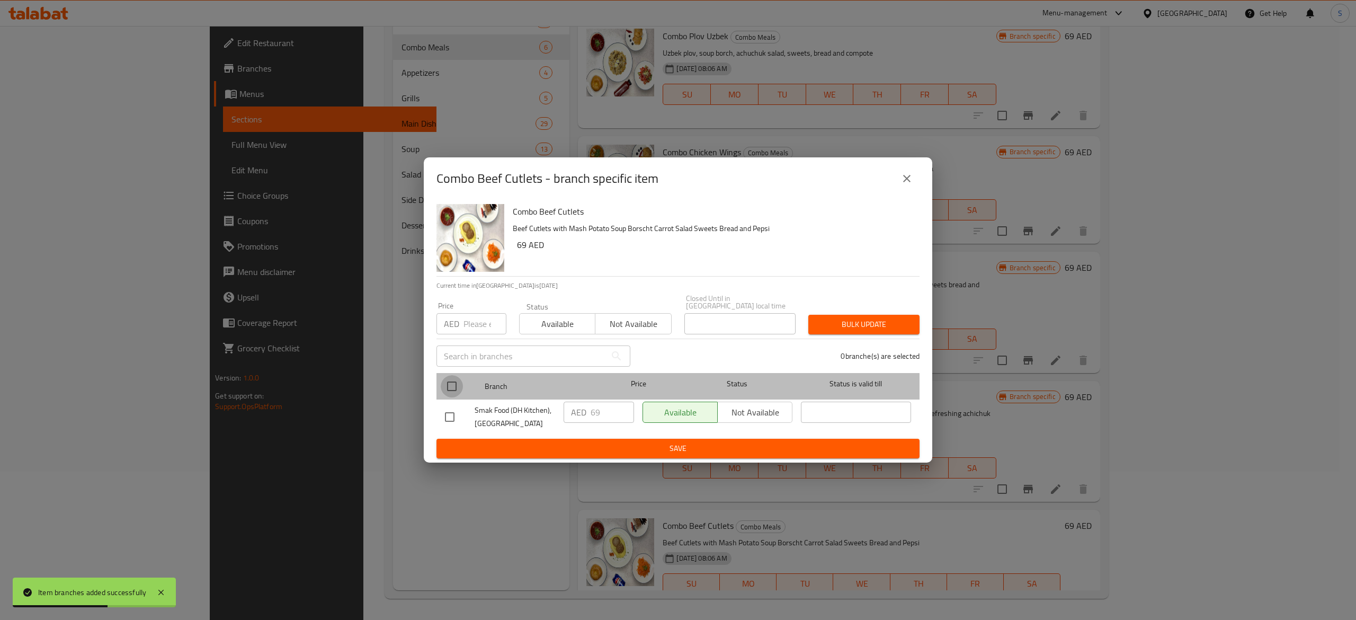
click at [459, 387] on input "checkbox" at bounding box center [452, 386] width 22 height 22
checkbox input "true"
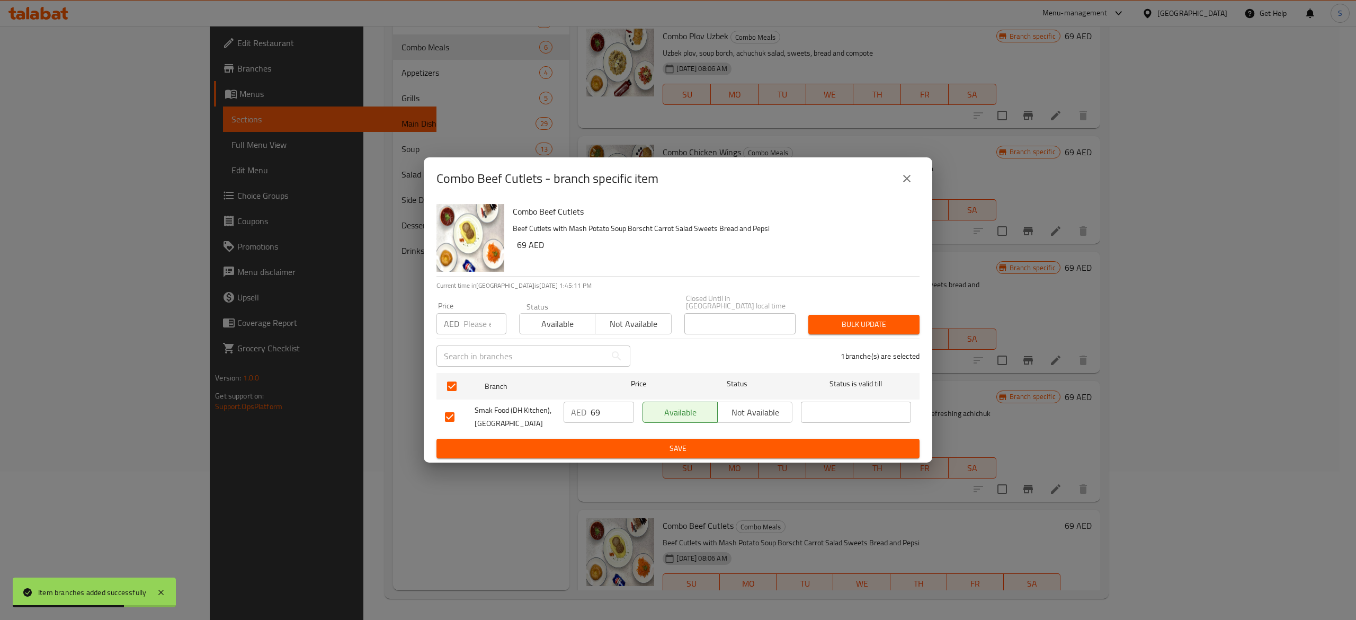
click at [639, 447] on span "Save" at bounding box center [678, 448] width 466 height 13
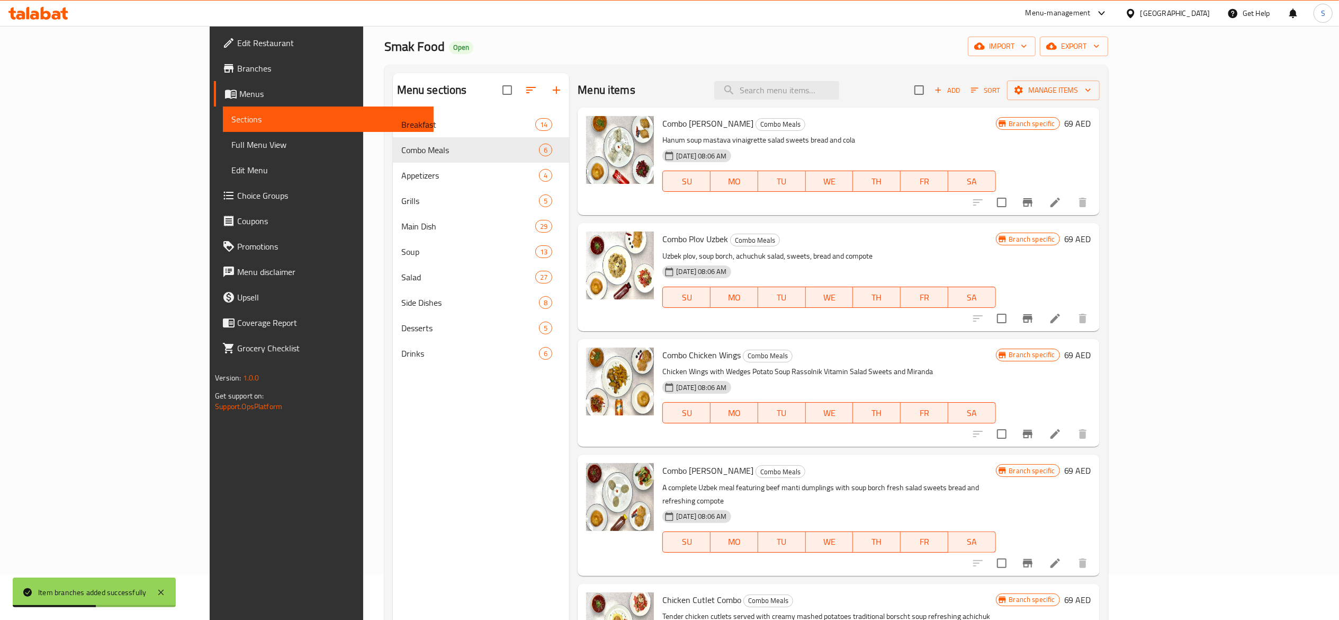
scroll to position [0, 0]
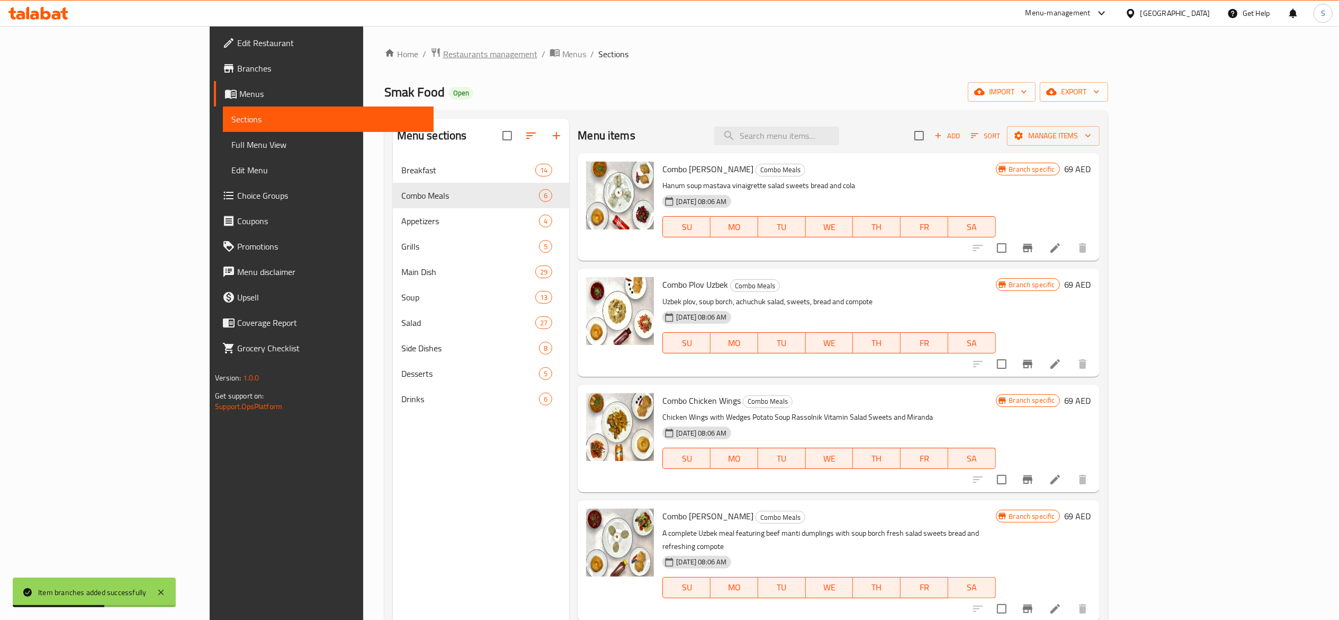
click at [443, 51] on span "Restaurants management" at bounding box center [490, 54] width 94 height 13
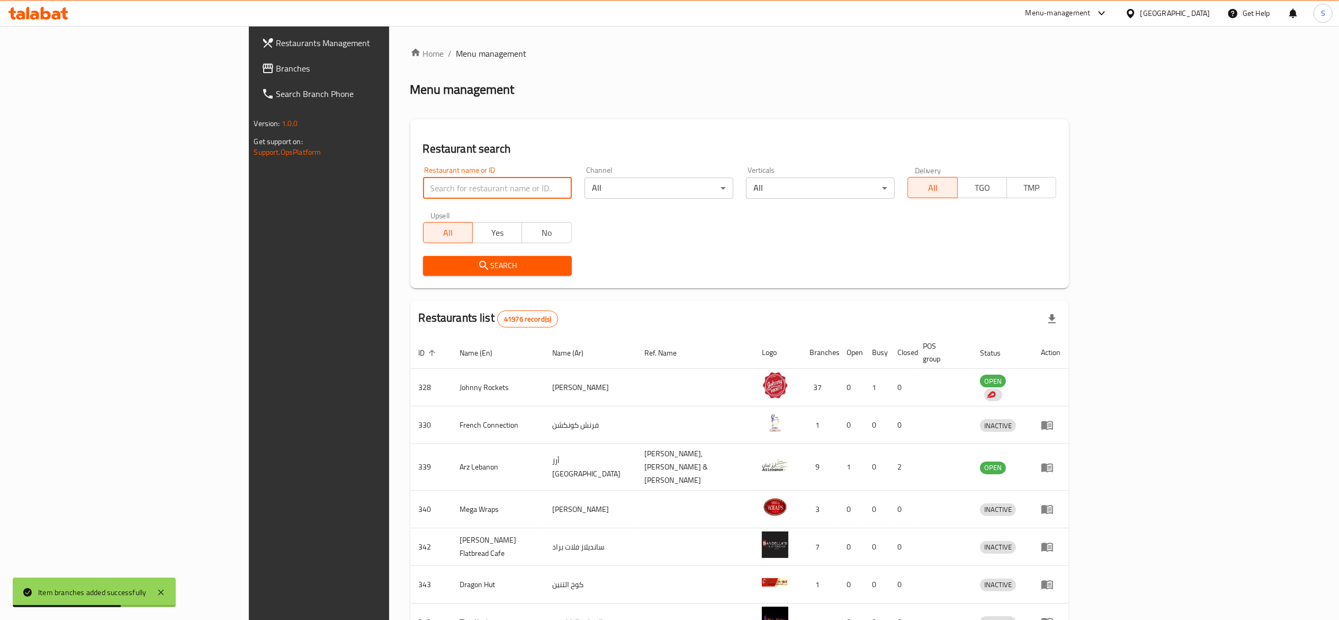
click at [423, 184] on input "search" at bounding box center [497, 187] width 149 height 21
paste input "701052"
type input "701052"
click button "Search" at bounding box center [497, 266] width 149 height 20
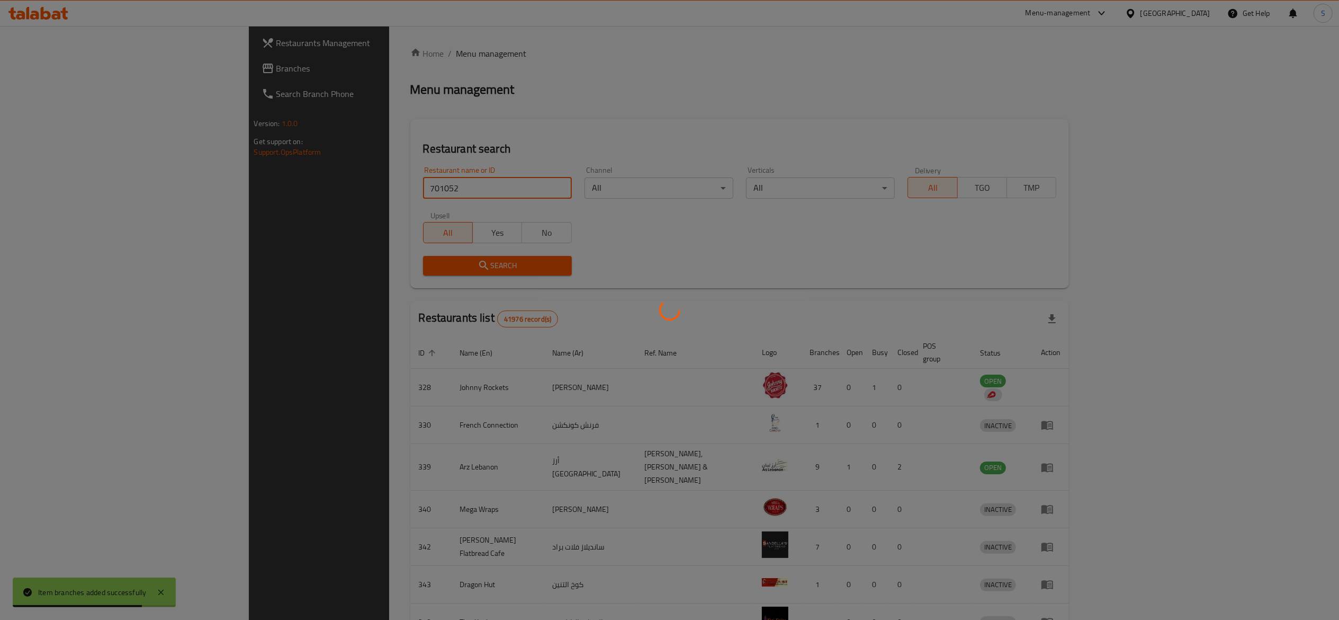
click at [567, 133] on div at bounding box center [669, 310] width 1339 height 620
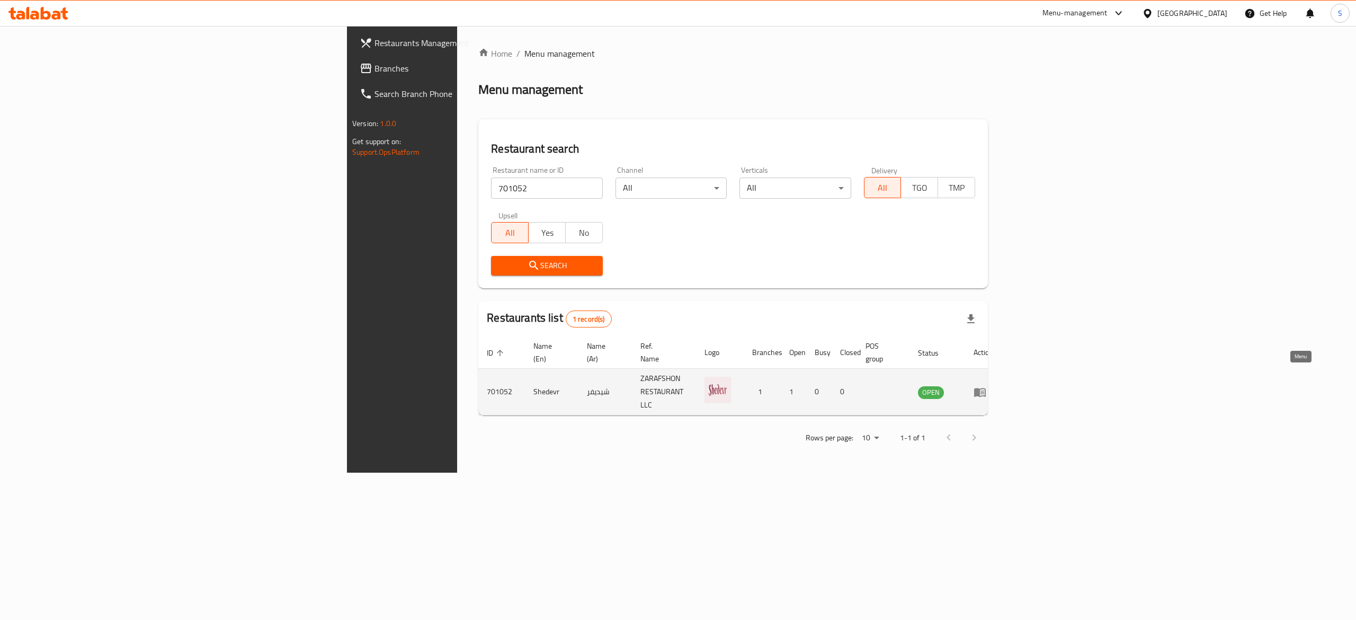
click at [986, 386] on icon "enhanced table" at bounding box center [979, 392] width 13 height 13
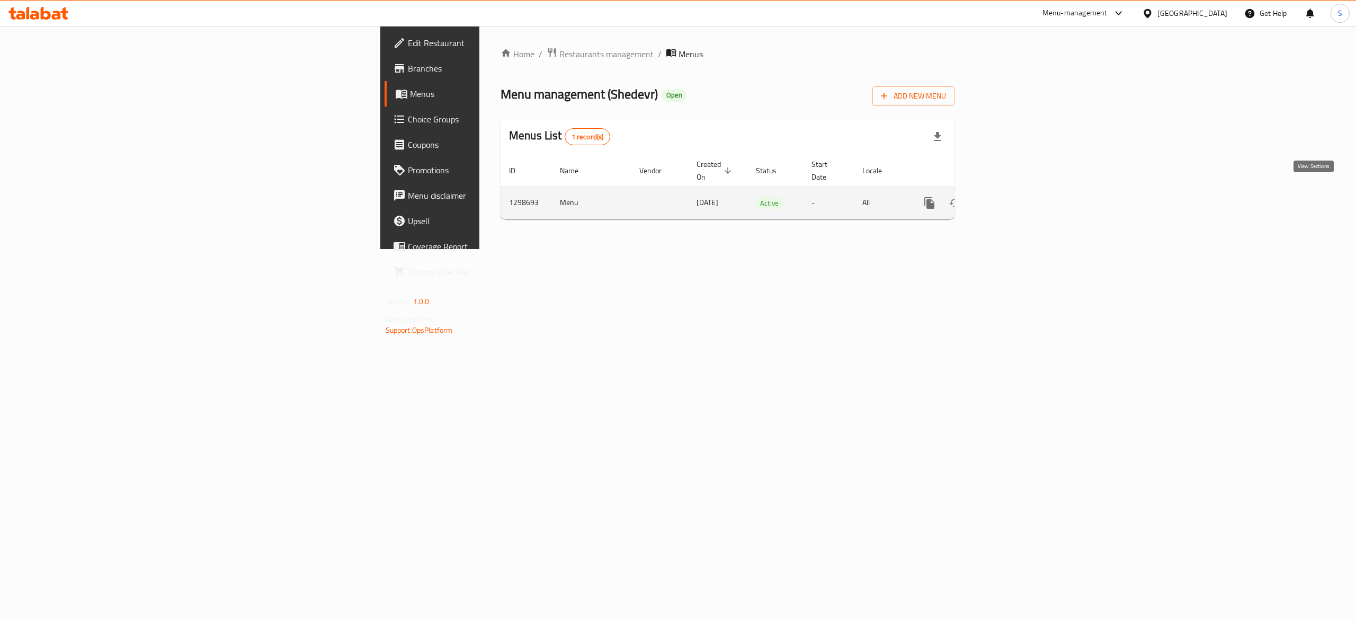
click at [1018, 199] on link "enhanced table" at bounding box center [1005, 202] width 25 height 25
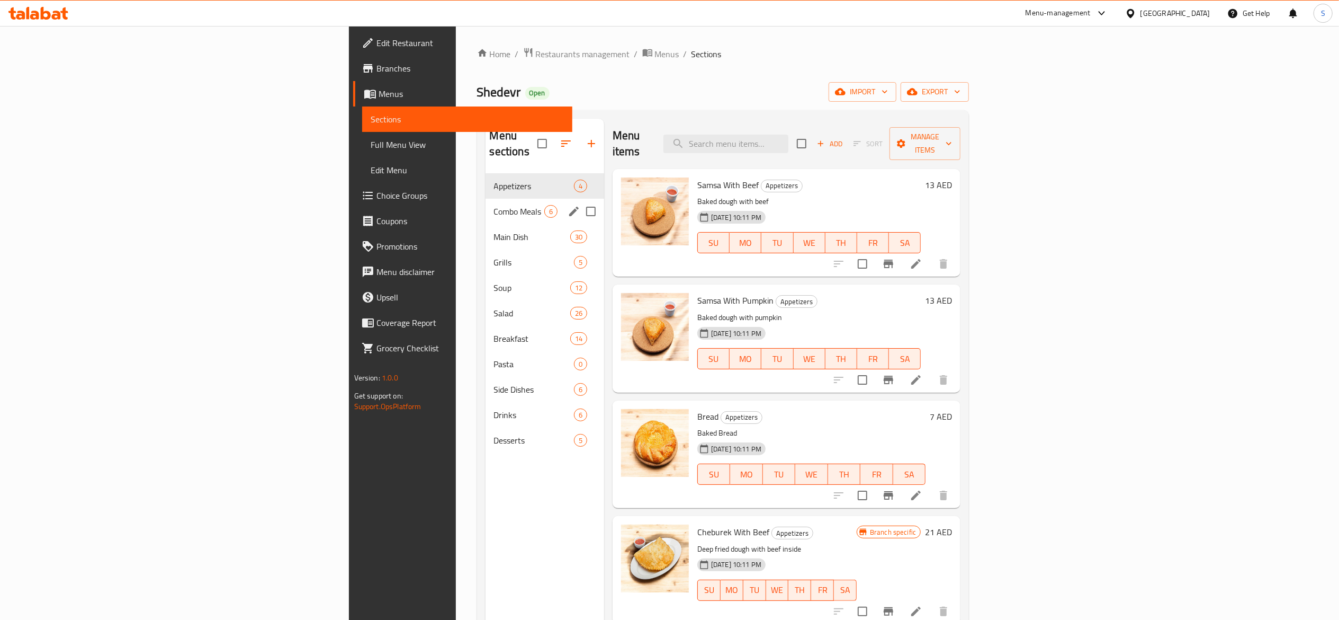
drag, startPoint x: 356, startPoint y: 207, endPoint x: 363, endPoint y: 207, distance: 6.9
click at [486, 207] on div "Combo Meals 6" at bounding box center [545, 211] width 119 height 25
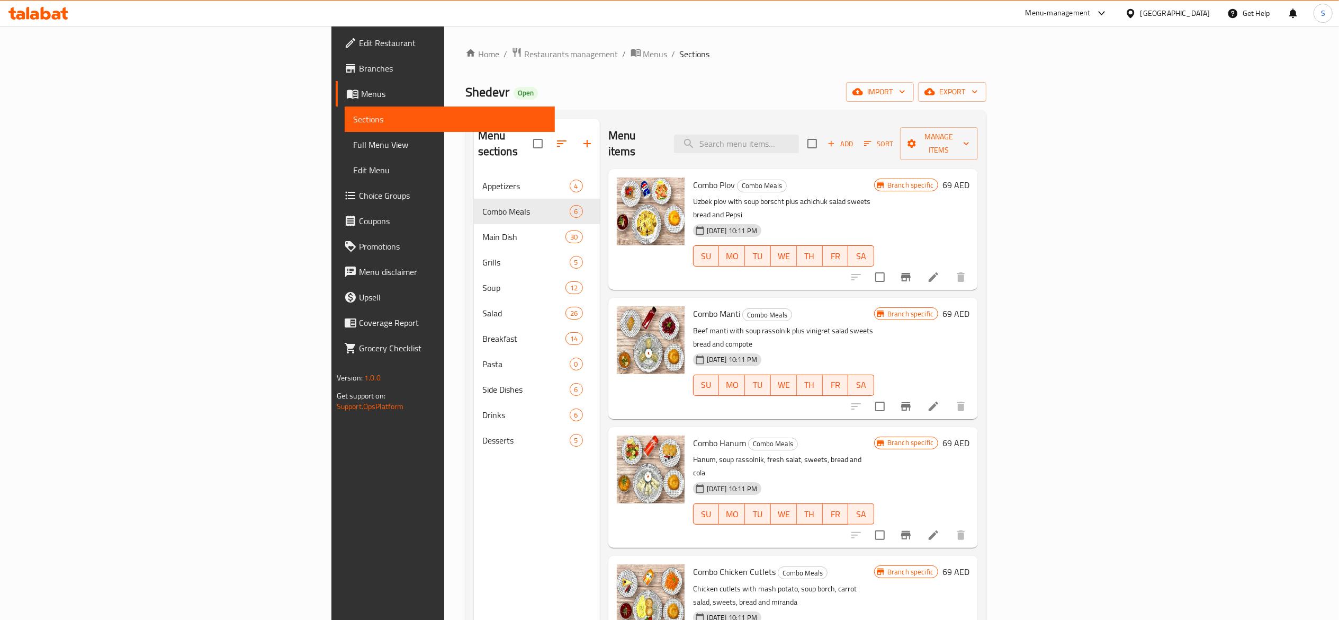
click at [913, 271] on icon "Branch-specific-item" at bounding box center [906, 277] width 13 height 13
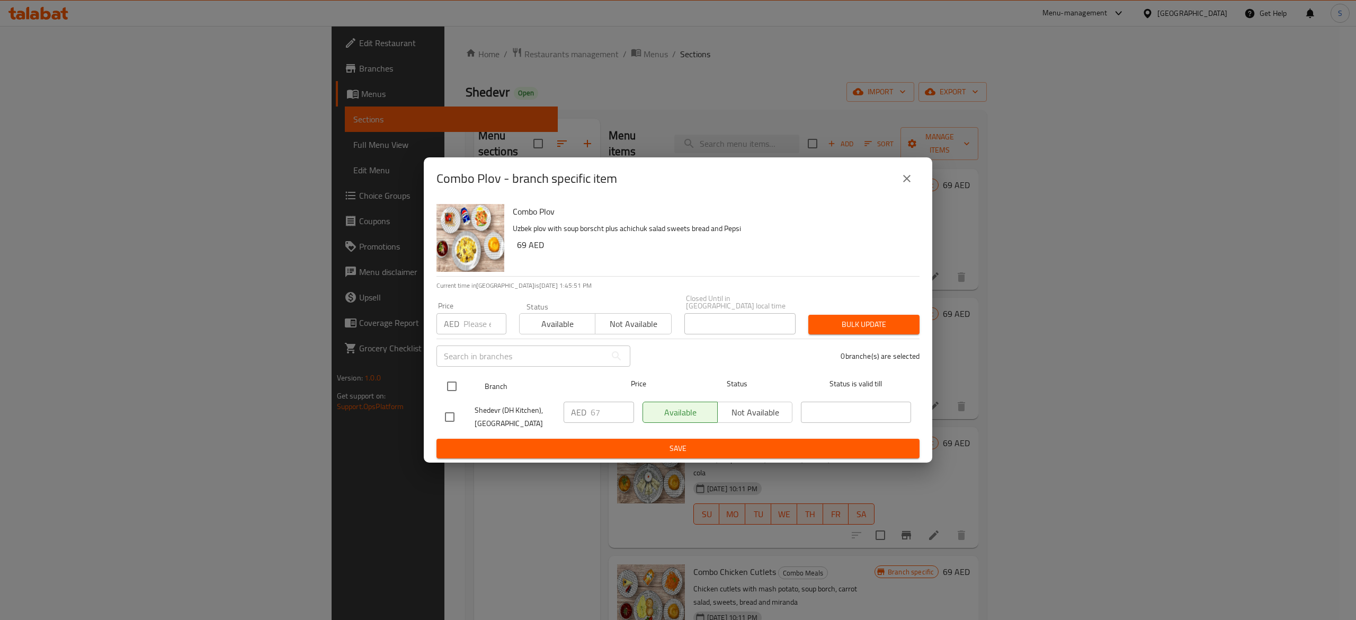
click at [452, 393] on input "checkbox" at bounding box center [452, 386] width 22 height 22
checkbox input "true"
drag, startPoint x: 580, startPoint y: 418, endPoint x: 534, endPoint y: 417, distance: 46.6
click at [535, 417] on div "Shedevr (DH Kitchen), Business Bay AED 67 ​ Available Not available ​" at bounding box center [678, 416] width 475 height 39
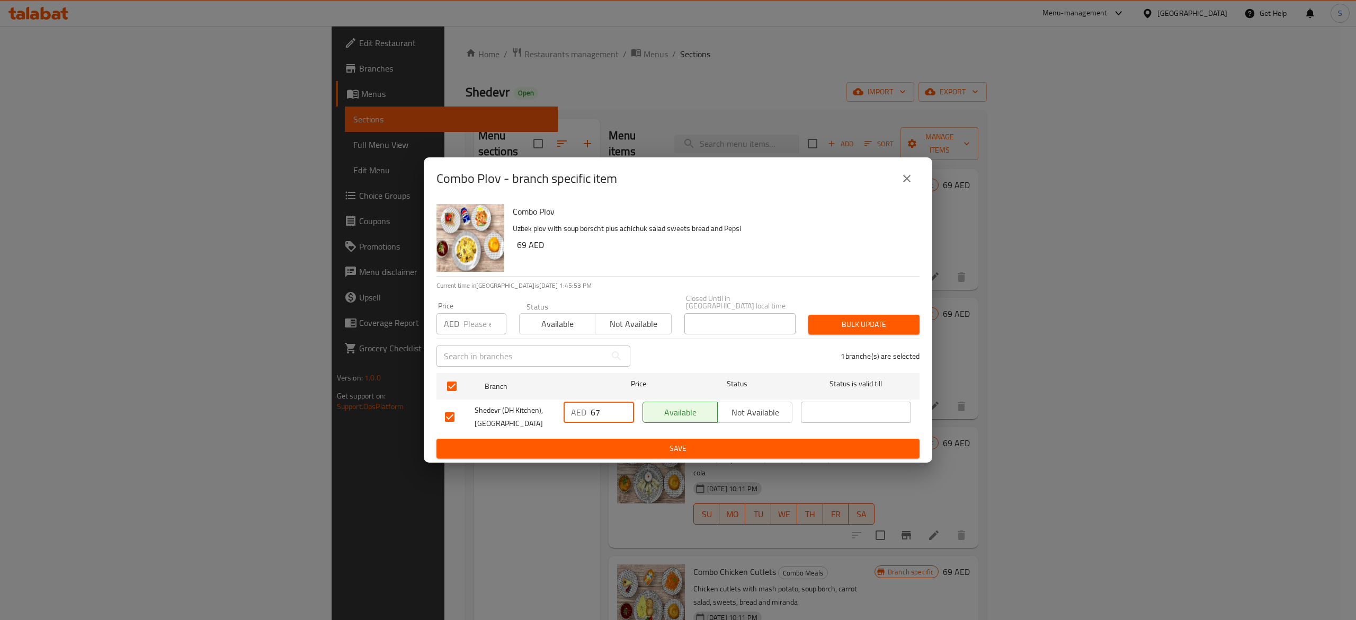
paste input "701052"
type input "69"
click at [674, 454] on span "Save" at bounding box center [678, 448] width 466 height 13
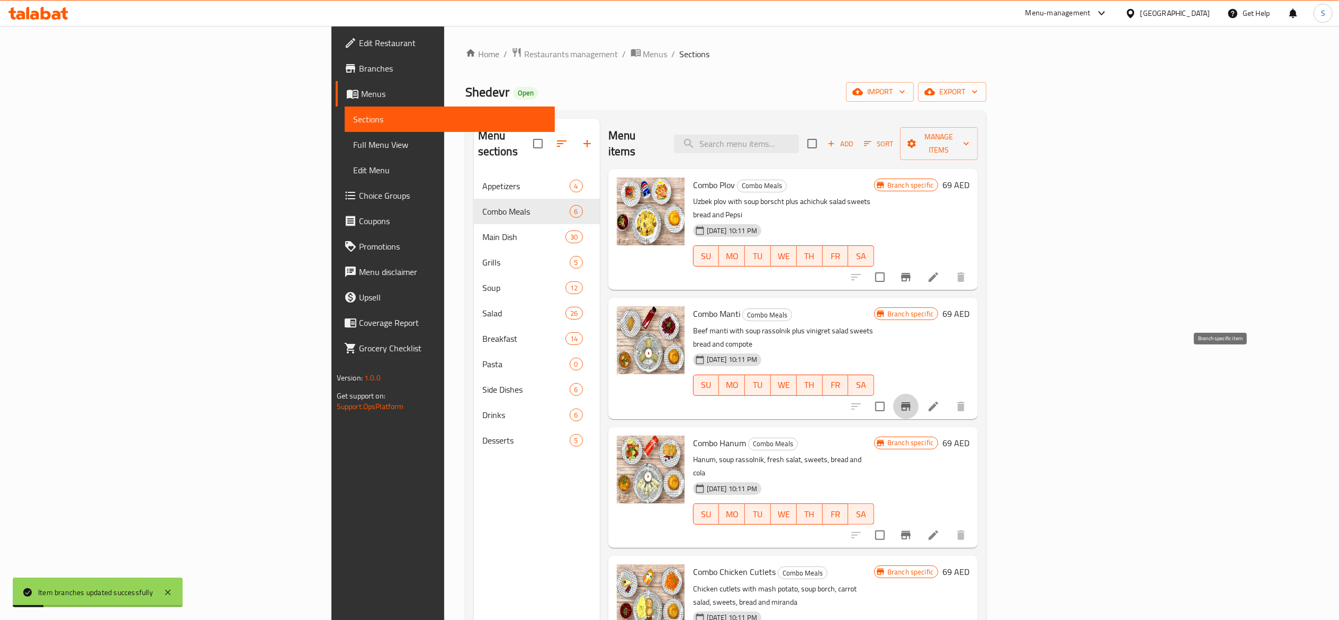
click at [911, 402] on icon "Branch-specific-item" at bounding box center [906, 406] width 10 height 8
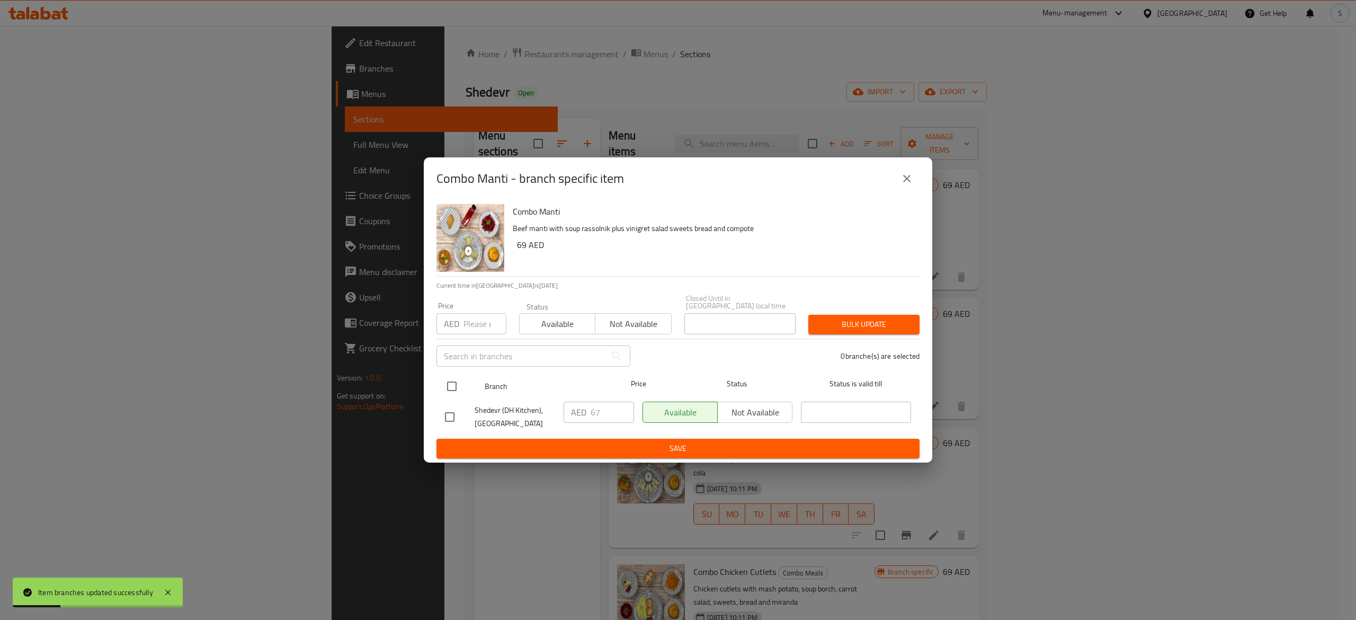
click at [459, 389] on input "checkbox" at bounding box center [452, 386] width 22 height 22
checkbox input "true"
drag, startPoint x: 613, startPoint y: 408, endPoint x: 377, endPoint y: 409, distance: 235.7
click at [378, 409] on div "Combo Manti - branch specific item Combo Manti Beef manti with soup rassolnik p…" at bounding box center [678, 310] width 1356 height 620
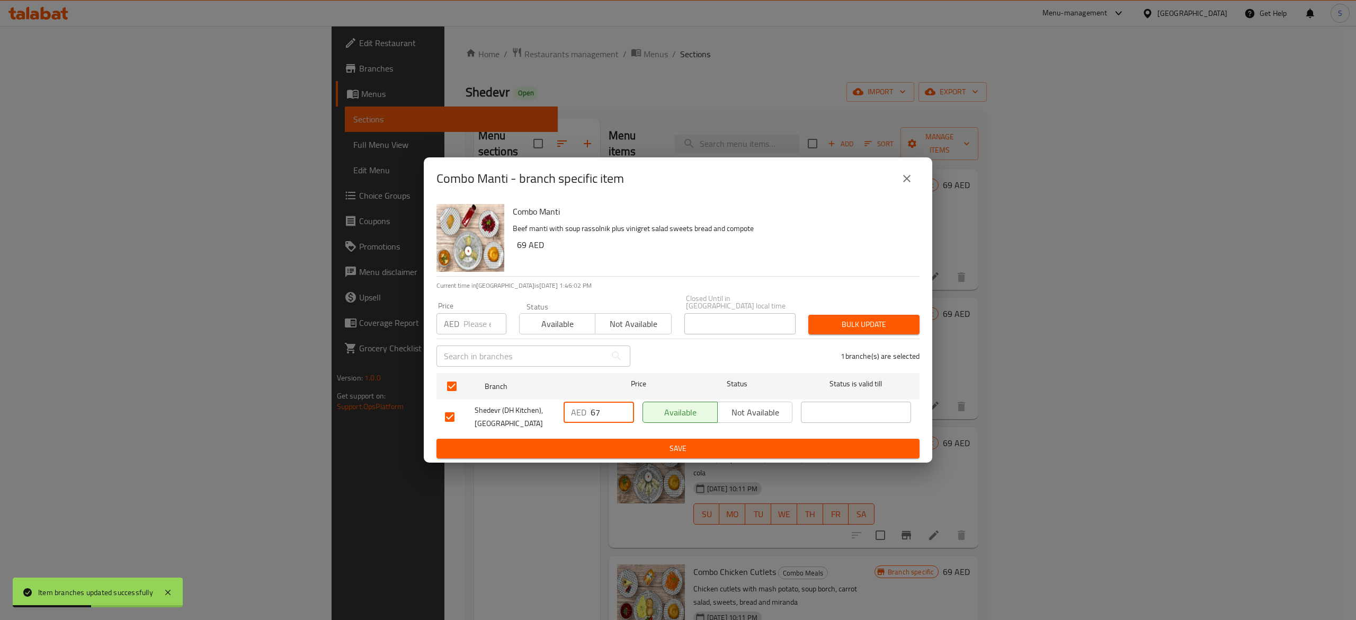
paste input "9"
type input "69"
click at [576, 446] on span "Save" at bounding box center [678, 448] width 466 height 13
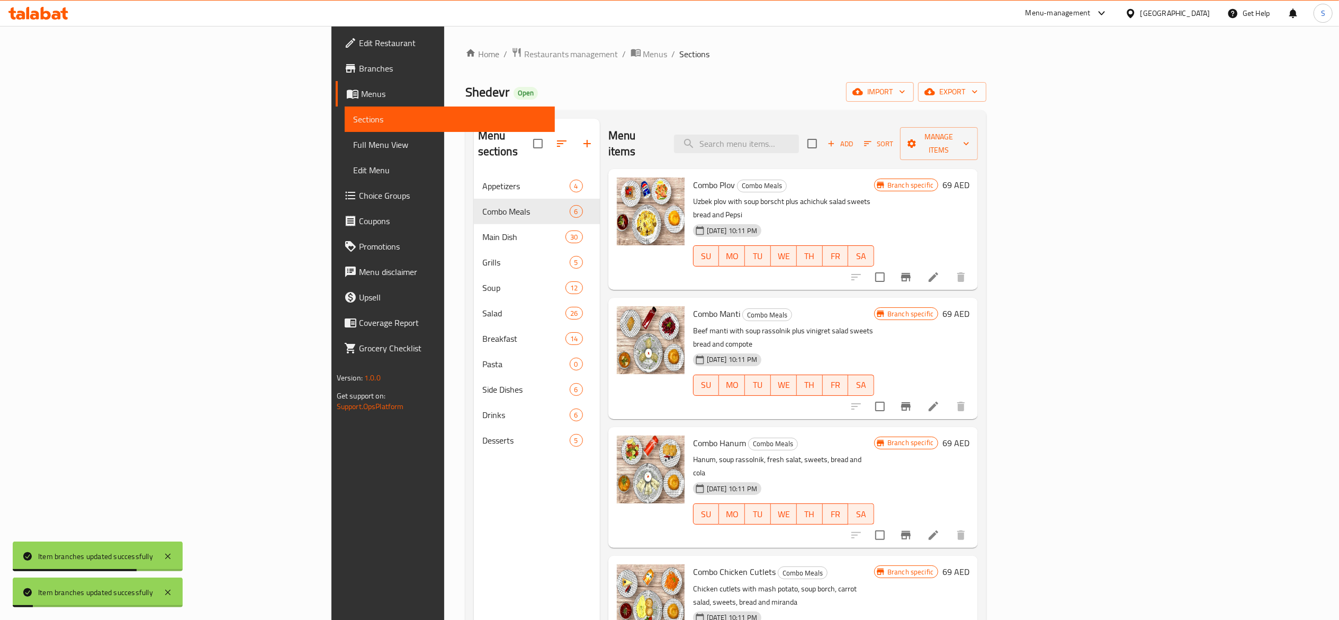
click at [911, 531] on icon "Branch-specific-item" at bounding box center [906, 535] width 10 height 8
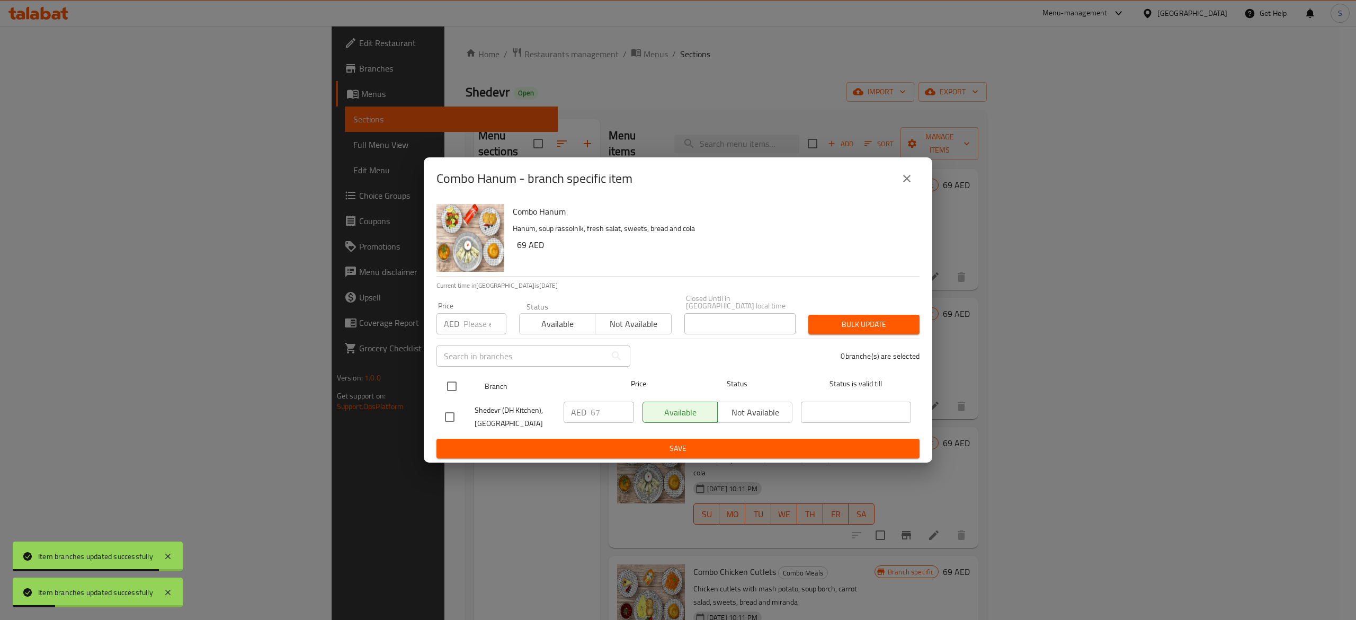
click at [457, 377] on input "checkbox" at bounding box center [452, 386] width 22 height 22
checkbox input "true"
drag, startPoint x: 610, startPoint y: 408, endPoint x: 507, endPoint y: 415, distance: 103.0
click at [479, 400] on div "Shedevr (DH Kitchen), Business Bay AED 67 ​ Available Not available ​" at bounding box center [678, 416] width 475 height 39
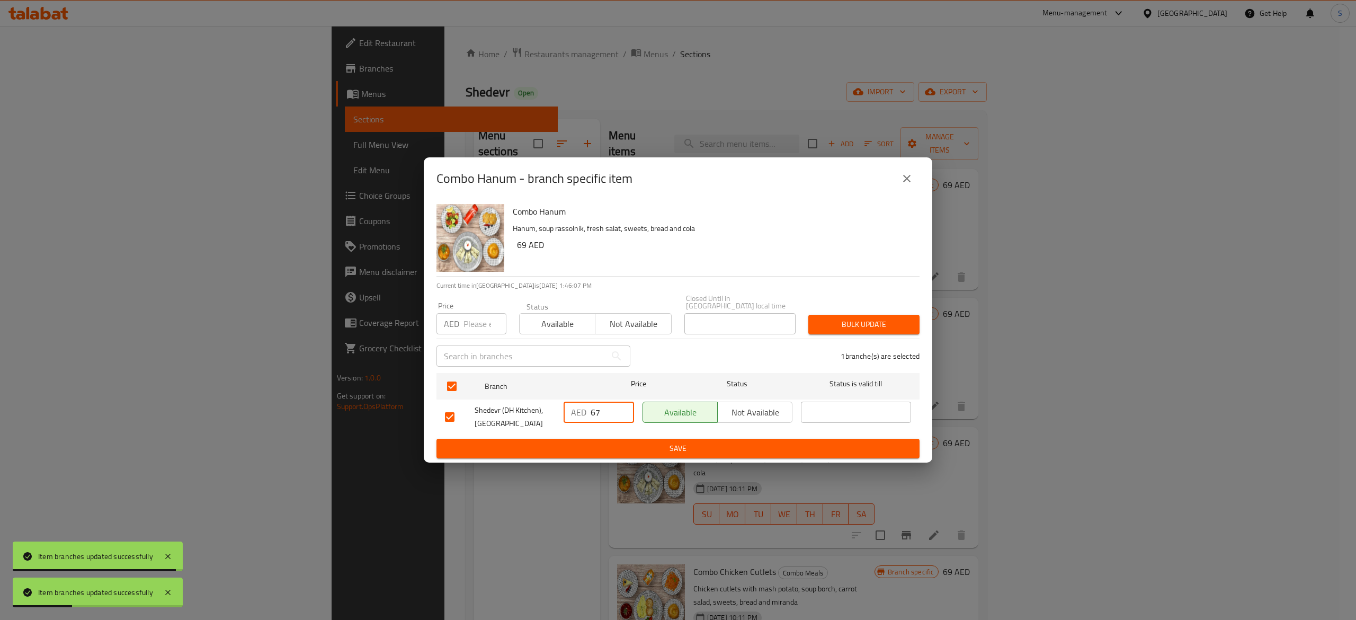
paste input "9"
type input "69"
click at [698, 450] on span "Save" at bounding box center [678, 448] width 466 height 13
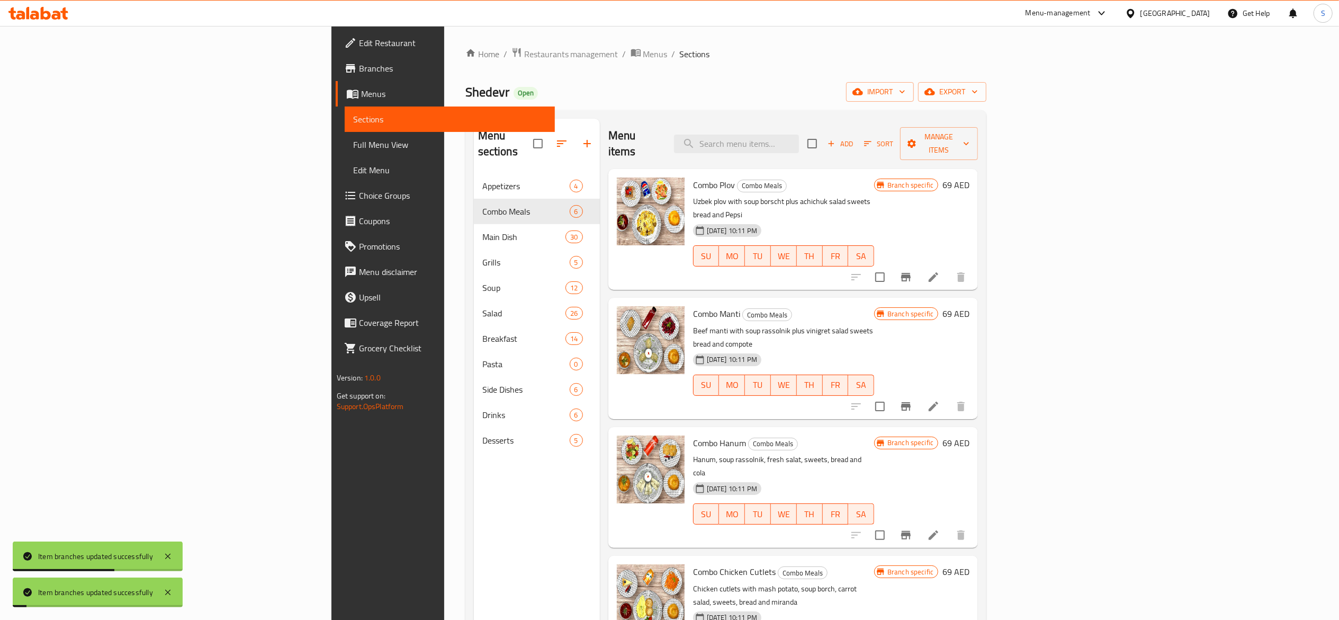
scroll to position [100, 0]
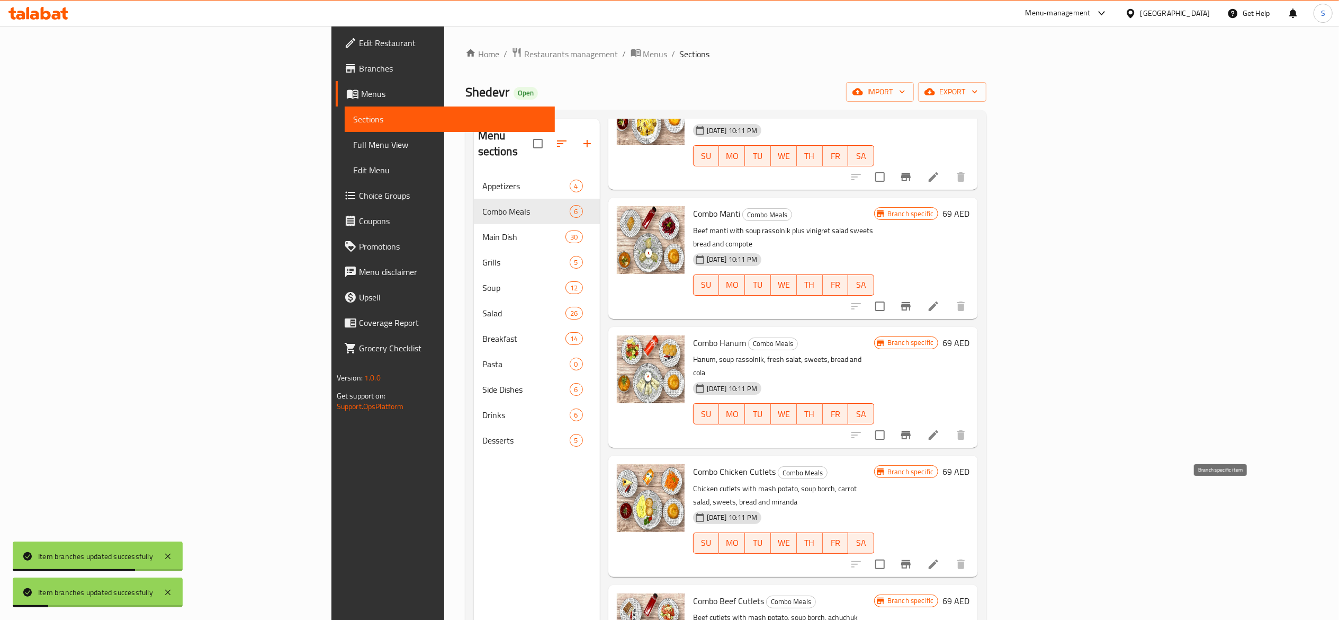
click at [919, 551] on button "Branch-specific-item" at bounding box center [906, 563] width 25 height 25
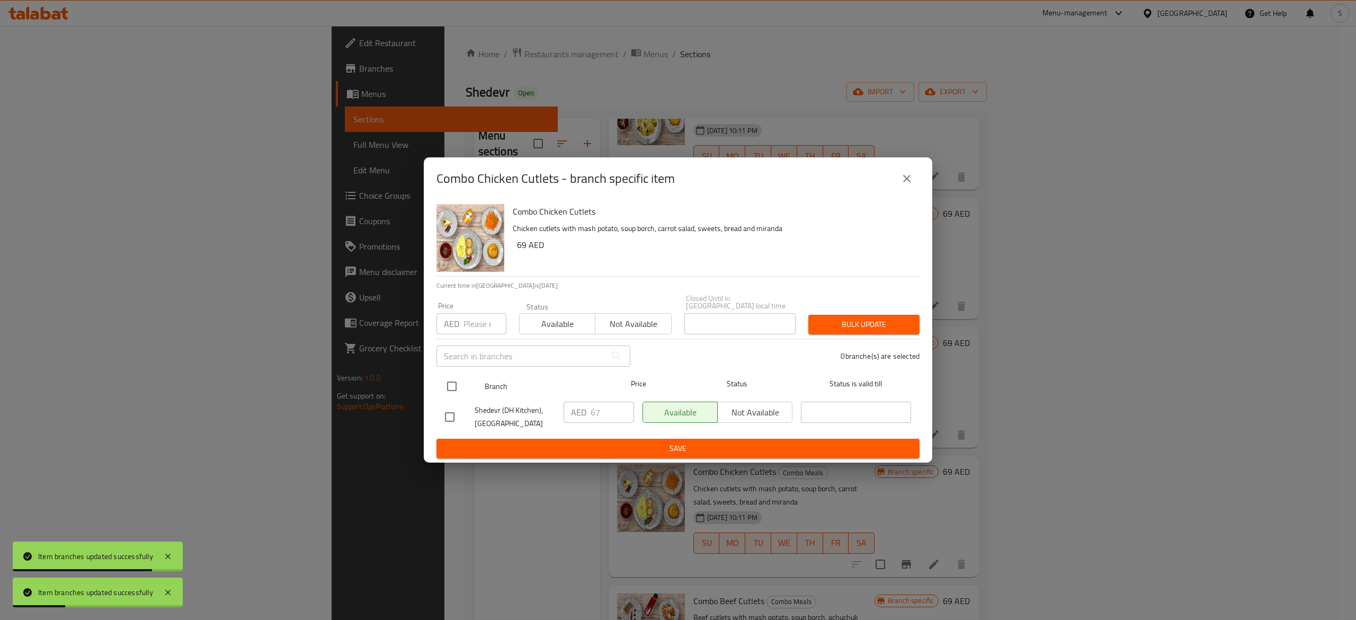
click at [457, 387] on input "checkbox" at bounding box center [452, 386] width 22 height 22
checkbox input "true"
drag, startPoint x: 610, startPoint y: 415, endPoint x: 665, endPoint y: 436, distance: 59.2
click at [576, 408] on div "AED 67 ​" at bounding box center [599, 411] width 70 height 21
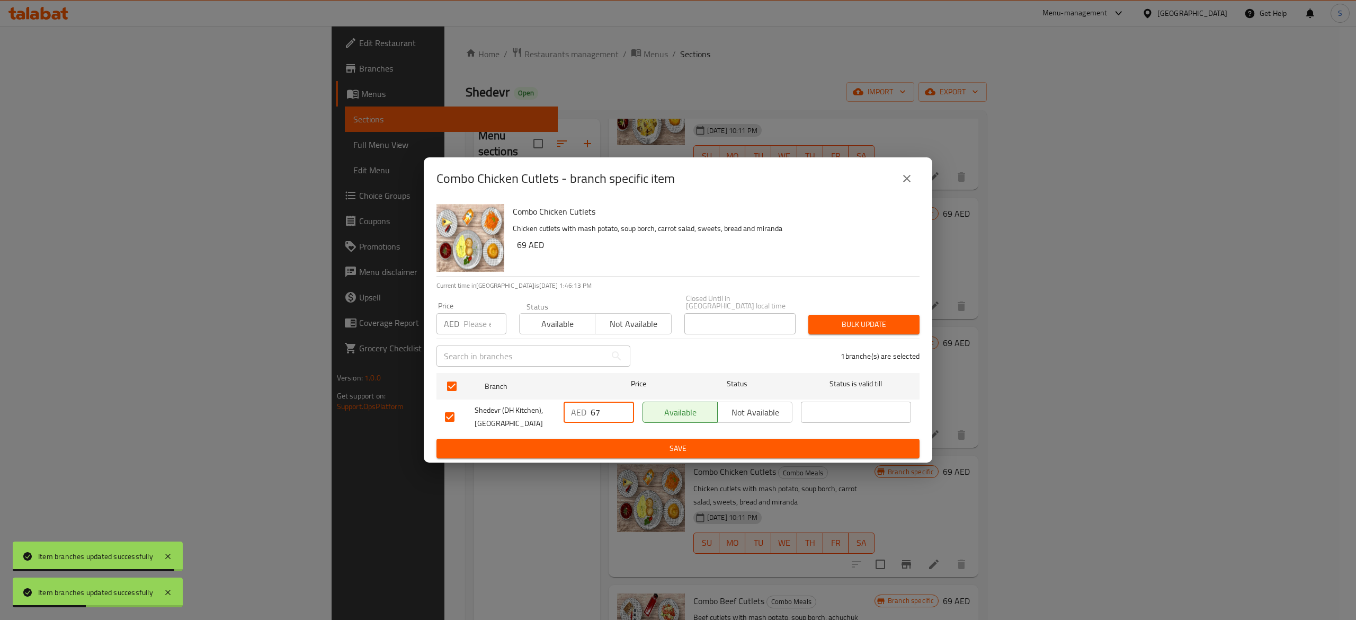
paste input "9"
type input "69"
click at [720, 451] on span "Save" at bounding box center [678, 448] width 466 height 13
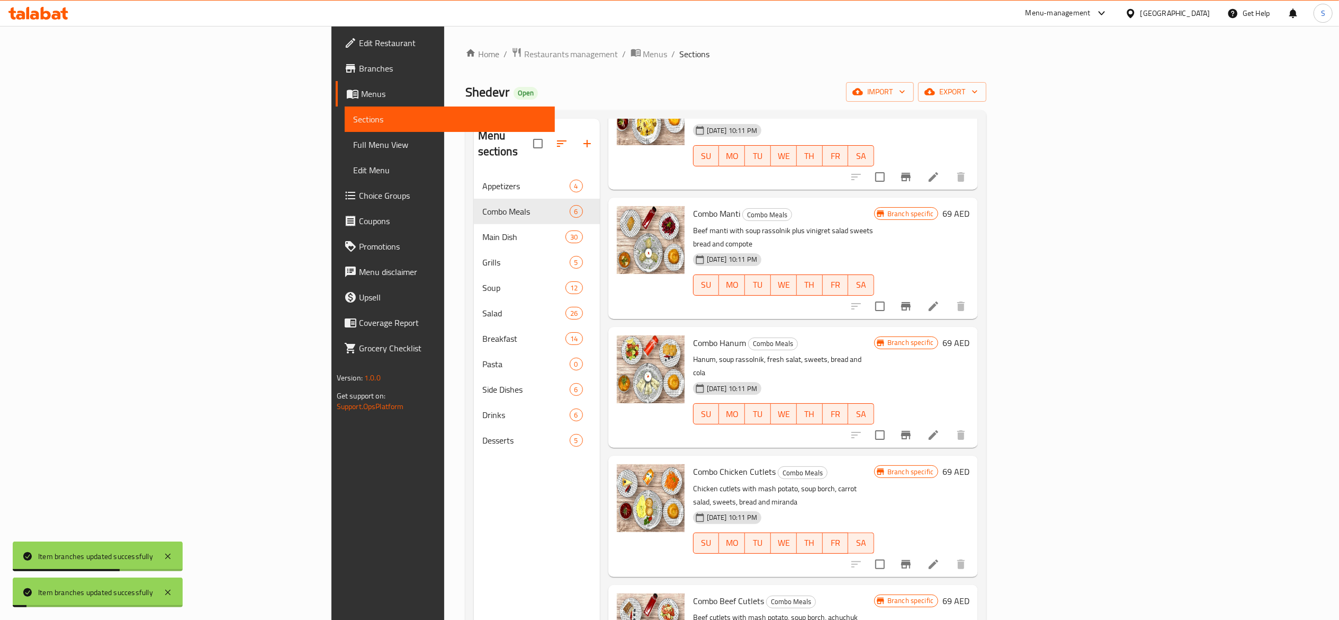
scroll to position [149, 0]
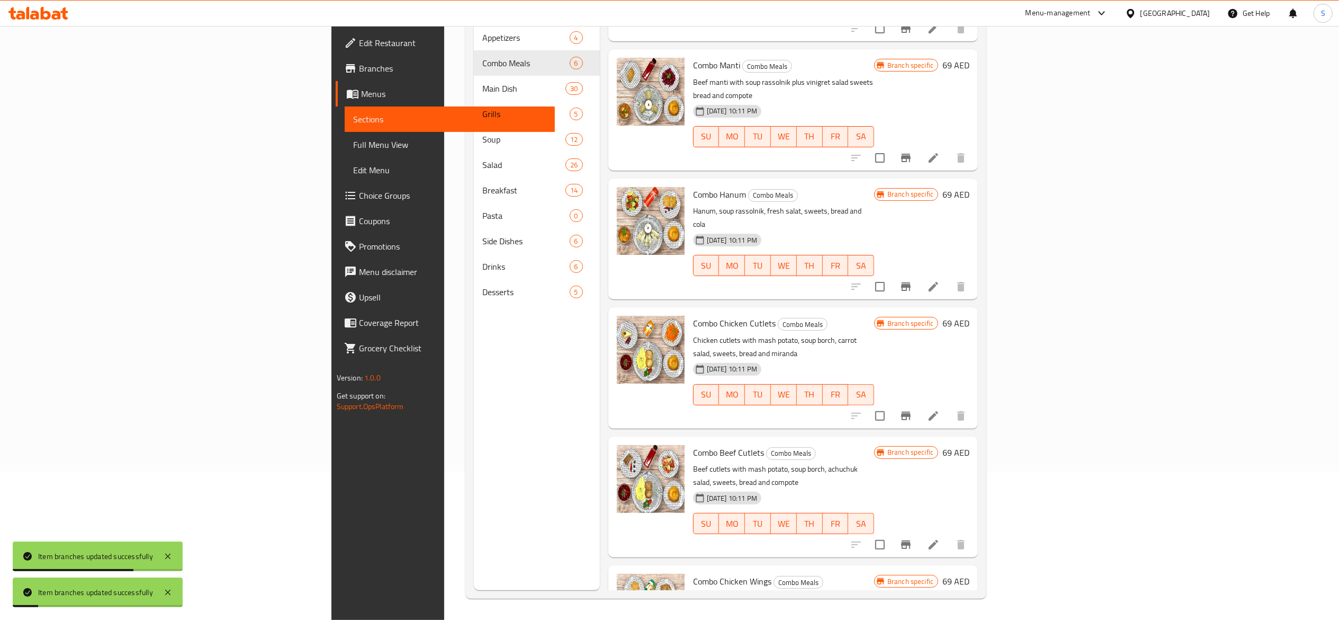
click at [919, 532] on button "Branch-specific-item" at bounding box center [906, 544] width 25 height 25
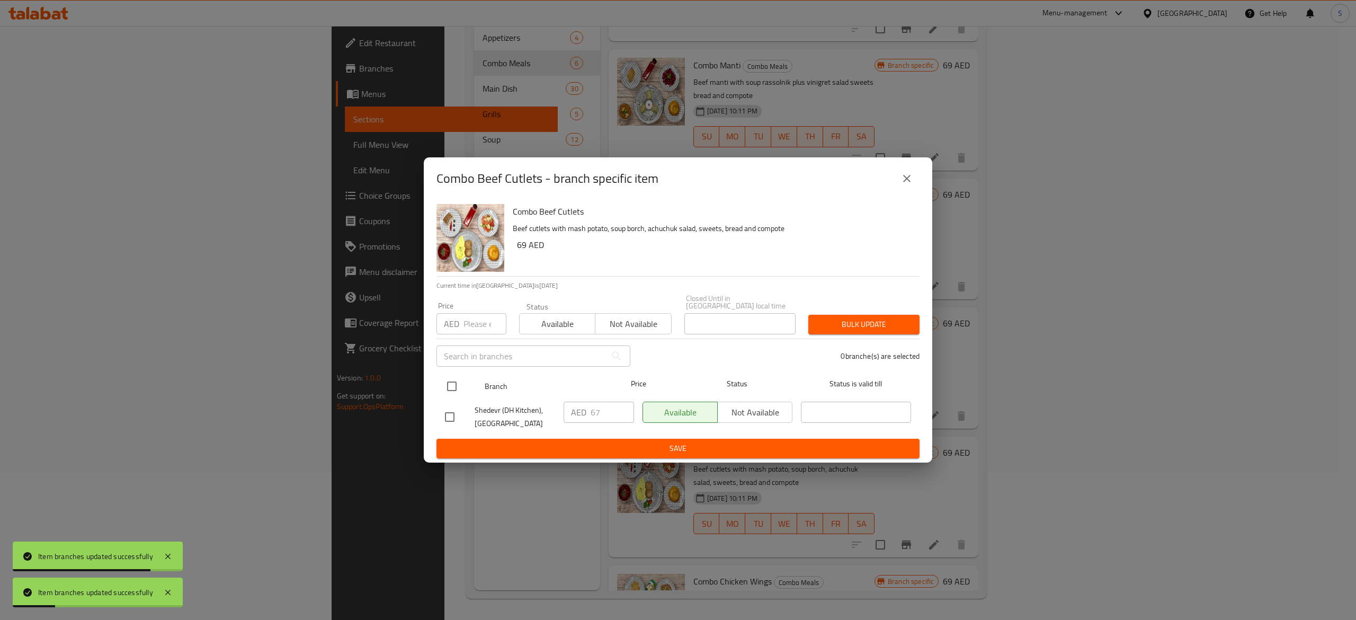
click at [448, 385] on input "checkbox" at bounding box center [452, 386] width 22 height 22
checkbox input "true"
drag, startPoint x: 600, startPoint y: 415, endPoint x: 558, endPoint y: 417, distance: 41.9
click at [520, 412] on div "Shedevr (DH Kitchen), Business Bay AED 67 ​ Available Not available ​" at bounding box center [678, 416] width 475 height 39
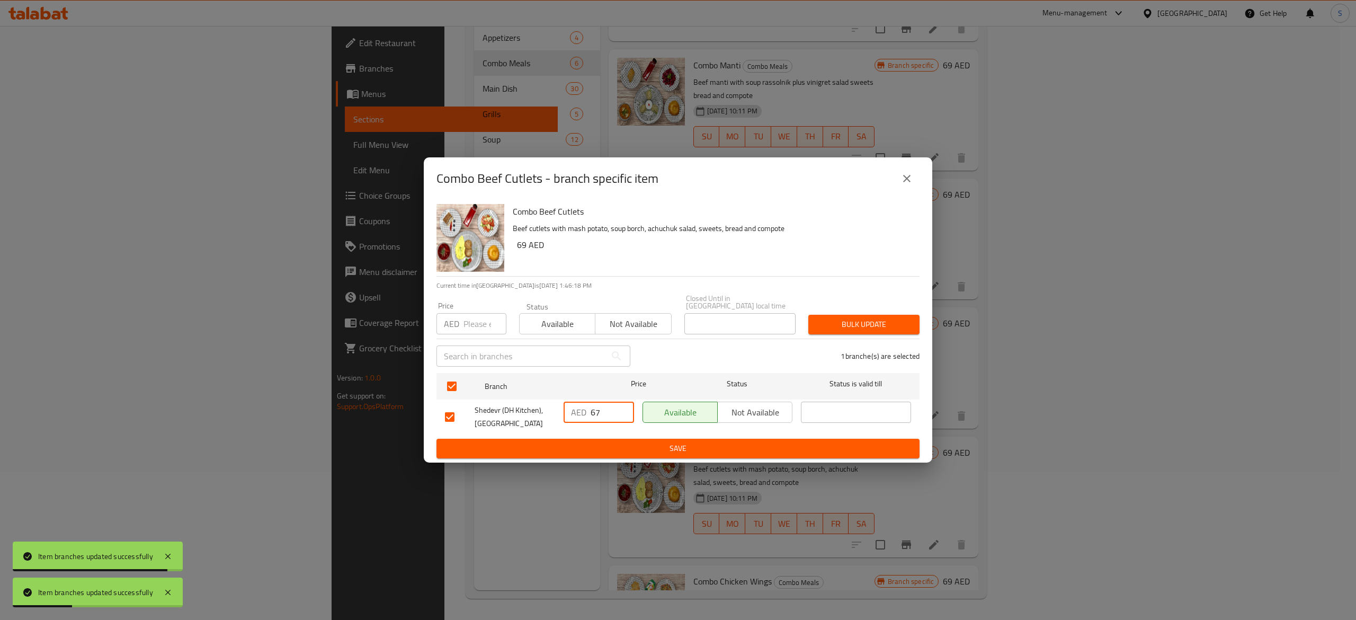
paste input "9"
type input "69"
click at [632, 449] on span "Save" at bounding box center [678, 448] width 466 height 13
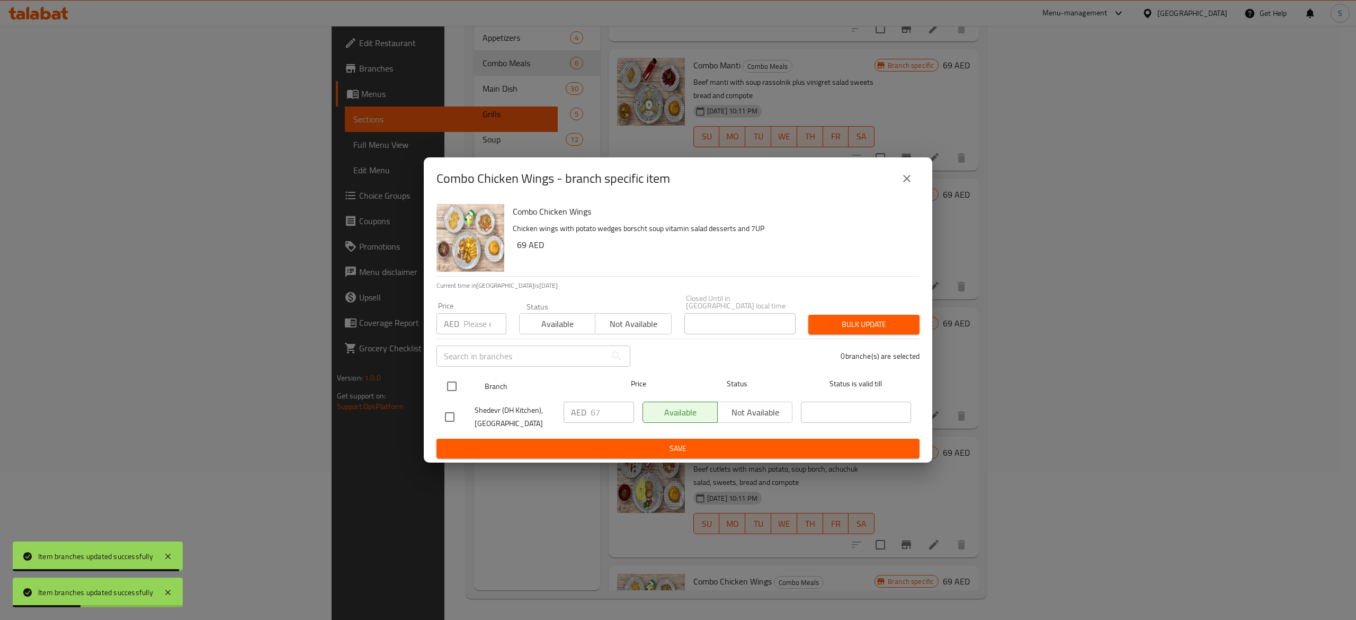
click at [453, 385] on input "checkbox" at bounding box center [452, 386] width 22 height 22
checkbox input "true"
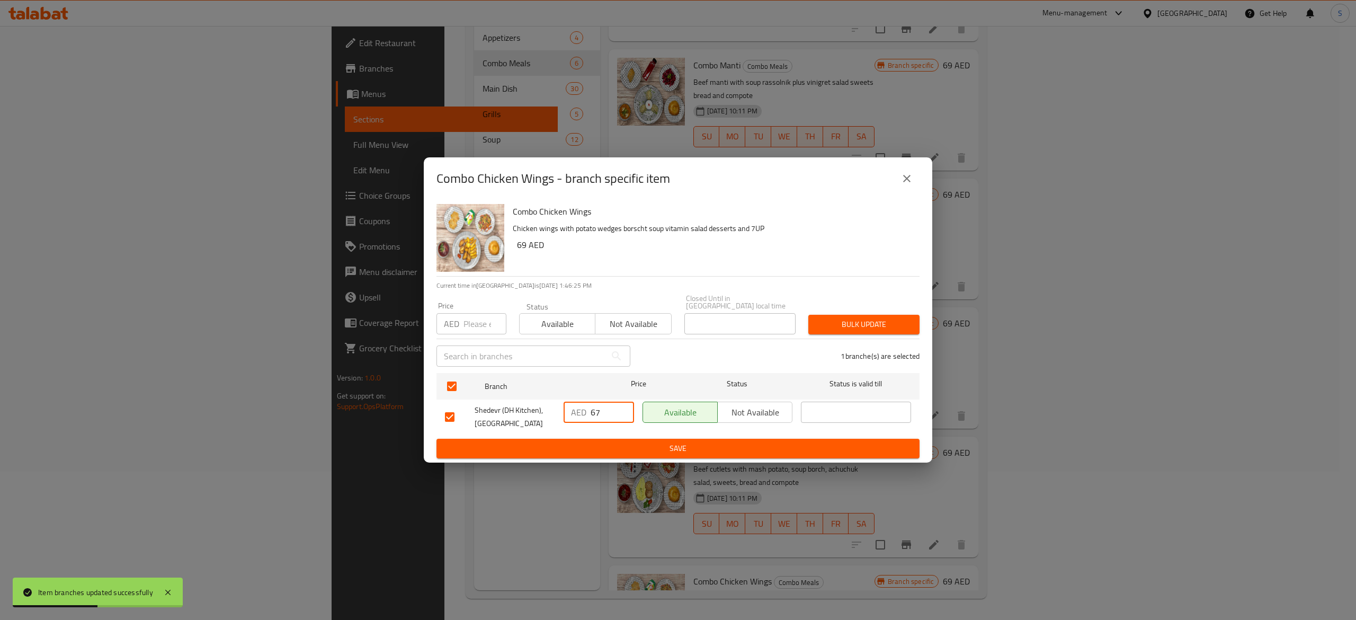
drag, startPoint x: 602, startPoint y: 408, endPoint x: 524, endPoint y: 404, distance: 78.0
click at [532, 407] on div "Shedevr (DH Kitchen), Business Bay AED 67 ​ Available Not available ​" at bounding box center [678, 416] width 475 height 39
paste input "9"
type input "69"
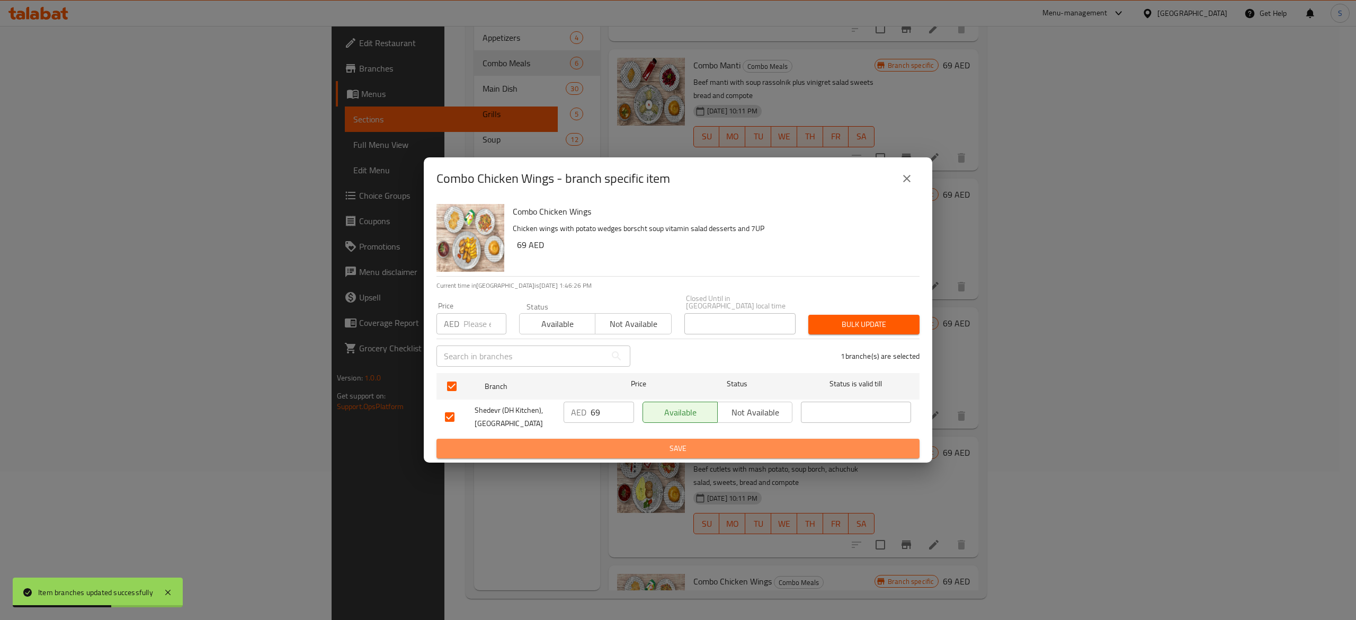
click at [707, 452] on span "Save" at bounding box center [678, 448] width 466 height 13
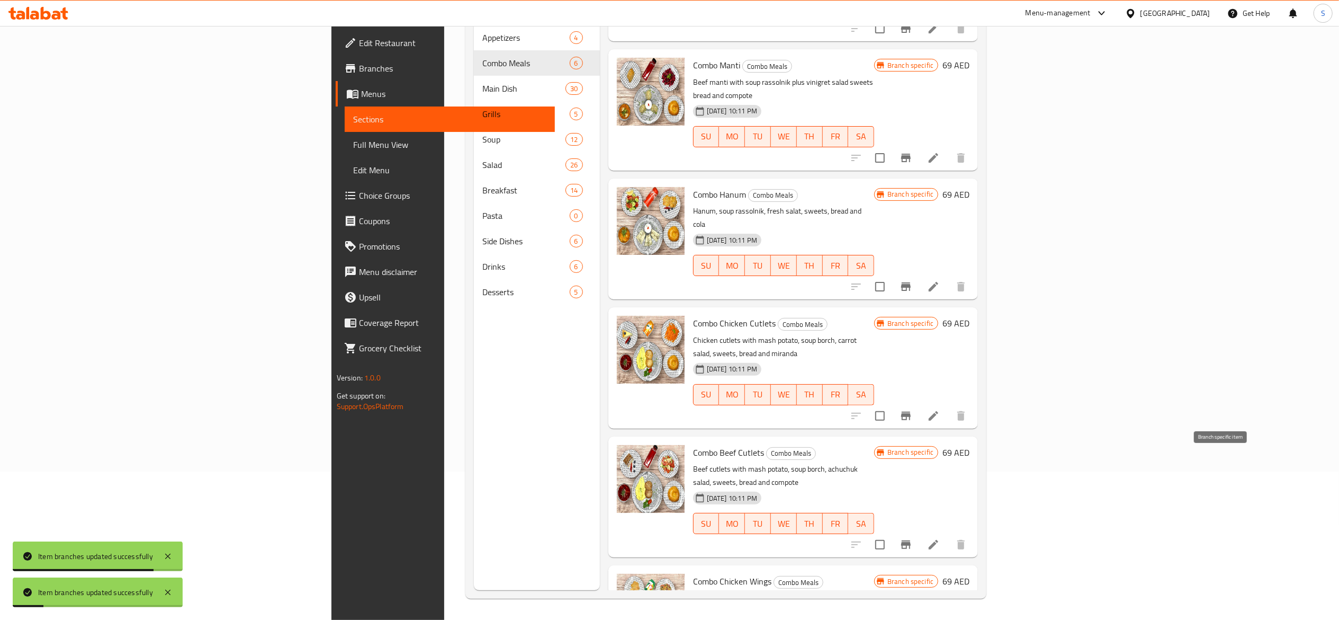
click at [913, 538] on icon "Branch-specific-item" at bounding box center [906, 544] width 13 height 13
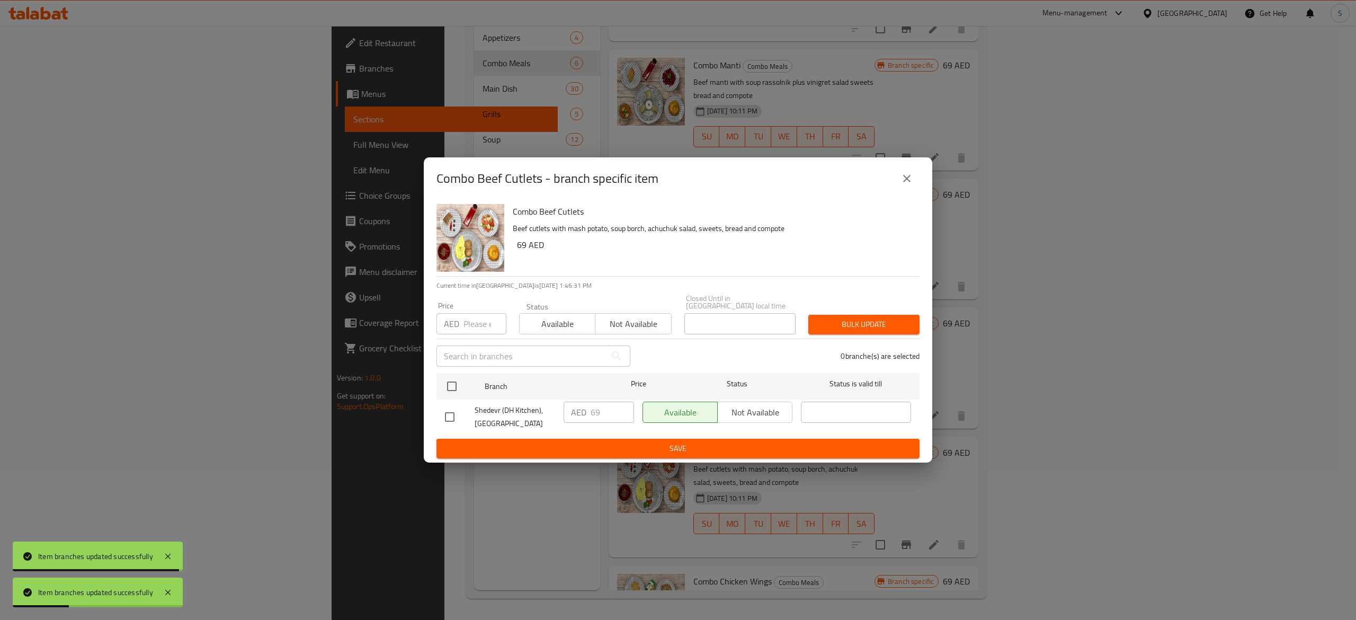
click at [909, 182] on icon "close" at bounding box center [906, 178] width 13 height 13
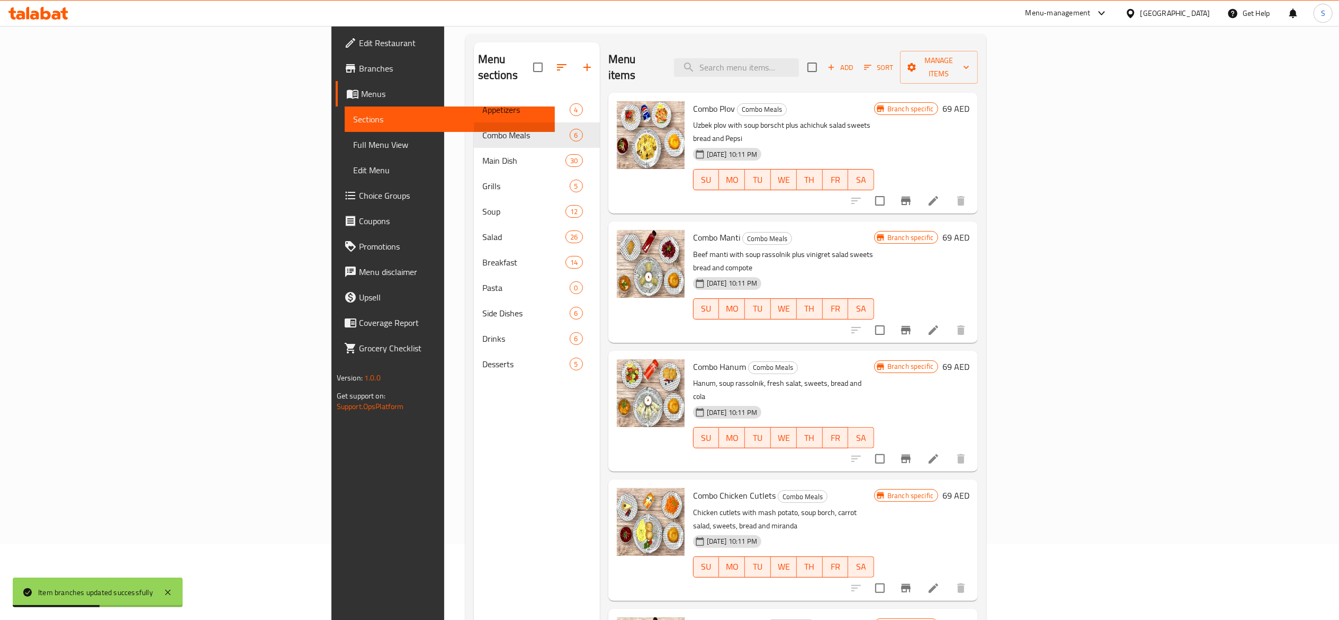
scroll to position [0, 0]
